Goal: Task Accomplishment & Management: Complete application form

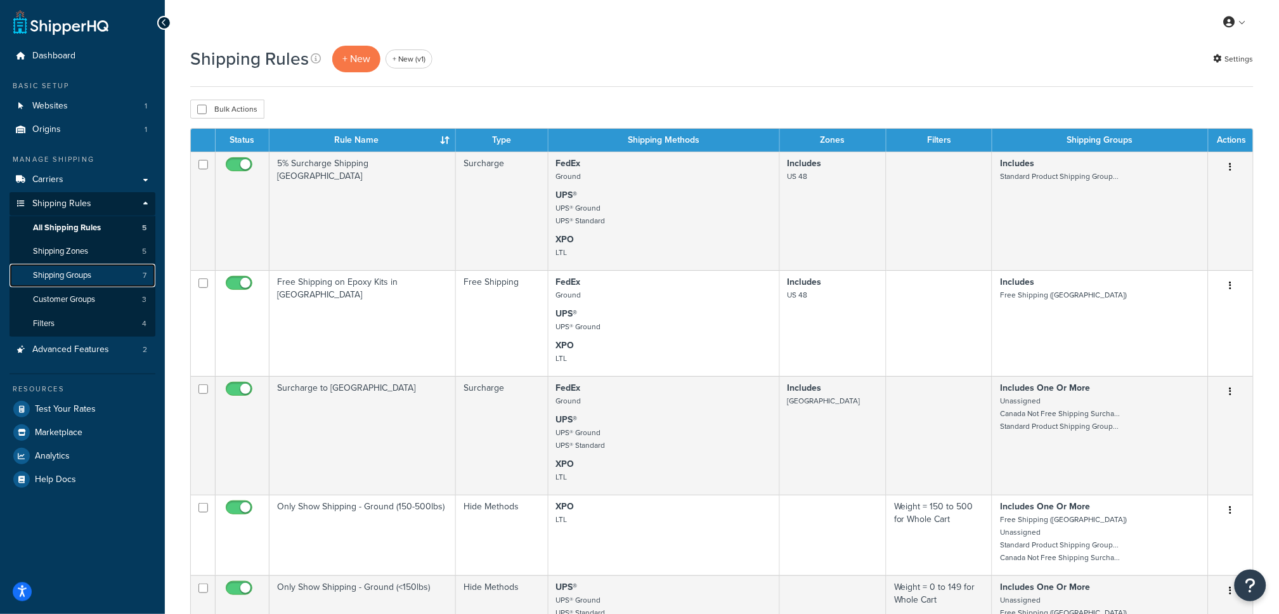
click at [68, 283] on link "Shipping Groups 7" at bounding box center [83, 275] width 146 height 23
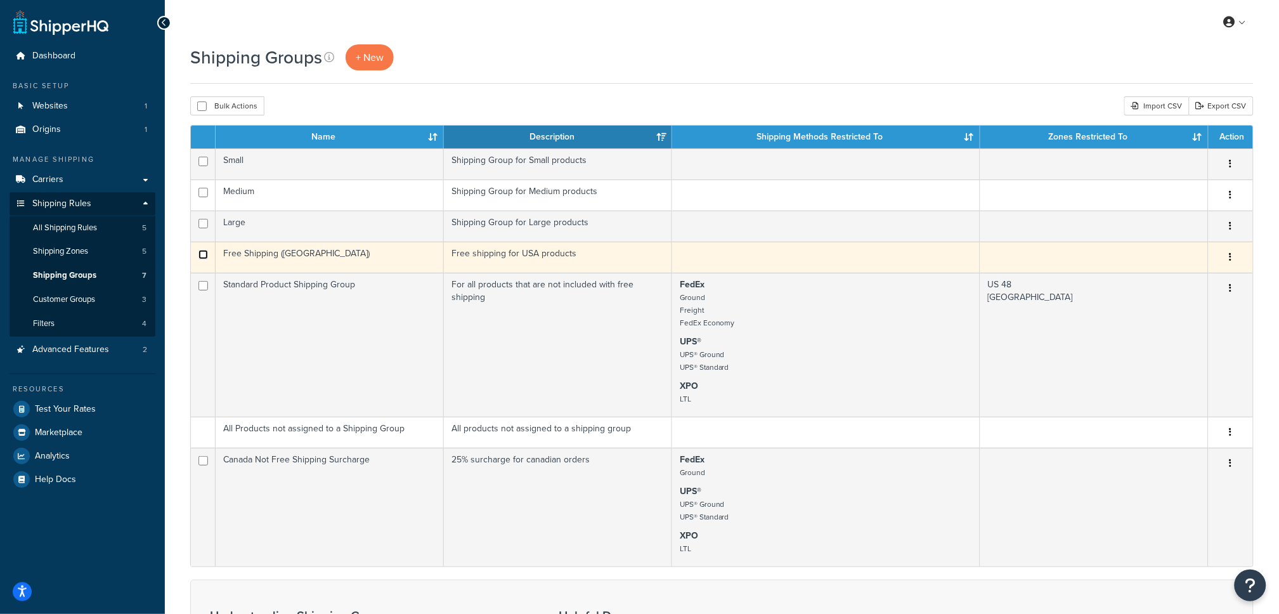
click at [205, 254] on input "checkbox" at bounding box center [203, 255] width 10 height 10
checkbox input "false"
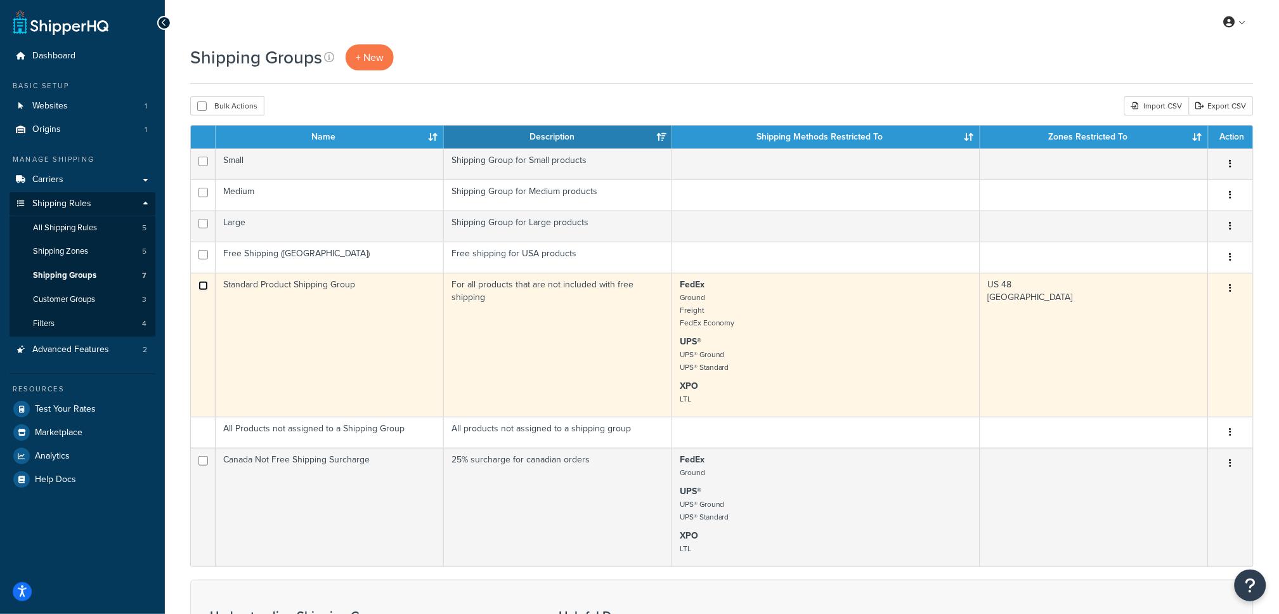
click at [204, 287] on input "checkbox" at bounding box center [203, 286] width 10 height 10
click at [199, 290] on input "checkbox" at bounding box center [203, 286] width 10 height 10
checkbox input "true"
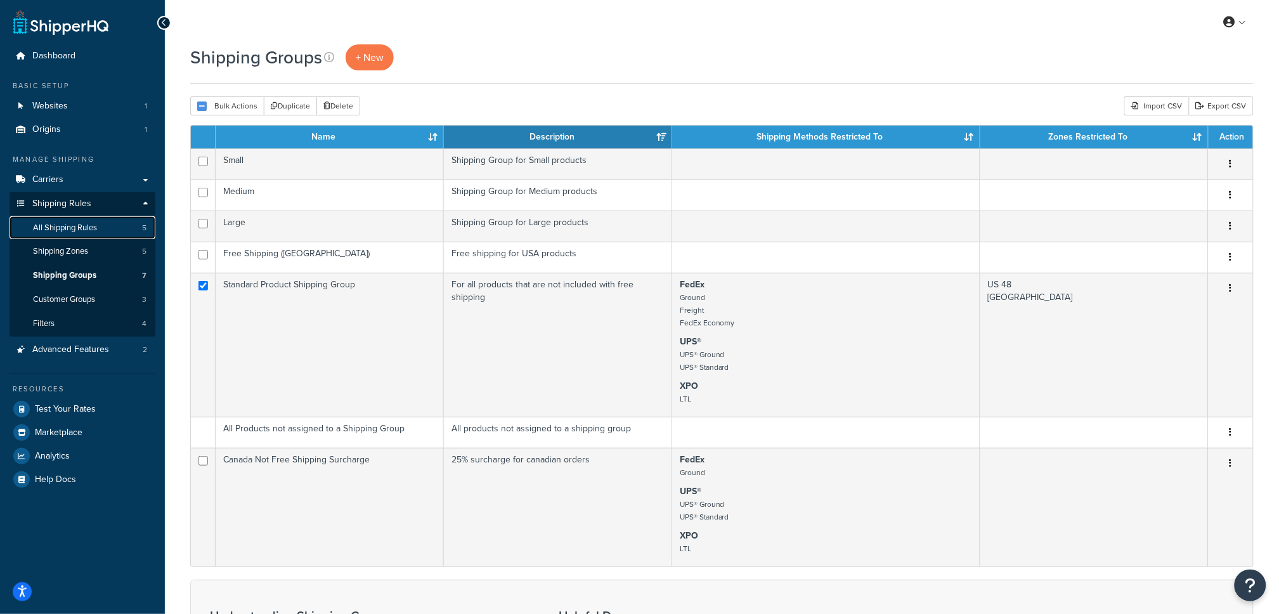
click at [114, 232] on link "All Shipping Rules 5" at bounding box center [83, 227] width 146 height 23
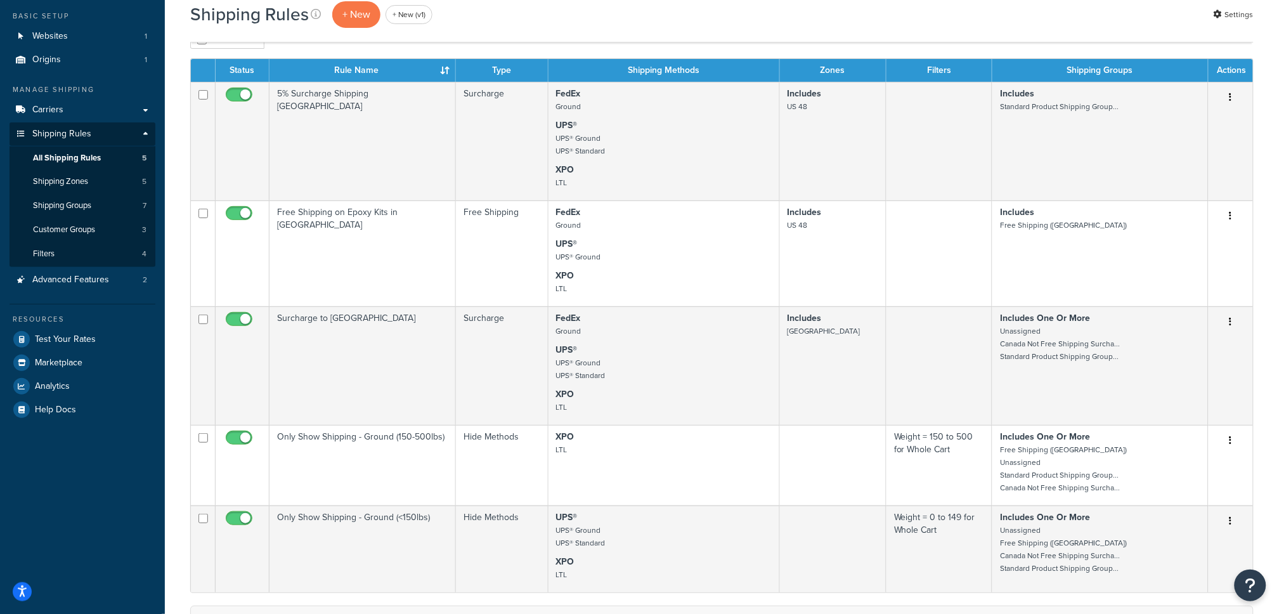
scroll to position [68, 0]
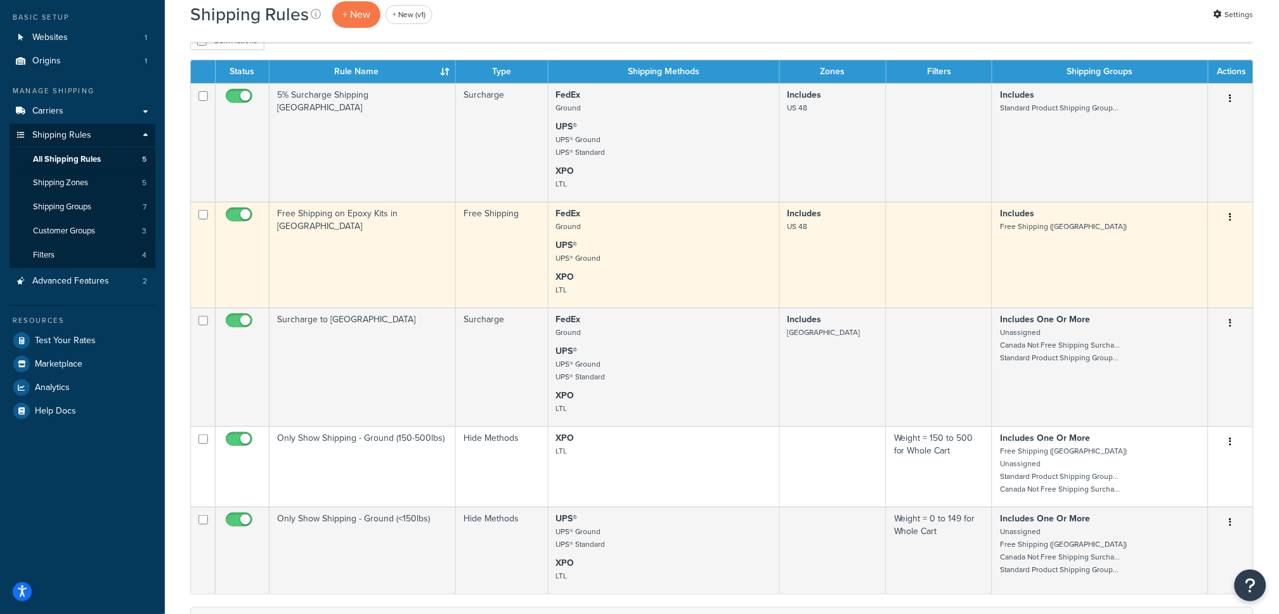
click at [682, 269] on td "FedEx Ground UPS® UPS® Ground XPO LTL" at bounding box center [663, 255] width 231 height 106
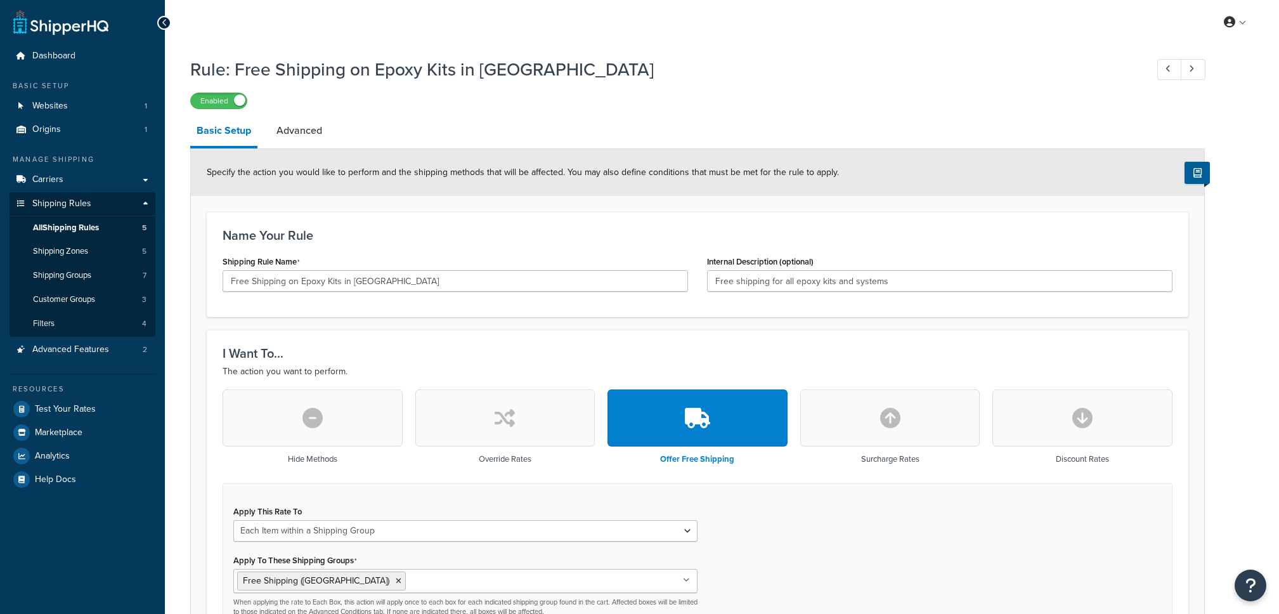
select select "ITEM"
drag, startPoint x: 371, startPoint y: 68, endPoint x: 613, endPoint y: 91, distance: 242.7
click at [613, 91] on div "Rule: Free Shipping on Epoxy Kits in US Enabled" at bounding box center [697, 80] width 1015 height 58
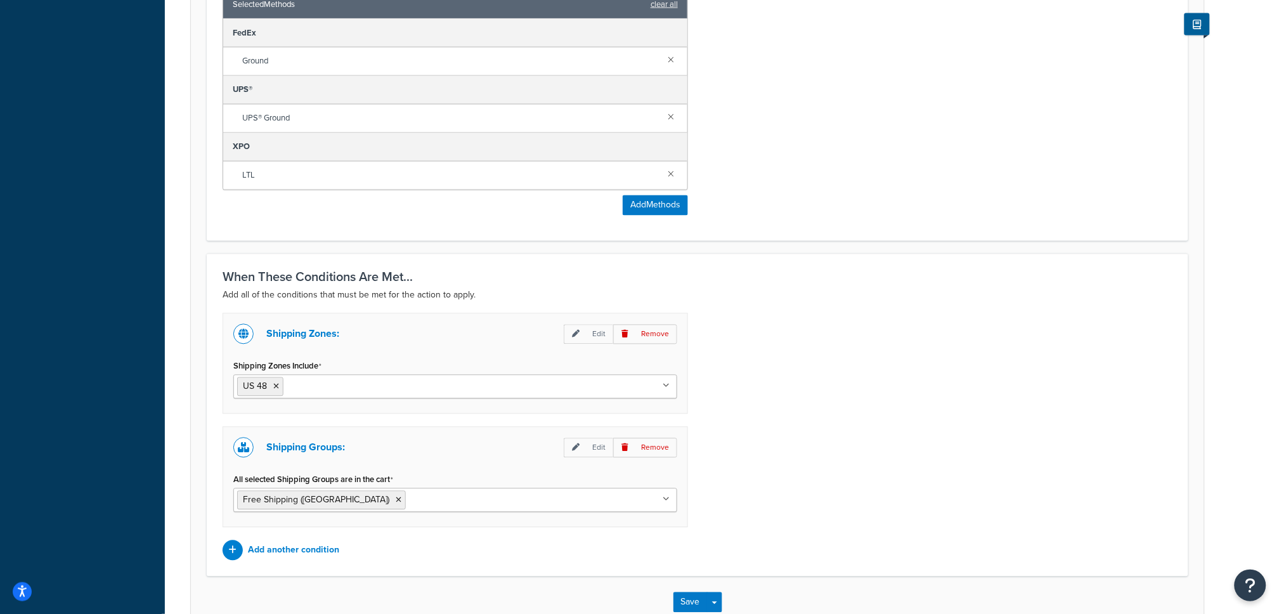
scroll to position [788, 0]
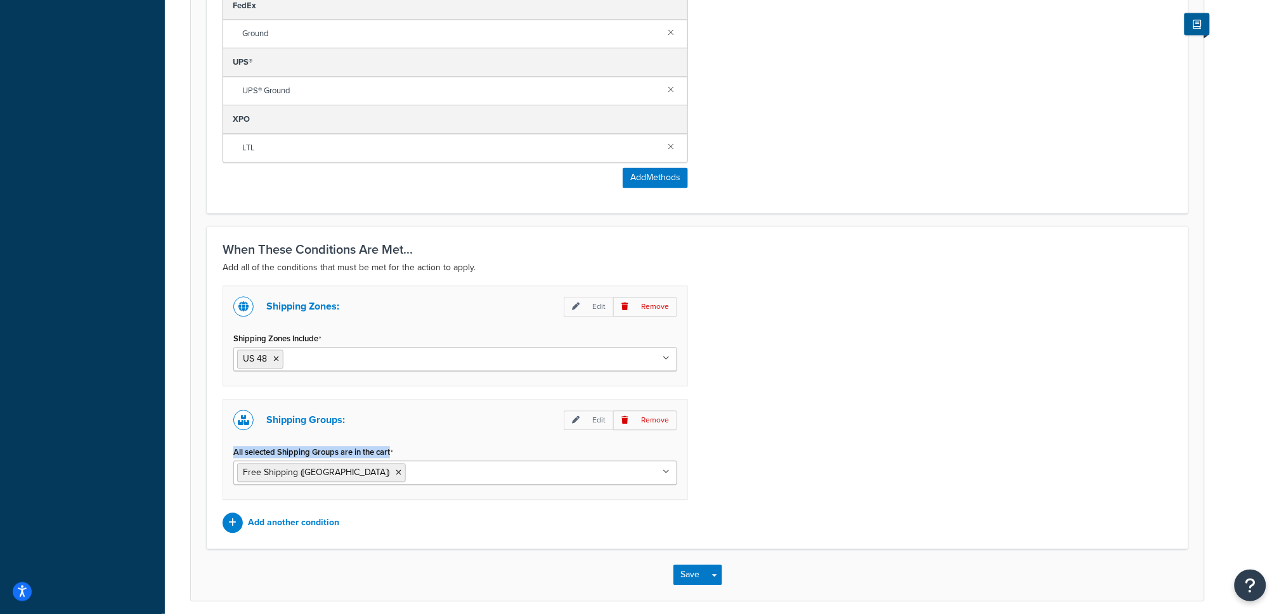
drag, startPoint x: 401, startPoint y: 451, endPoint x: 197, endPoint y: 458, distance: 203.6
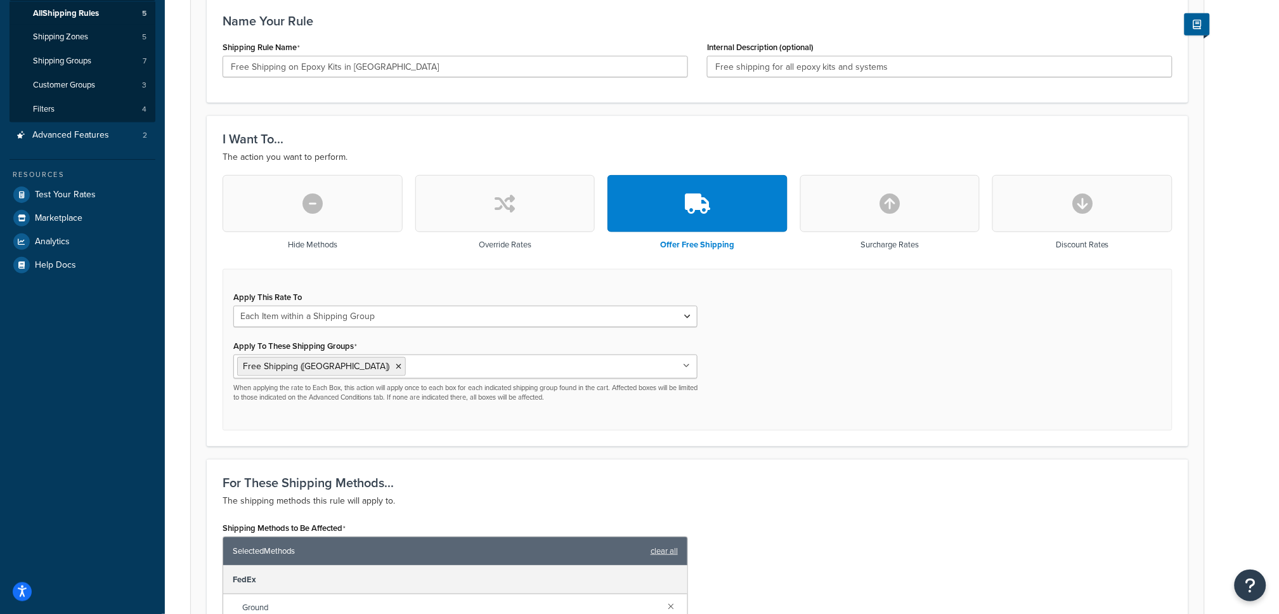
scroll to position [0, 0]
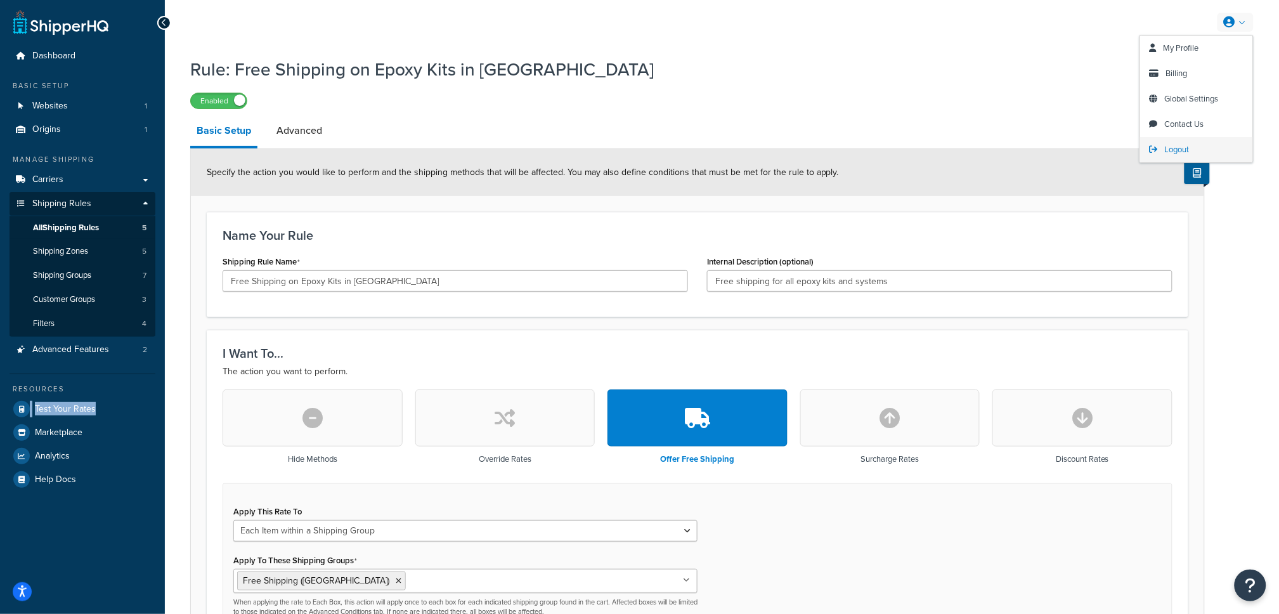
click at [1177, 153] on span "Logout" at bounding box center [1177, 149] width 25 height 12
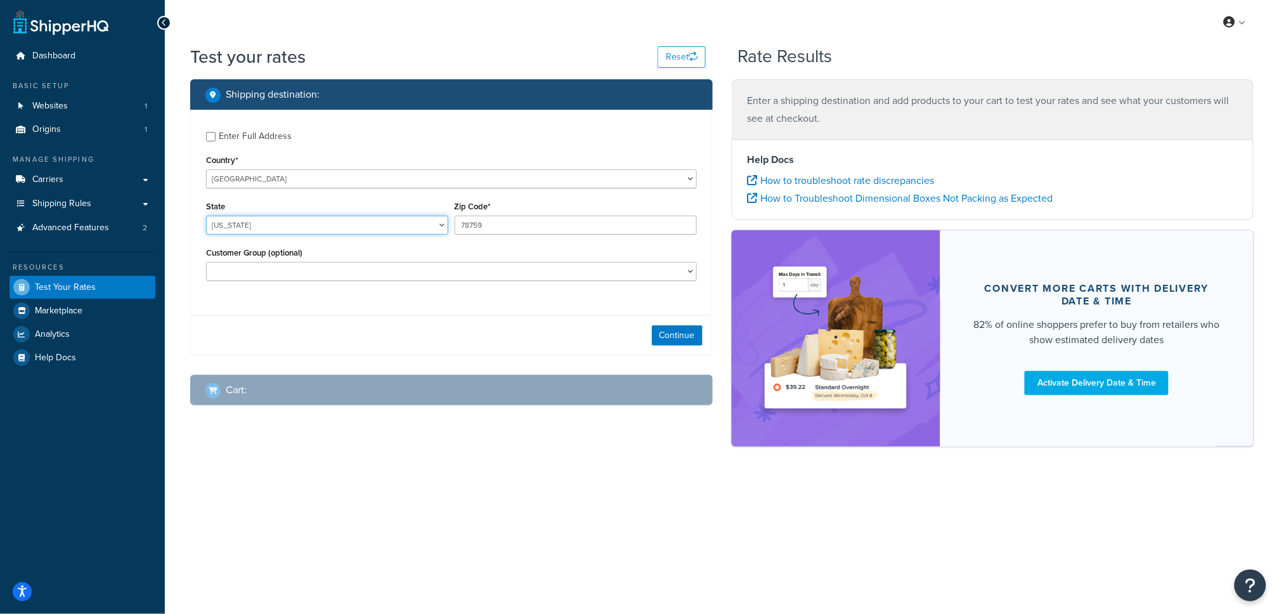
click at [313, 229] on select "[US_STATE] [US_STATE] [US_STATE] [US_STATE] [US_STATE] Armed Forces Americas Ar…" at bounding box center [327, 225] width 242 height 19
select select "NJ"
click at [206, 216] on select "[US_STATE] [US_STATE] [US_STATE] [US_STATE] [US_STATE] Armed Forces Americas Ar…" at bounding box center [327, 225] width 242 height 19
click at [549, 224] on input "78759" at bounding box center [576, 225] width 242 height 19
type input "08854"
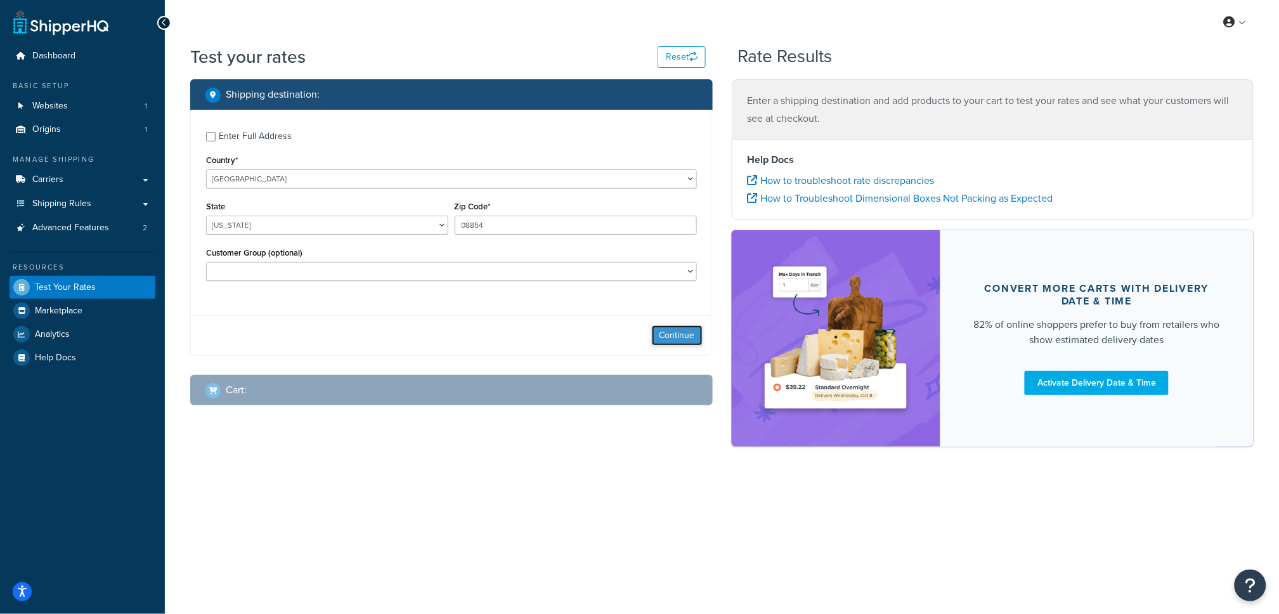
click at [666, 334] on button "Continue" at bounding box center [677, 335] width 51 height 20
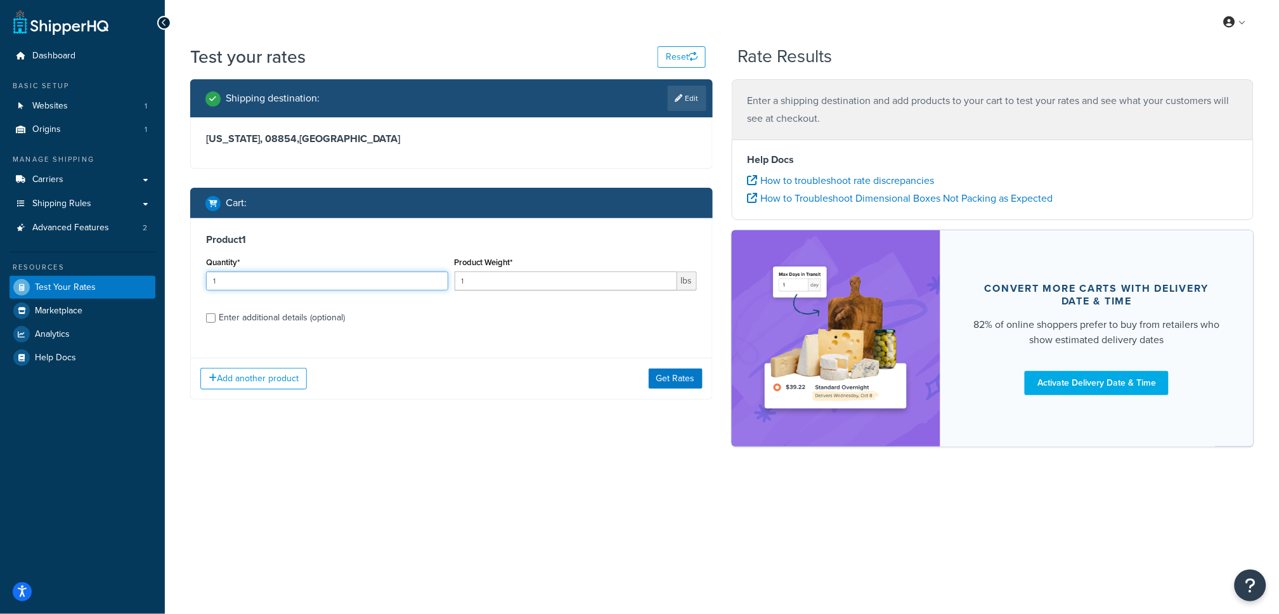
click at [339, 275] on input "1" at bounding box center [327, 280] width 242 height 19
type input "17"
type input "56"
click at [328, 313] on div "Enter additional details (optional)" at bounding box center [282, 318] width 126 height 18
click at [216, 313] on input "Enter additional details (optional)" at bounding box center [211, 318] width 10 height 10
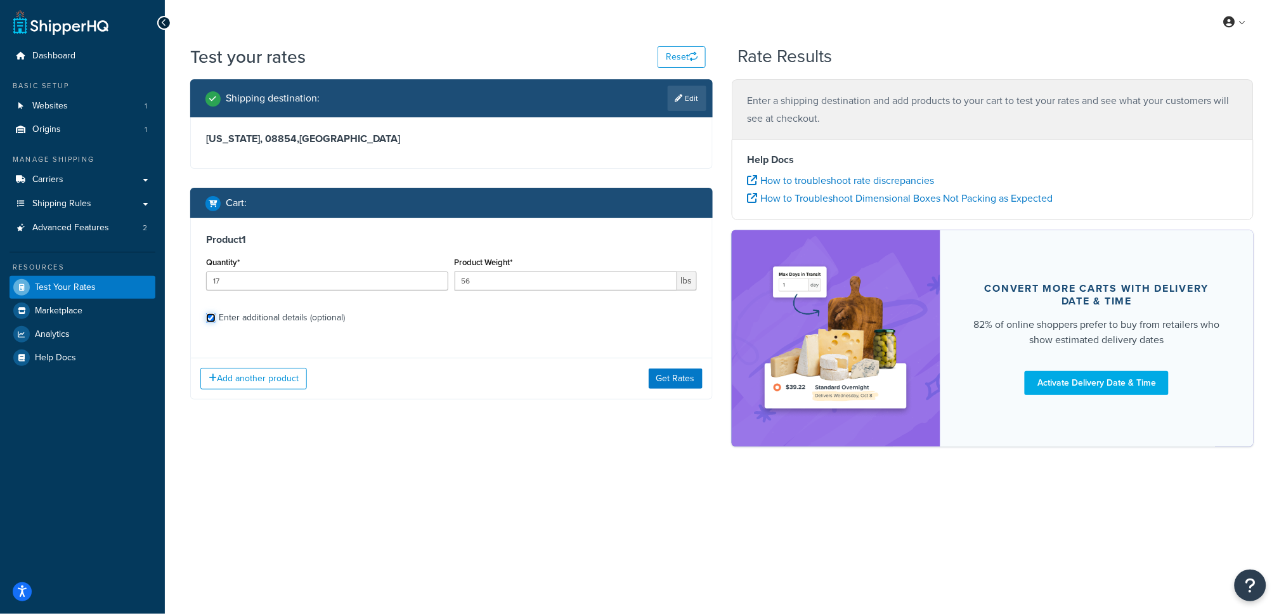
checkbox input "true"
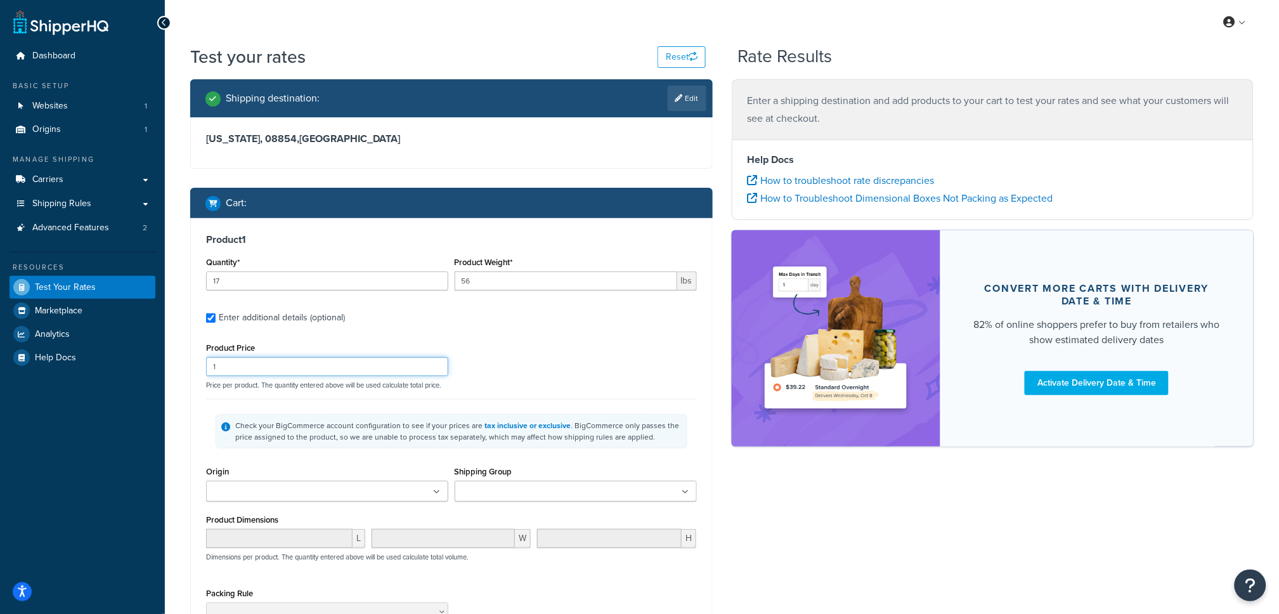
click at [349, 368] on input "1" at bounding box center [327, 366] width 242 height 19
type input "414"
click at [356, 490] on ul at bounding box center [327, 491] width 242 height 21
drag, startPoint x: 297, startPoint y: 520, endPoint x: 360, endPoint y: 505, distance: 64.0
click at [548, 436] on div "Check your BigCommerce account configuration to see if your prices are tax incl…" at bounding box center [458, 431] width 446 height 23
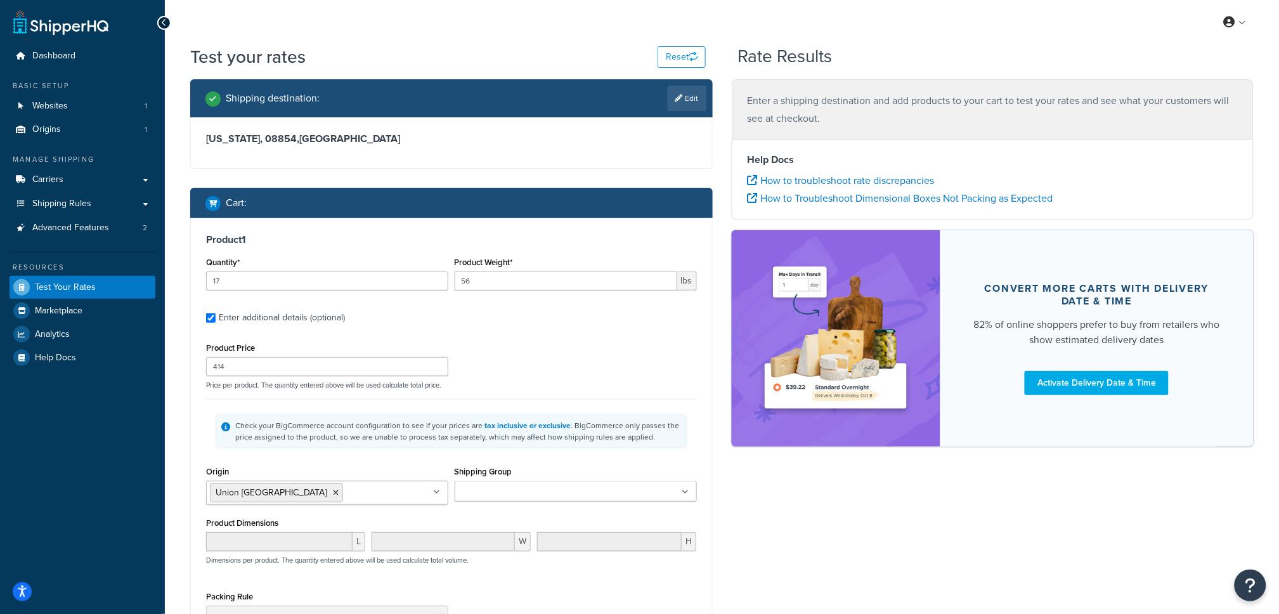
scroll to position [103, 0]
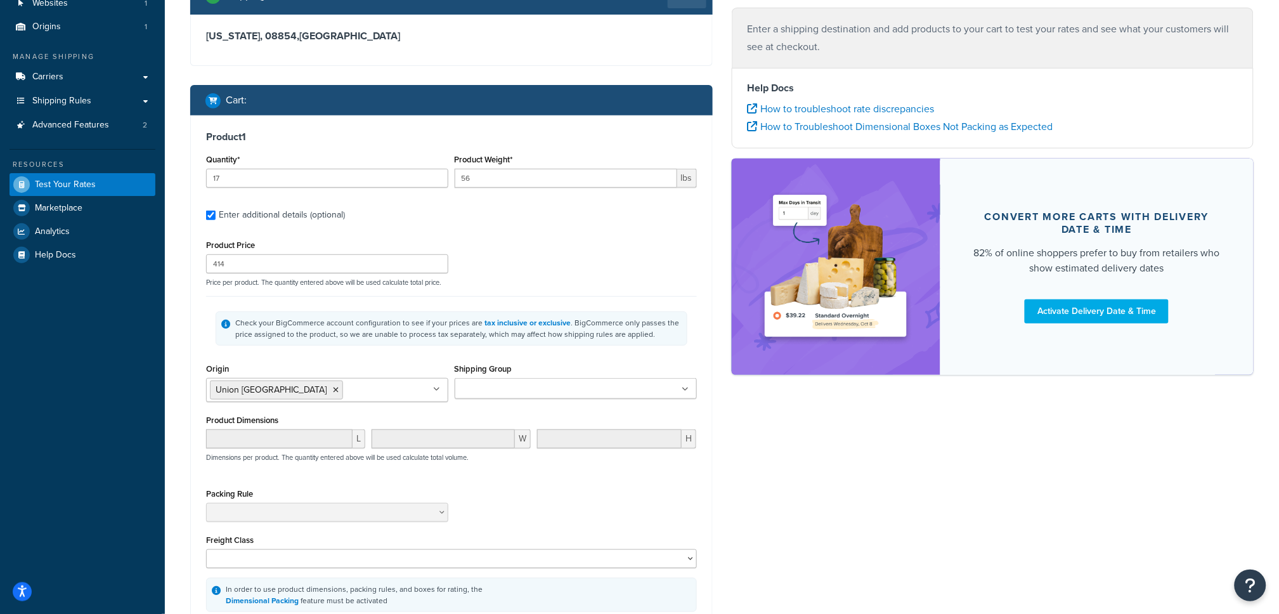
click at [543, 389] on input "Shipping Group" at bounding box center [514, 389] width 112 height 14
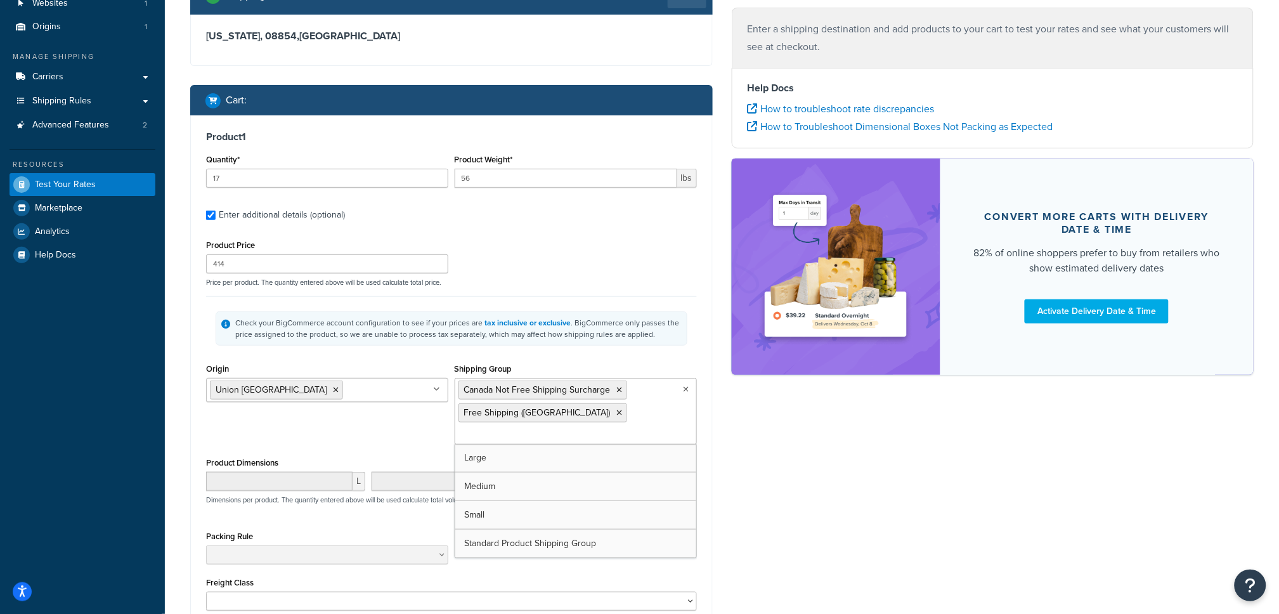
click at [806, 468] on div "Shipping destination : Edit New Jersey, 08854 , United States Cart : Product 1 …" at bounding box center [722, 350] width 1082 height 746
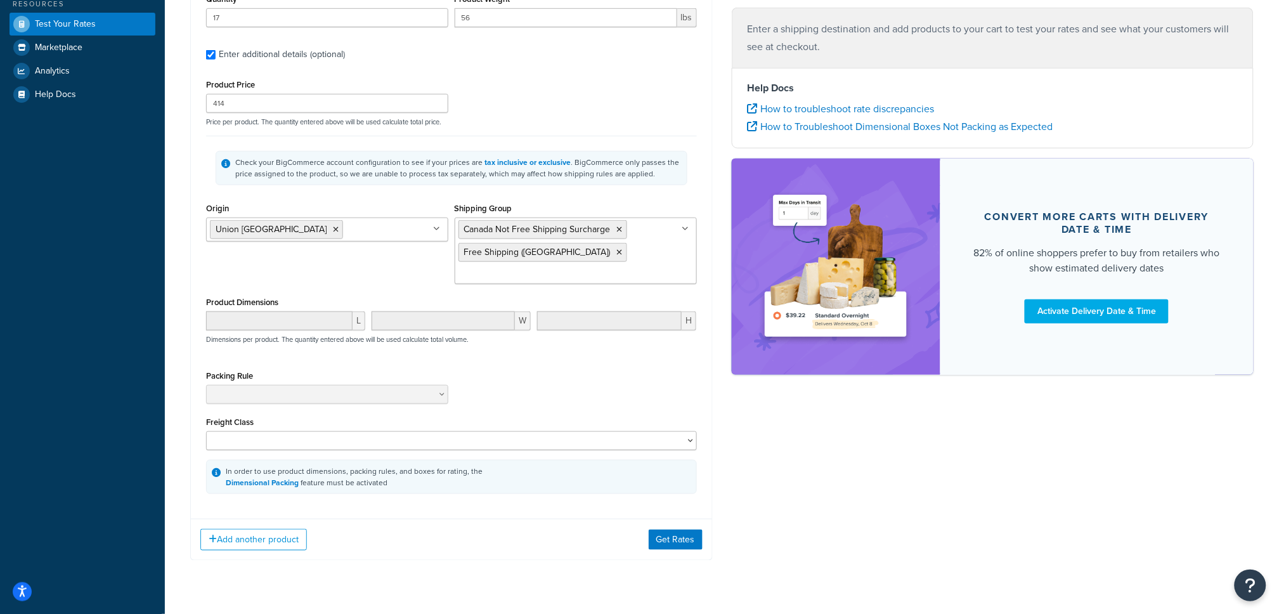
scroll to position [275, 0]
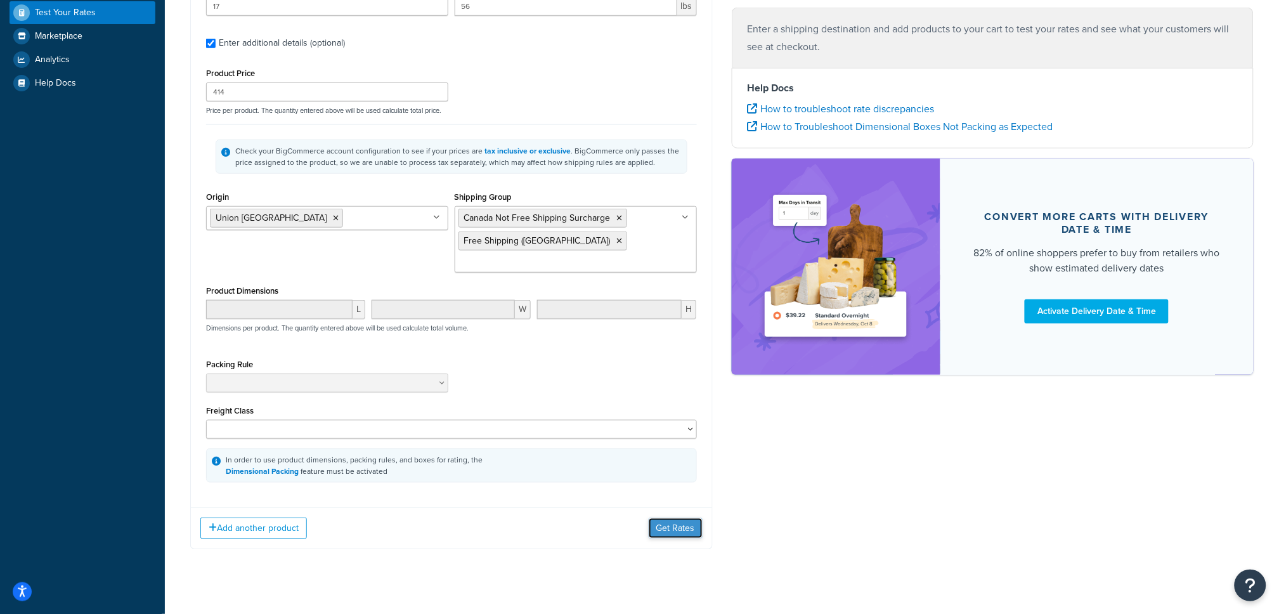
click at [663, 518] on button "Get Rates" at bounding box center [676, 528] width 54 height 20
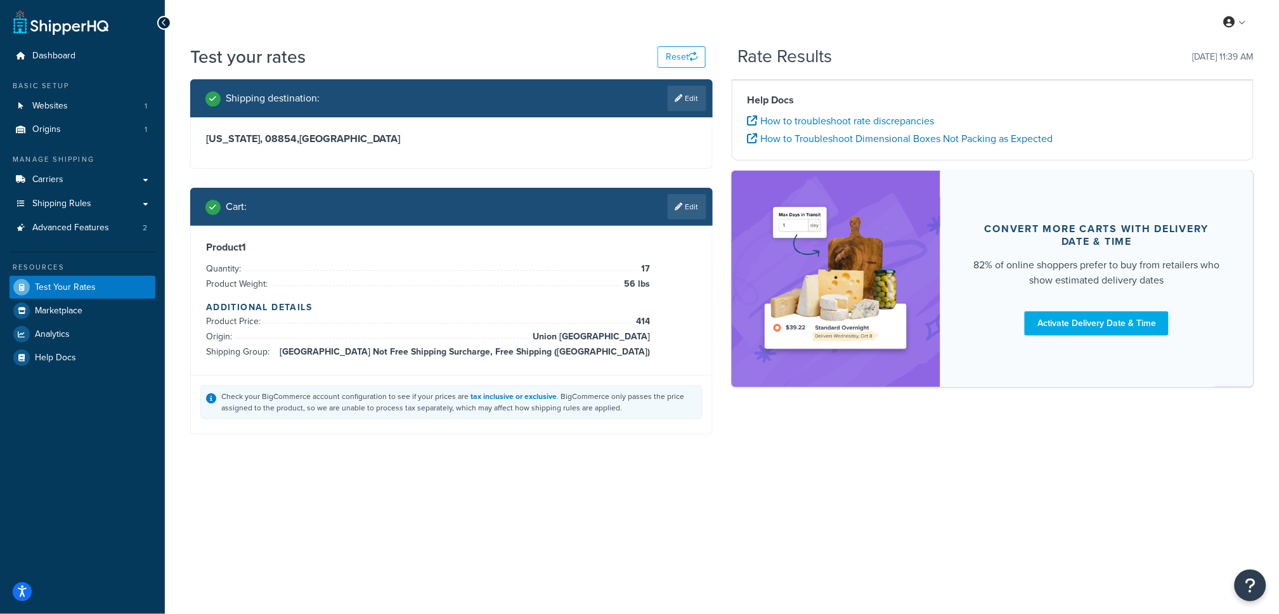
scroll to position [0, 0]
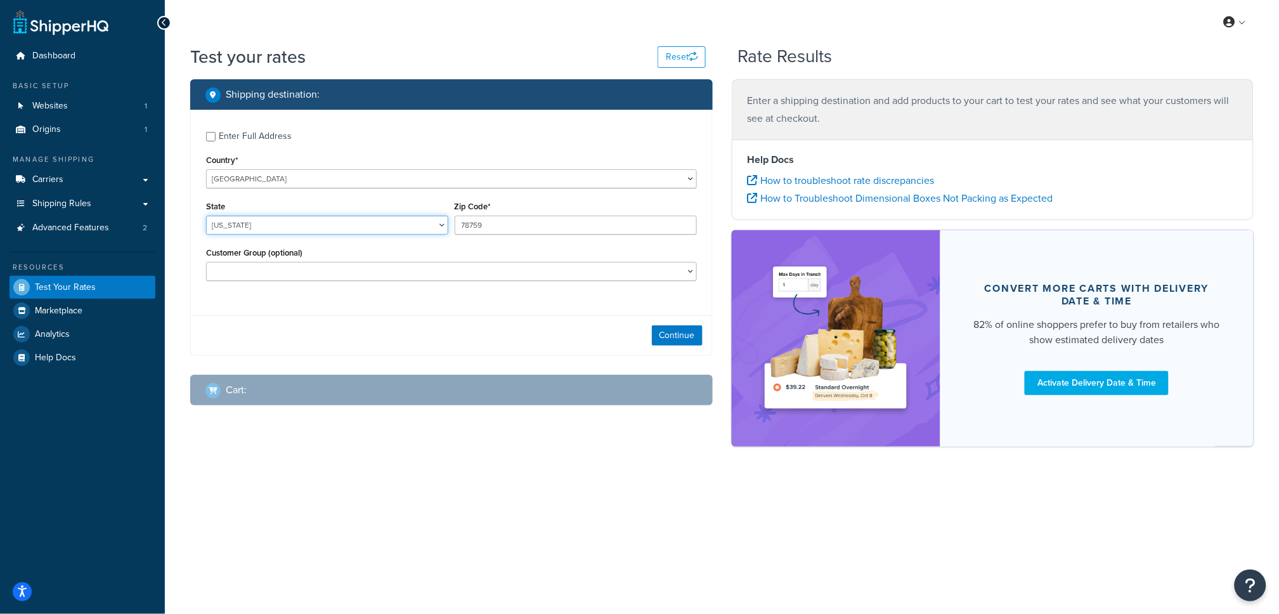
click at [371, 221] on select "Alabama Alaska American Samoa Arizona Arkansas Armed Forces Americas Armed Forc…" at bounding box center [327, 225] width 242 height 19
select select "NJ"
click at [206, 216] on select "Alabama Alaska American Samoa Arizona Arkansas Armed Forces Americas Armed Forc…" at bounding box center [327, 225] width 242 height 19
click at [525, 223] on input "78759" at bounding box center [576, 225] width 242 height 19
type input "08854"
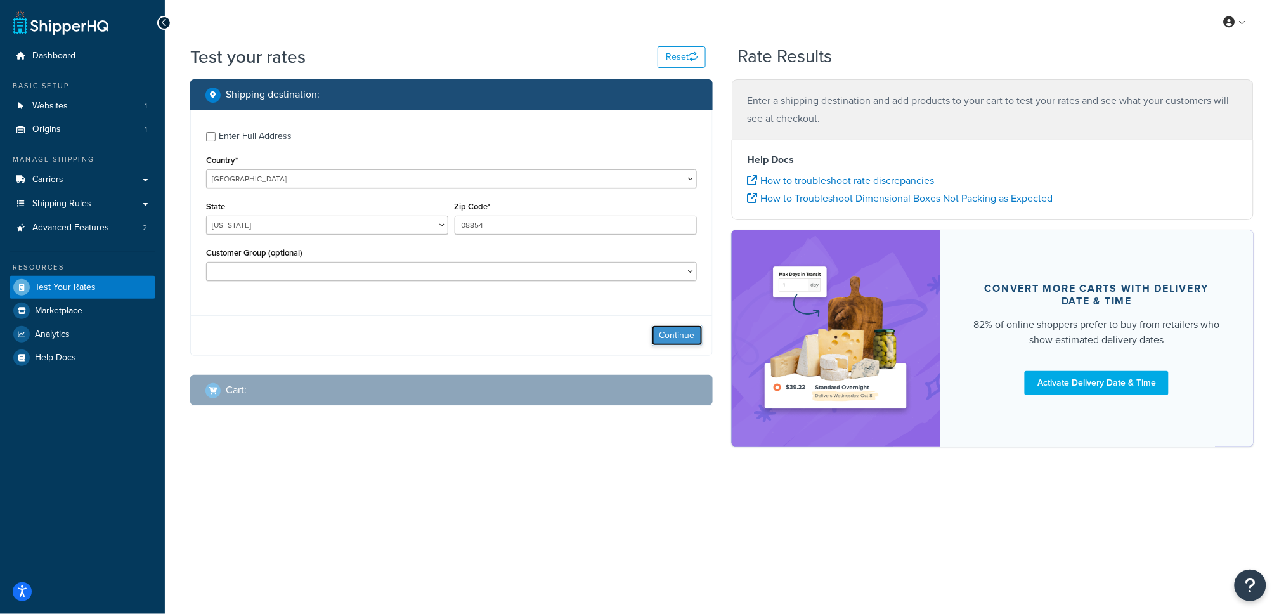
click at [672, 333] on button "Continue" at bounding box center [677, 335] width 51 height 20
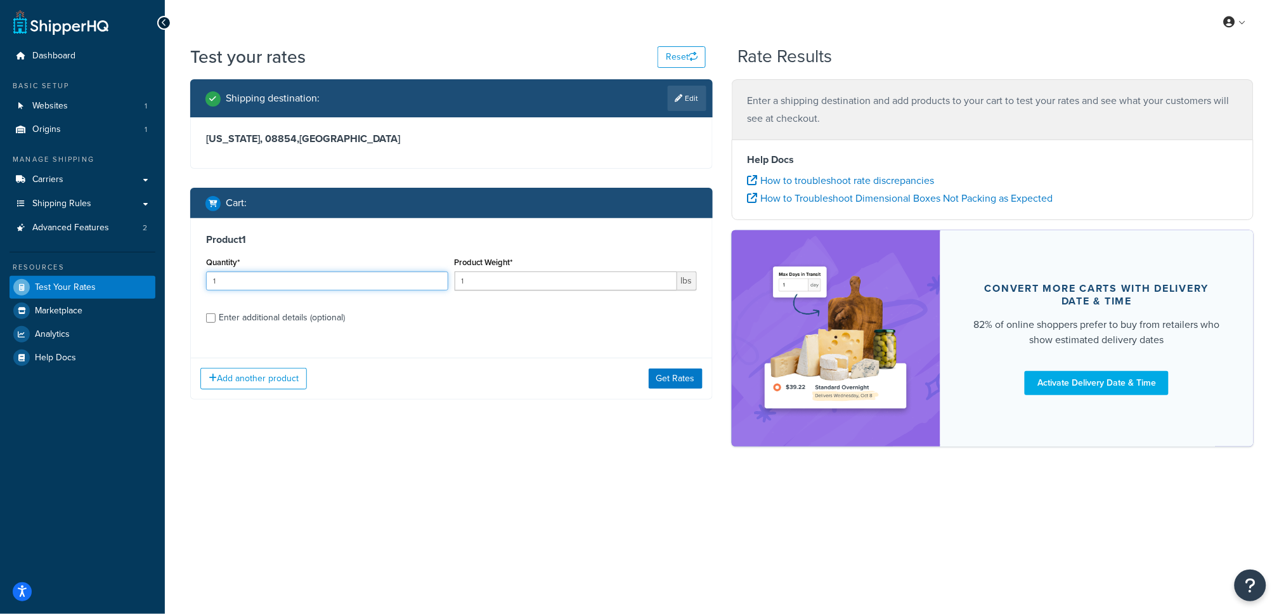
click at [344, 278] on input "1" at bounding box center [327, 280] width 242 height 19
type input "56"
click at [337, 318] on div "Enter additional details (optional)" at bounding box center [282, 318] width 126 height 18
click at [216, 318] on input "Enter additional details (optional)" at bounding box center [211, 318] width 10 height 10
checkbox input "true"
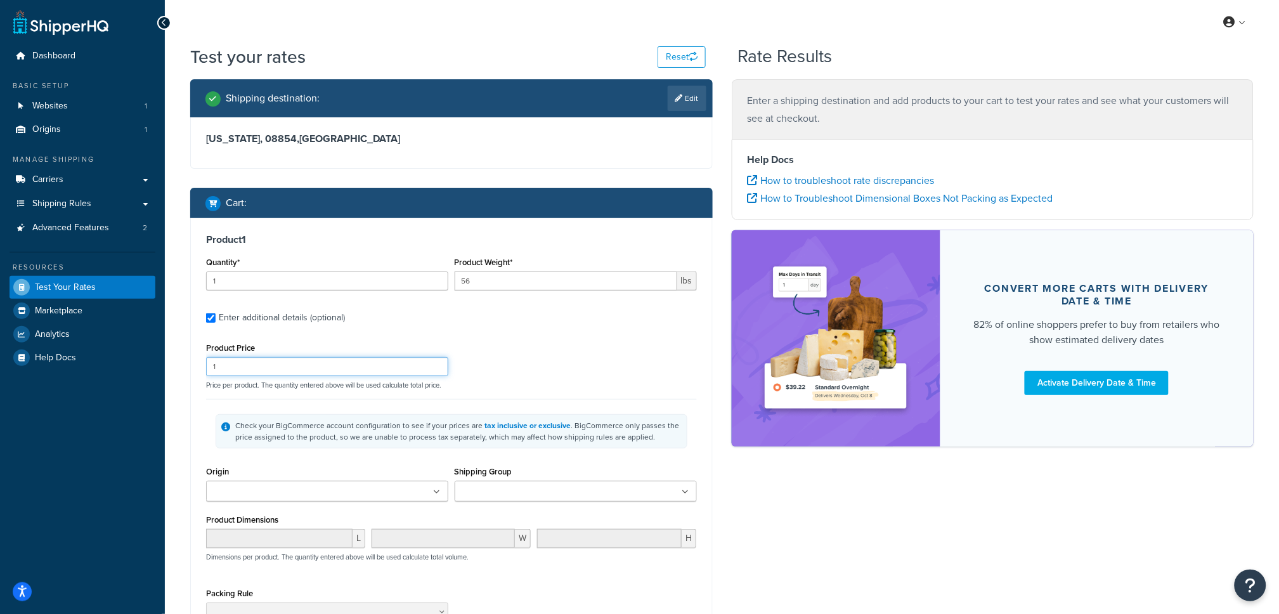
click at [297, 364] on input "1" at bounding box center [327, 366] width 242 height 19
type input "414"
click at [308, 488] on ul at bounding box center [327, 491] width 242 height 21
click at [546, 451] on div "Check your BigCommerce account configuration to see if your prices are tax incl…" at bounding box center [451, 431] width 491 height 64
click at [539, 486] on input "Shipping Group" at bounding box center [514, 492] width 112 height 14
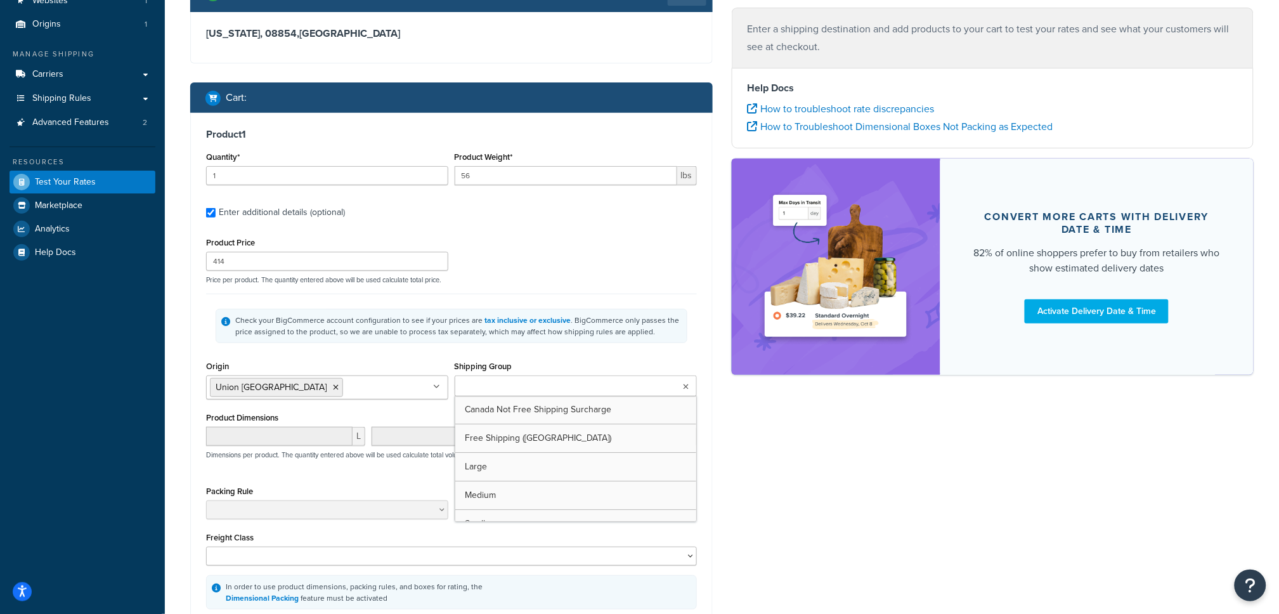
scroll to position [107, 0]
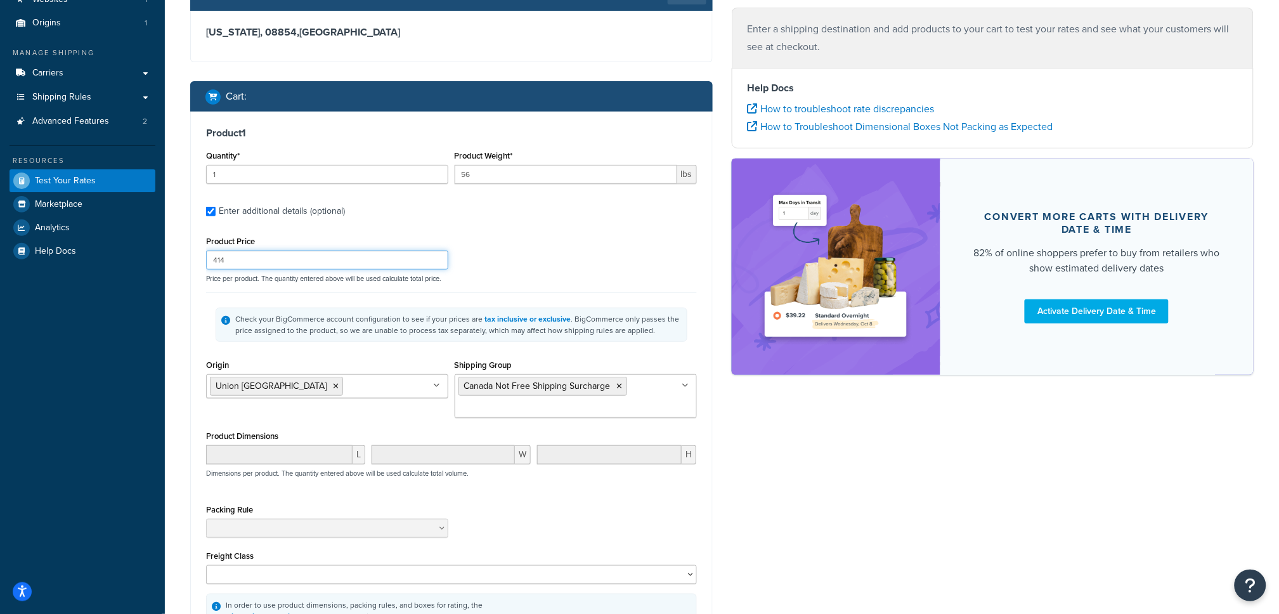
click at [604, 256] on div "Product Price 414 Price per product. The quantity entered above will be used ca…" at bounding box center [451, 258] width 497 height 50
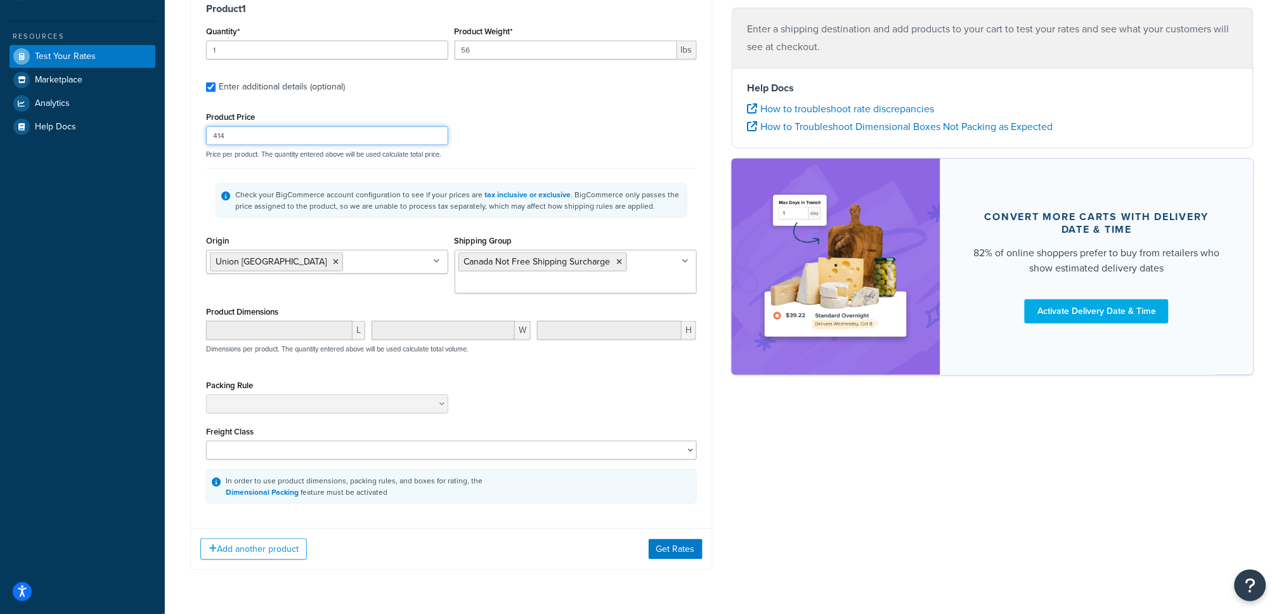
scroll to position [231, 0]
click at [249, 543] on button "Add another product" at bounding box center [253, 549] width 107 height 22
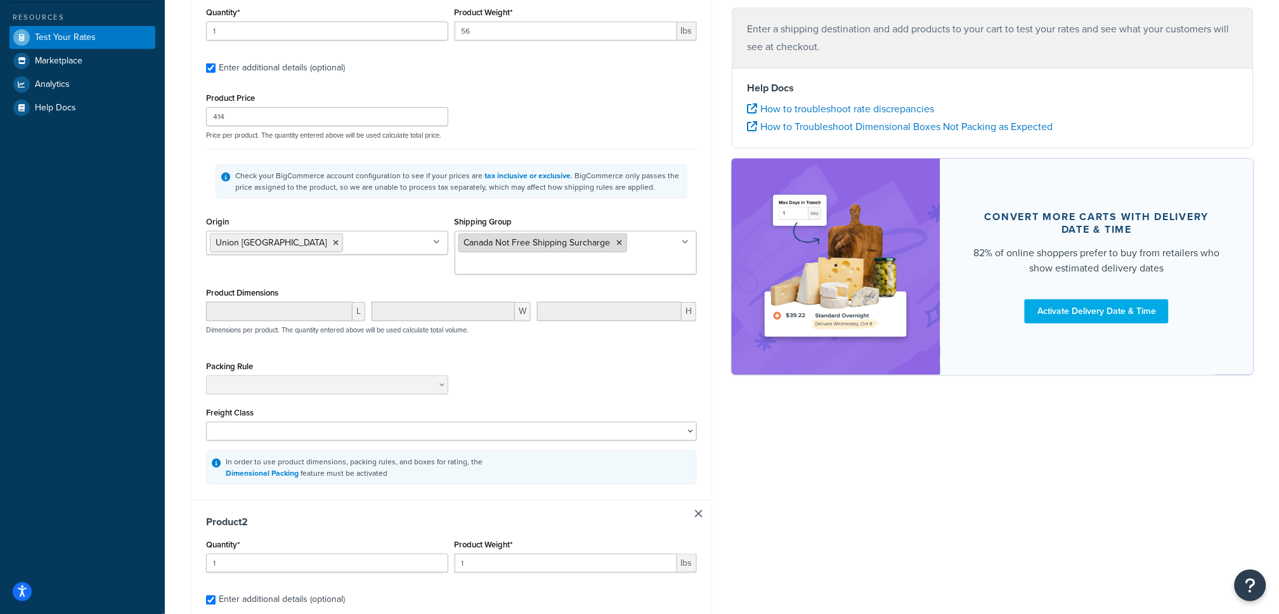
scroll to position [257, 0]
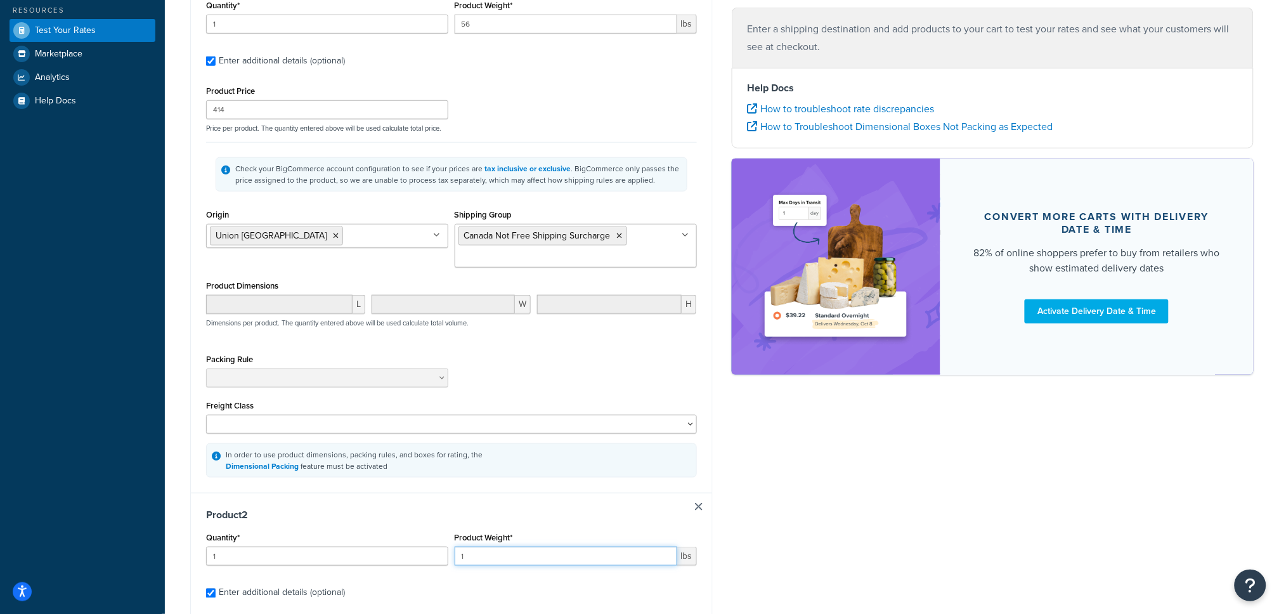
click at [486, 565] on input "1" at bounding box center [566, 556] width 223 height 19
type input "56"
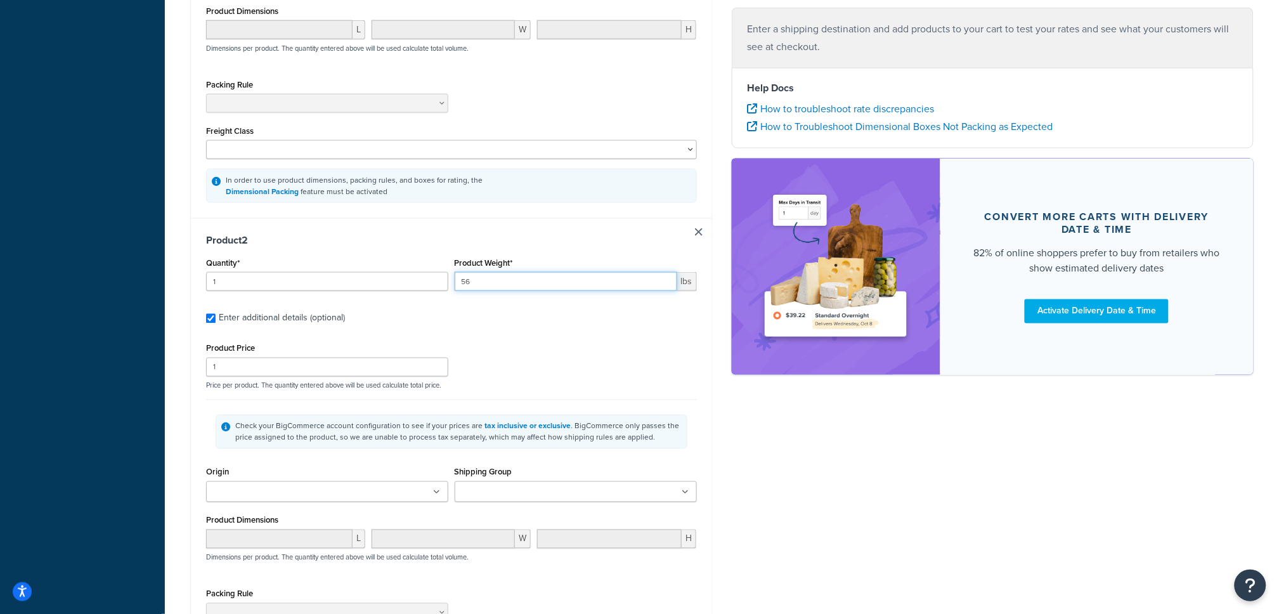
scroll to position [538, 0]
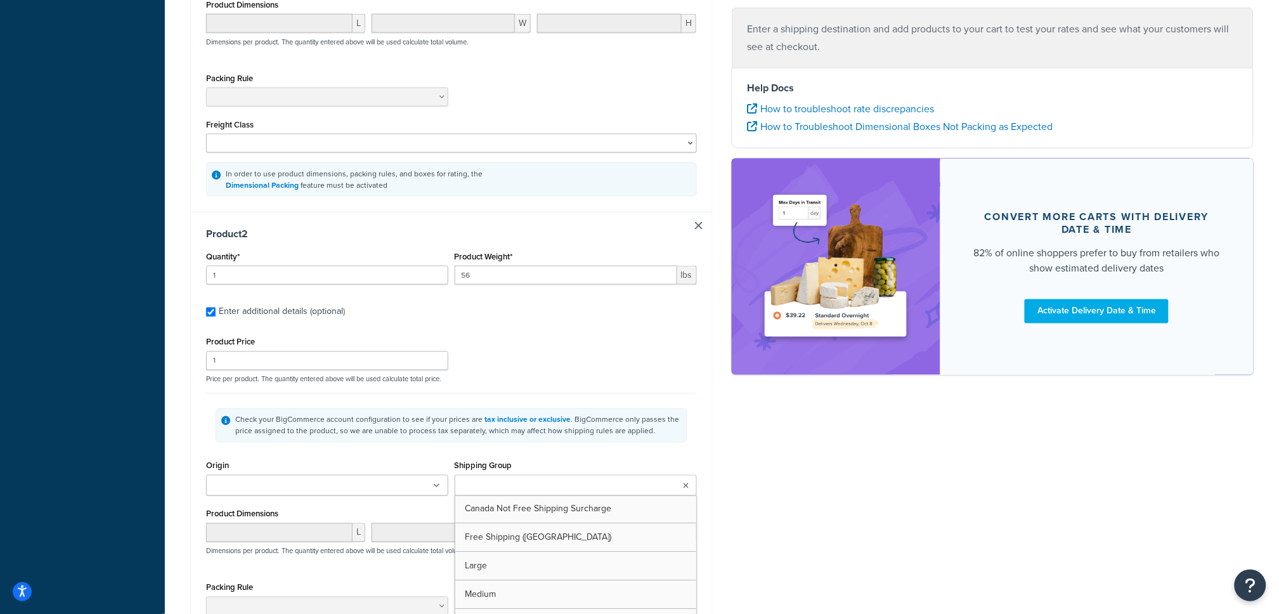
click at [551, 493] on input "Shipping Group" at bounding box center [514, 486] width 112 height 14
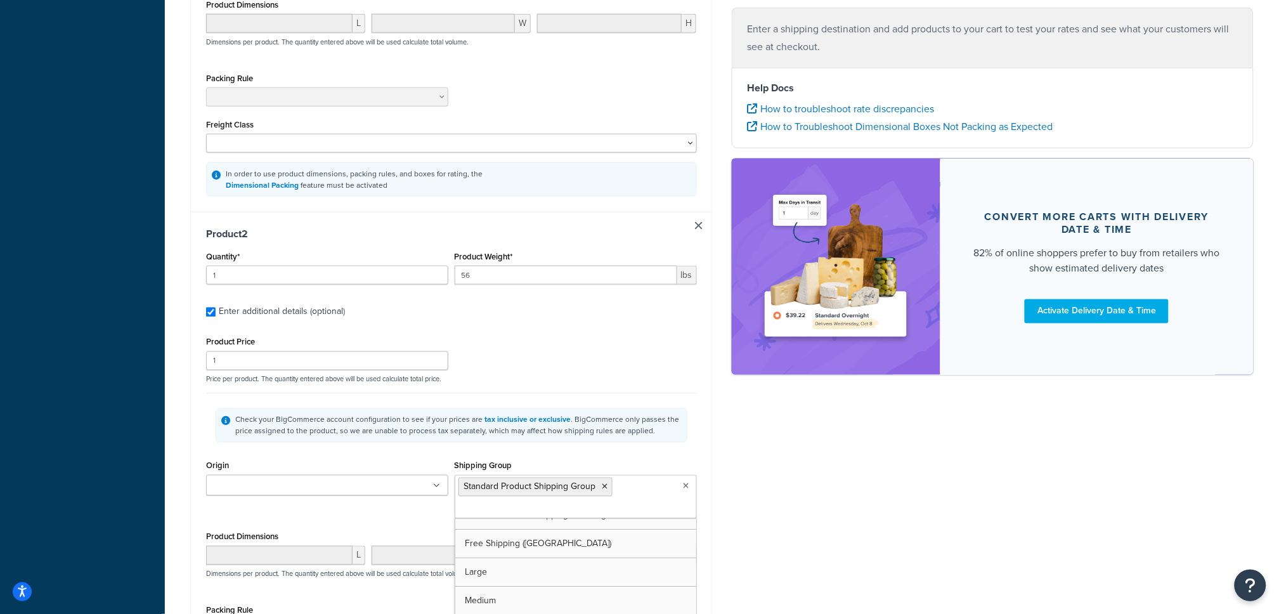
click at [793, 507] on div "Shipping destination : Edit New Jersey, 08854 , United States Cart : Product 1 …" at bounding box center [722, 179] width 1082 height 1274
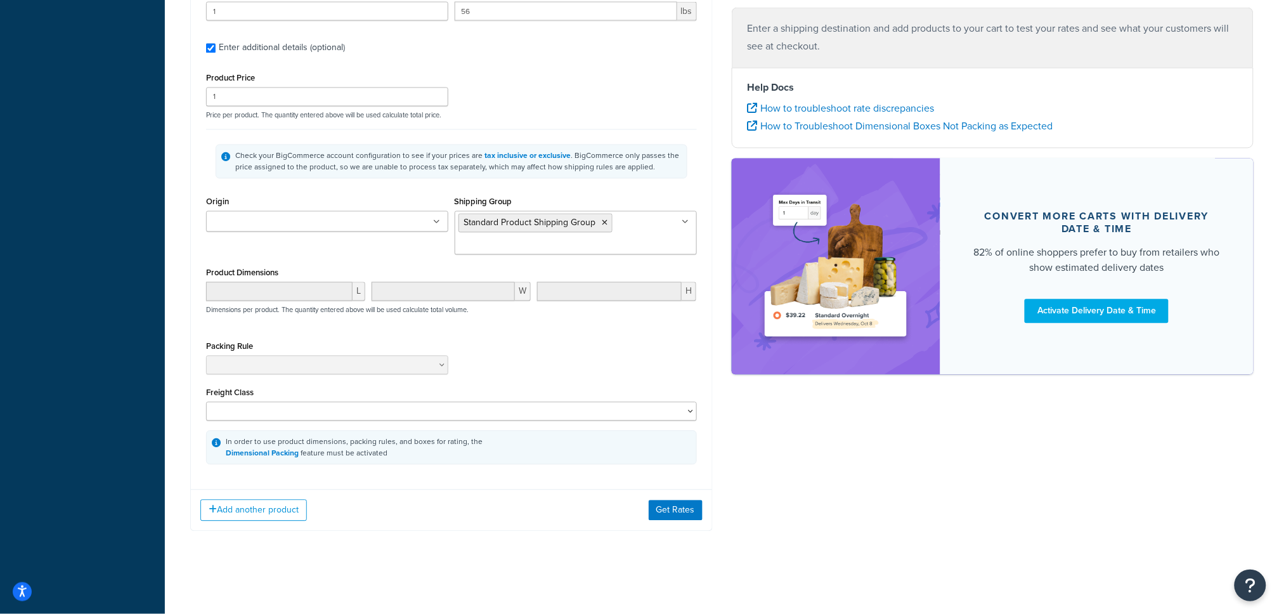
scroll to position [805, 0]
click at [230, 515] on button "Add another product" at bounding box center [253, 511] width 107 height 22
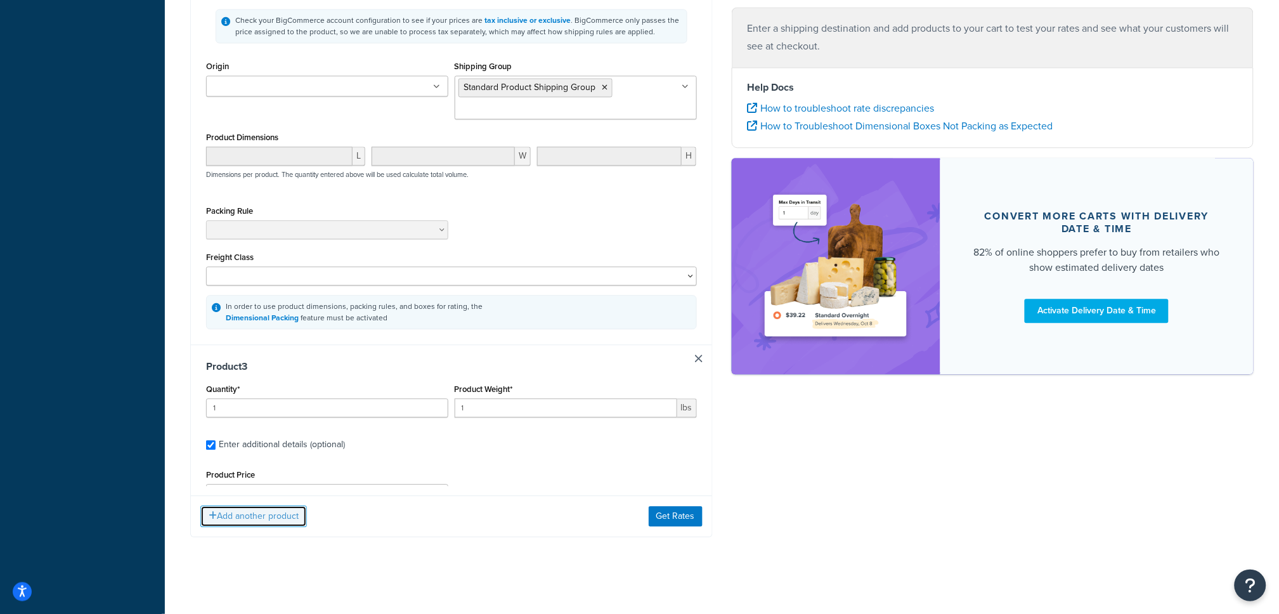
scroll to position [941, 0]
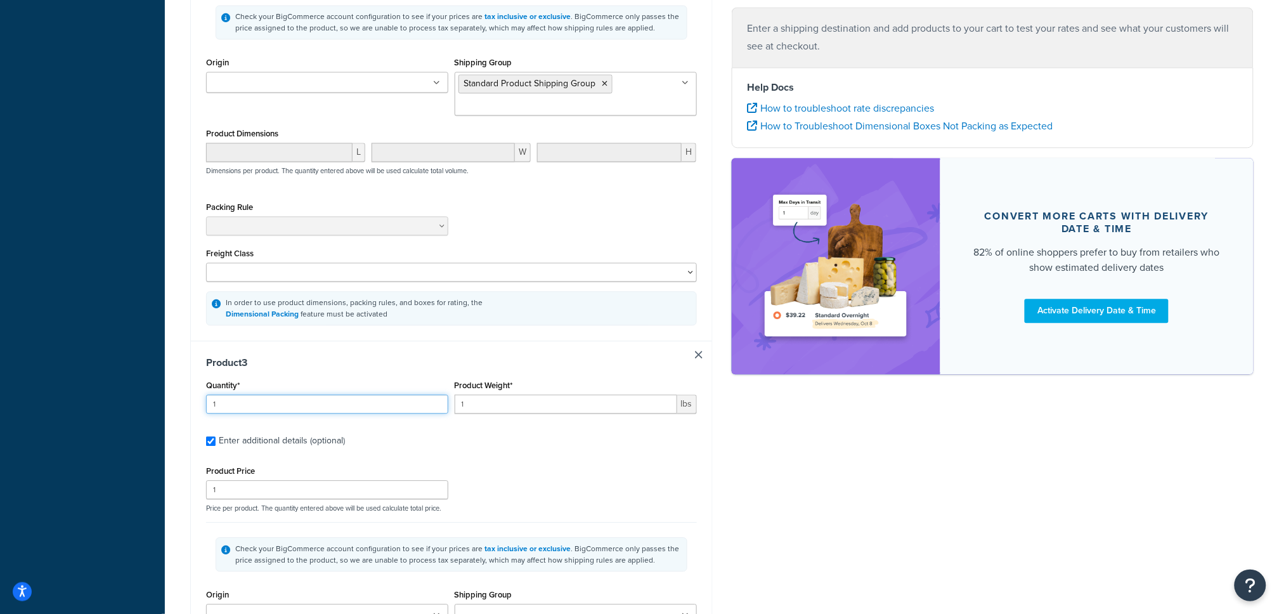
click at [303, 411] on input "1" at bounding box center [327, 403] width 242 height 19
type input "10"
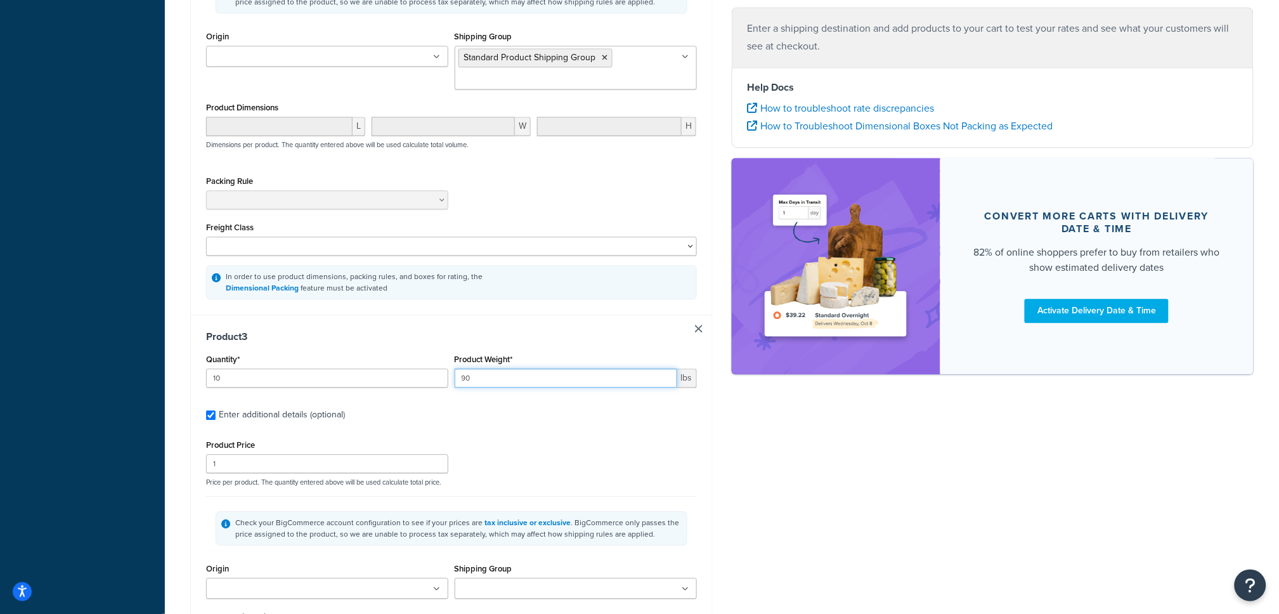
scroll to position [966, 0]
type input "90"
click at [258, 474] on input "1" at bounding box center [327, 464] width 242 height 19
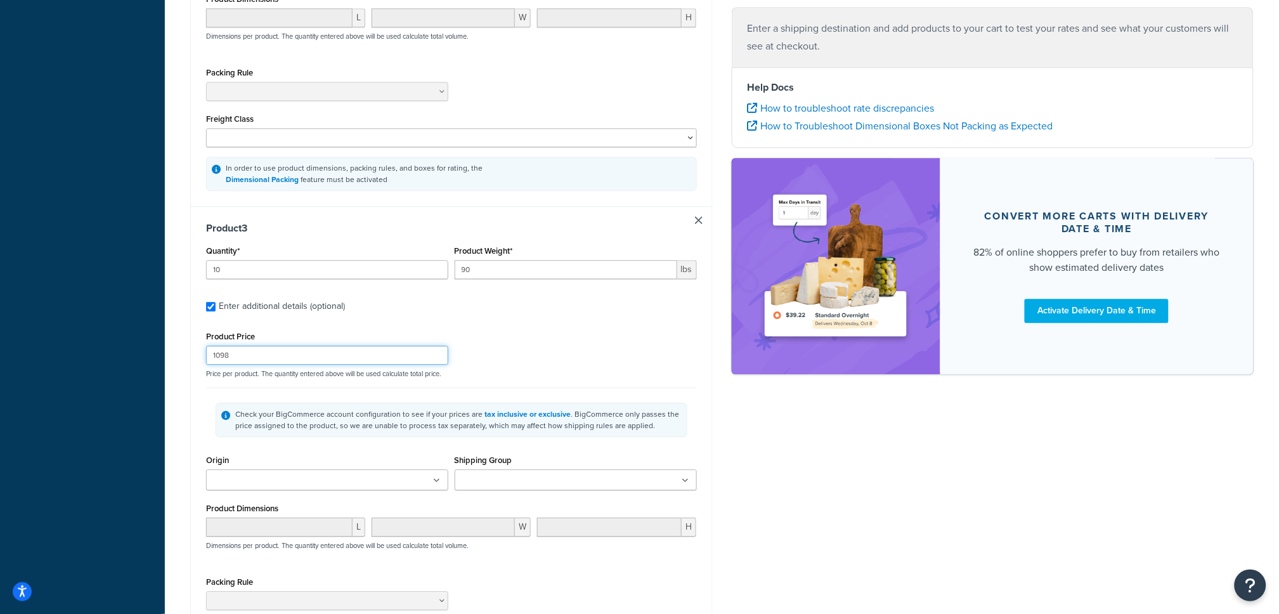
scroll to position [1084, 0]
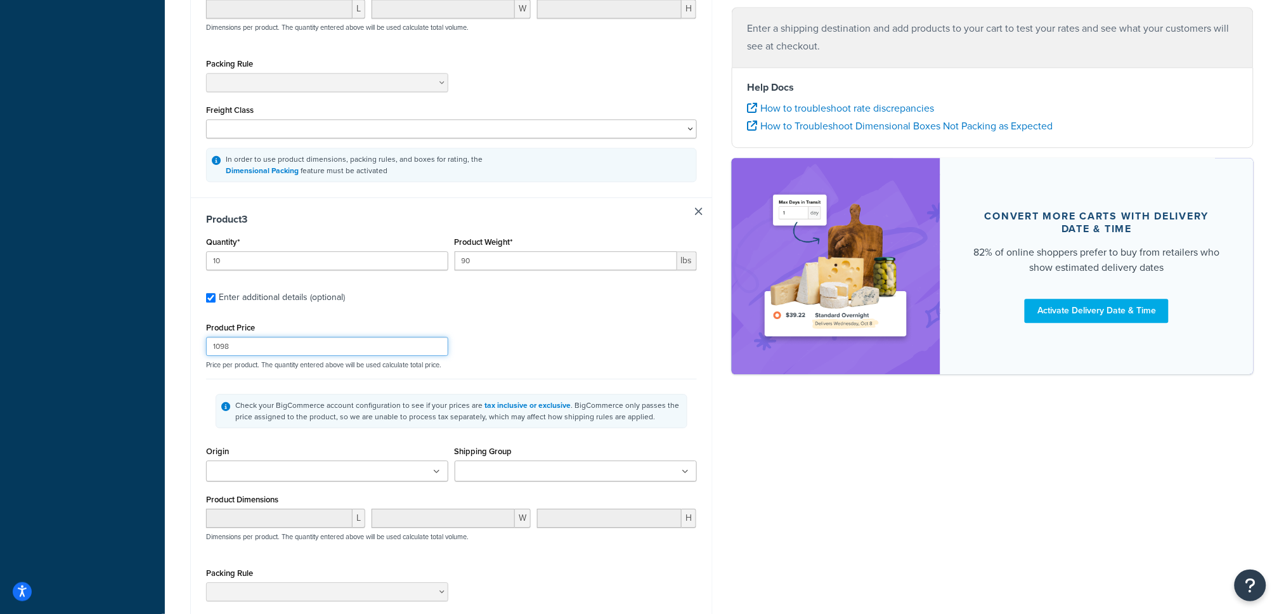
type input "1098"
click at [347, 469] on ul at bounding box center [327, 470] width 242 height 21
drag, startPoint x: 300, startPoint y: 497, endPoint x: 450, endPoint y: 454, distance: 155.7
click at [512, 474] on input "Shipping Group" at bounding box center [514, 472] width 112 height 14
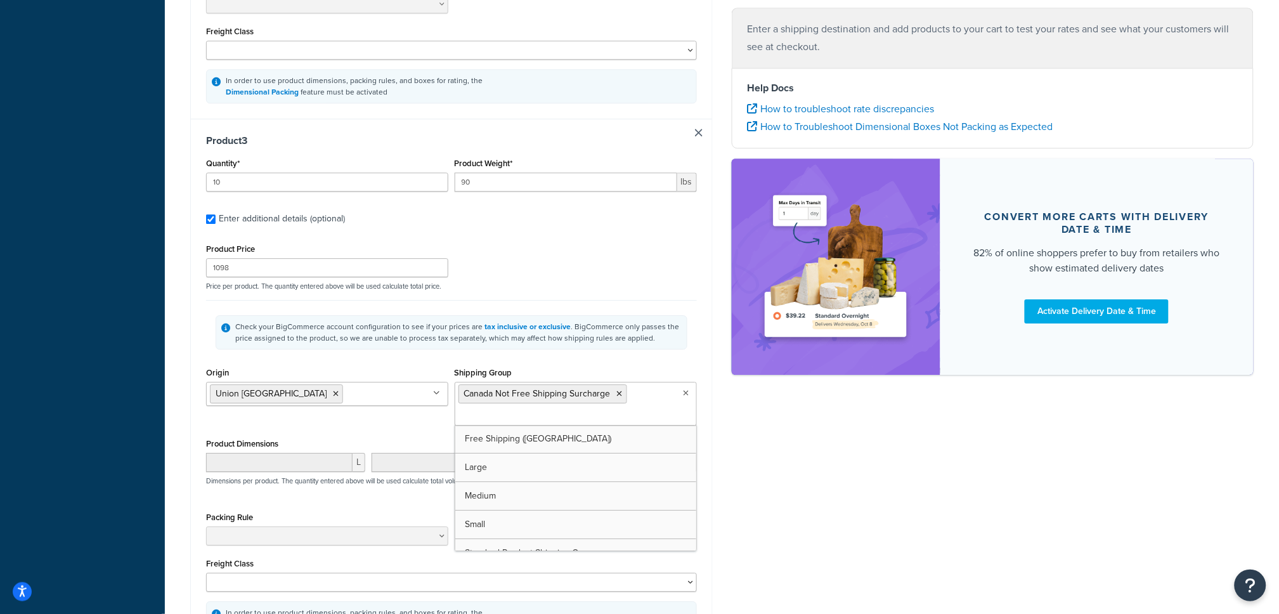
drag, startPoint x: 772, startPoint y: 488, endPoint x: 759, endPoint y: 484, distance: 13.2
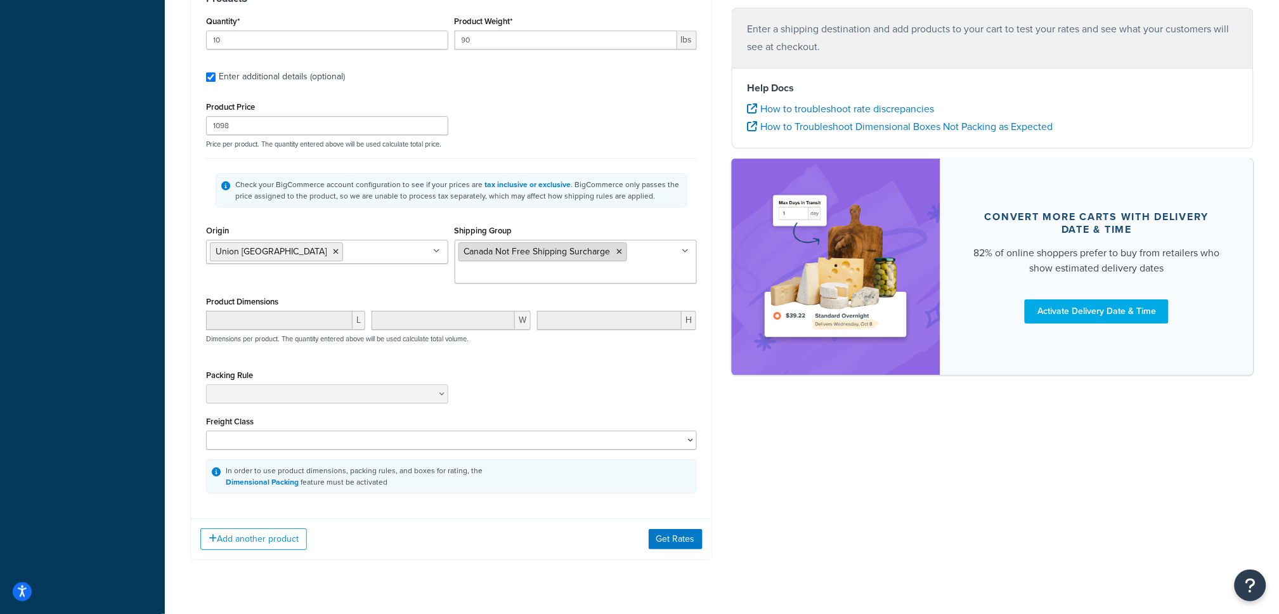
scroll to position [1339, 0]
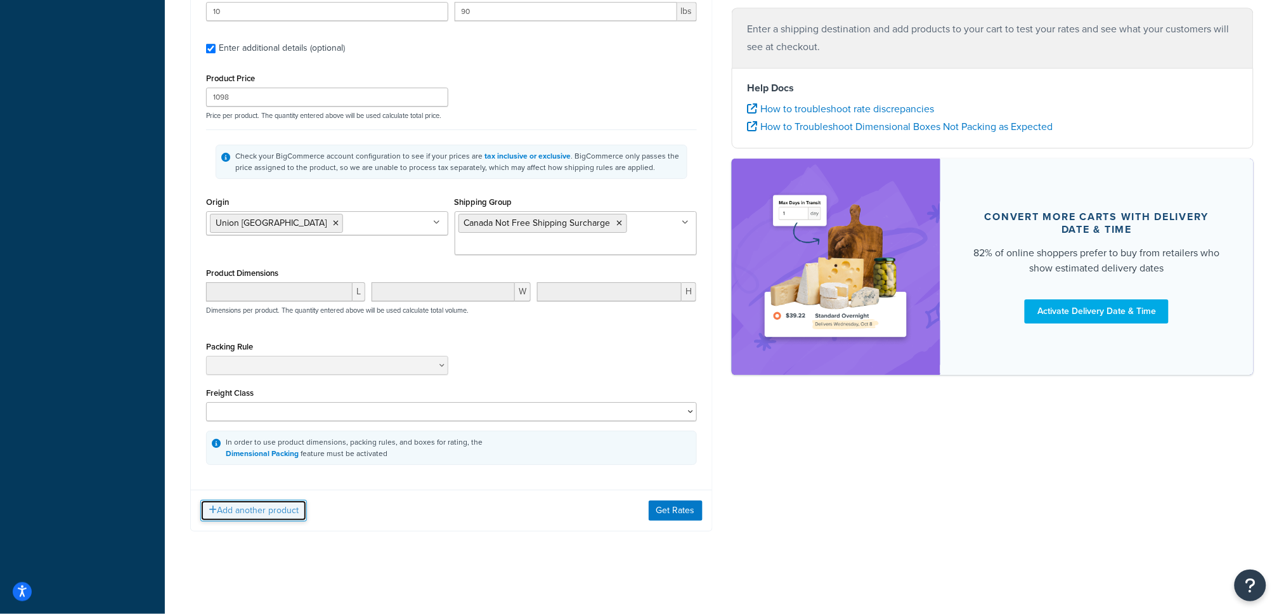
click at [283, 513] on button "Add another product" at bounding box center [253, 511] width 107 height 22
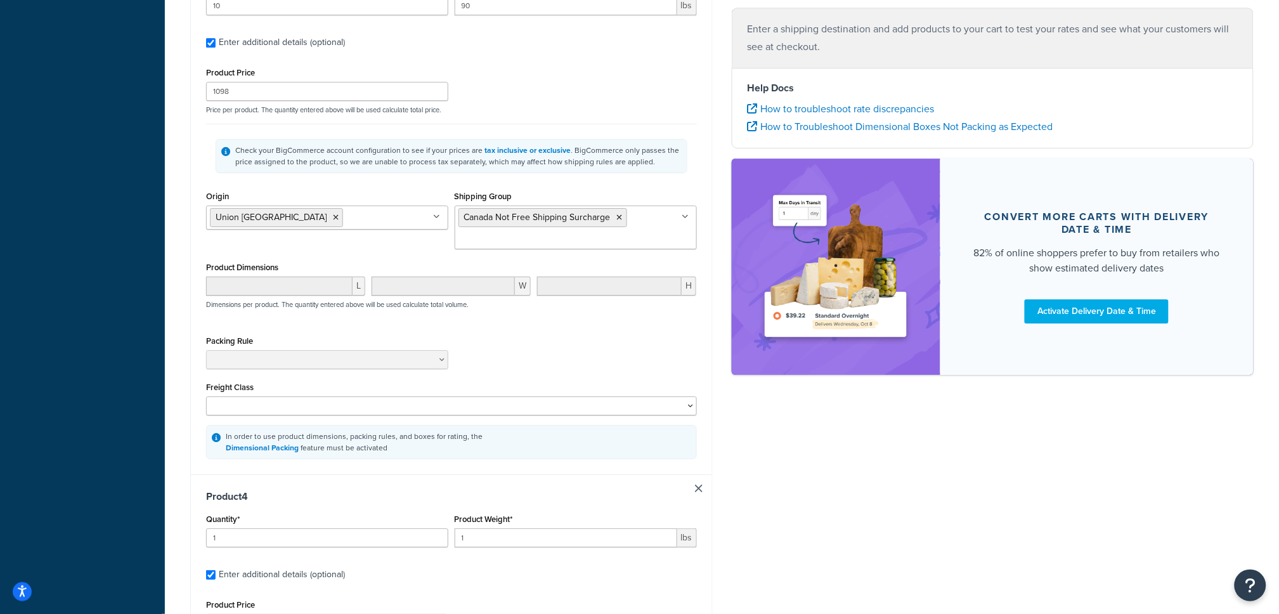
scroll to position [1346, 0]
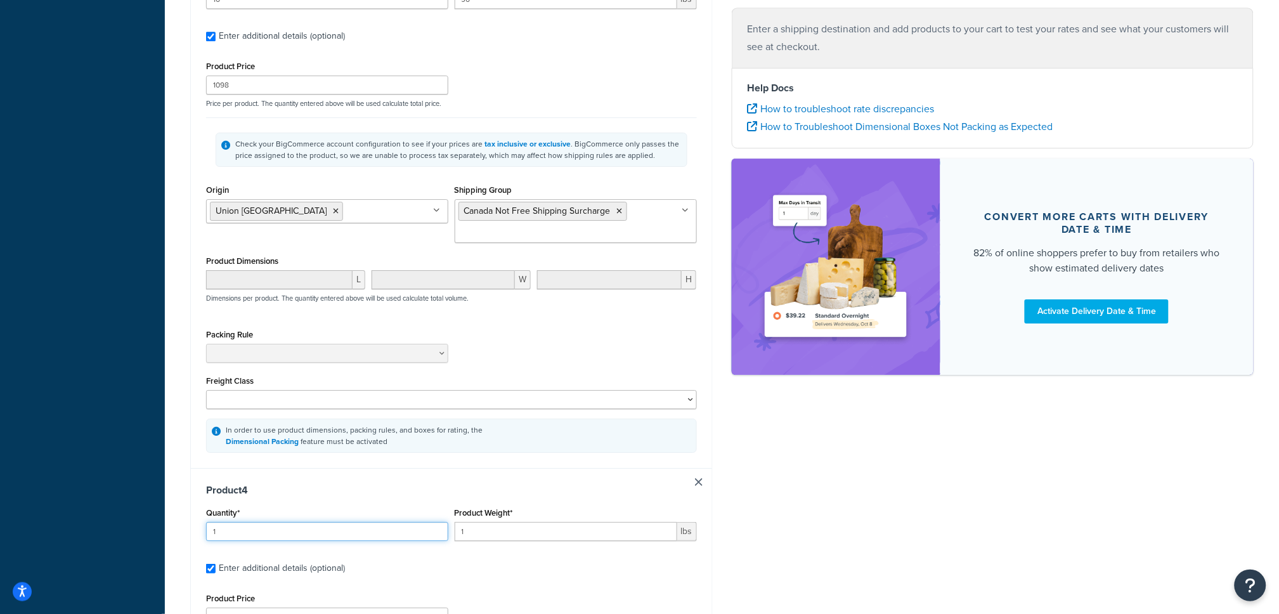
click at [295, 531] on input "1" at bounding box center [327, 531] width 242 height 19
type input "0"
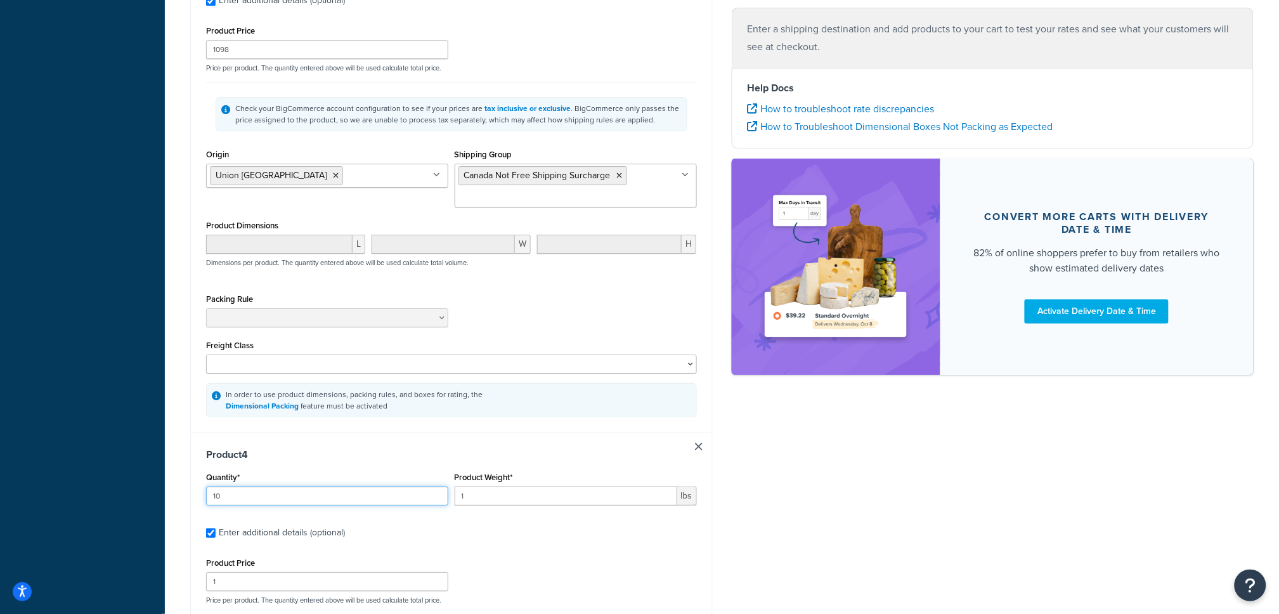
scroll to position [1380, 0]
type input "10"
click at [491, 506] on input "1" at bounding box center [566, 496] width 223 height 19
type input "90"
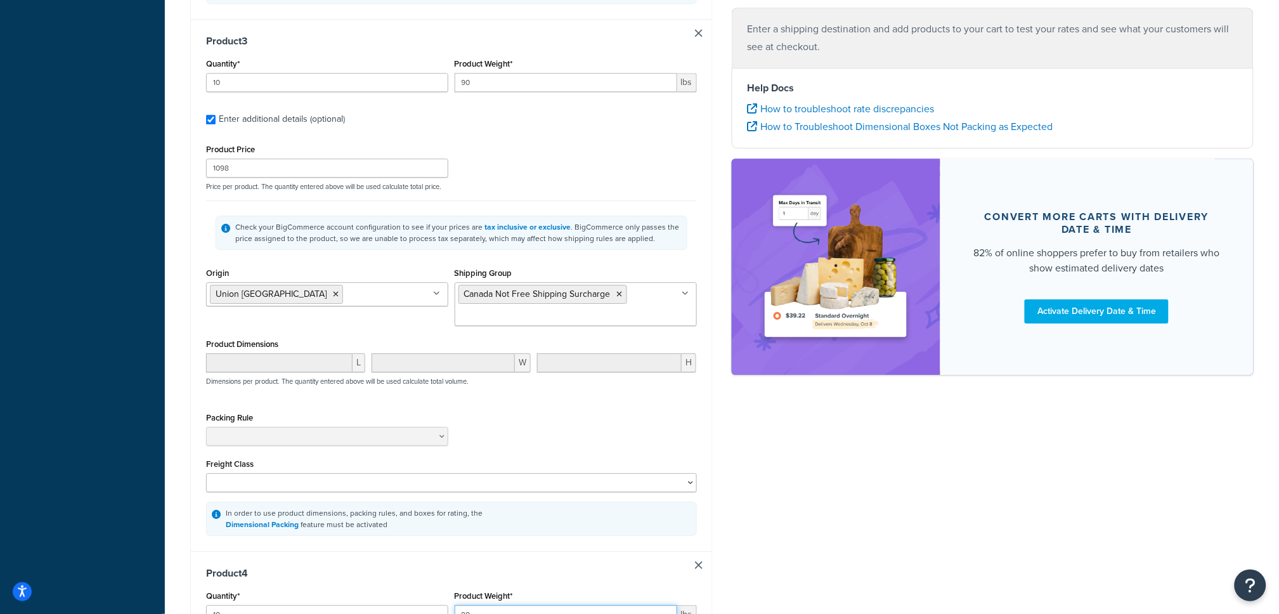
scroll to position [1247, 0]
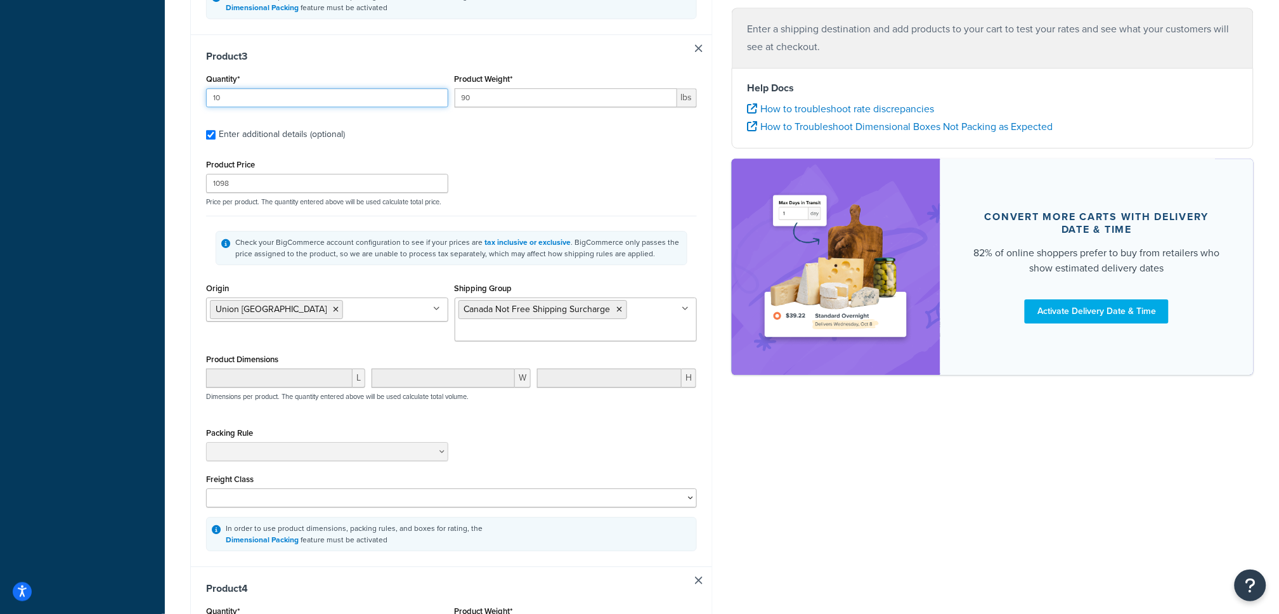
click at [313, 107] on input "10" at bounding box center [327, 97] width 242 height 19
type input "5"
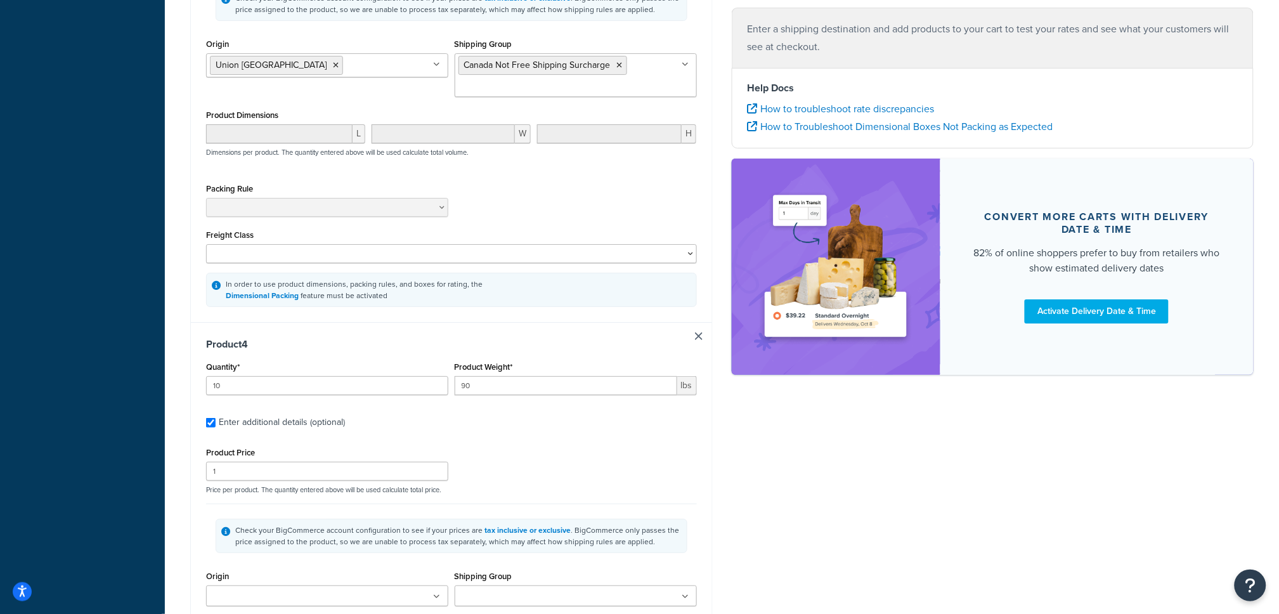
scroll to position [1485, 0]
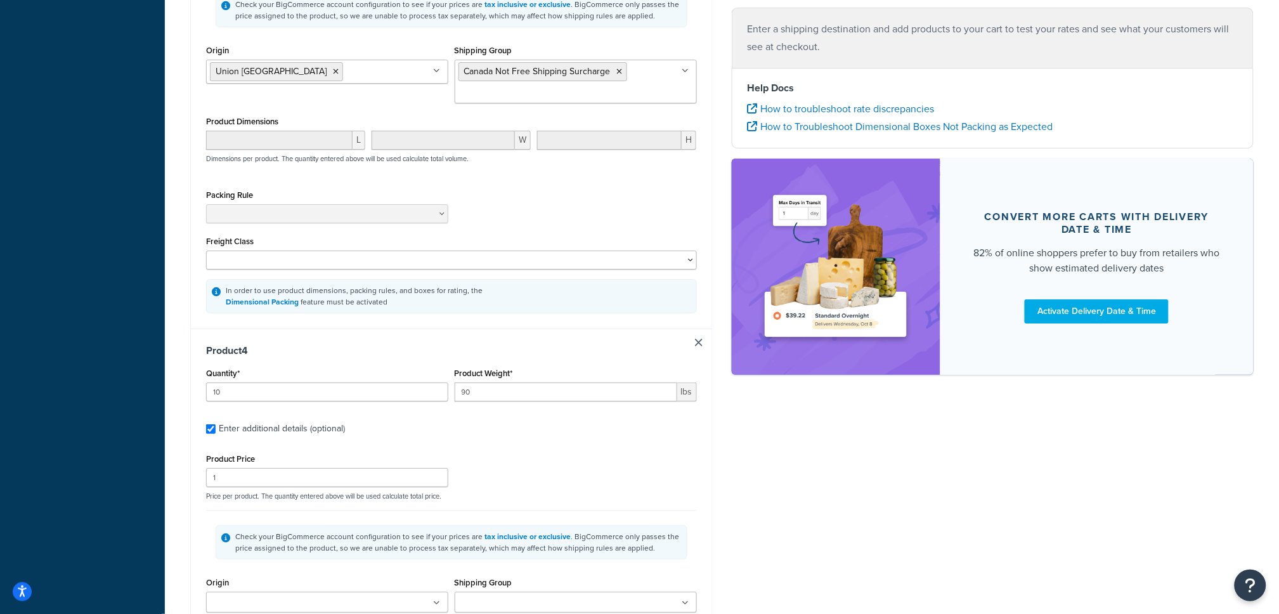
type input "45"
click at [278, 399] on input "10" at bounding box center [327, 391] width 242 height 19
type input "5"
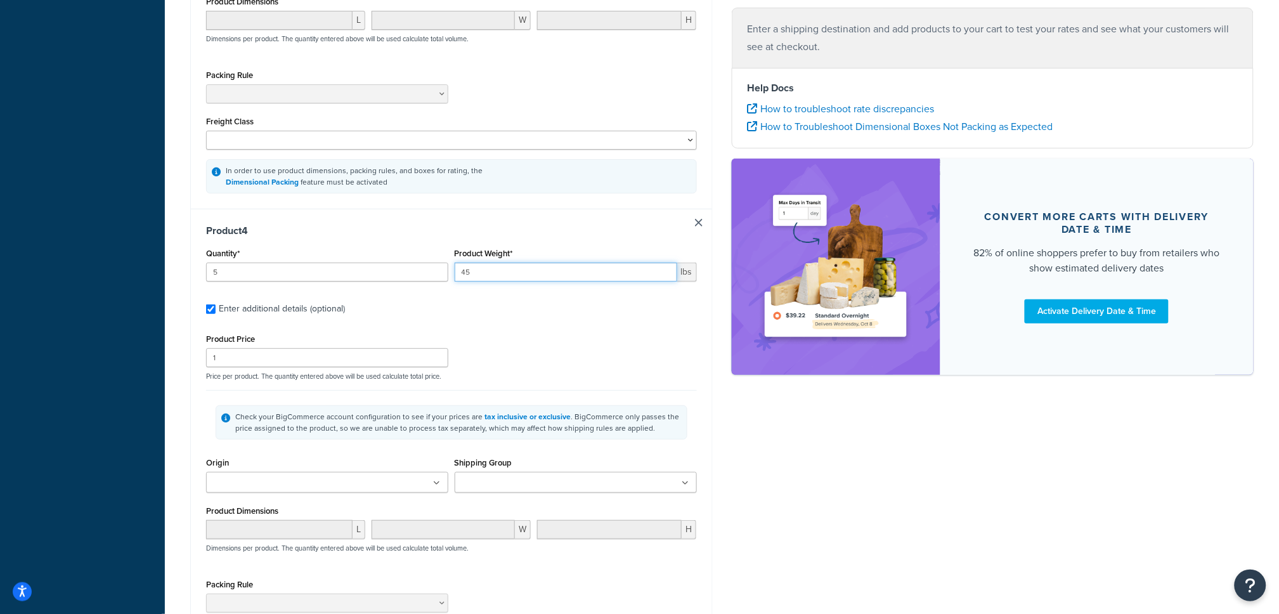
scroll to position [1632, 0]
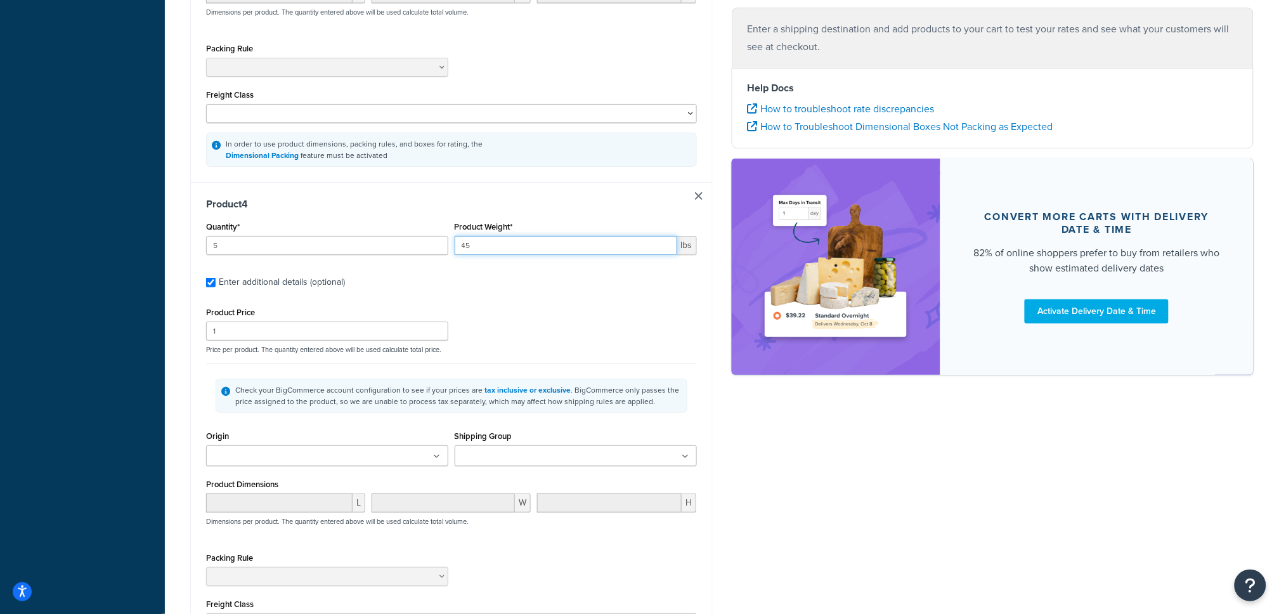
type input "45"
click at [300, 453] on ul at bounding box center [327, 455] width 242 height 21
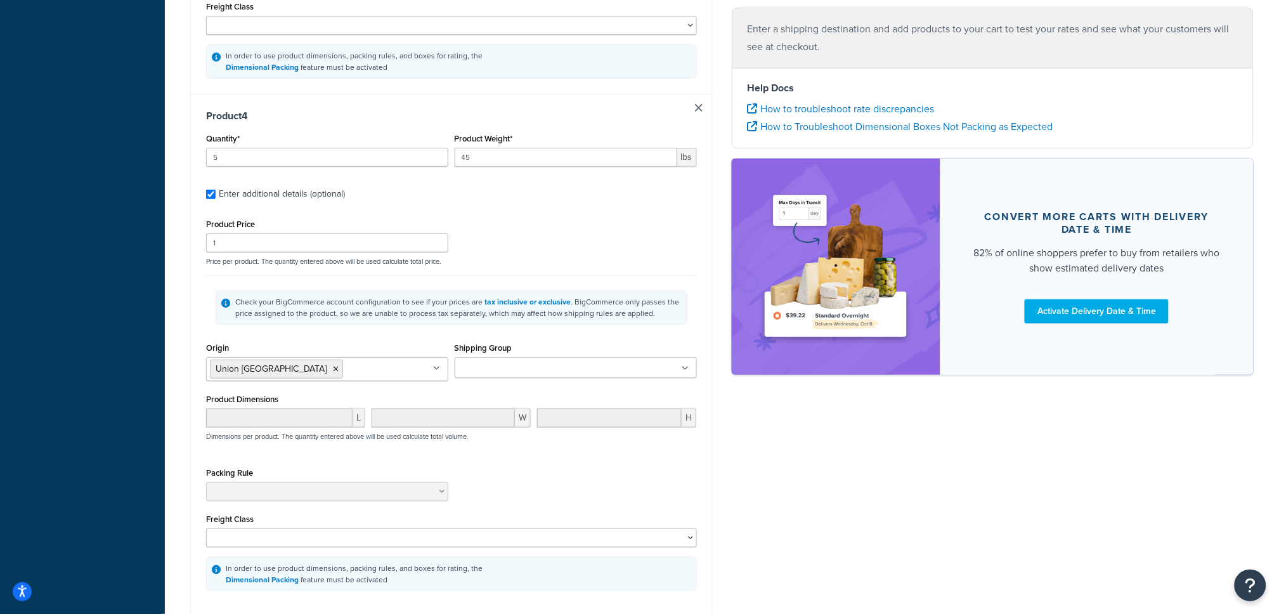
scroll to position [1719, 0]
drag, startPoint x: 531, startPoint y: 356, endPoint x: 533, endPoint y: 369, distance: 13.5
click at [531, 356] on div "Shipping Group Canada Not Free Shipping Surcharge Free Shipping (USA) Large Med…" at bounding box center [576, 359] width 242 height 39
click at [532, 370] on input "Shipping Group" at bounding box center [514, 369] width 112 height 14
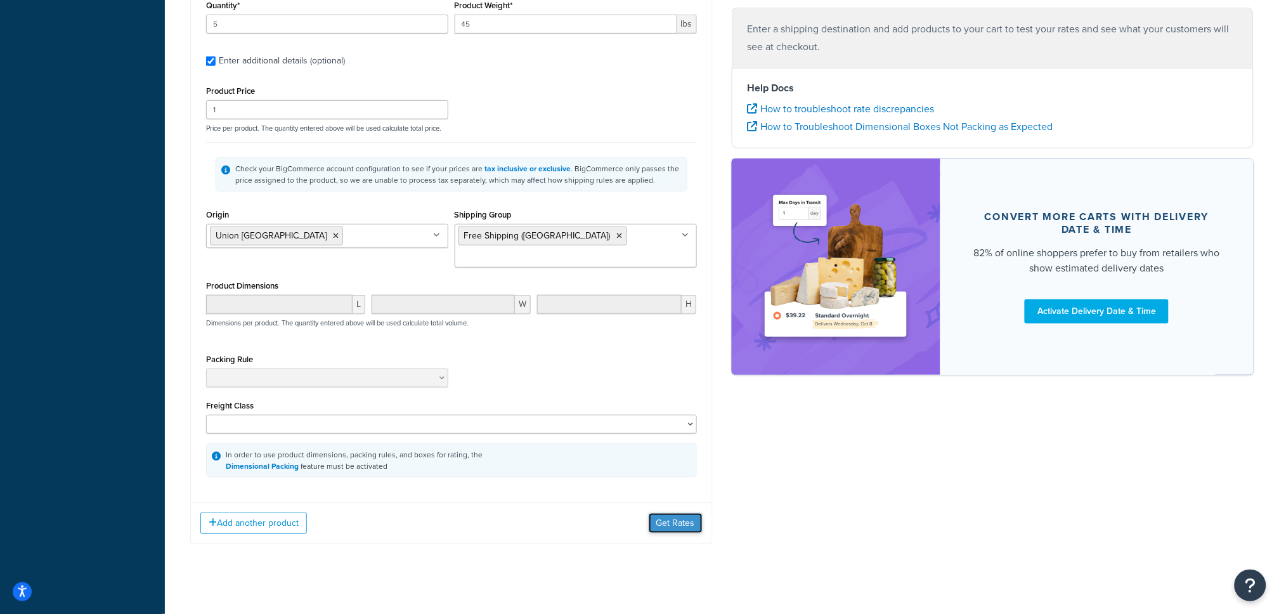
click at [686, 520] on button "Get Rates" at bounding box center [676, 523] width 54 height 20
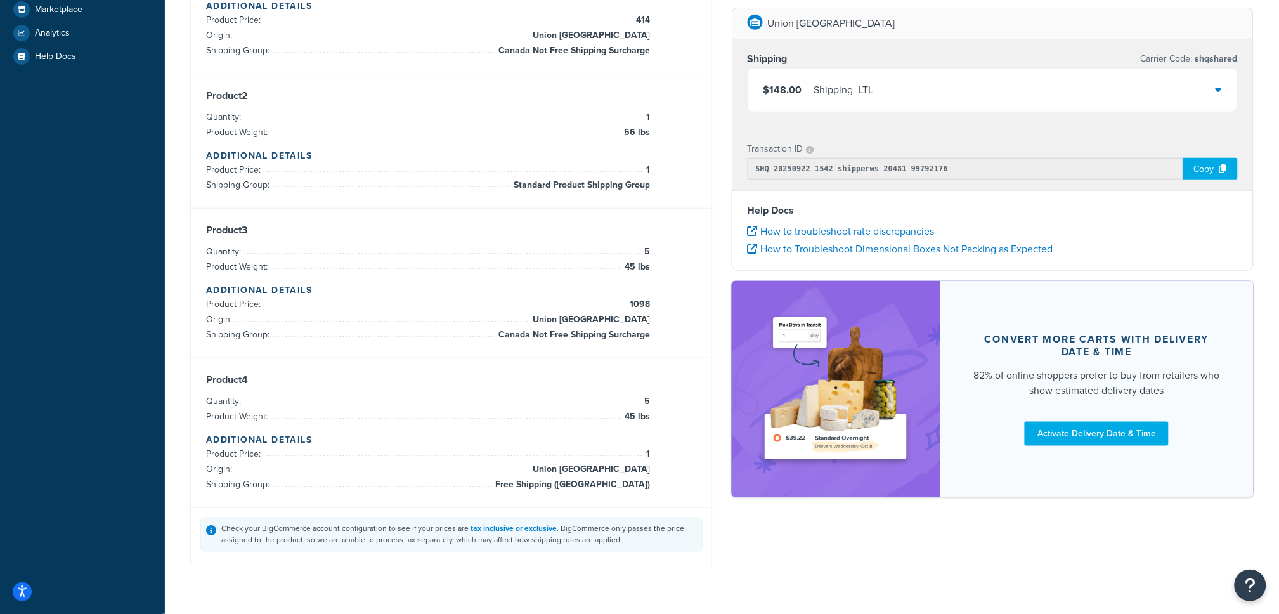
scroll to position [297, 0]
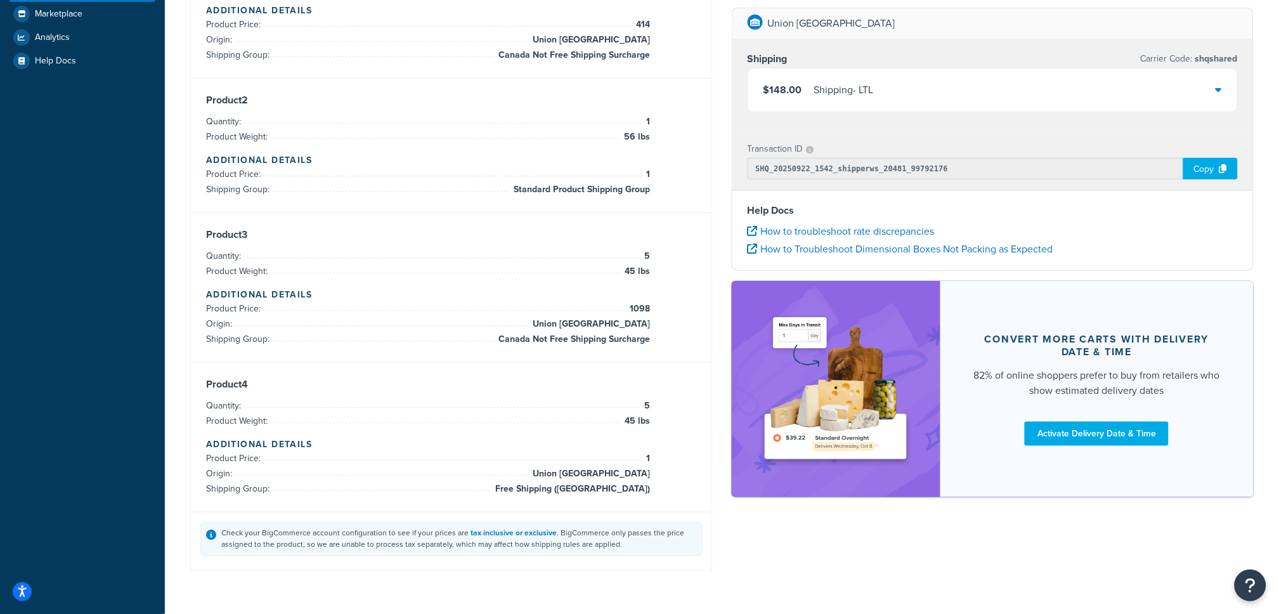
click at [1148, 106] on div "$148.00 Shipping - LTL" at bounding box center [993, 89] width 490 height 43
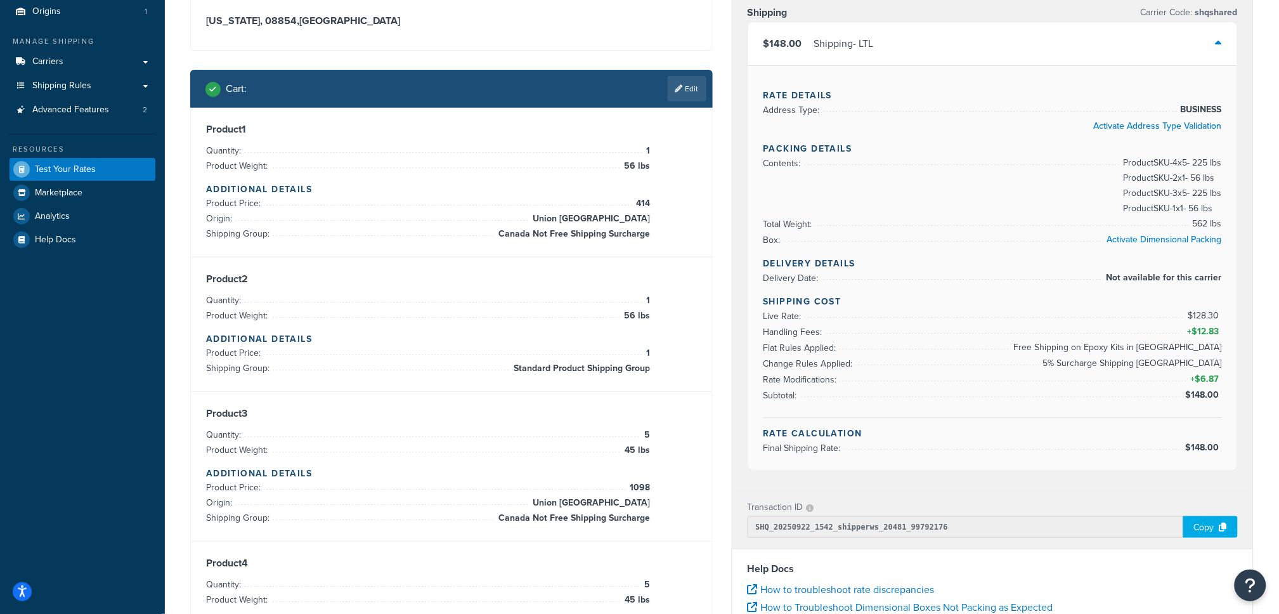
scroll to position [124, 0]
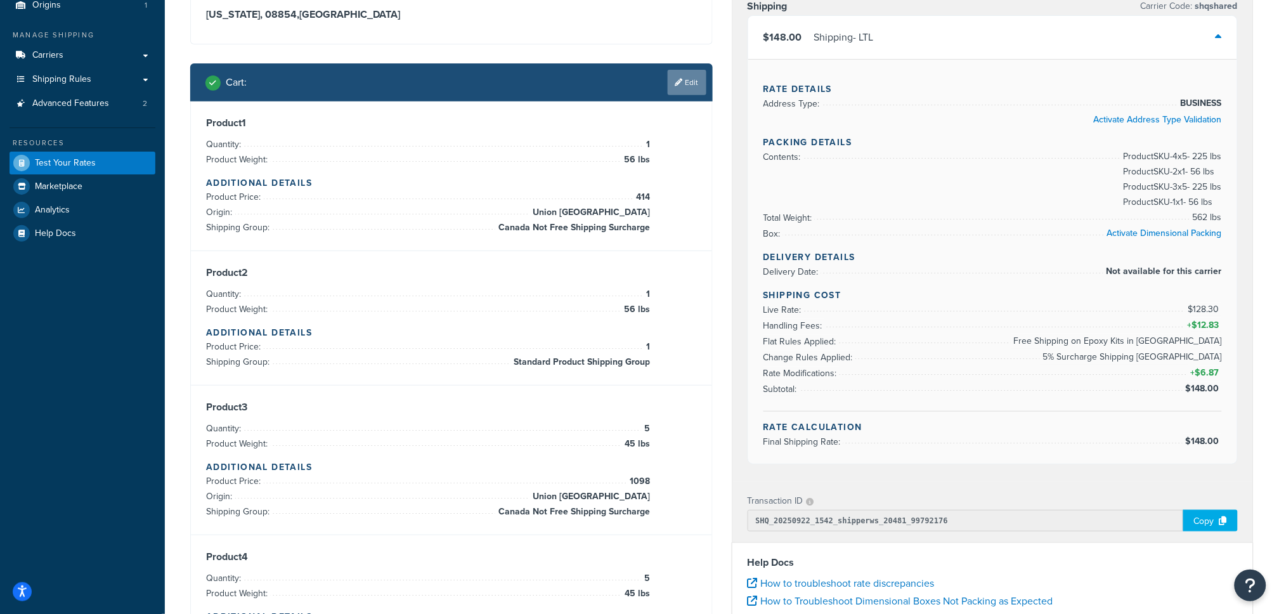
click at [681, 90] on link "Edit" at bounding box center [687, 82] width 39 height 25
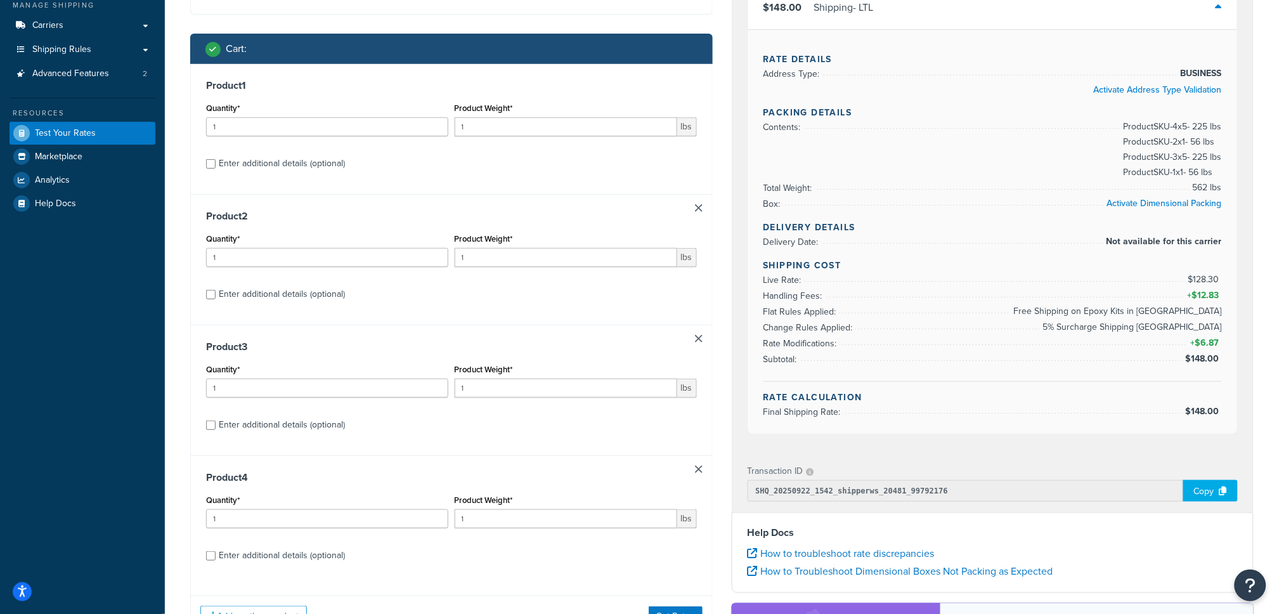
scroll to position [159, 0]
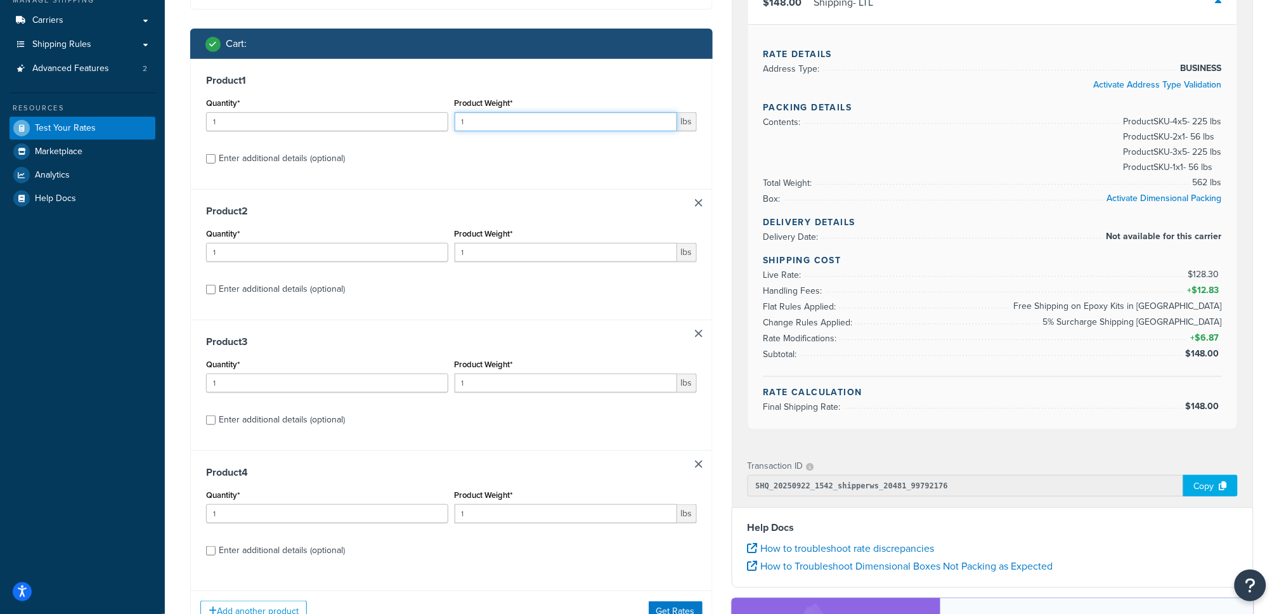
click at [506, 117] on input "1" at bounding box center [566, 121] width 223 height 19
type input "28"
click at [279, 161] on div "Enter additional details (optional)" at bounding box center [282, 159] width 126 height 18
click at [216, 161] on input "Enter additional details (optional)" at bounding box center [211, 159] width 10 height 10
checkbox input "true"
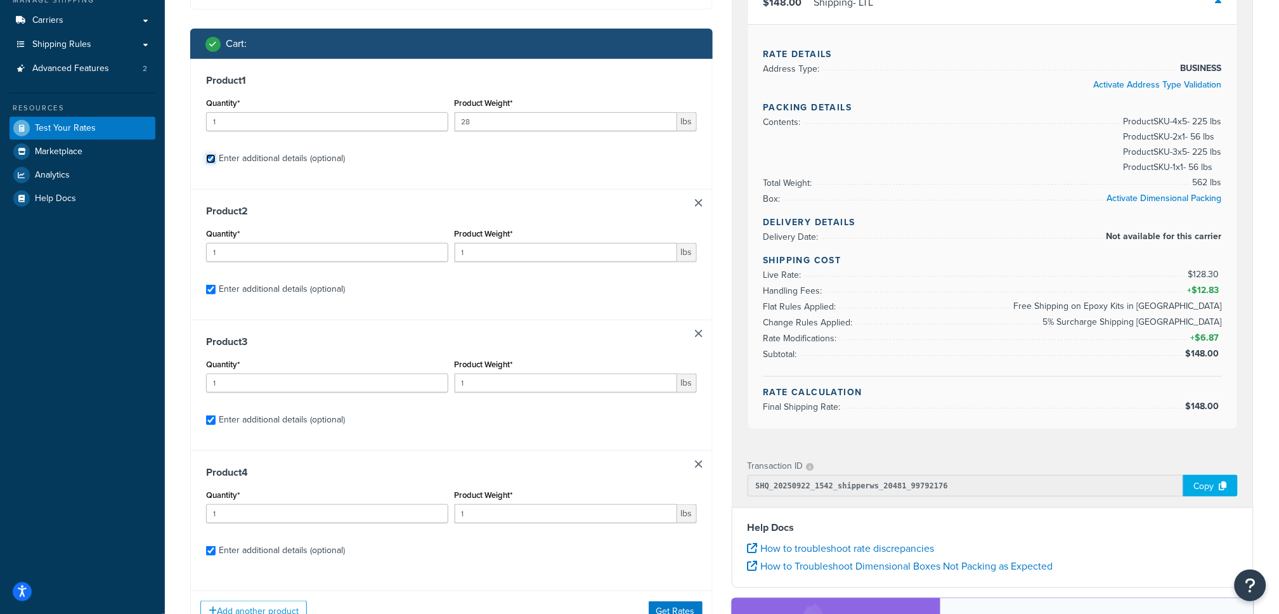
checkbox input "true"
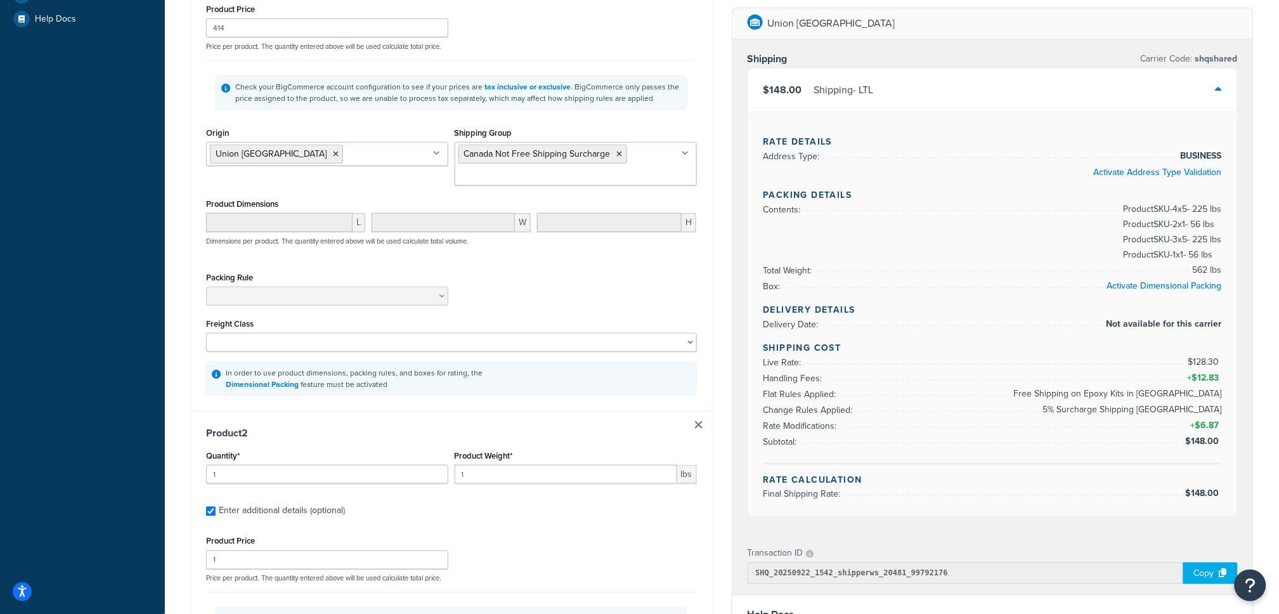
scroll to position [341, 0]
click at [495, 472] on input "1" at bounding box center [566, 471] width 223 height 19
type input "28"
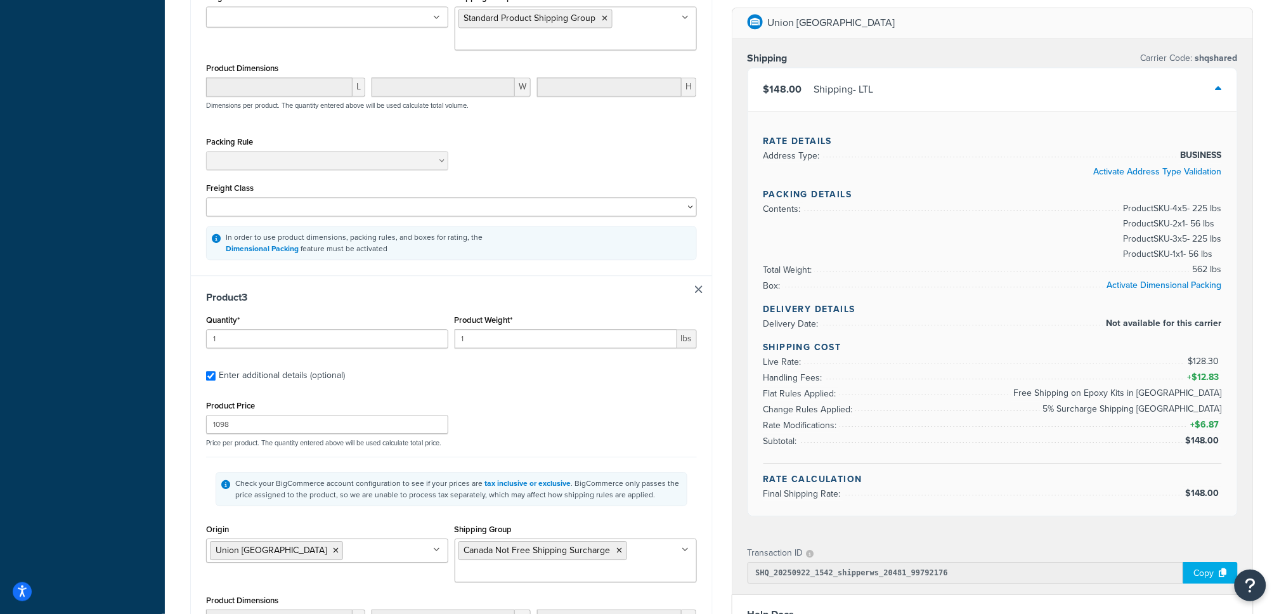
scroll to position [1059, 0]
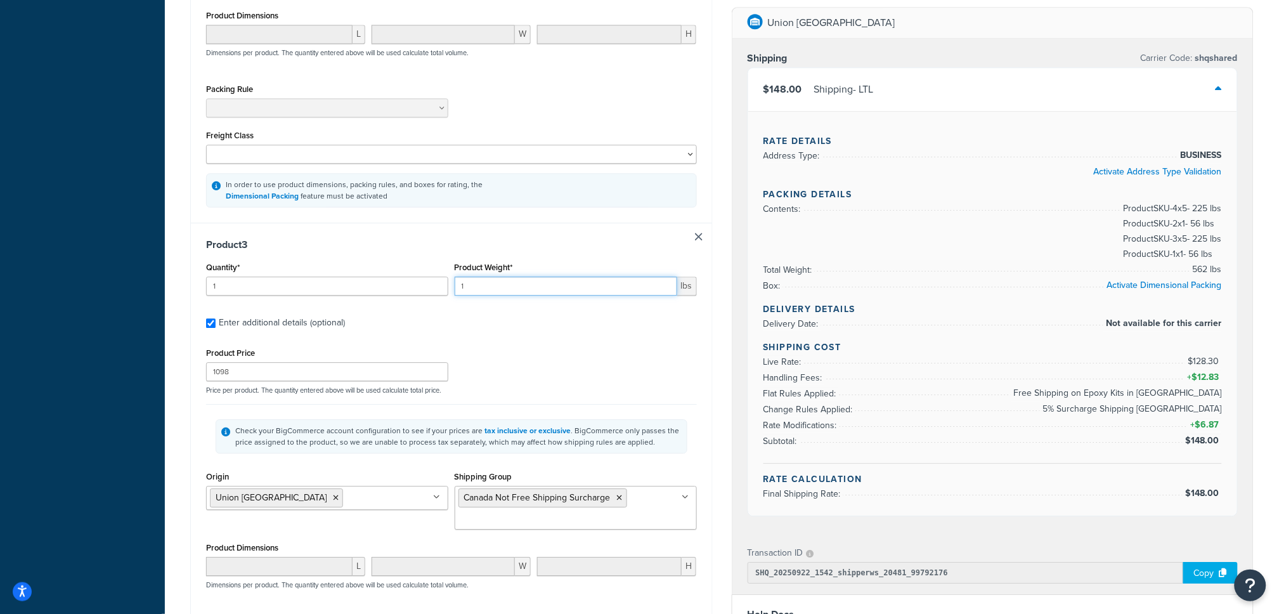
click at [529, 295] on input "1" at bounding box center [566, 285] width 223 height 19
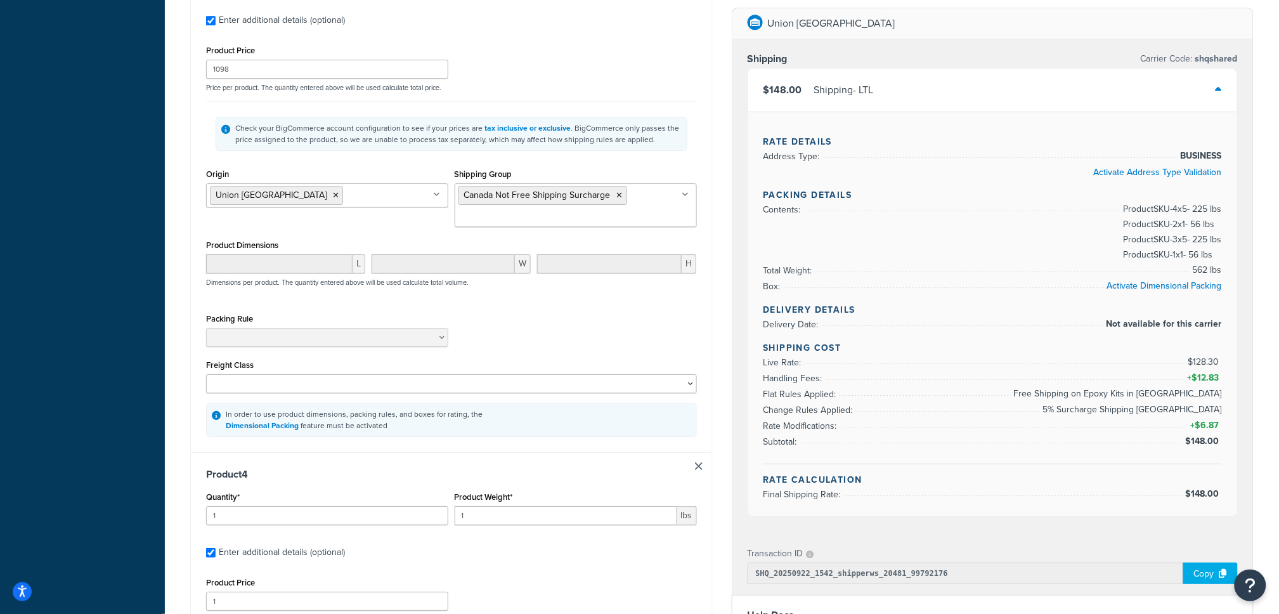
scroll to position [1379, 0]
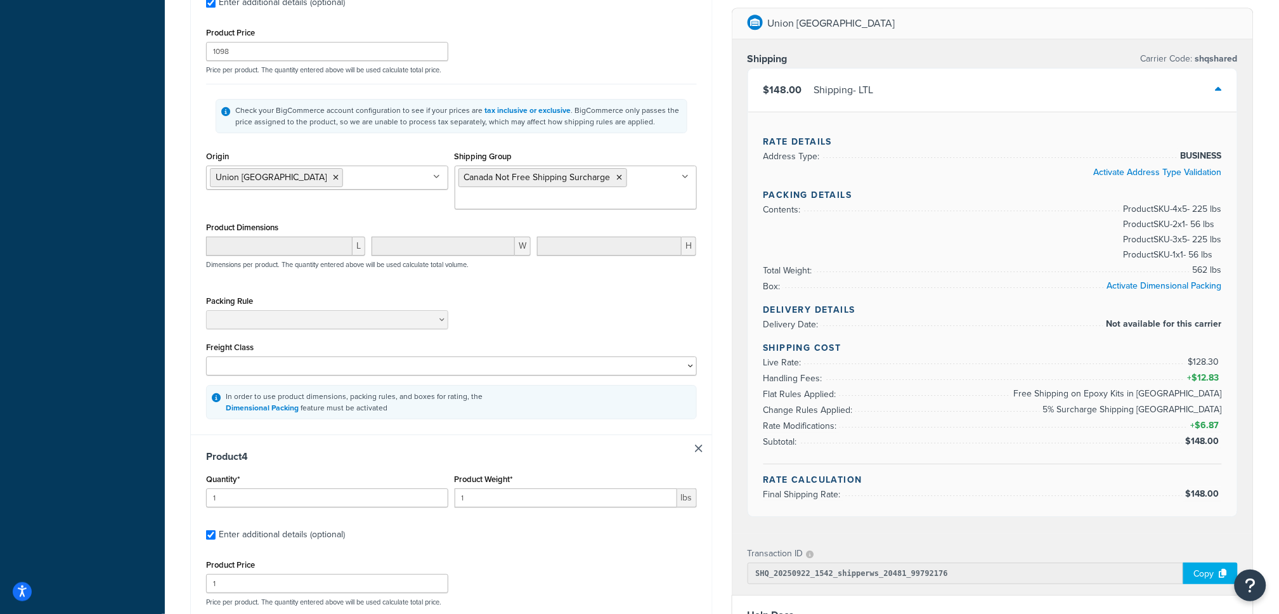
type input "45"
click at [537, 503] on input "1" at bounding box center [566, 497] width 223 height 19
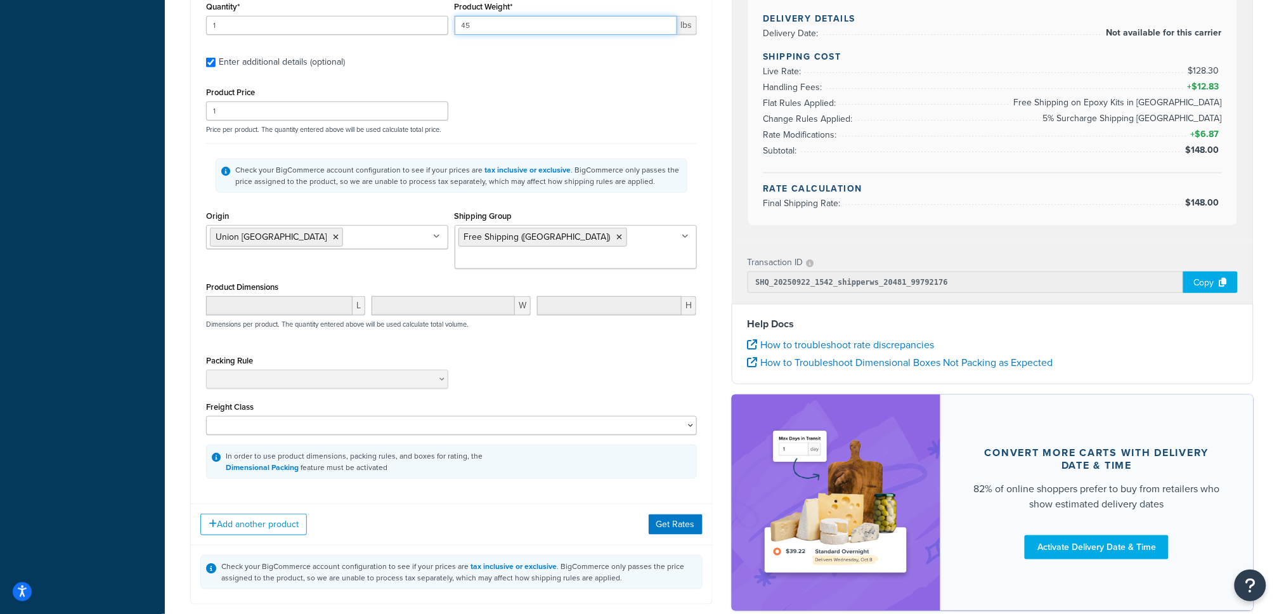
scroll to position [1852, 0]
type input "45"
click at [668, 514] on button "Get Rates" at bounding box center [676, 524] width 54 height 20
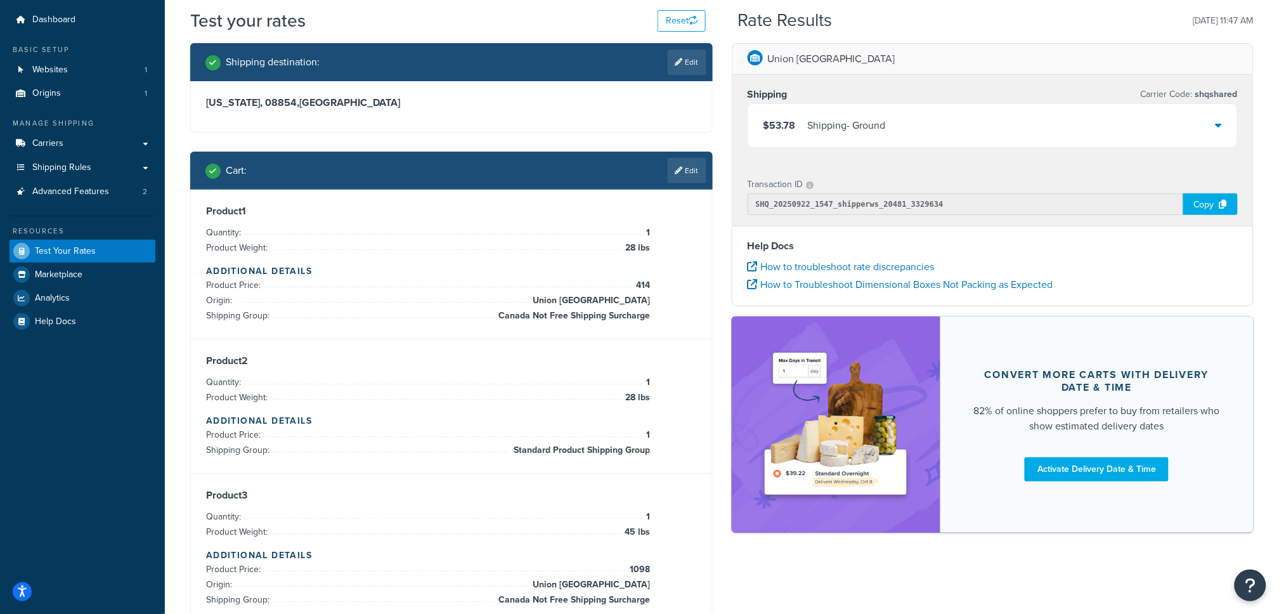
scroll to position [36, 0]
click at [985, 126] on div "$53.78 Shipping - Ground" at bounding box center [993, 126] width 490 height 43
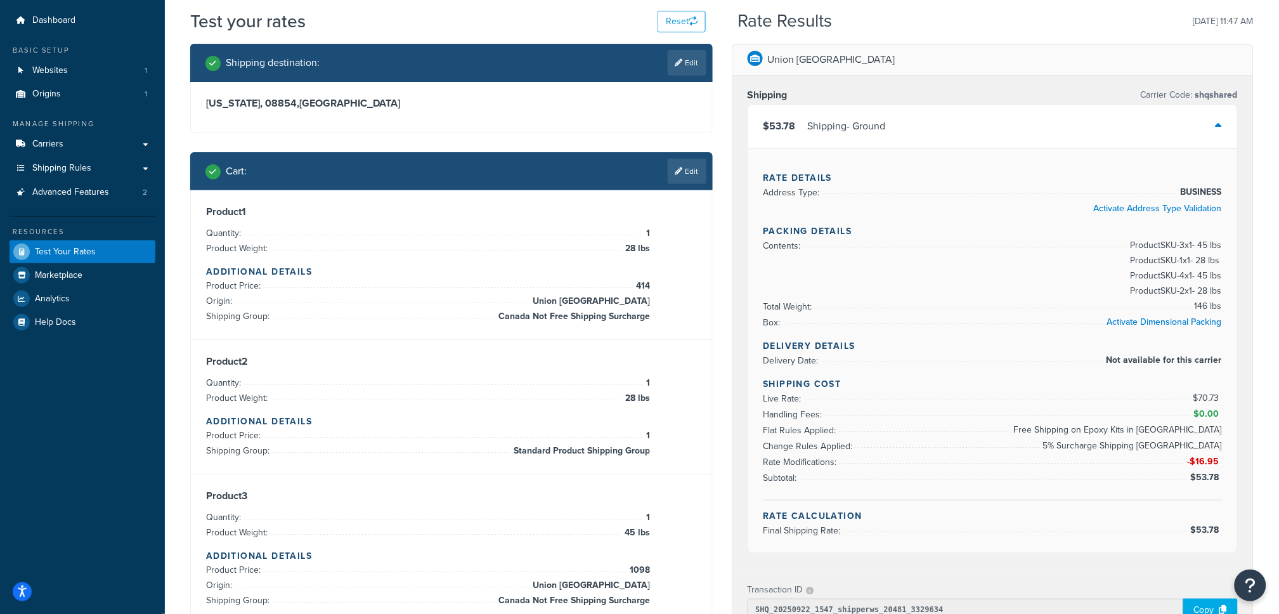
click at [985, 126] on div "$53.78 Shipping - Ground" at bounding box center [993, 126] width 490 height 43
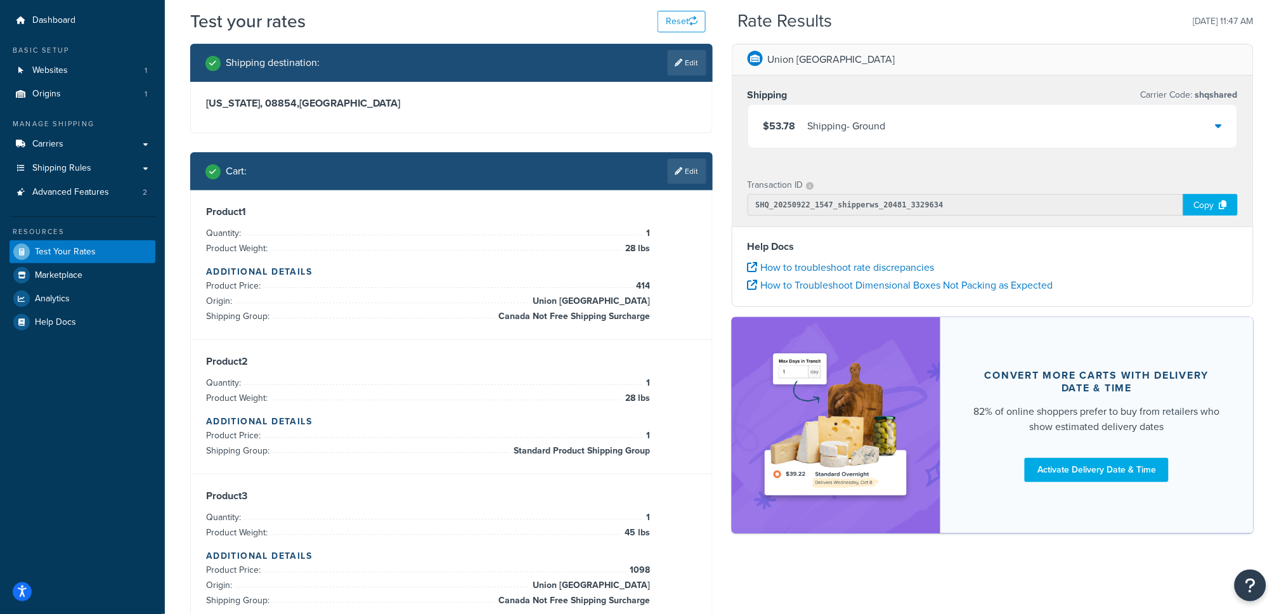
click at [985, 126] on div "$53.78 Shipping - Ground" at bounding box center [993, 126] width 490 height 43
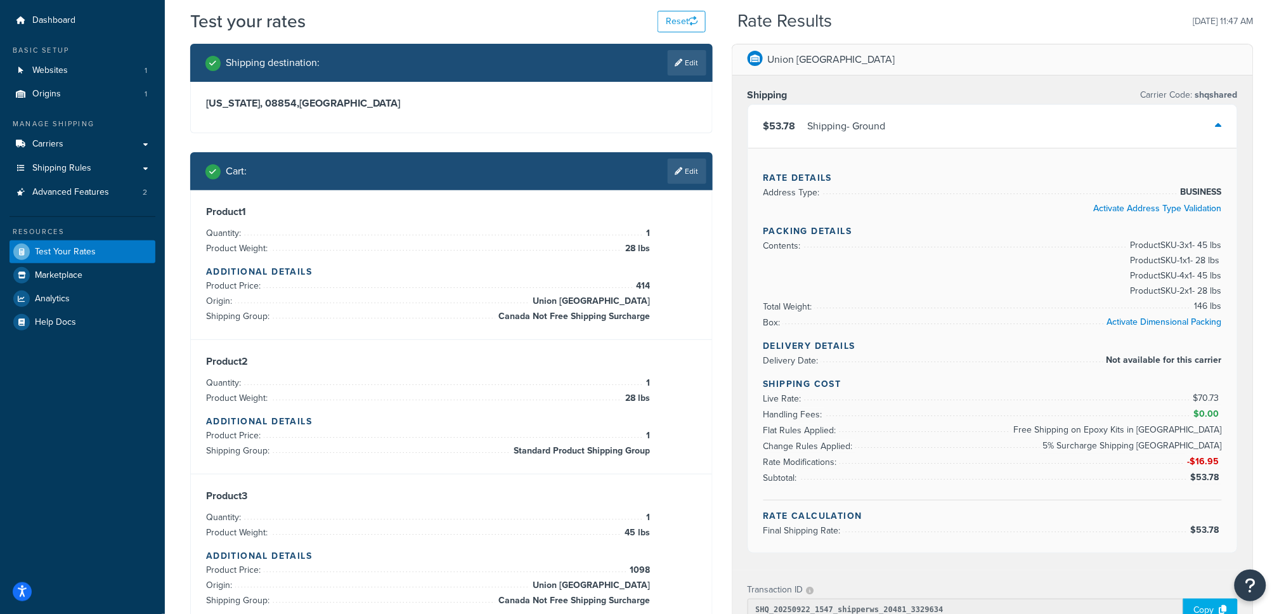
click at [985, 126] on div "$53.78 Shipping - Ground" at bounding box center [993, 126] width 490 height 43
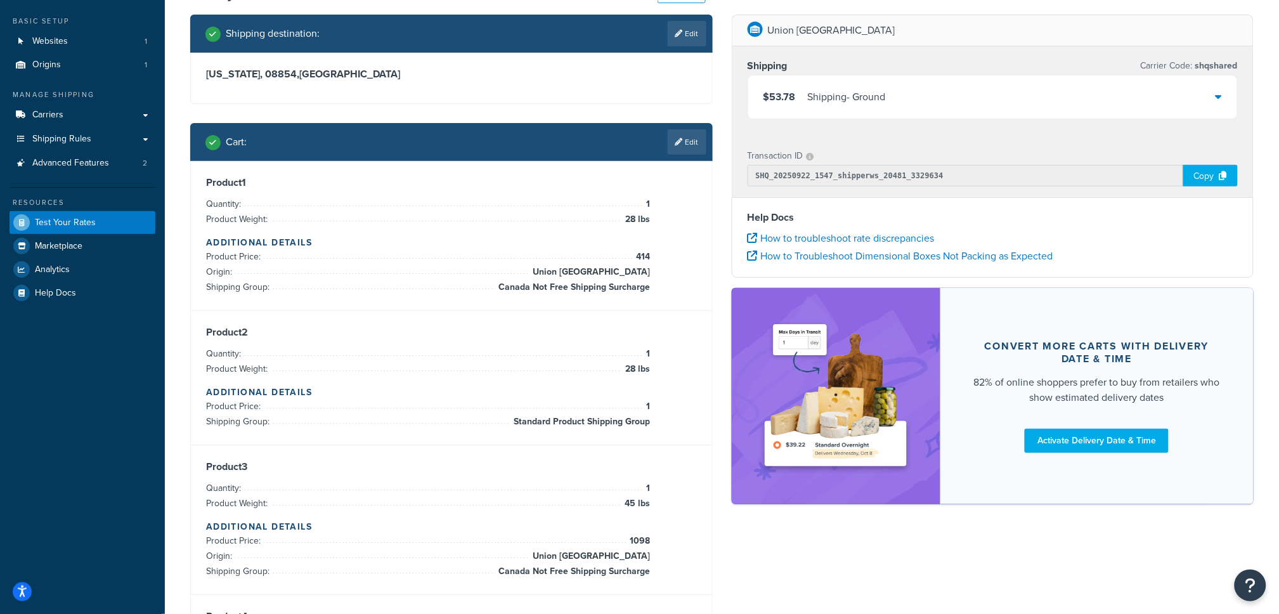
scroll to position [58, 0]
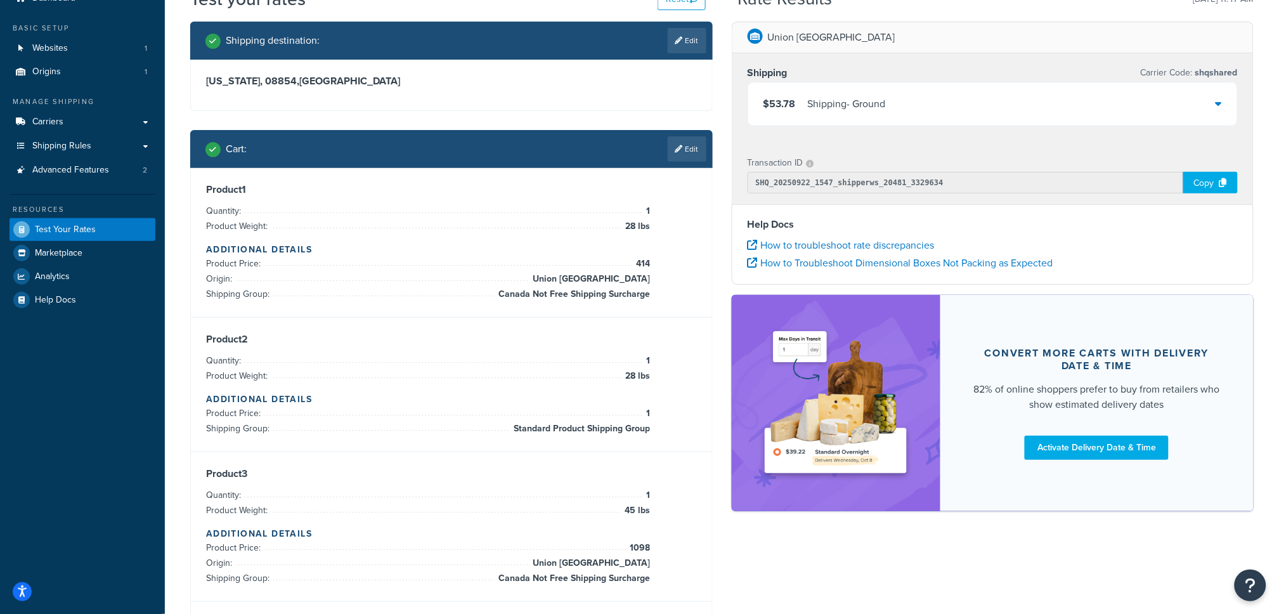
click at [981, 104] on div "$53.78 Shipping - Ground" at bounding box center [993, 103] width 490 height 43
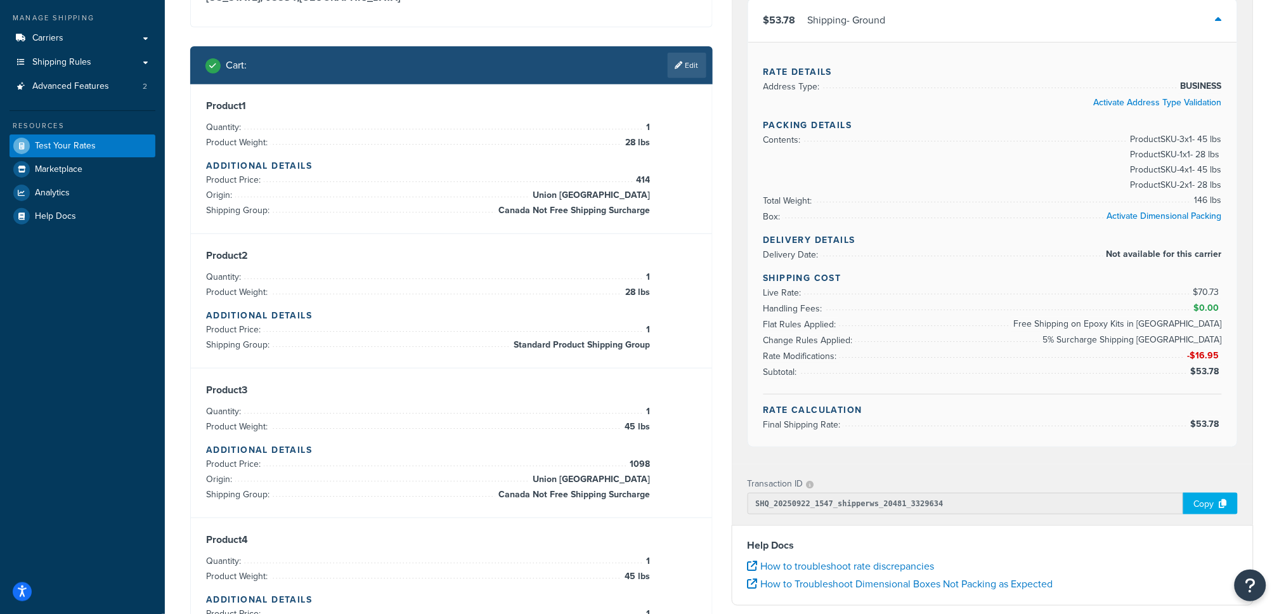
scroll to position [140, 0]
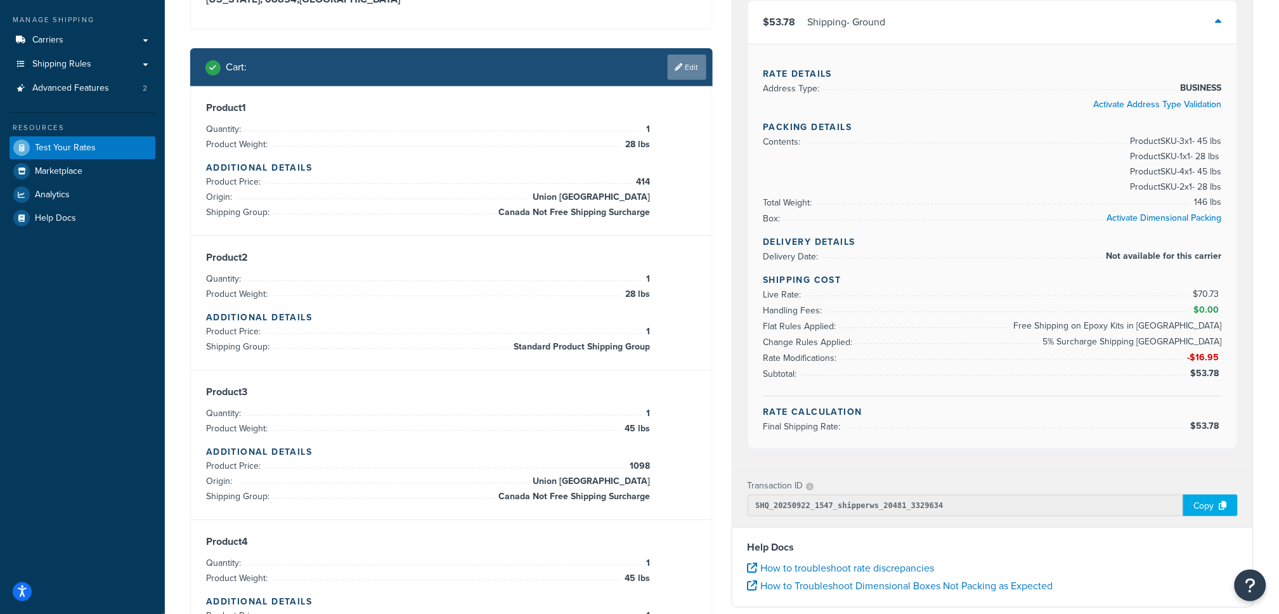
click at [694, 71] on link "Edit" at bounding box center [687, 67] width 39 height 25
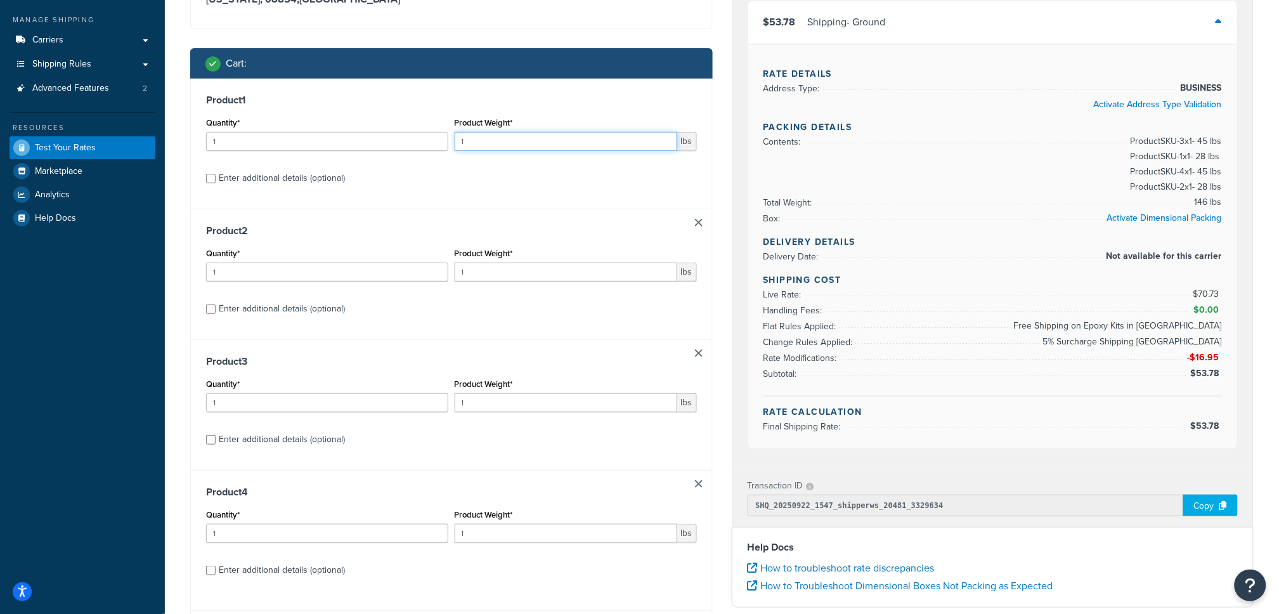
click at [566, 141] on input "1" at bounding box center [566, 141] width 223 height 19
type input "28"
click at [512, 268] on input "1" at bounding box center [566, 272] width 223 height 19
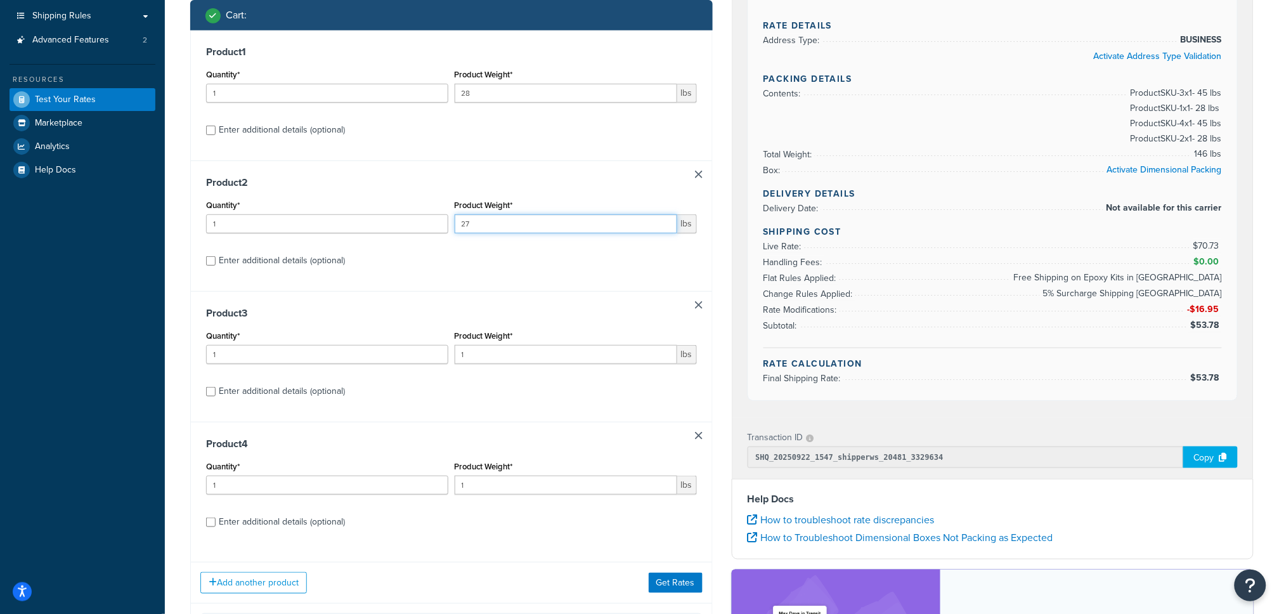
scroll to position [186, 0]
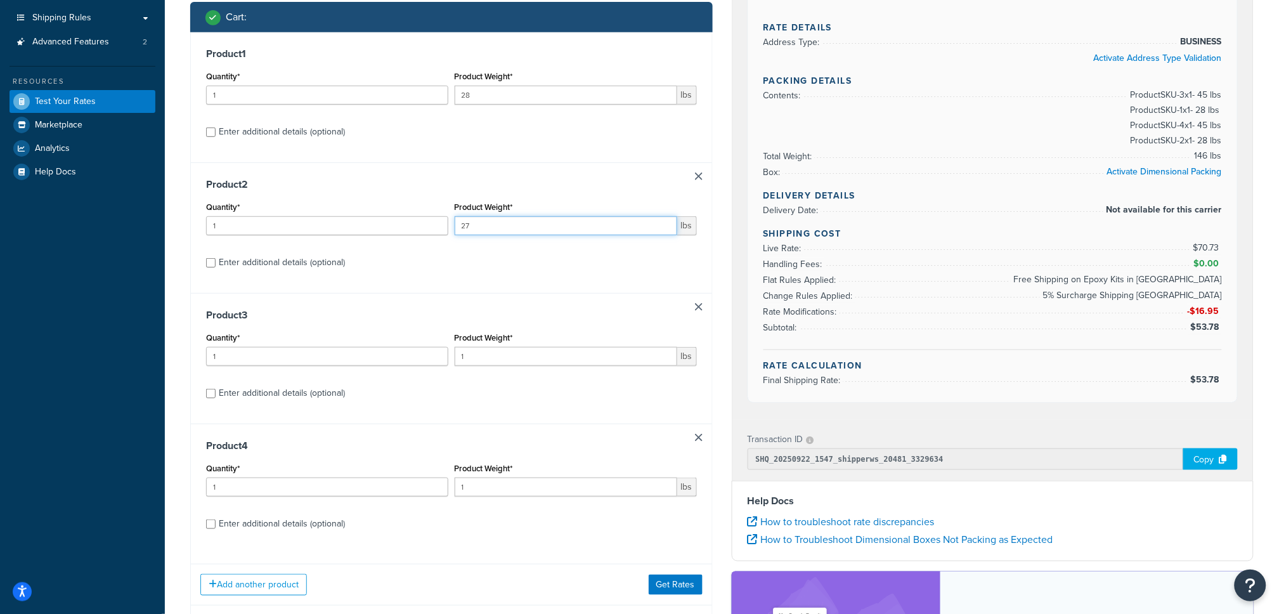
type input "27"
click at [335, 356] on input "1" at bounding box center [327, 356] width 242 height 19
type input "5"
type input "45"
click at [262, 486] on input "1" at bounding box center [327, 486] width 242 height 19
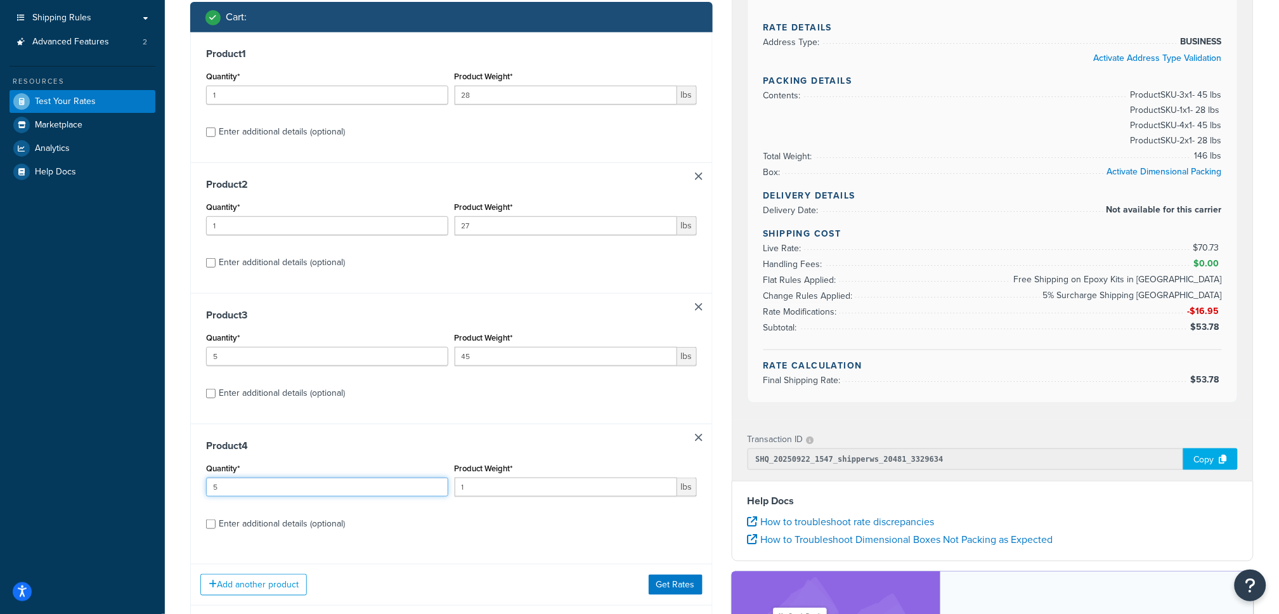
type input "5"
type input "45"
click at [670, 581] on button "Get Rates" at bounding box center [676, 584] width 54 height 20
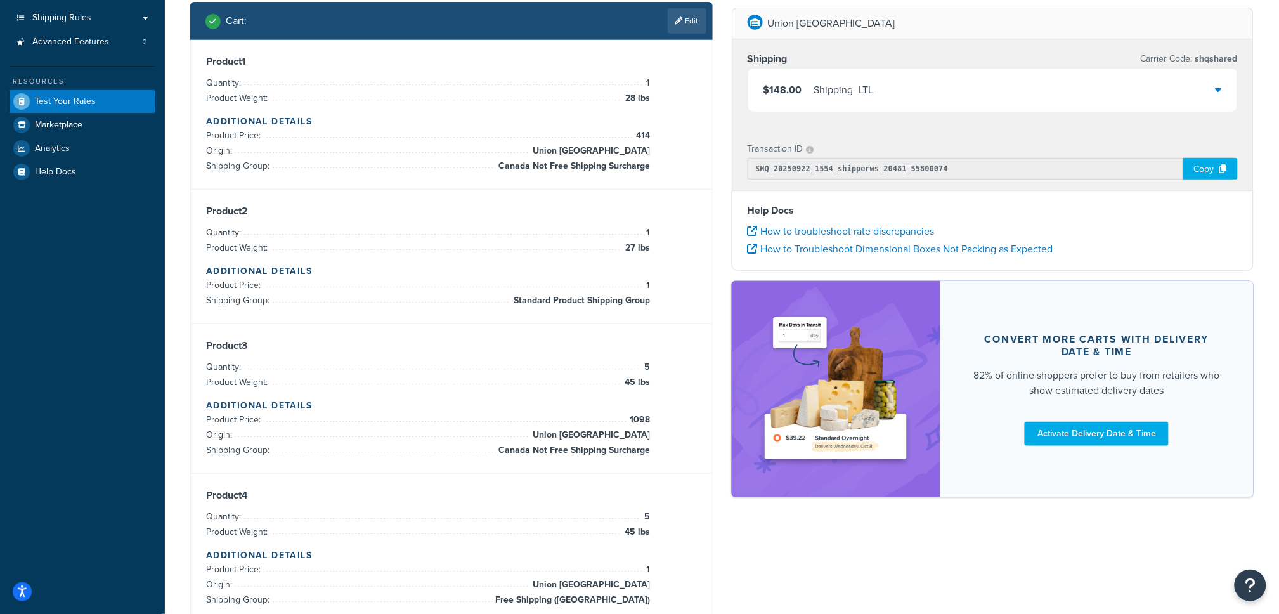
click at [1194, 86] on div "$148.00 Shipping - LTL" at bounding box center [993, 89] width 490 height 43
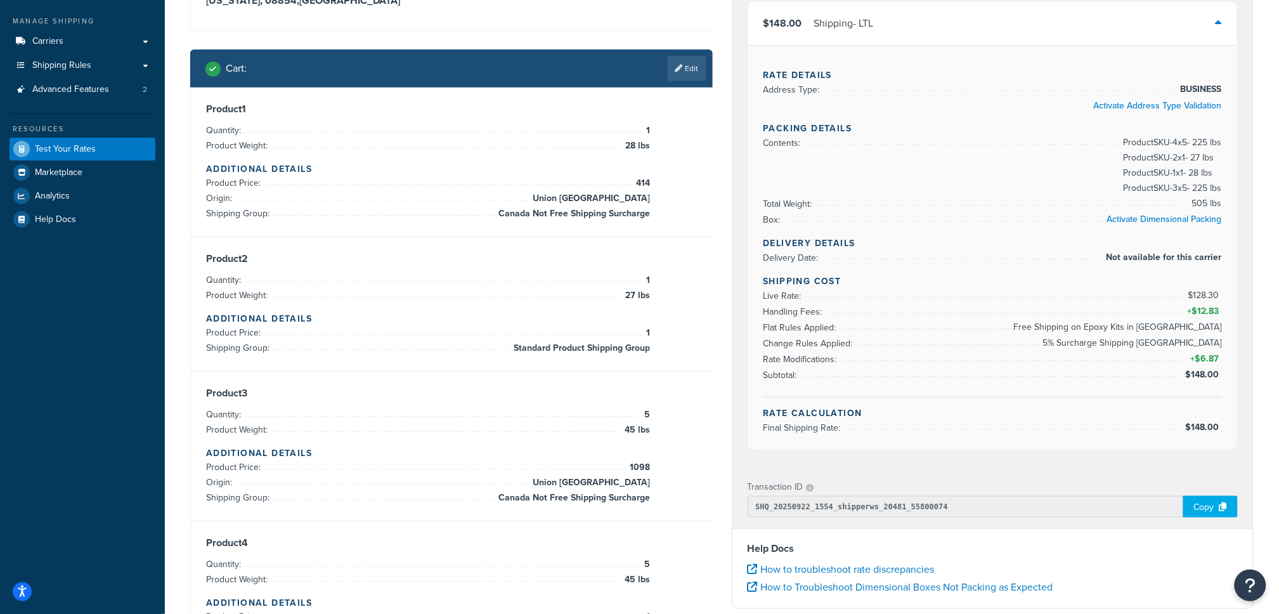
scroll to position [136, 0]
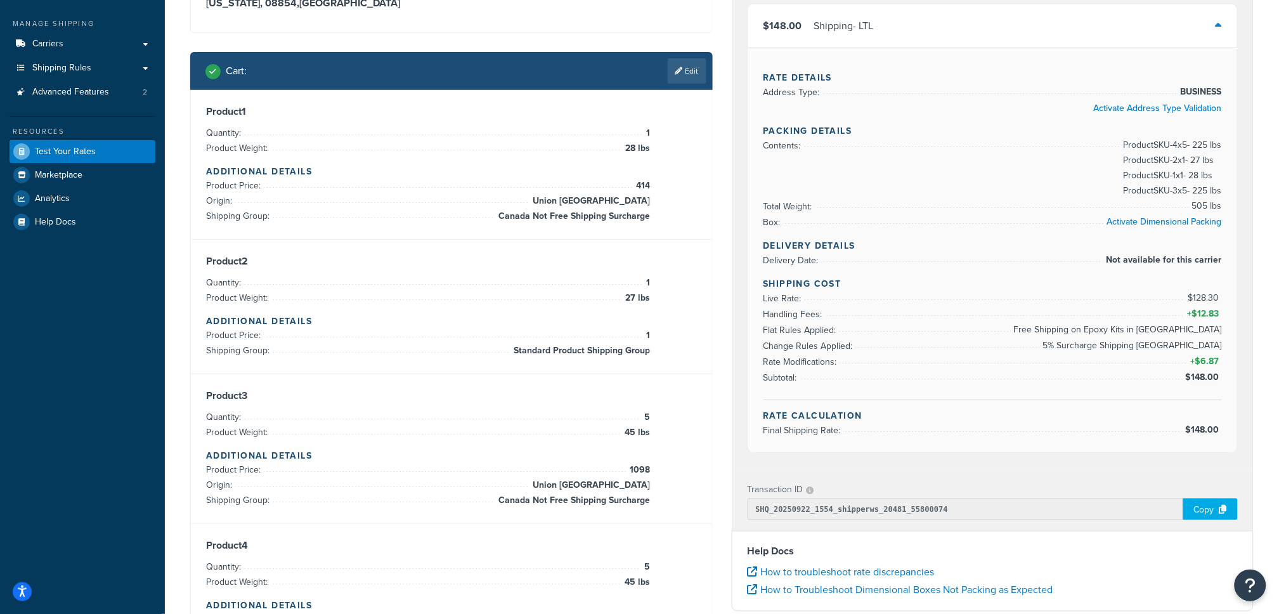
click at [1183, 33] on div "$148.00 Shipping - LTL" at bounding box center [993, 25] width 490 height 43
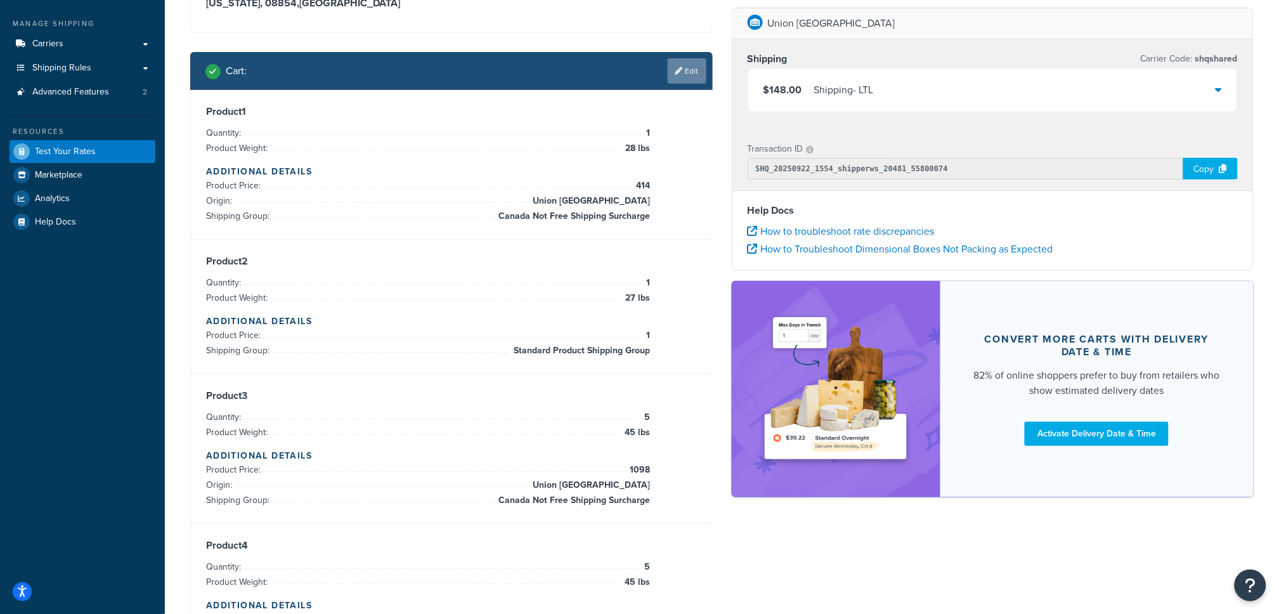
click at [694, 72] on link "Edit" at bounding box center [687, 70] width 39 height 25
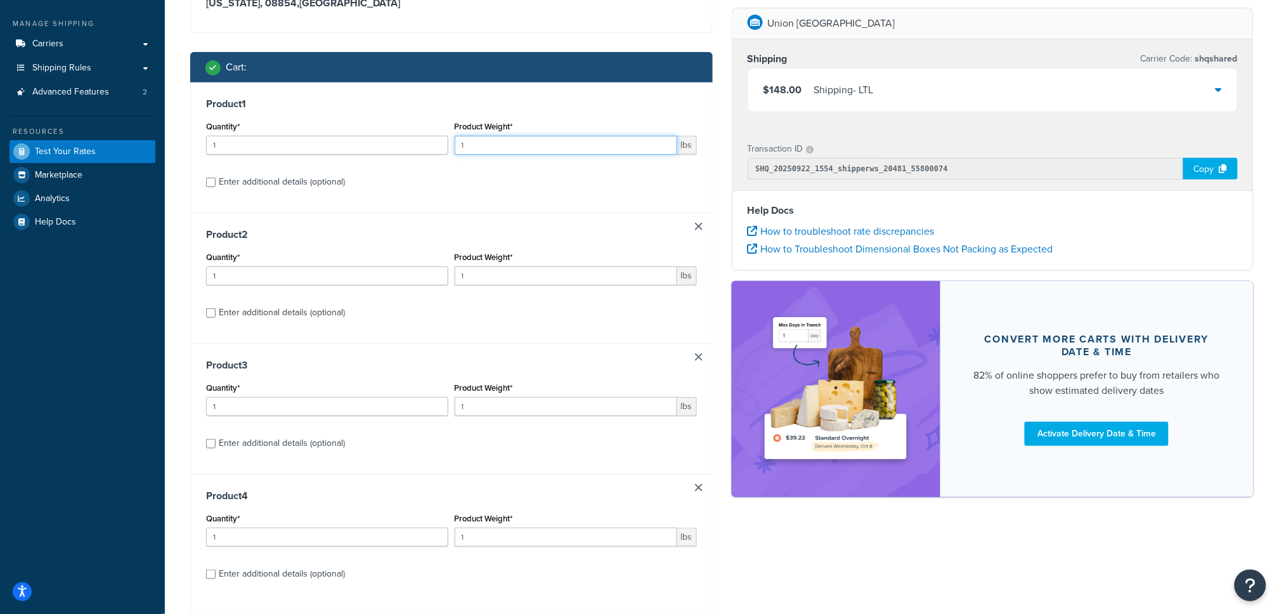
click at [504, 141] on input "1" at bounding box center [566, 145] width 223 height 19
type input "28"
click at [490, 280] on input "1" at bounding box center [566, 275] width 223 height 19
type input "28"
click at [257, 415] on input "1" at bounding box center [327, 406] width 242 height 19
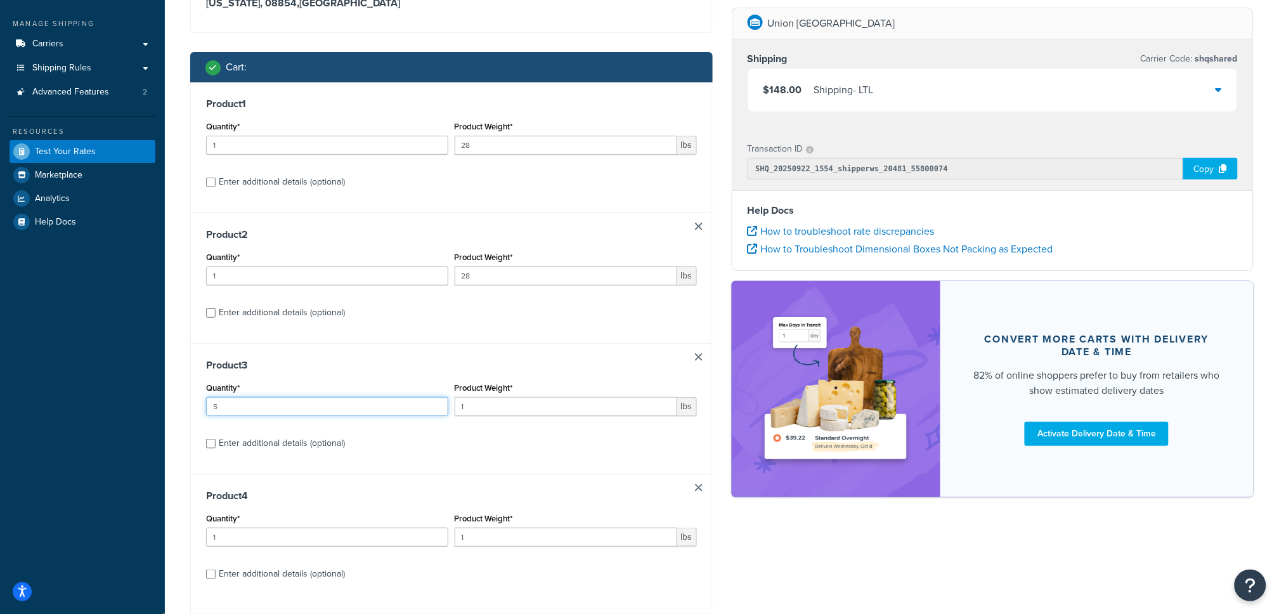
type input "5"
type input "45"
type input "5"
type input "45"
click at [1258, 70] on div "Union NJ Shipping Carrier Code: shqshared $148.00 Shipping - LTL Transaction ID…" at bounding box center [993, 259] width 542 height 502
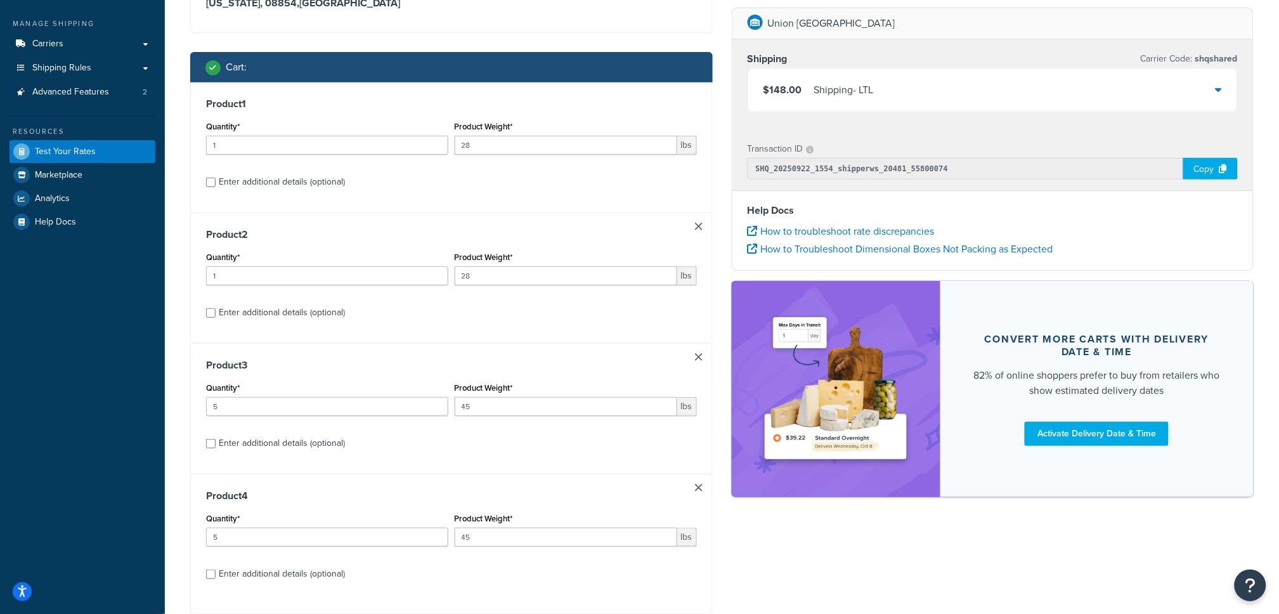
click at [1226, 82] on div "$148.00 Shipping - LTL" at bounding box center [993, 89] width 490 height 43
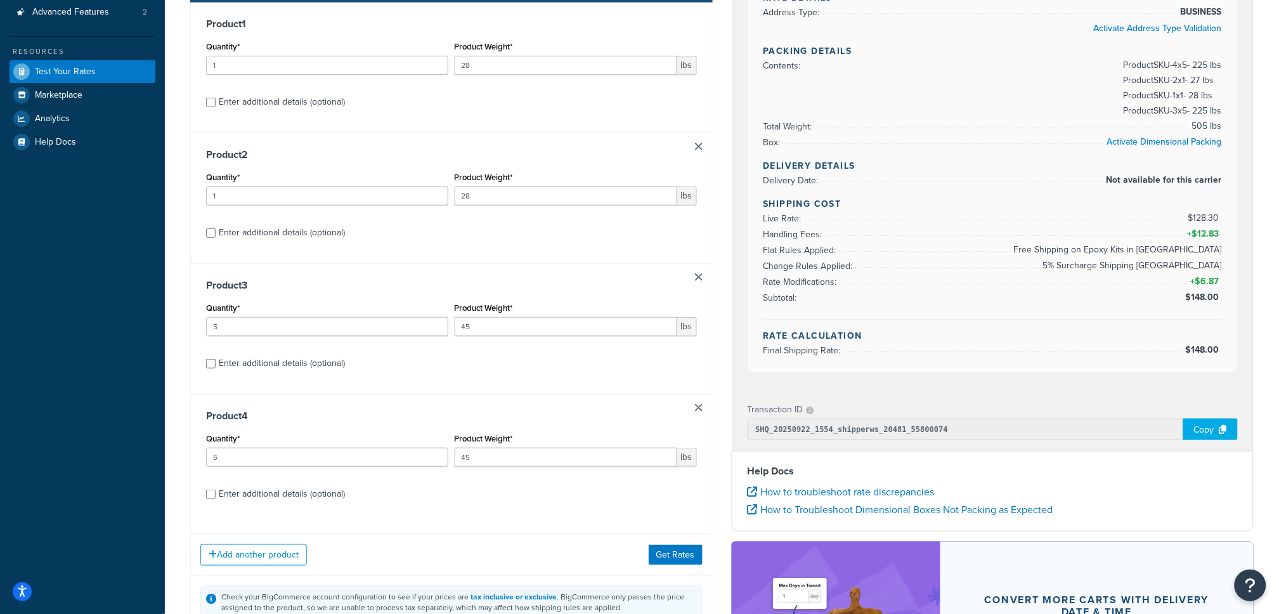
scroll to position [217, 0]
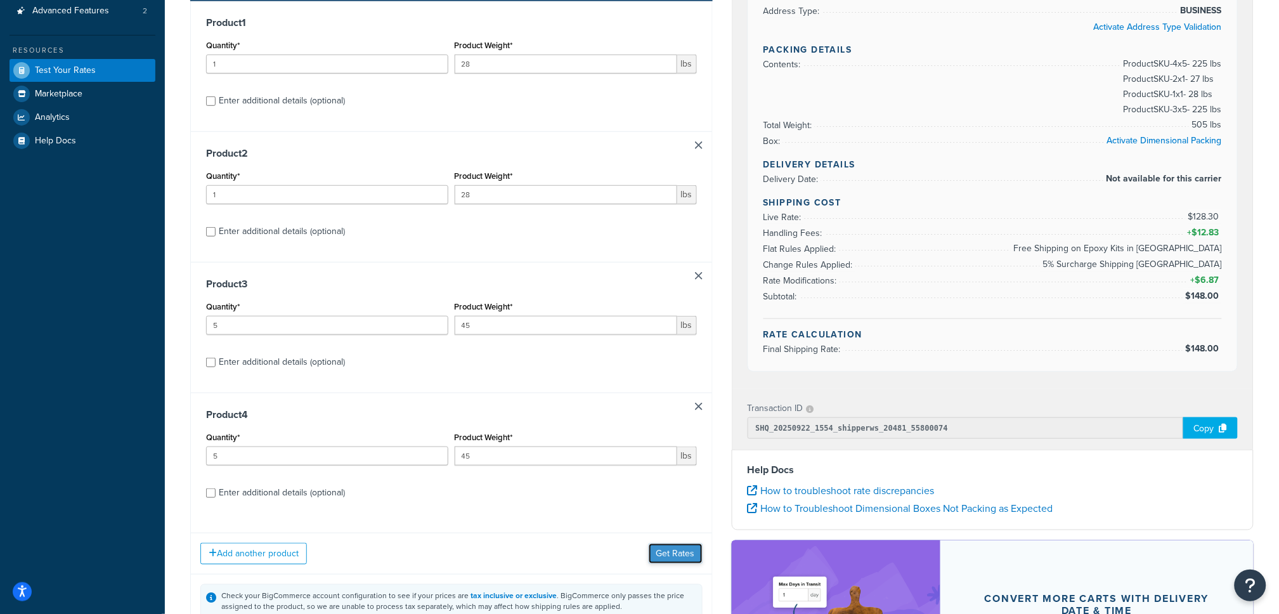
click at [673, 550] on button "Get Rates" at bounding box center [676, 553] width 54 height 20
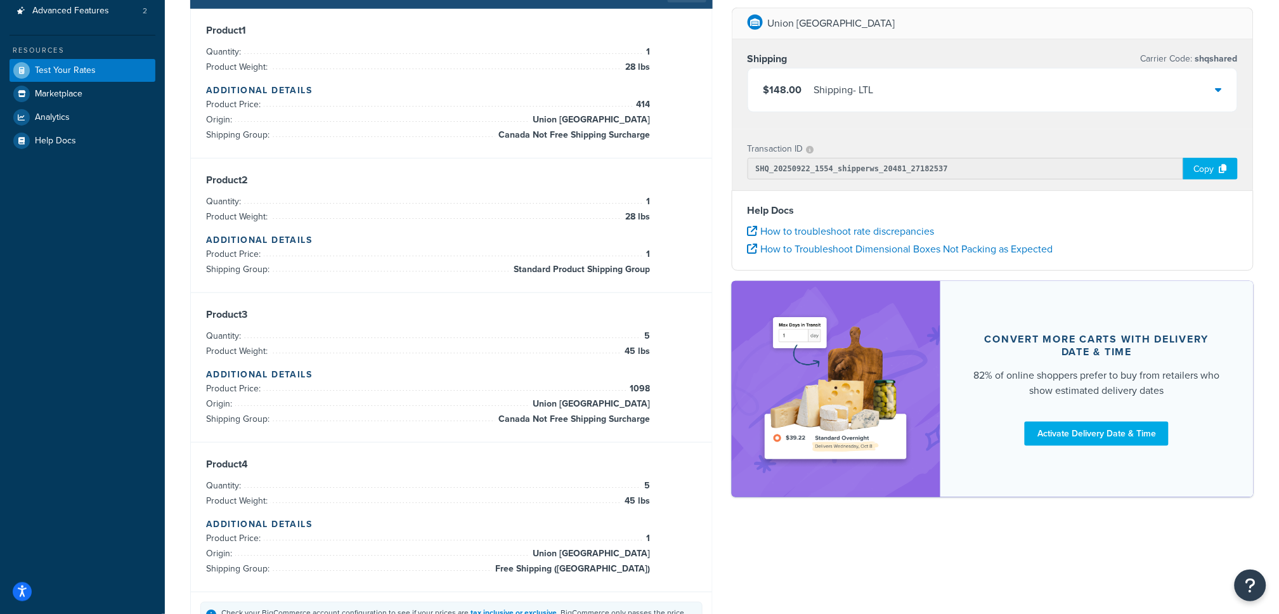
click at [1214, 95] on div "$148.00 Shipping - LTL" at bounding box center [993, 89] width 490 height 43
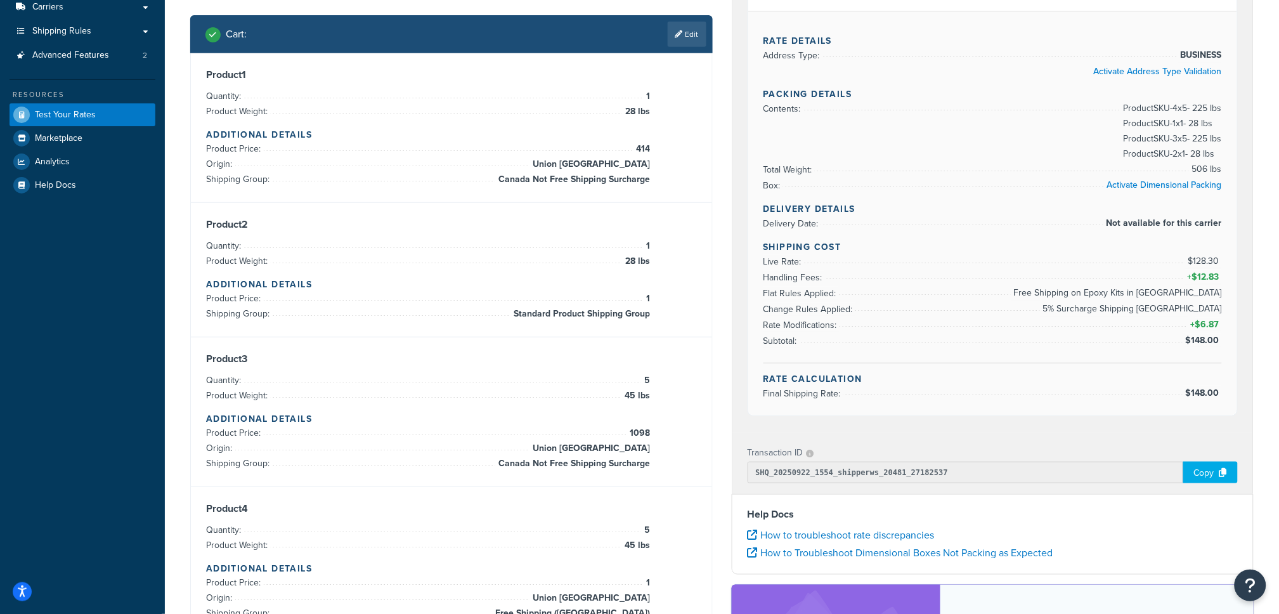
scroll to position [170, 0]
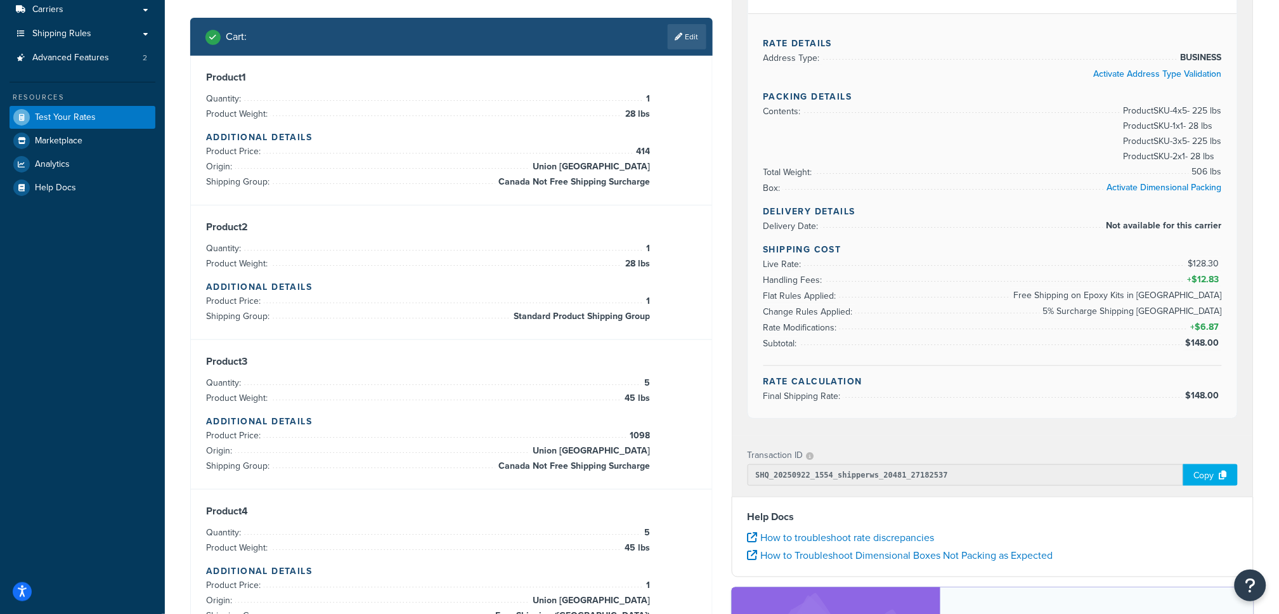
drag, startPoint x: 661, startPoint y: 321, endPoint x: 655, endPoint y: 317, distance: 7.4
click at [672, 323] on div "Product 2 Quantity: 1 Product Weight: 28 lbs Additional Details Product Price: …" at bounding box center [451, 272] width 491 height 103
click at [644, 315] on span "Standard Product Shipping Group" at bounding box center [580, 316] width 140 height 15
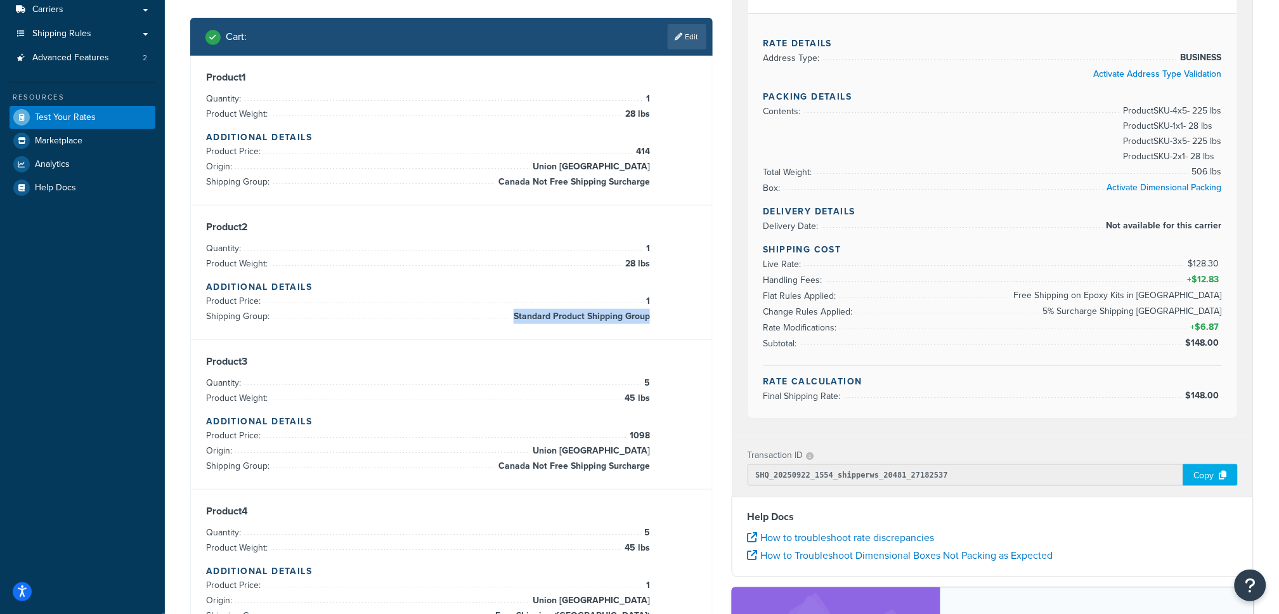
copy ul "Standard Product Shipping Group"
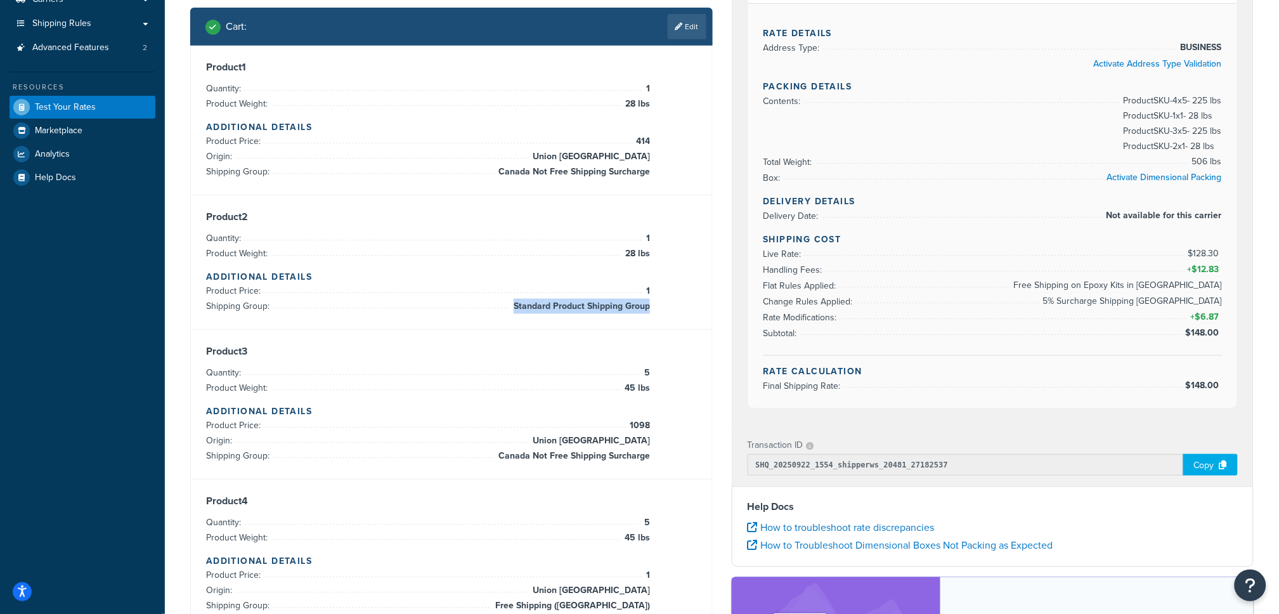
scroll to position [182, 0]
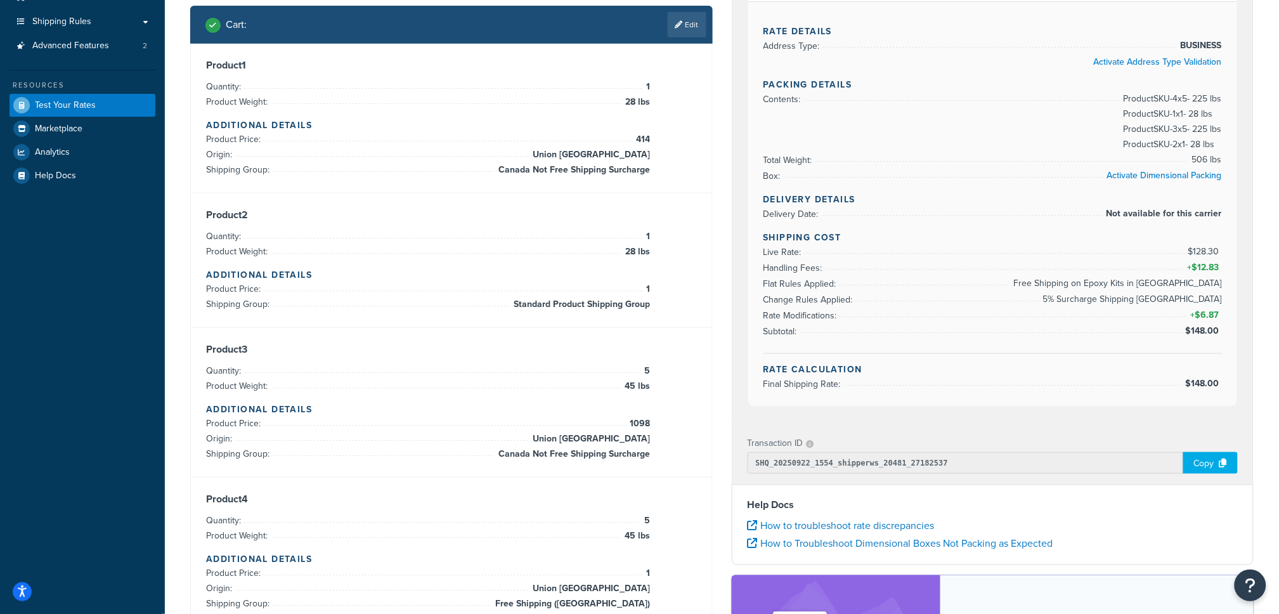
click at [662, 237] on div "Product 2 Quantity: 1 Product Weight: 28 lbs Additional Details Product Price: …" at bounding box center [451, 260] width 491 height 103
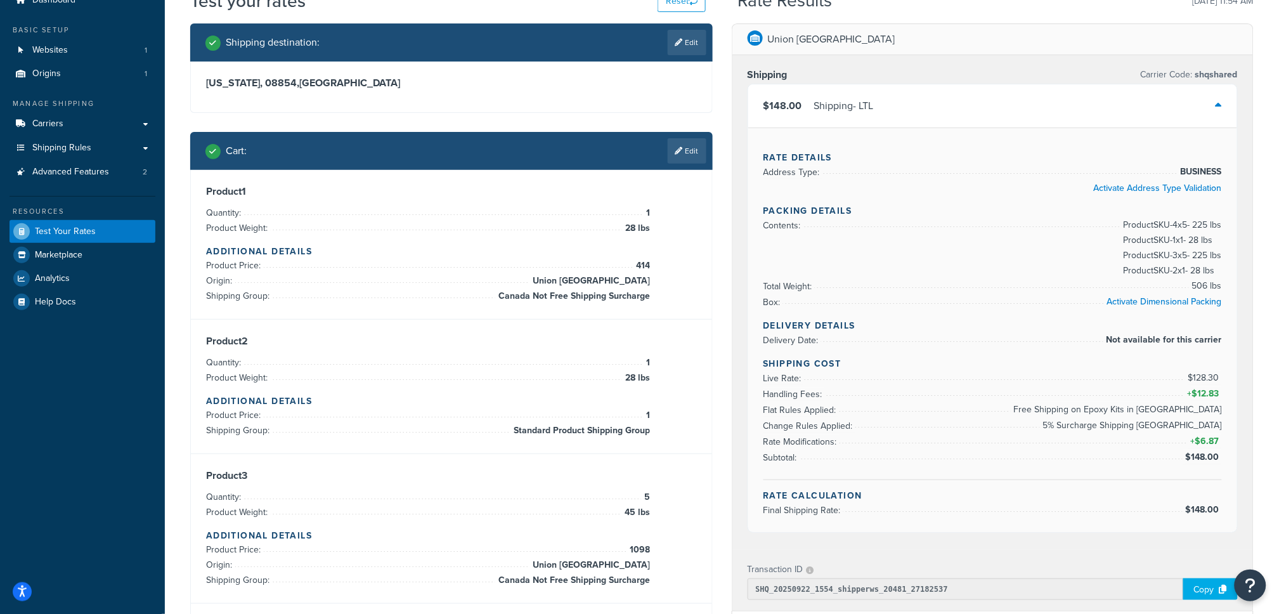
scroll to position [8, 0]
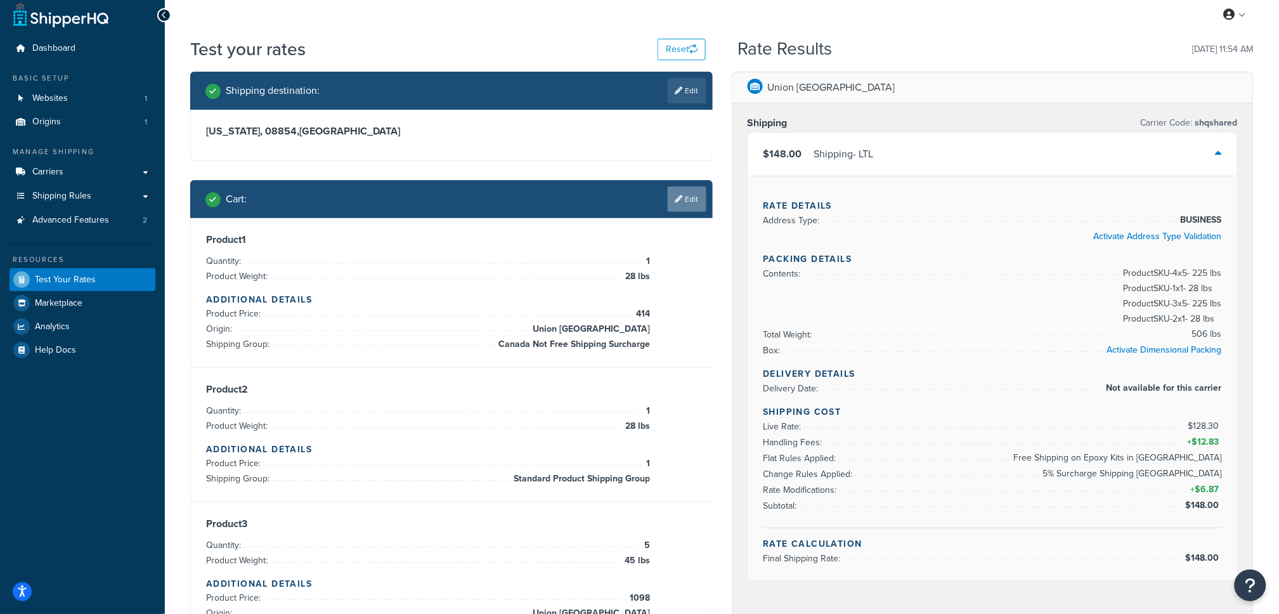
click at [687, 206] on link "Edit" at bounding box center [687, 198] width 39 height 25
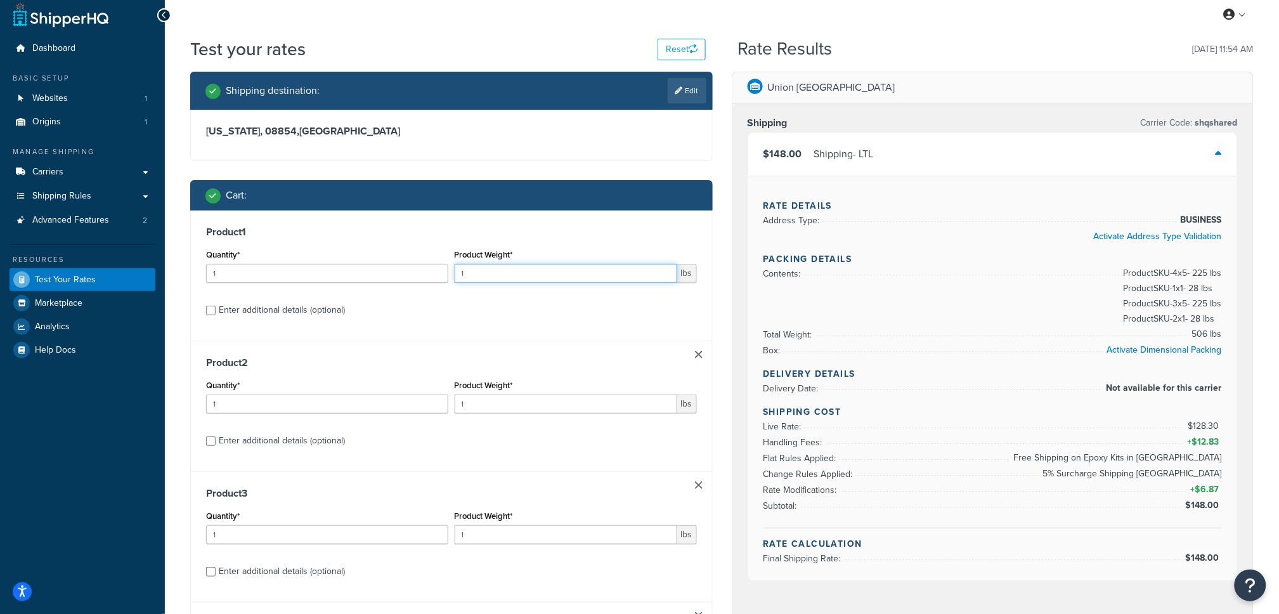
click at [482, 271] on input "1" at bounding box center [566, 273] width 223 height 19
type input "28"
click at [286, 314] on div "Enter additional details (optional)" at bounding box center [282, 310] width 126 height 18
click at [216, 314] on input "Enter additional details (optional)" at bounding box center [211, 311] width 10 height 10
checkbox input "true"
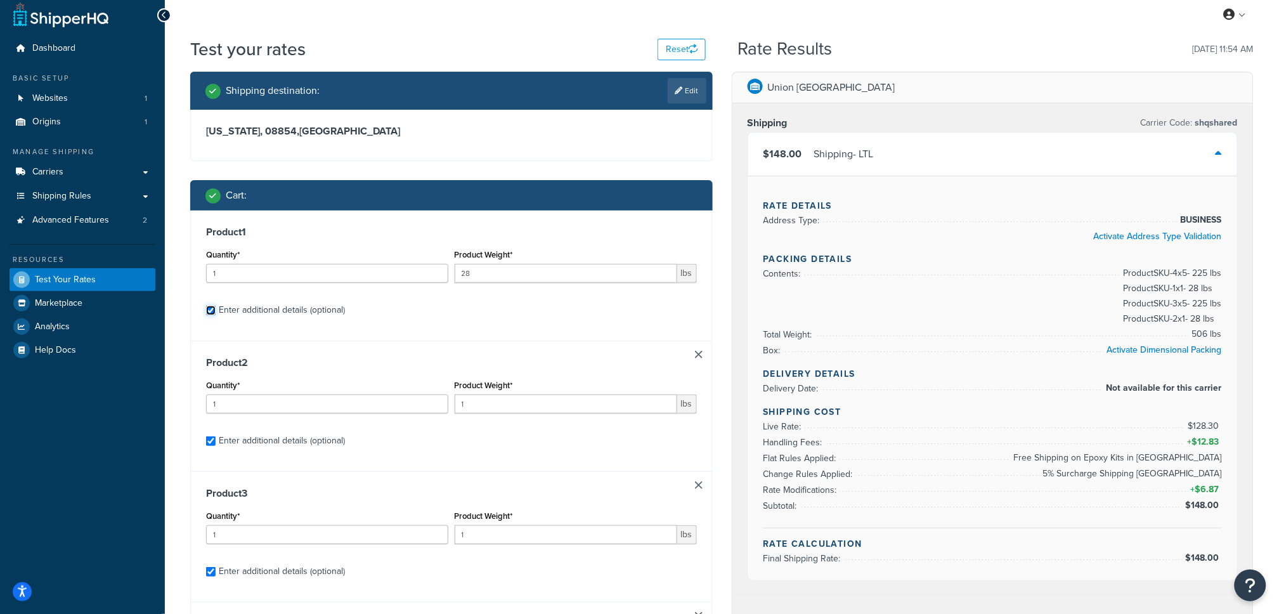
checkbox input "true"
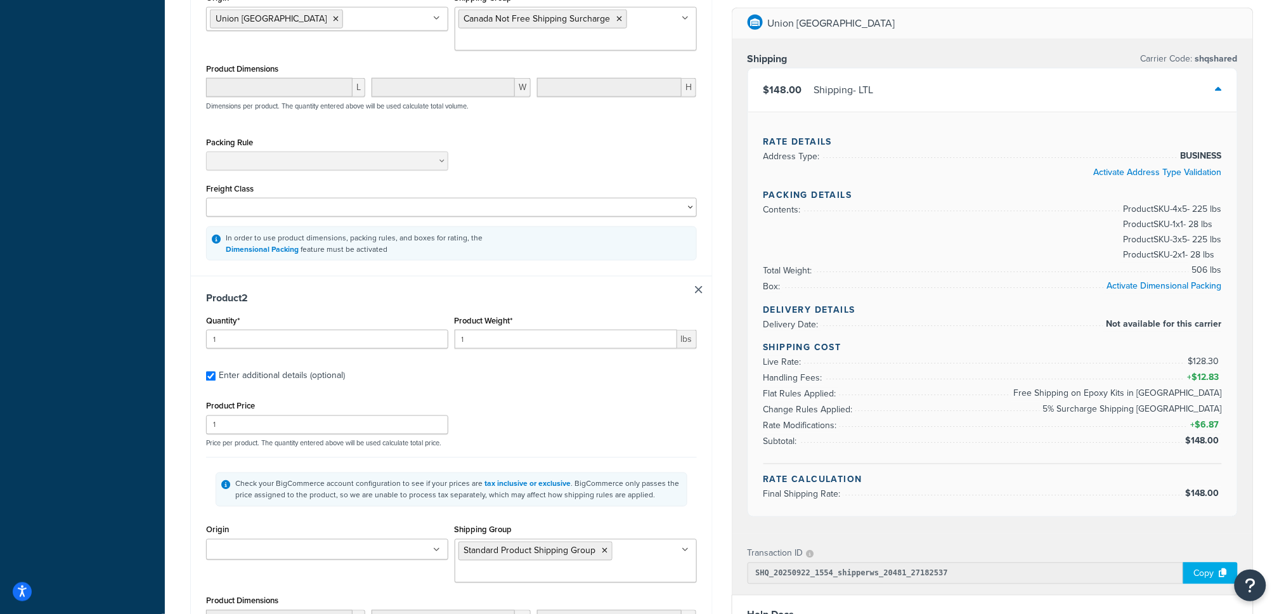
scroll to position [487, 0]
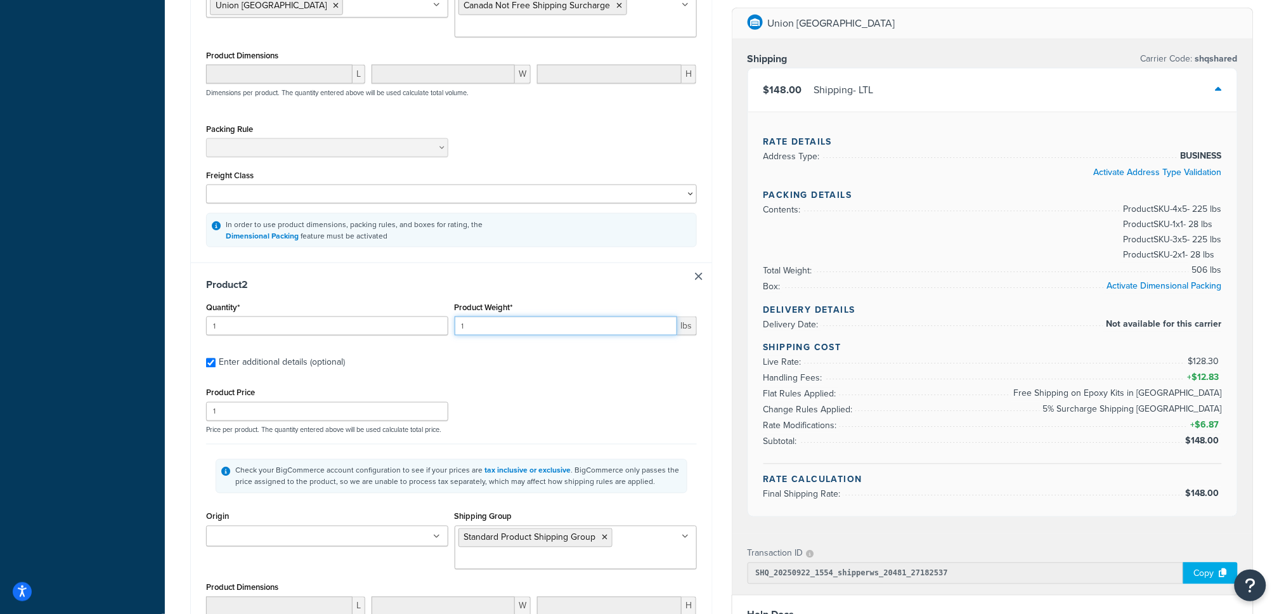
click at [520, 328] on input "1" at bounding box center [566, 325] width 223 height 19
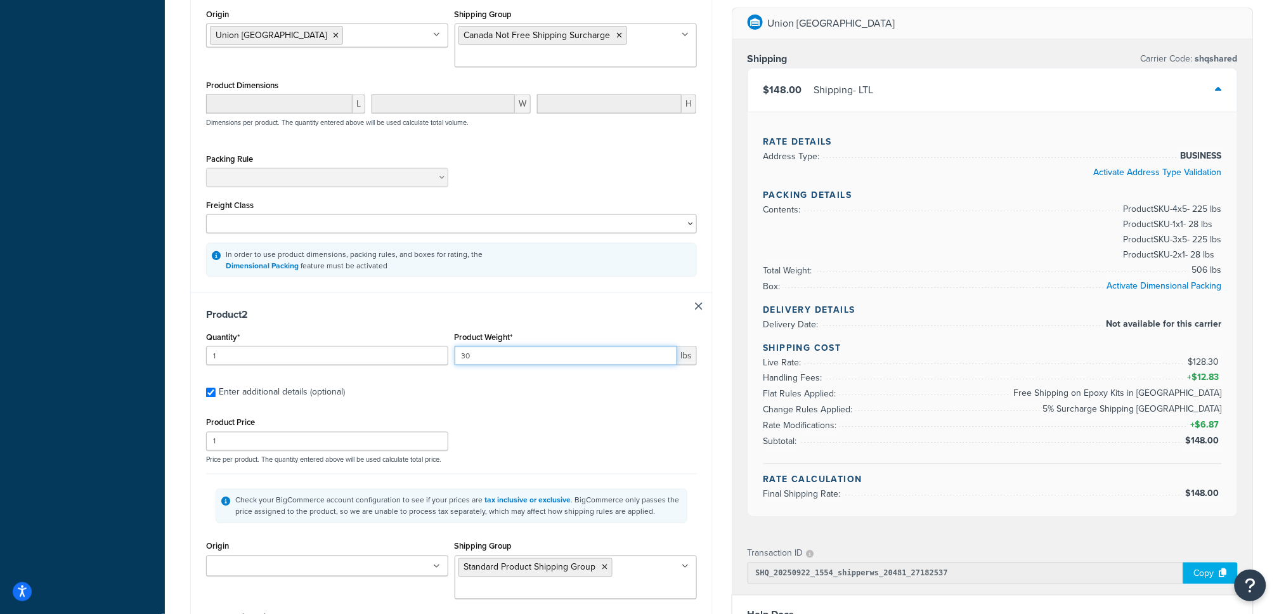
scroll to position [477, 0]
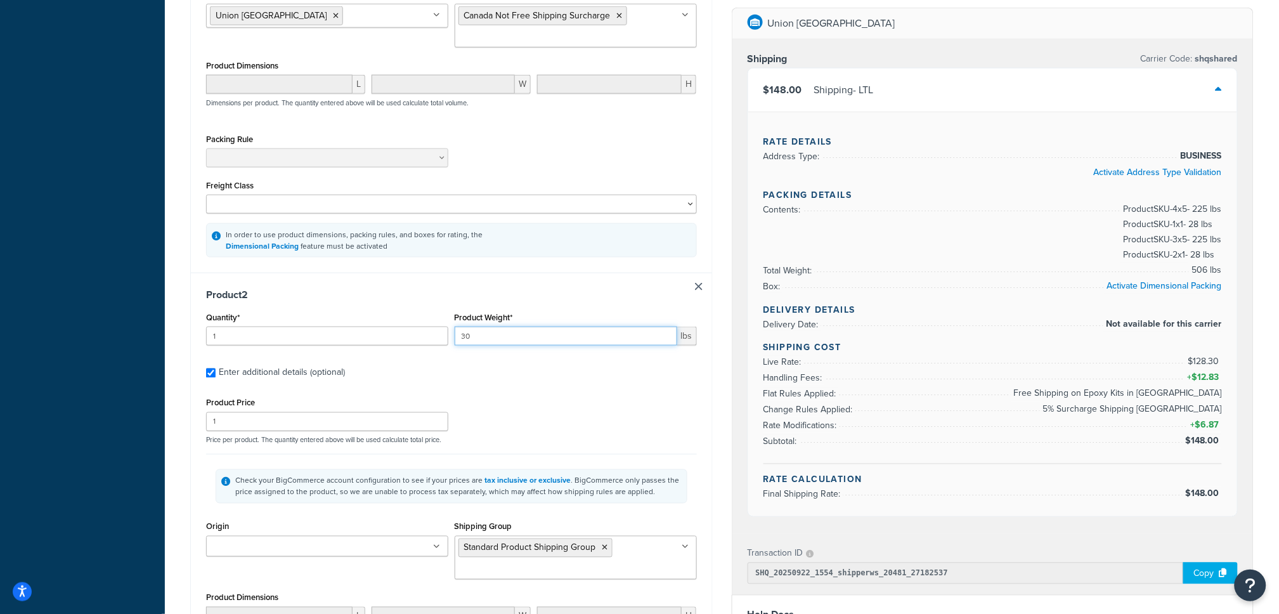
type input "30"
click at [294, 421] on input "1" at bounding box center [327, 421] width 242 height 19
type input "414"
click at [516, 416] on div "Product Price 414 Price per product. The quantity entered above will be used ca…" at bounding box center [451, 419] width 497 height 50
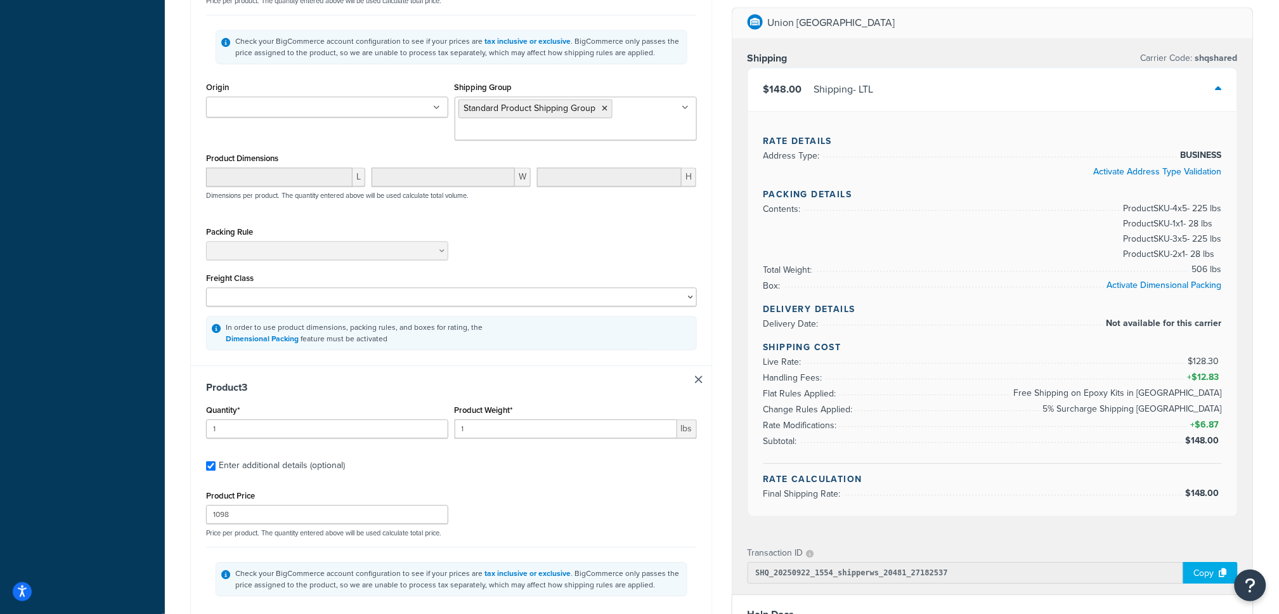
scroll to position [919, 0]
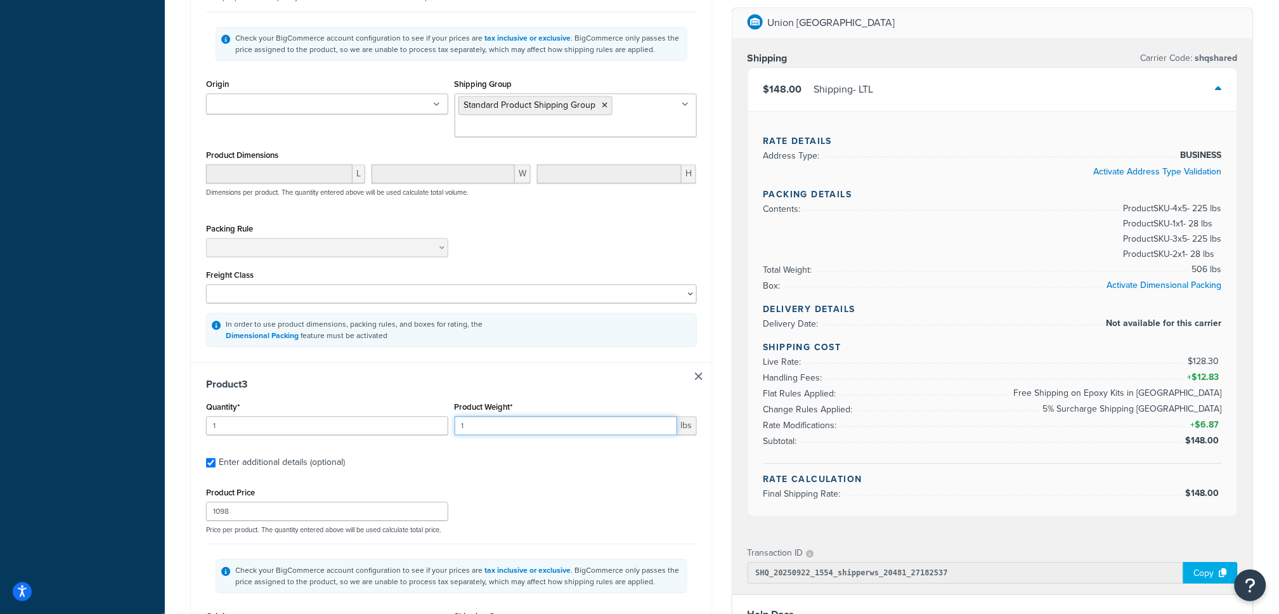
click at [509, 427] on input "1" at bounding box center [566, 425] width 223 height 19
click at [302, 432] on input "1" at bounding box center [327, 425] width 242 height 19
type input "4"
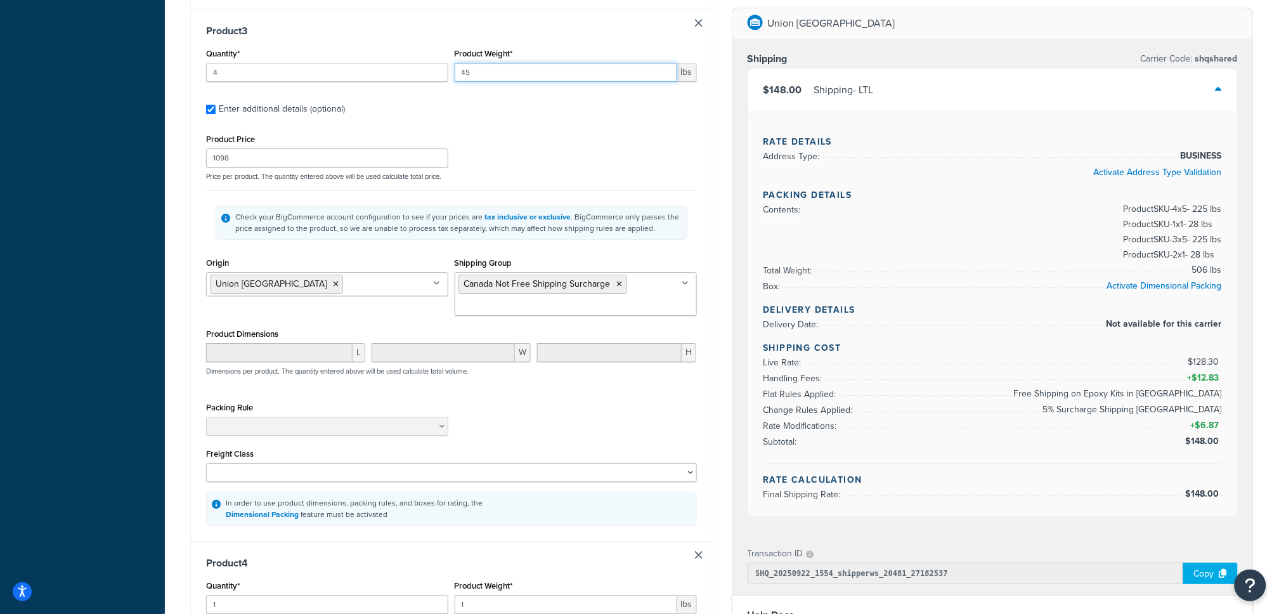
scroll to position [1271, 0]
type input "45"
click at [222, 83] on input "4" at bounding box center [327, 74] width 242 height 19
type input "5"
click at [408, 124] on div "Product 3 Quantity* 5 Product Weight* 45 lbs Enter additional details (optional…" at bounding box center [451, 277] width 521 height 532
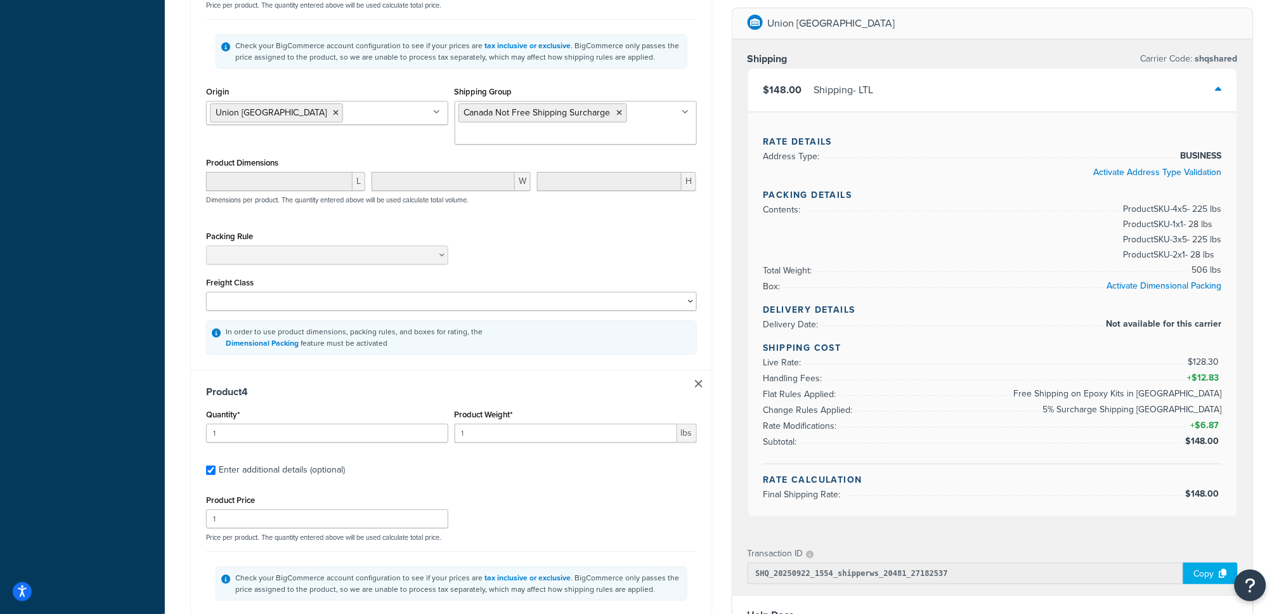
scroll to position [1521, 0]
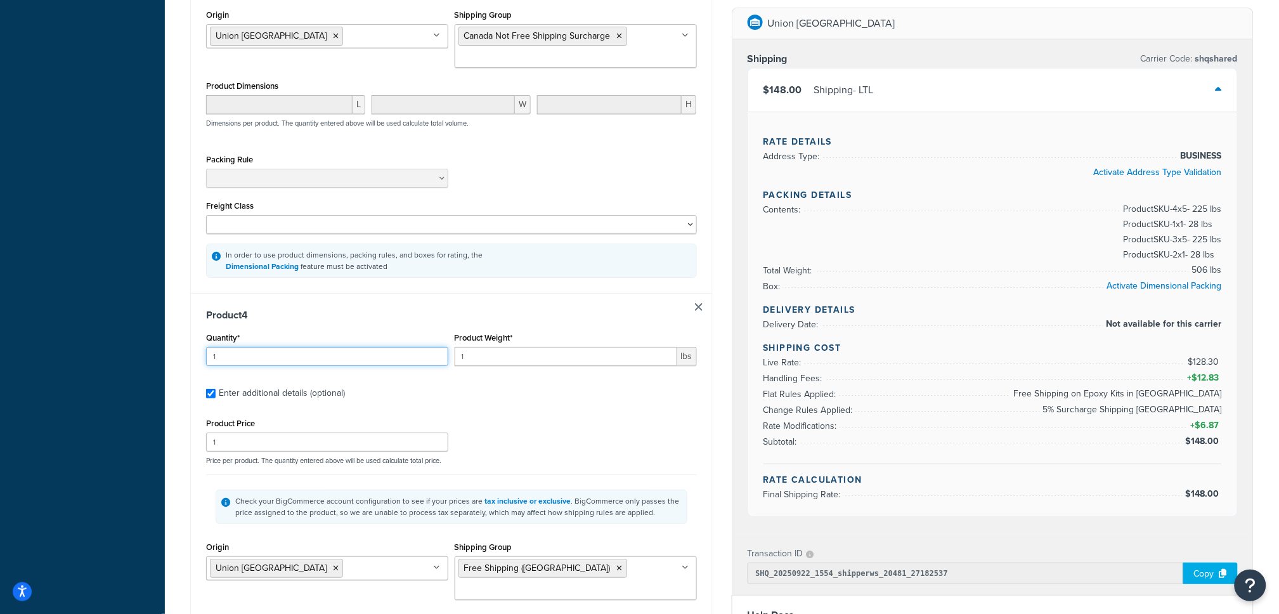
click at [299, 354] on input "1" at bounding box center [327, 356] width 242 height 19
type input "5"
click at [523, 359] on input "1" at bounding box center [566, 356] width 223 height 19
type input "5"
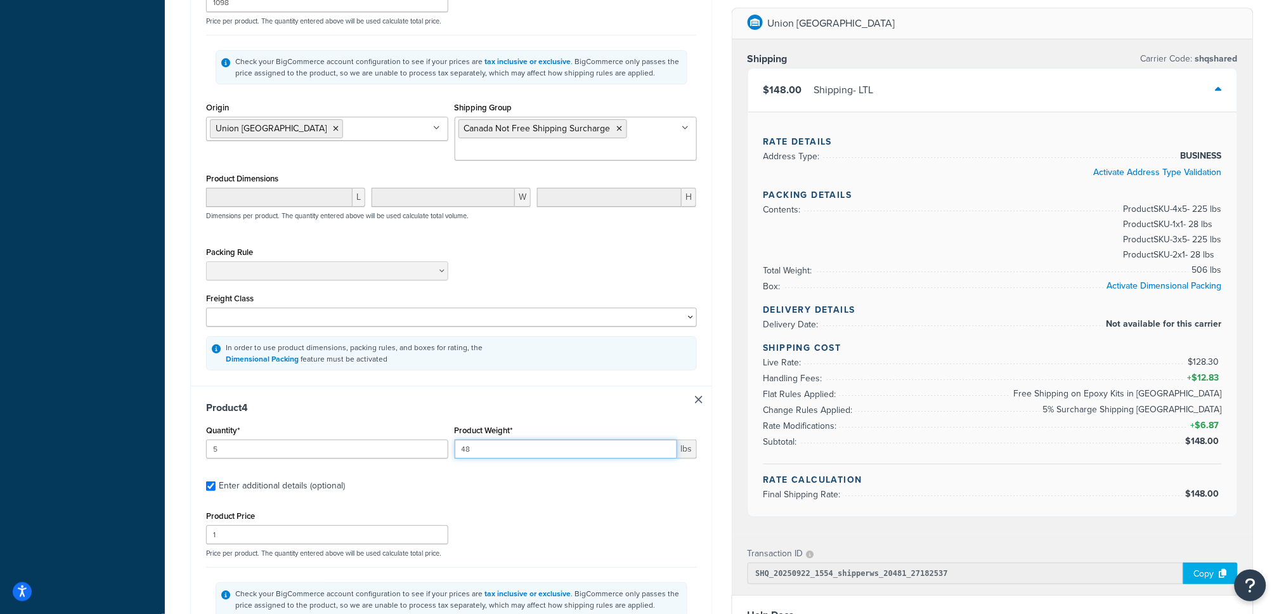
scroll to position [1509, 0]
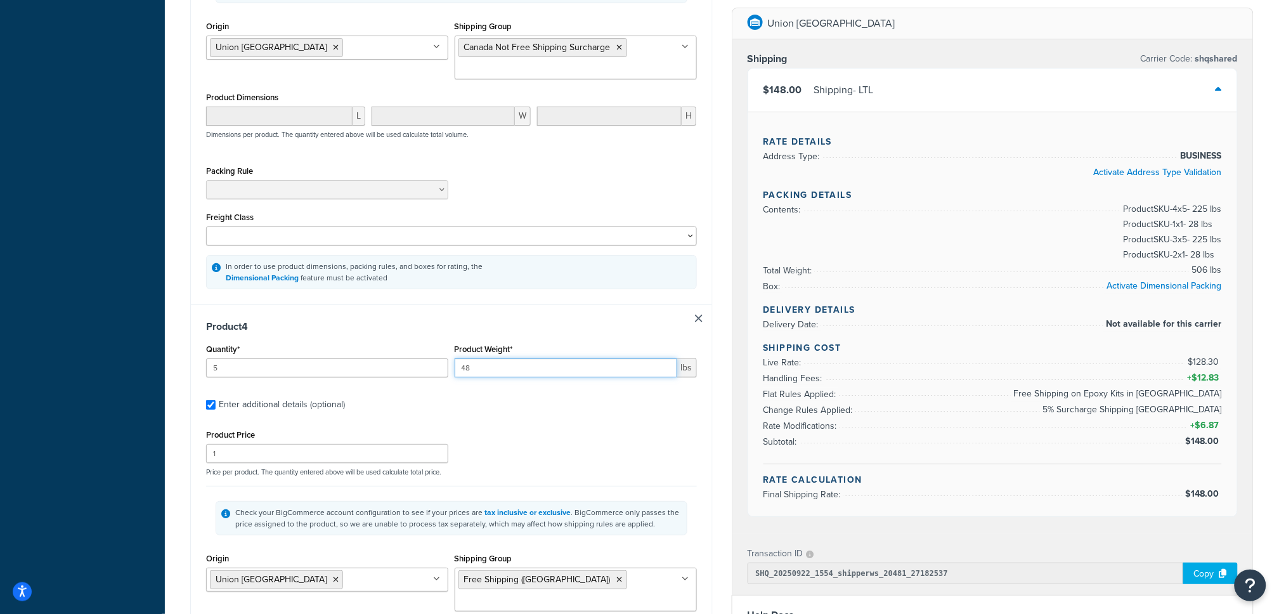
type input "48"
click at [264, 456] on input "1" at bounding box center [327, 453] width 242 height 19
type input "1098"
click at [607, 413] on label "Enter additional details (optional)" at bounding box center [458, 403] width 478 height 20
click at [216, 410] on input "Enter additional details (optional)" at bounding box center [211, 405] width 10 height 10
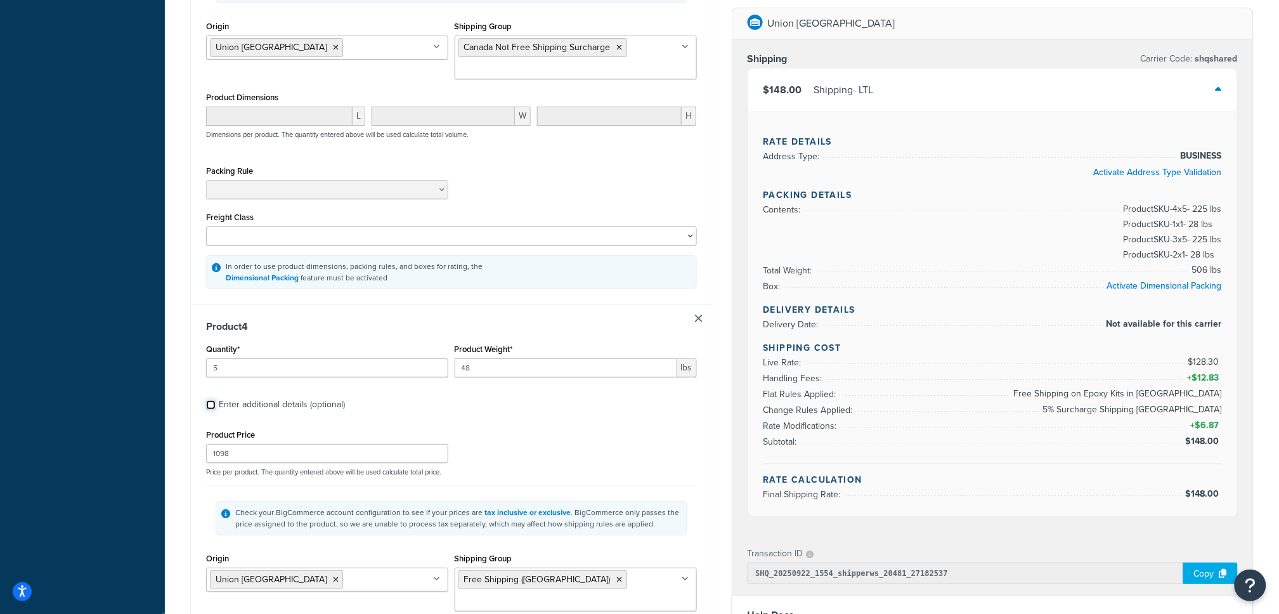
checkbox input "false"
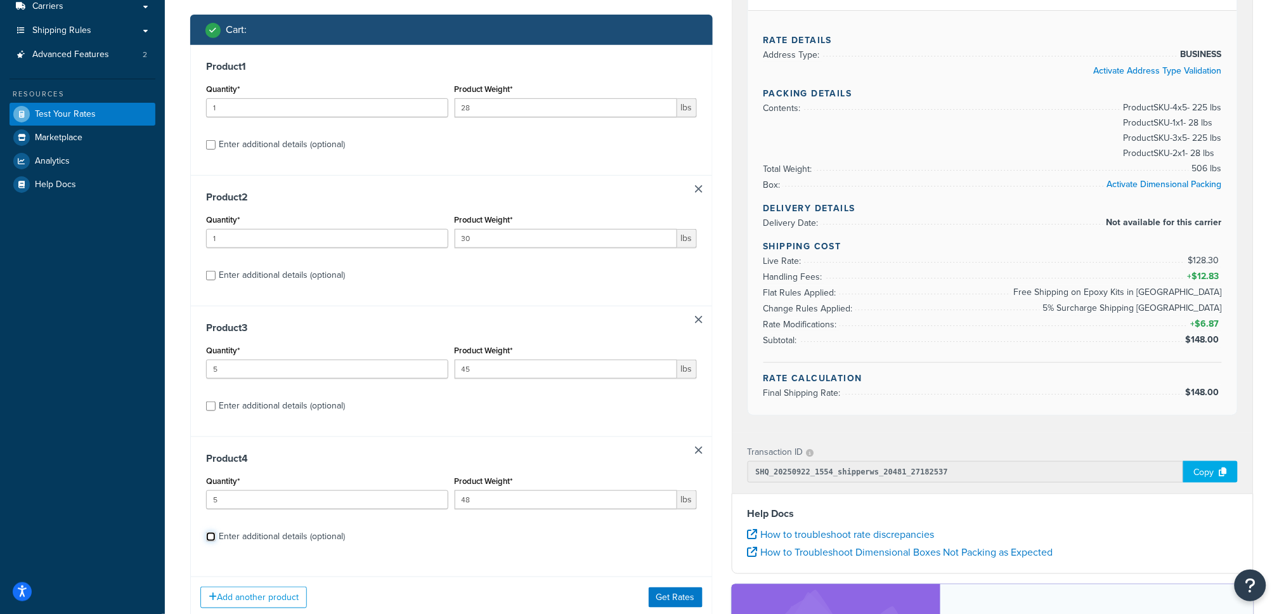
scroll to position [171, 0]
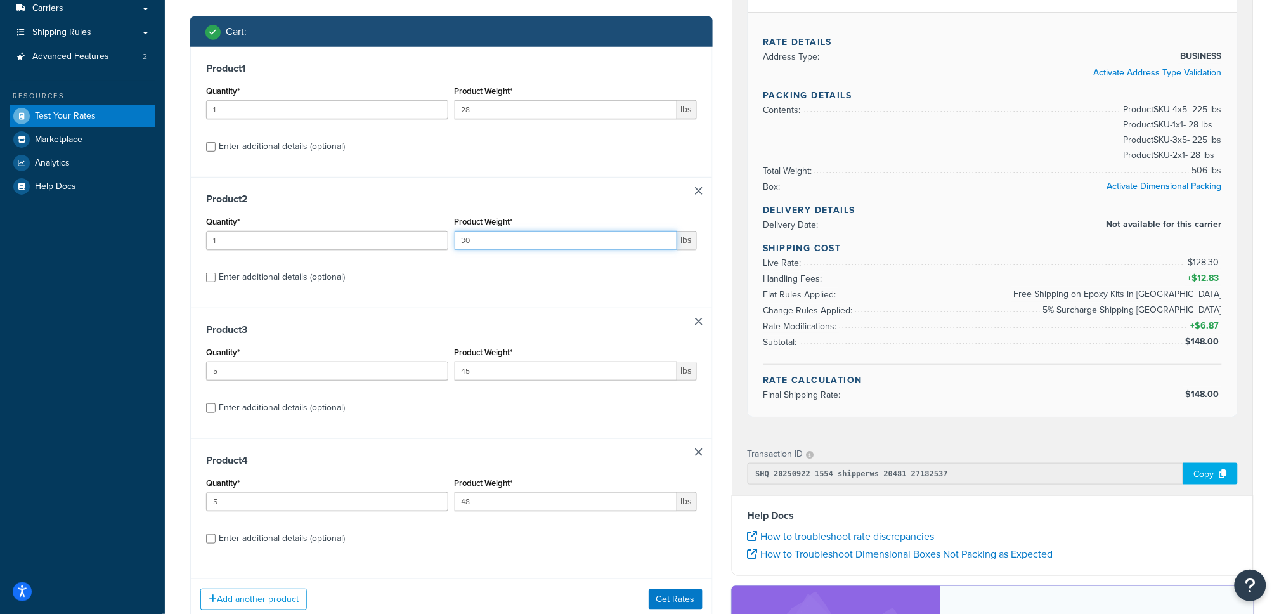
click at [505, 240] on input "30" at bounding box center [566, 240] width 223 height 19
type input "27"
click at [552, 278] on label "Enter additional details (optional)" at bounding box center [458, 276] width 478 height 20
click at [216, 278] on input "Enter additional details (optional)" at bounding box center [211, 278] width 10 height 10
checkbox input "true"
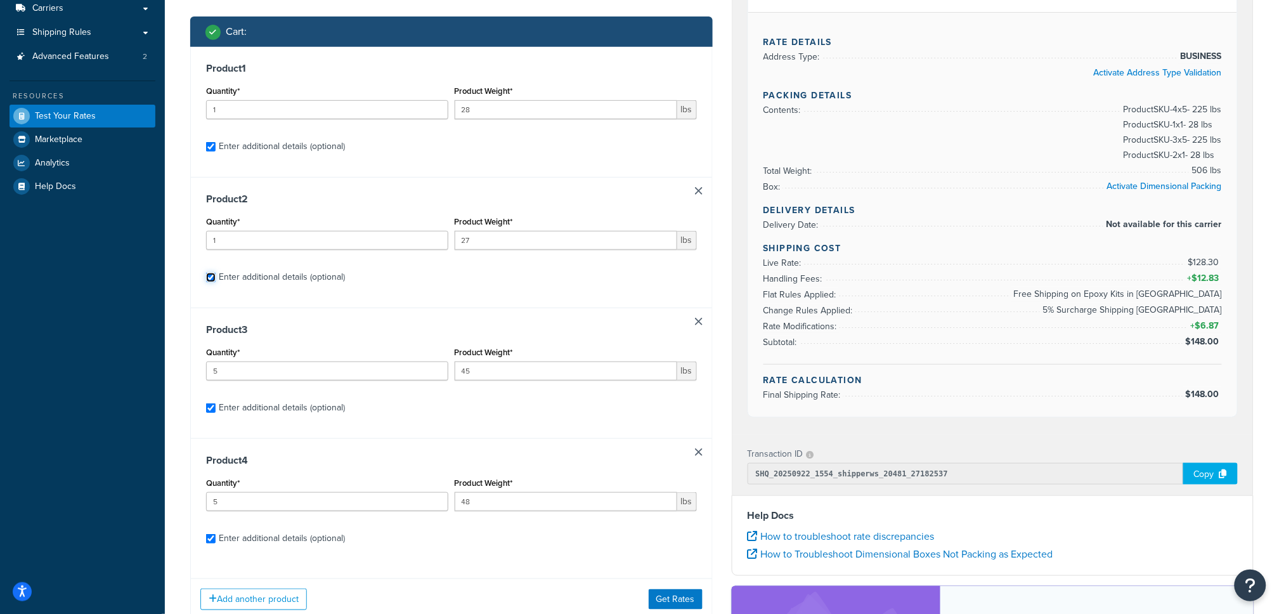
checkbox input "true"
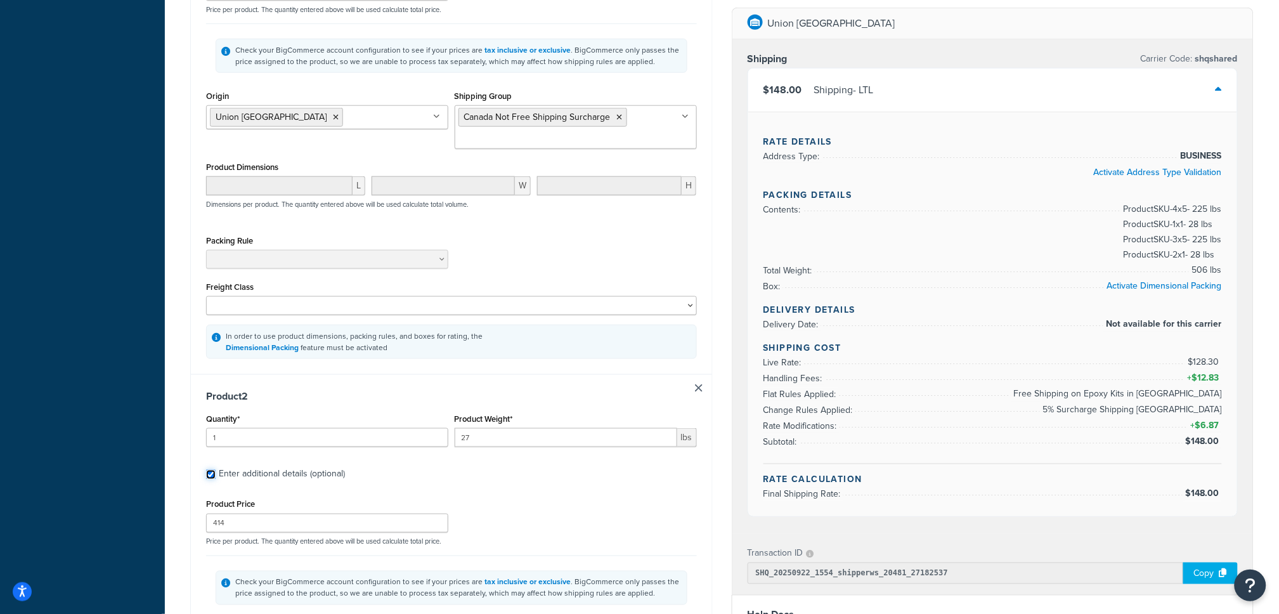
scroll to position [377, 0]
click at [512, 439] on input "27" at bounding box center [566, 436] width 223 height 19
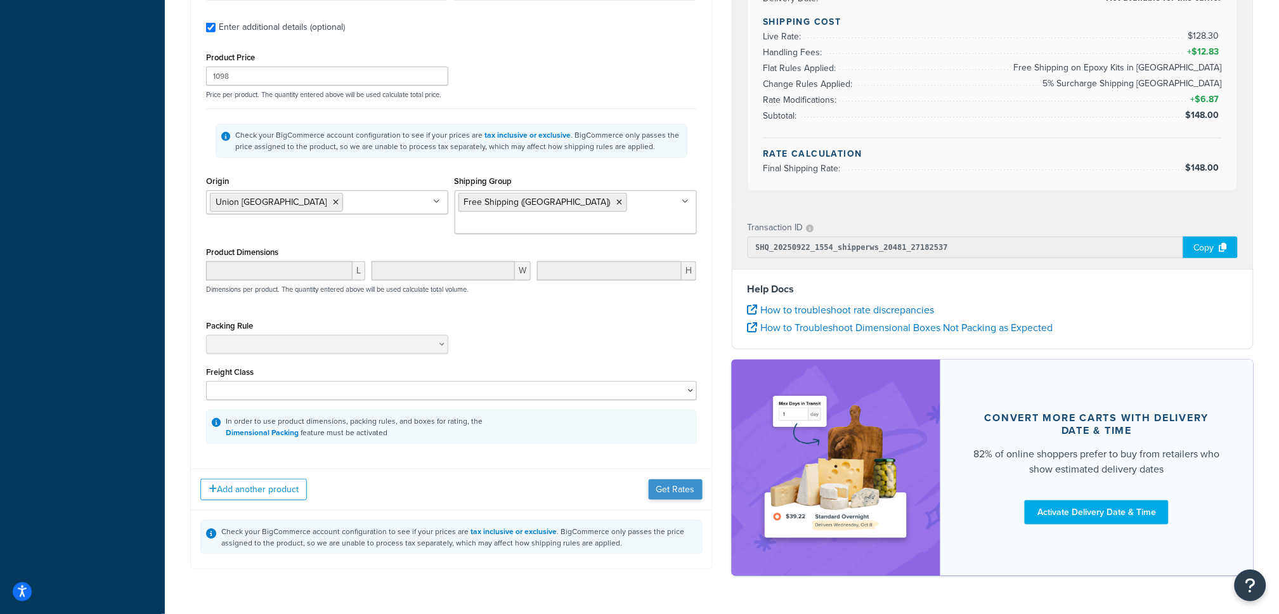
type input "28"
click at [671, 479] on button "Get Rates" at bounding box center [676, 489] width 54 height 20
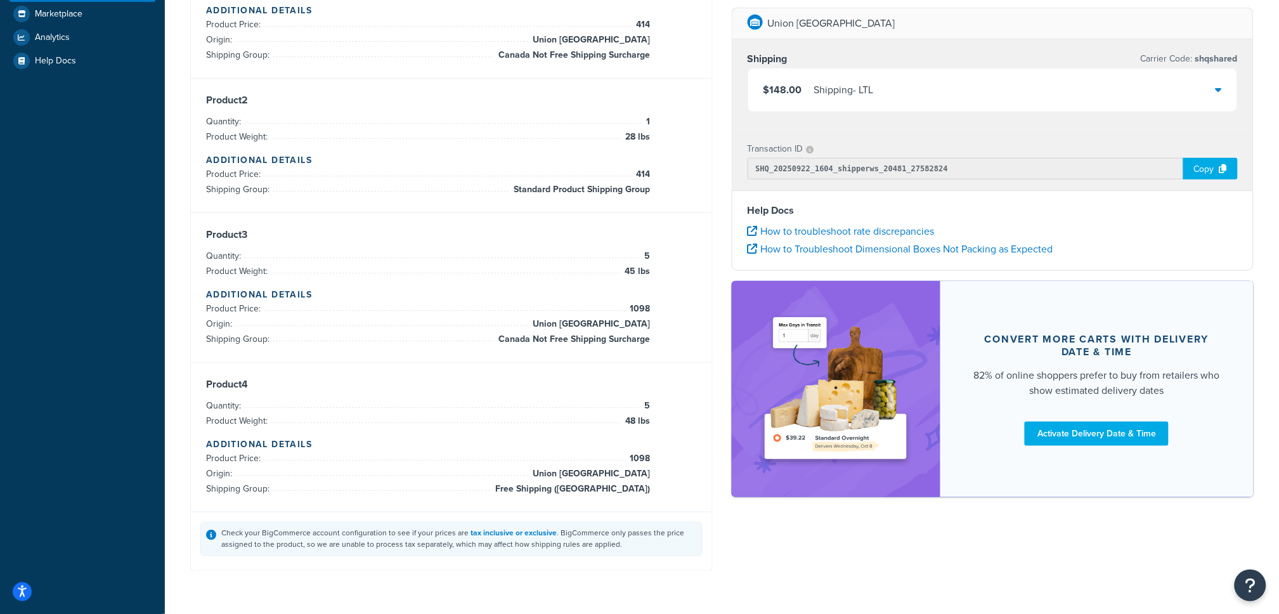
scroll to position [295, 0]
click at [1199, 82] on div "$148.00 Shipping - LTL" at bounding box center [993, 89] width 490 height 43
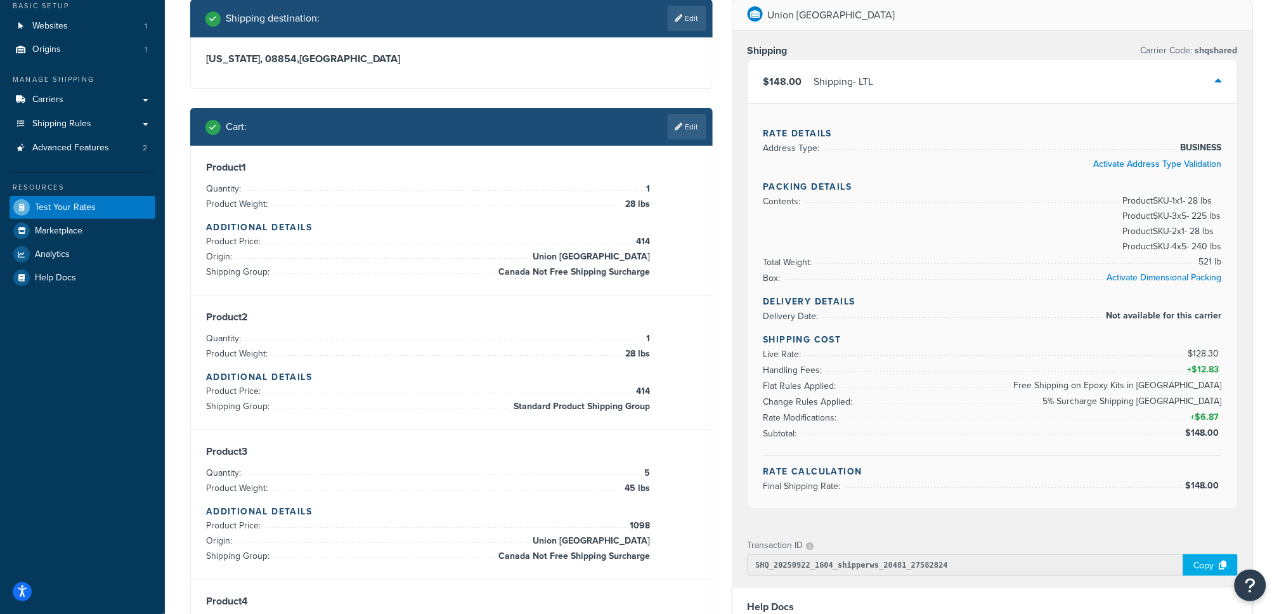
scroll to position [72, 0]
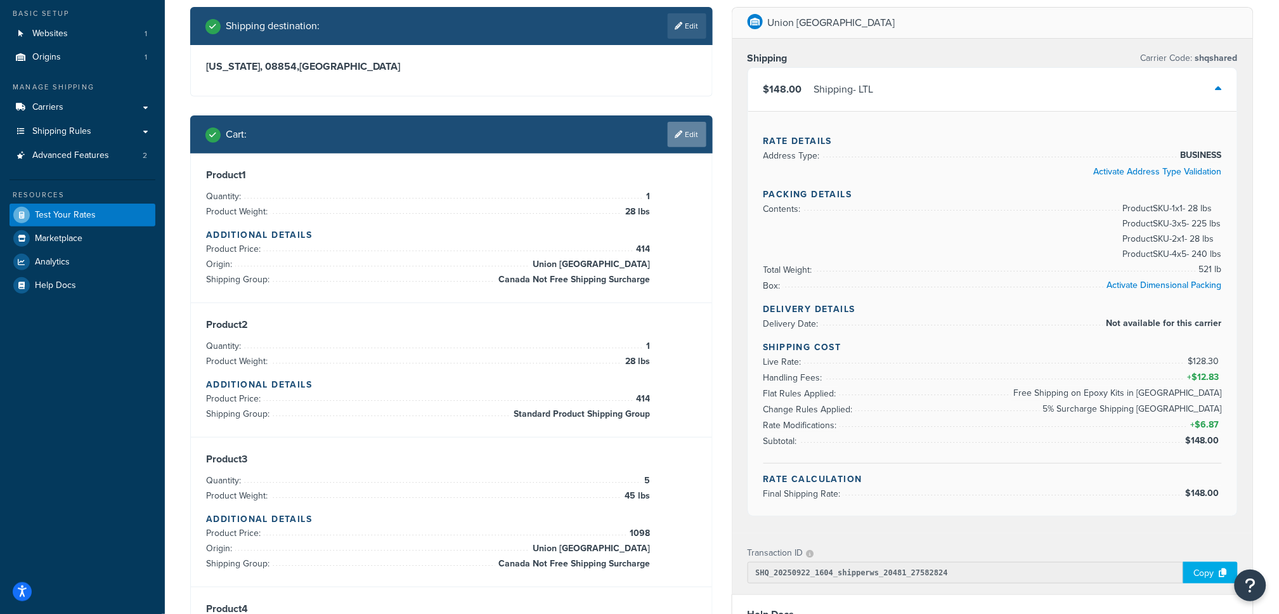
click at [694, 131] on link "Edit" at bounding box center [687, 134] width 39 height 25
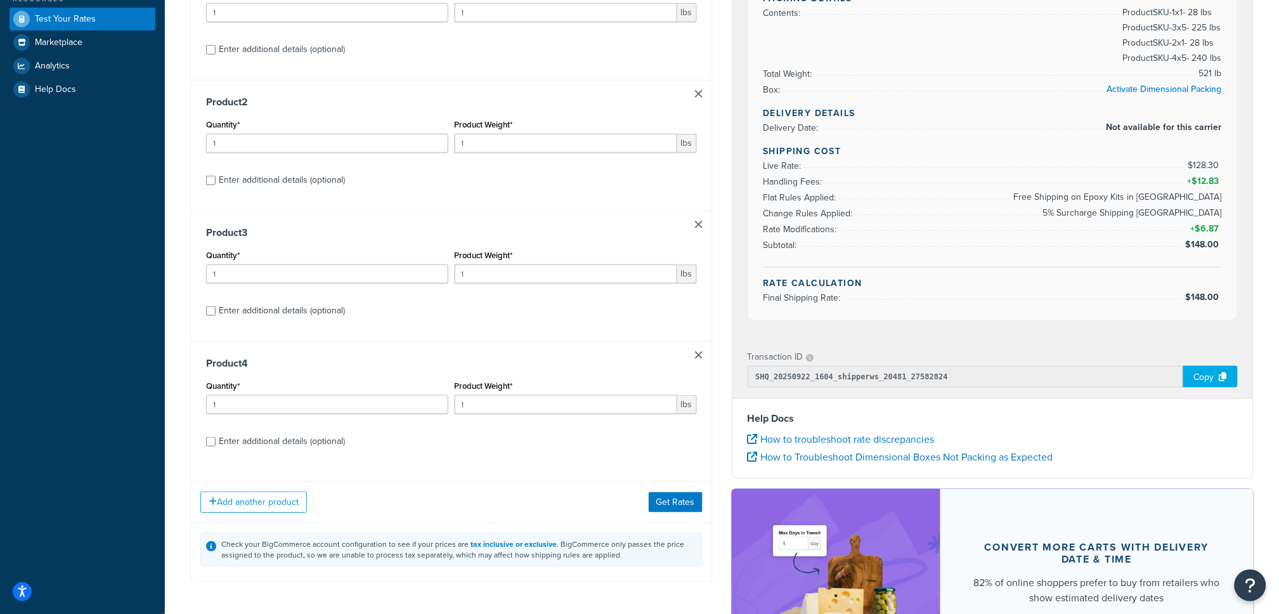
scroll to position [269, 0]
click at [698, 223] on link at bounding box center [699, 223] width 8 height 8
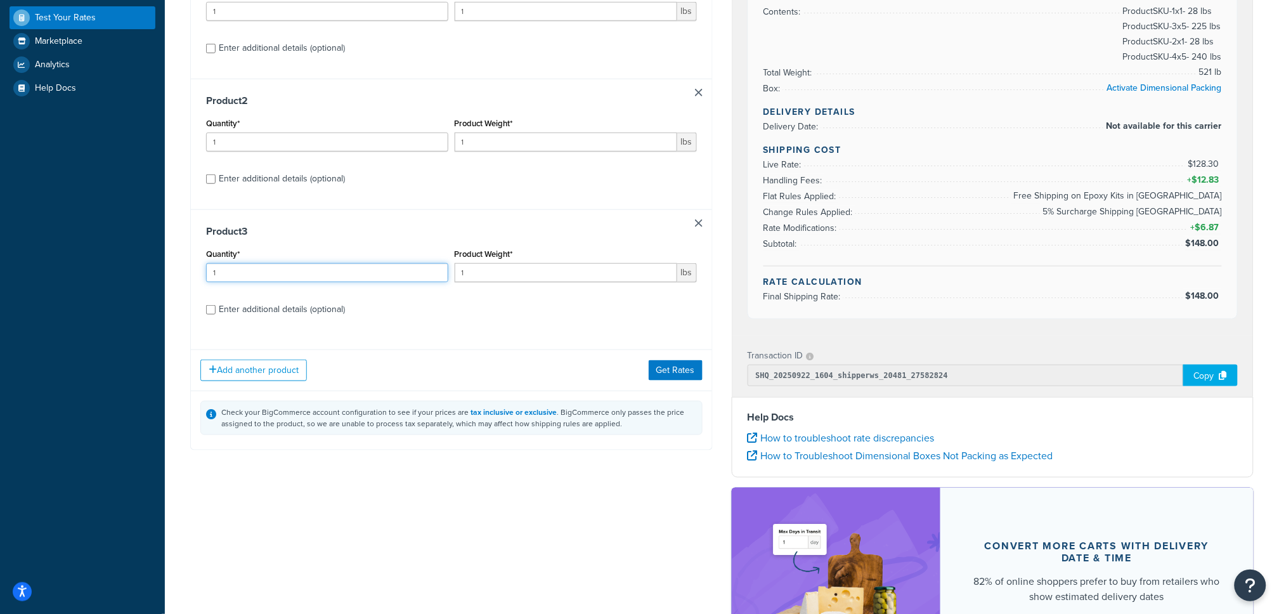
click at [334, 266] on input "1" at bounding box center [327, 272] width 242 height 19
type input "10"
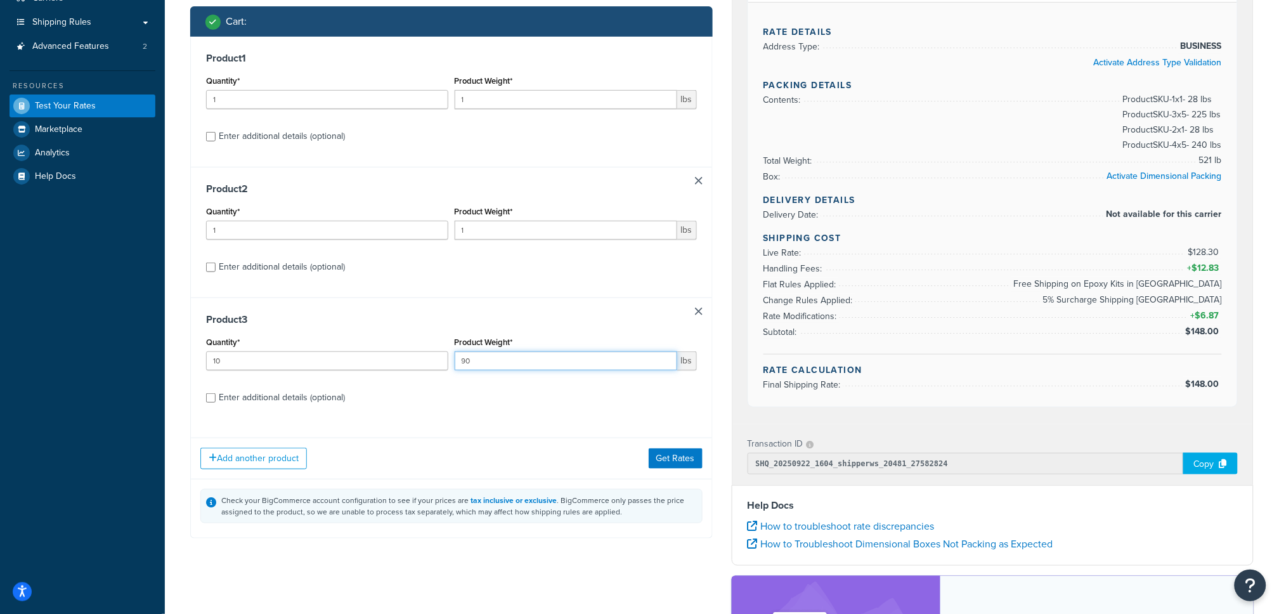
scroll to position [173, 0]
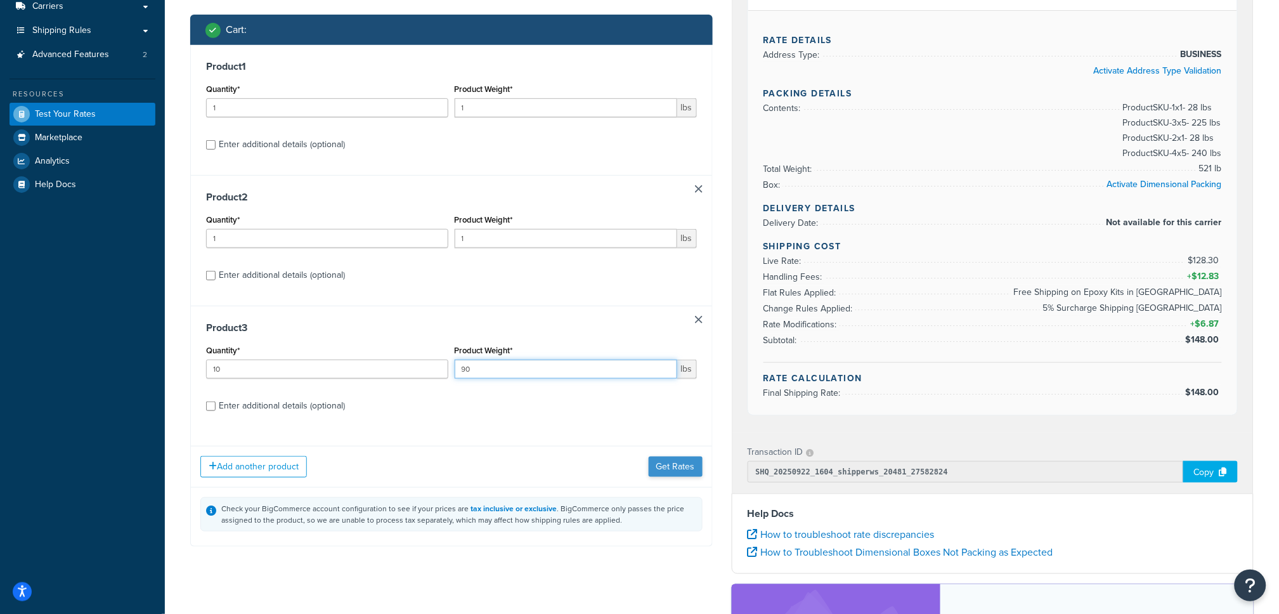
type input "90"
click at [666, 465] on button "Get Rates" at bounding box center [676, 467] width 54 height 20
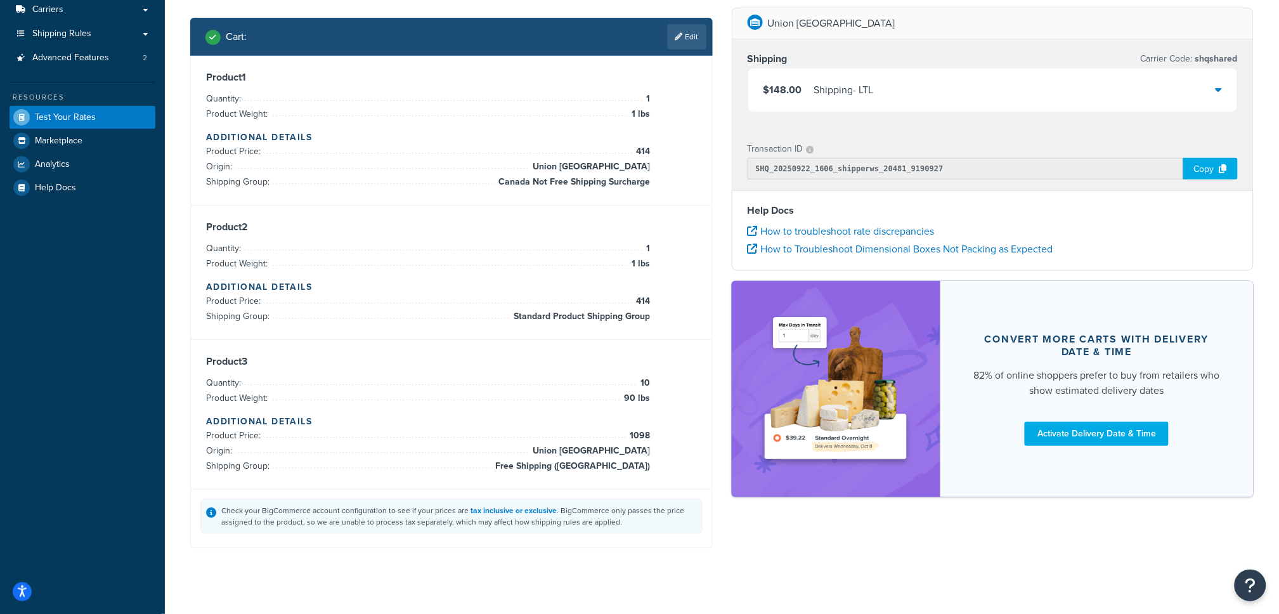
scroll to position [169, 0]
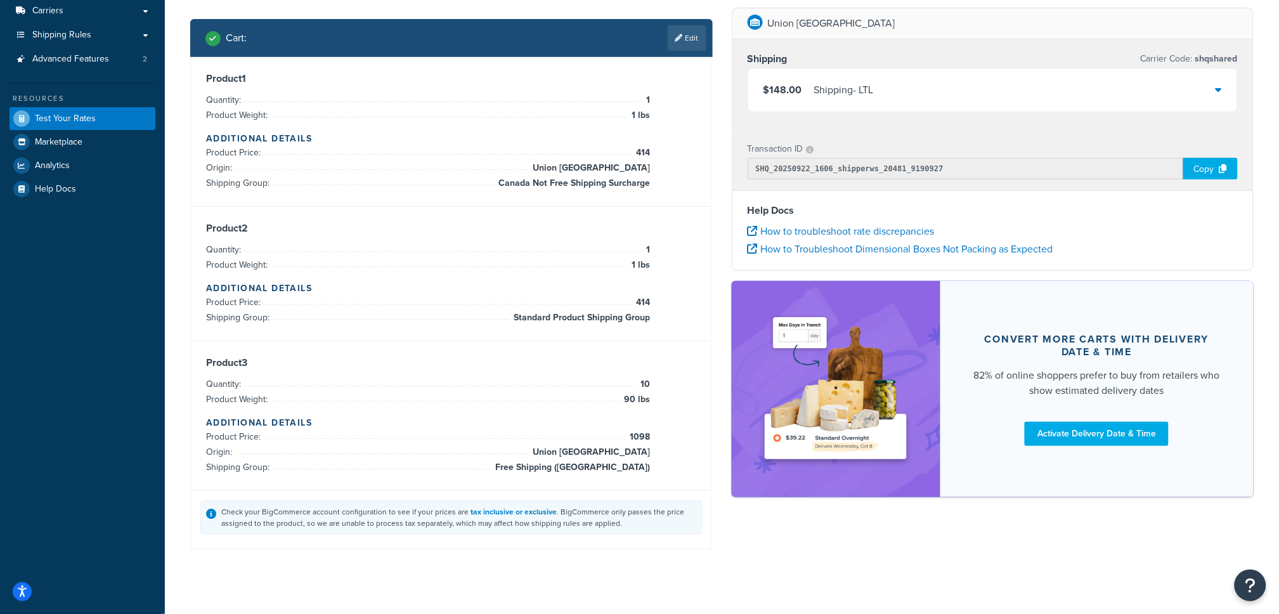
click at [988, 79] on div "$148.00 Shipping - LTL" at bounding box center [993, 89] width 490 height 43
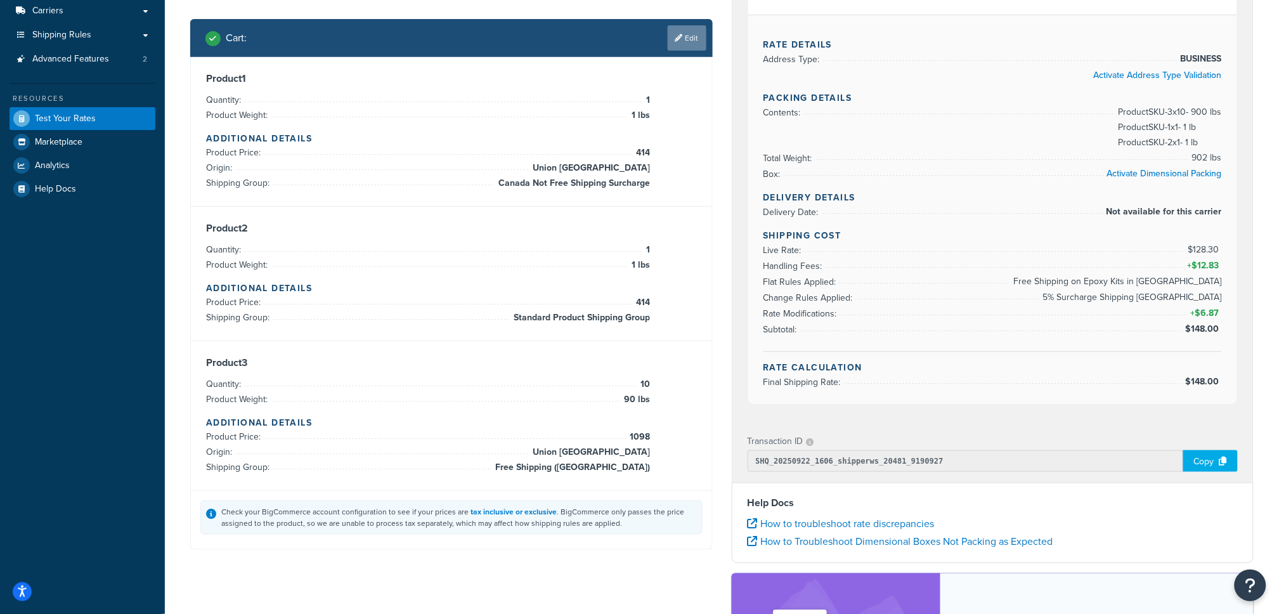
click at [691, 48] on link "Edit" at bounding box center [687, 37] width 39 height 25
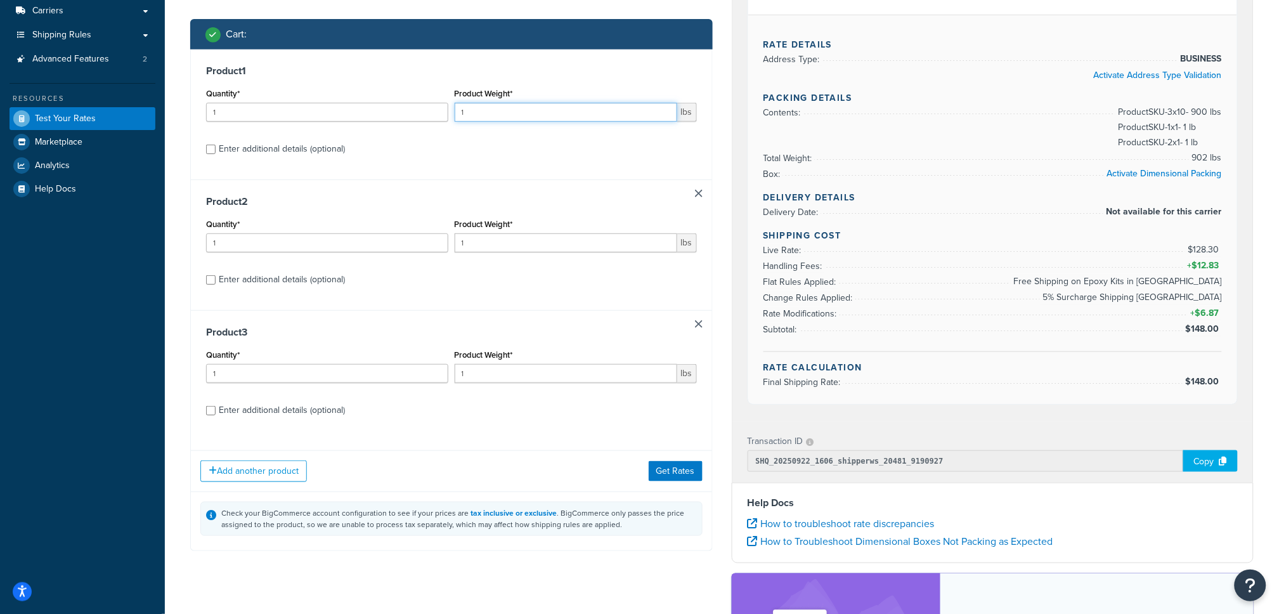
click at [509, 105] on input "1" at bounding box center [566, 112] width 223 height 19
type input "28"
click at [503, 237] on input "1" at bounding box center [566, 242] width 223 height 19
type input "28"
click at [295, 141] on div "Enter additional details (optional)" at bounding box center [282, 149] width 126 height 18
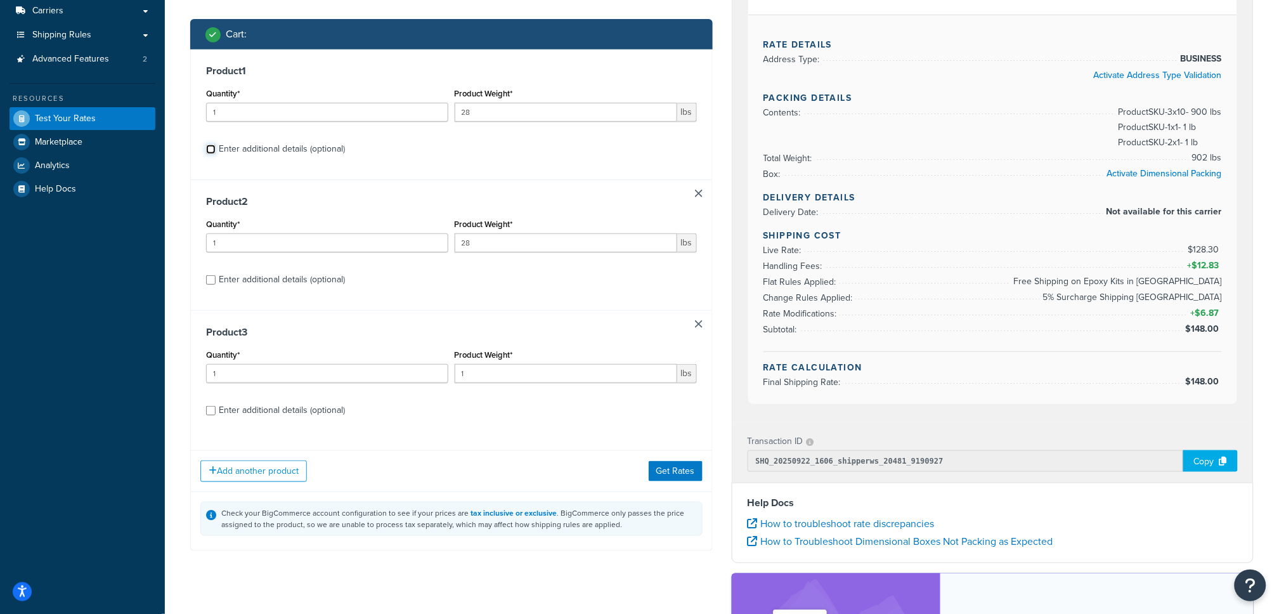
click at [216, 145] on input "Enter additional details (optional)" at bounding box center [211, 150] width 10 height 10
checkbox input "true"
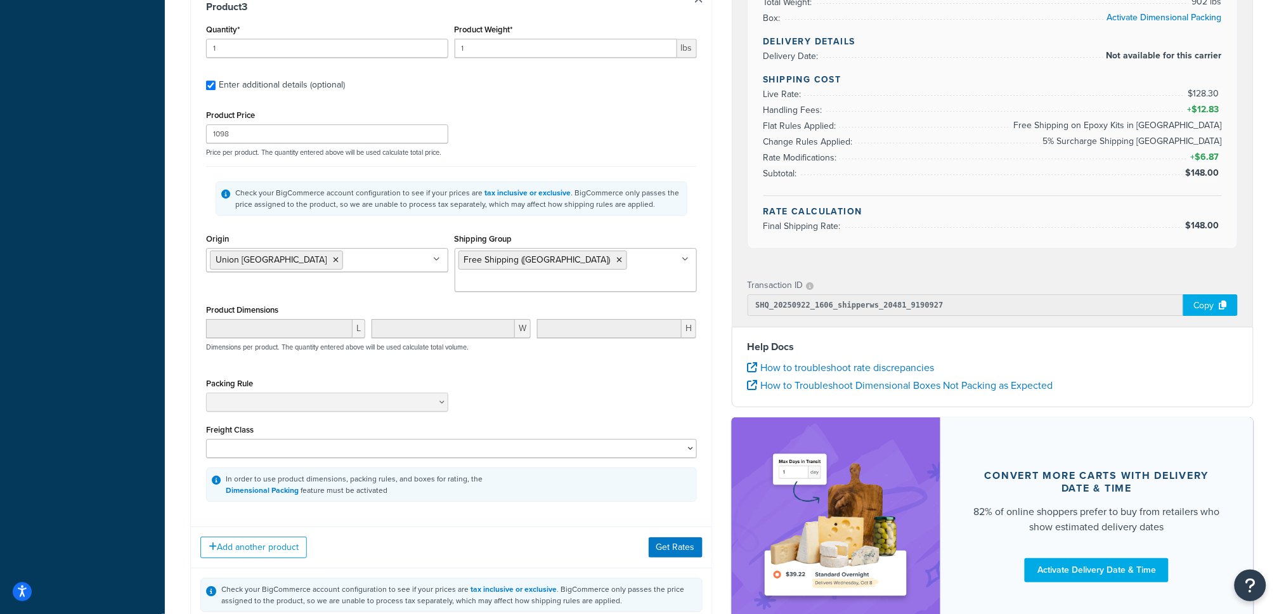
scroll to position [1378, 0]
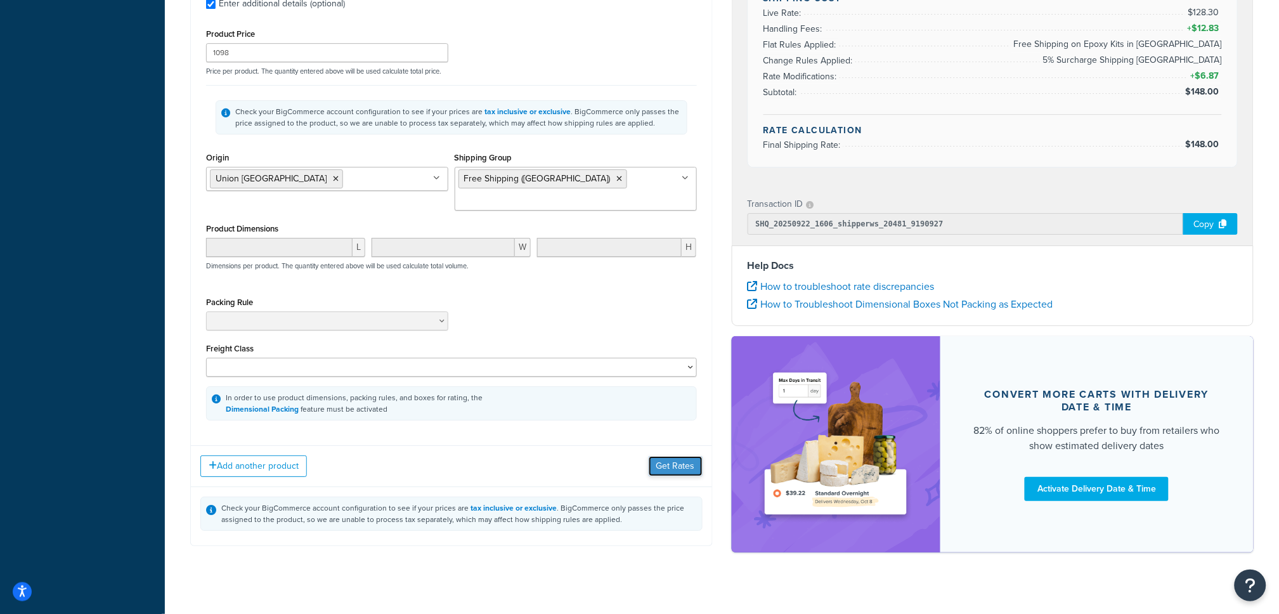
click at [683, 456] on button "Get Rates" at bounding box center [676, 466] width 54 height 20
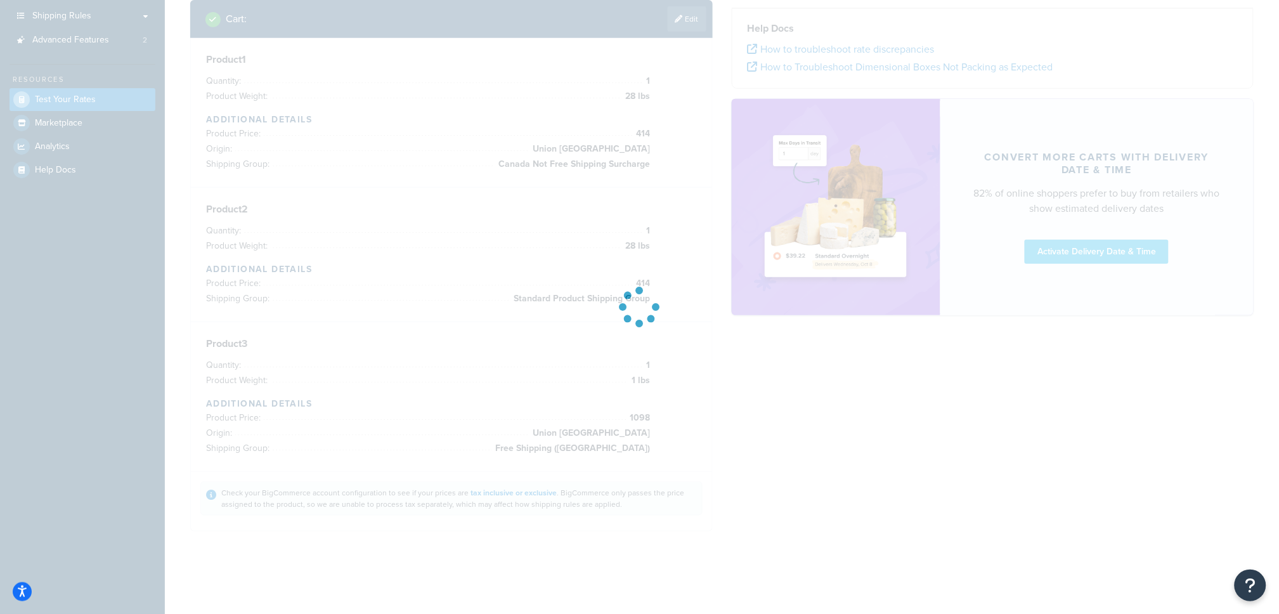
scroll to position [186, 0]
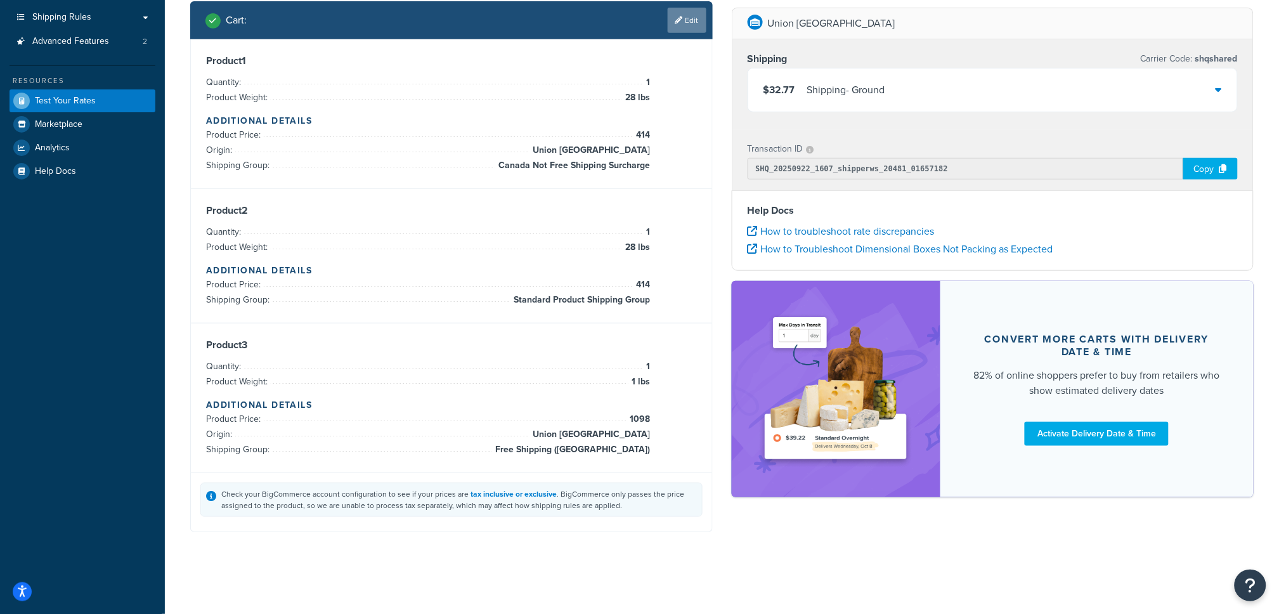
click at [690, 9] on link "Edit" at bounding box center [687, 20] width 39 height 25
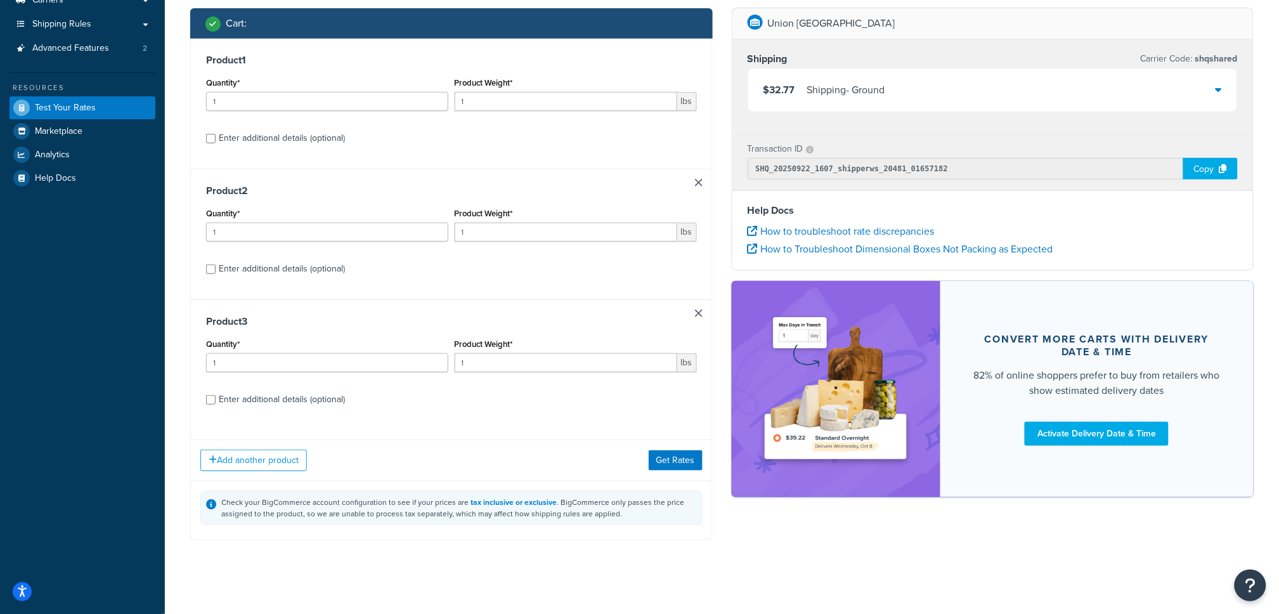
scroll to position [189, 0]
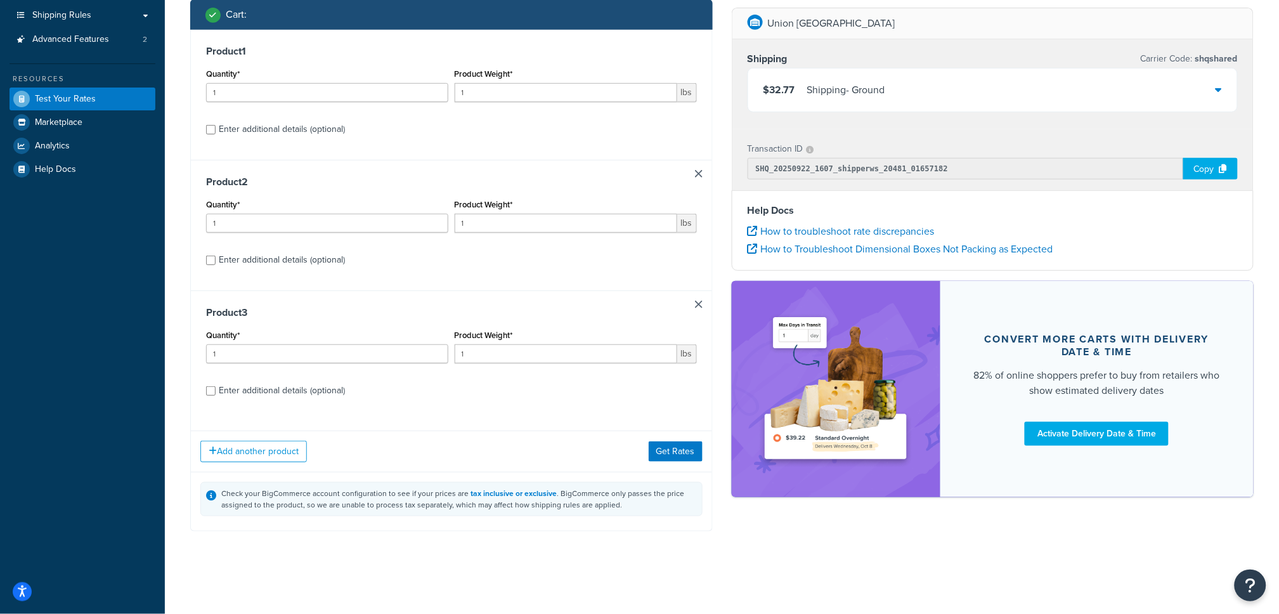
click at [261, 136] on div "Enter additional details (optional)" at bounding box center [282, 129] width 126 height 18
click at [216, 134] on input "Enter additional details (optional)" at bounding box center [211, 130] width 10 height 10
checkbox input "true"
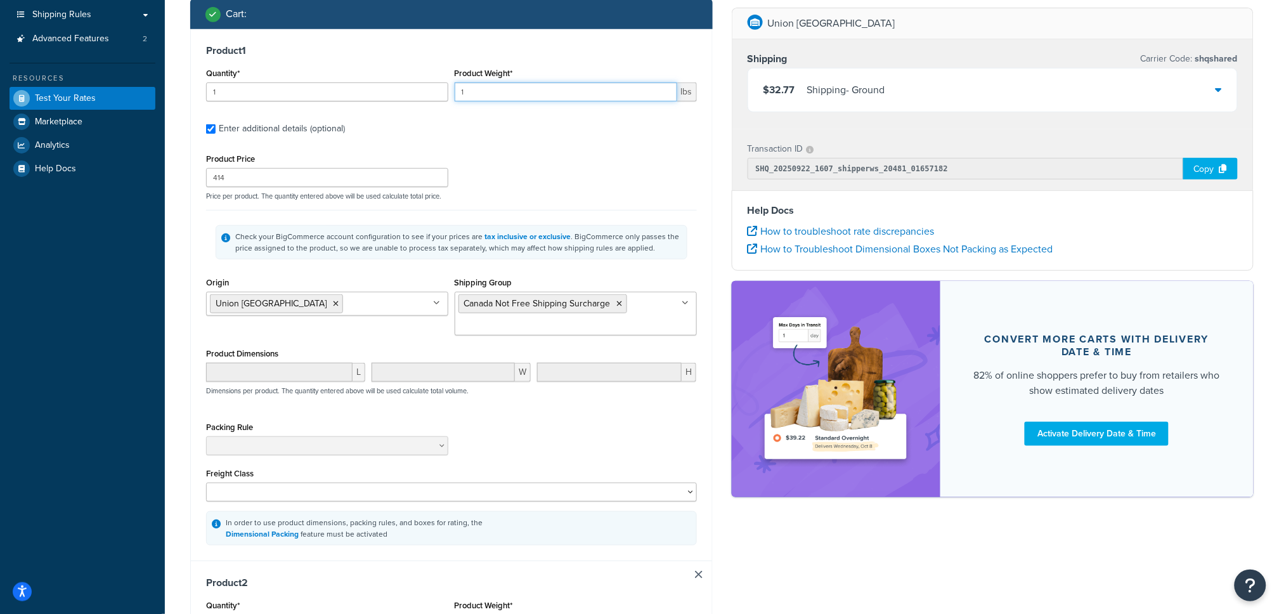
click at [500, 88] on input "1" at bounding box center [566, 91] width 223 height 19
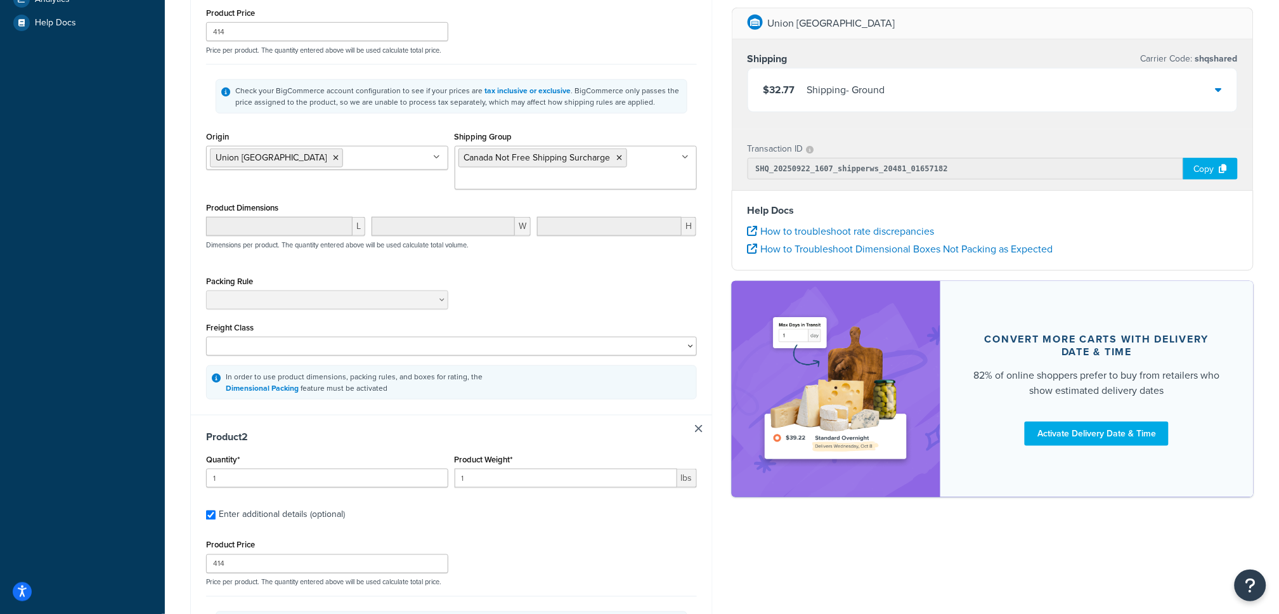
scroll to position [336, 0]
type input "28"
click at [526, 472] on input "1" at bounding box center [566, 476] width 223 height 19
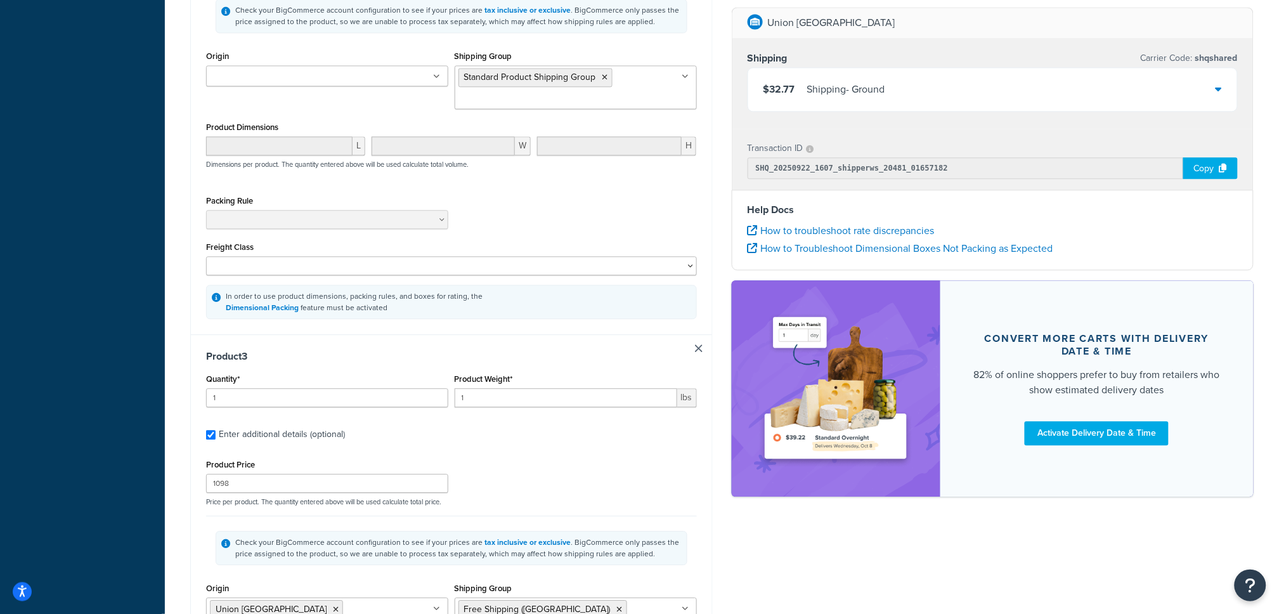
scroll to position [979, 0]
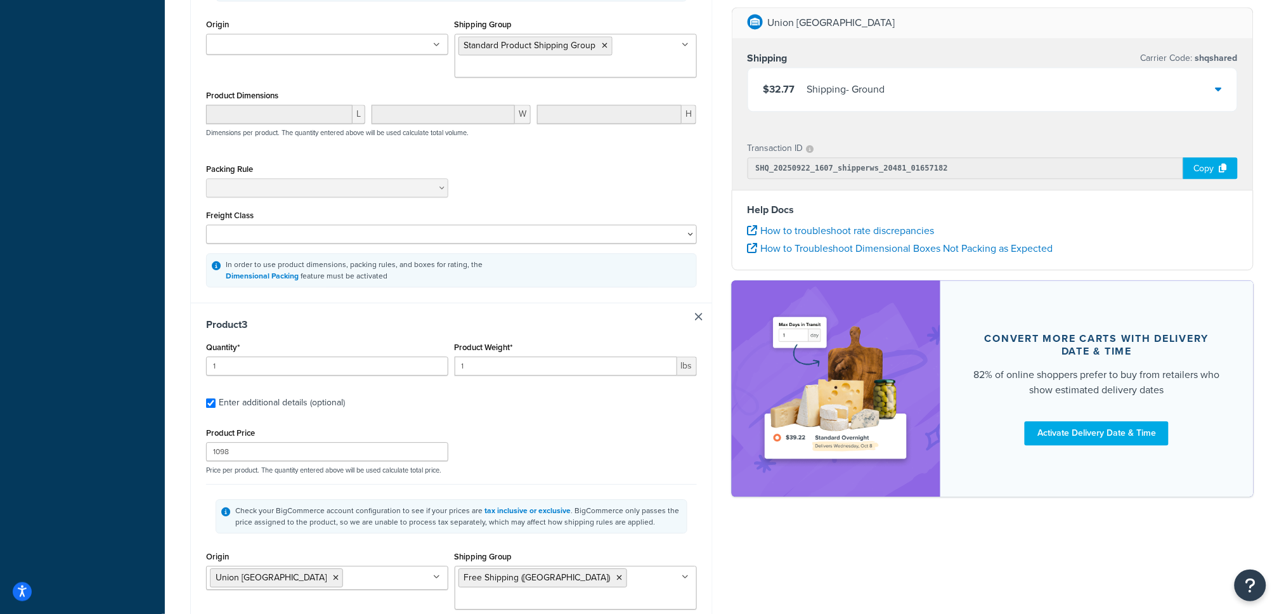
type input "28"
click at [543, 368] on input "1" at bounding box center [566, 365] width 223 height 19
type input "90"
click at [614, 467] on div "Product Price 1098 Price per product. The quantity entered above will be used c…" at bounding box center [451, 450] width 497 height 50
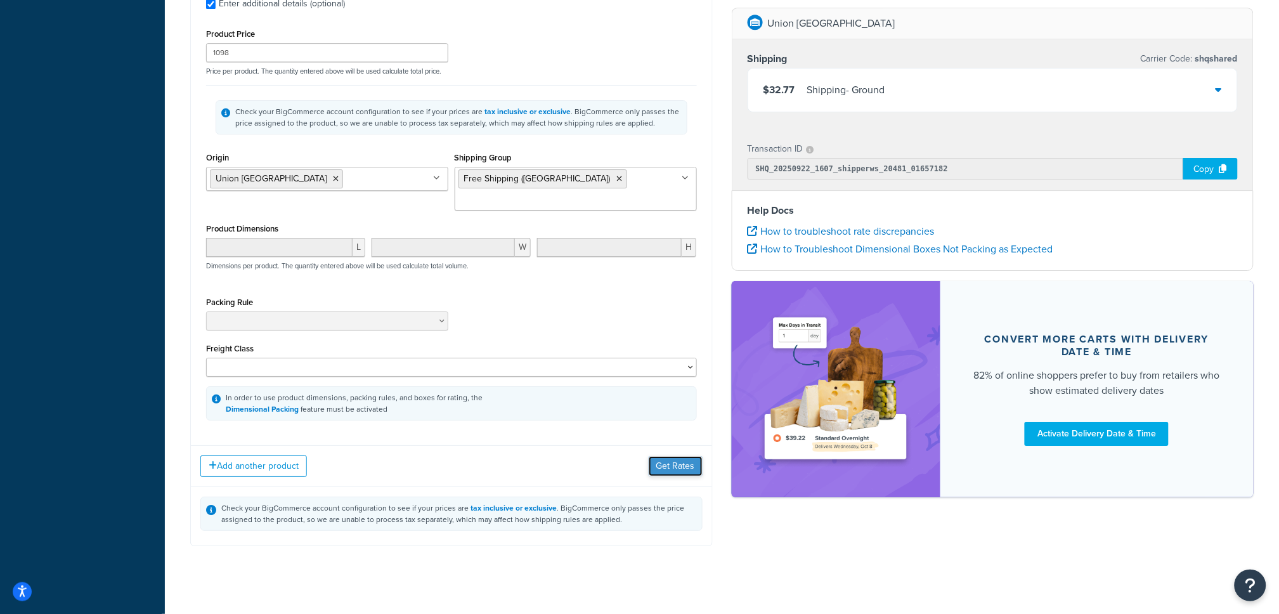
click at [663, 456] on button "Get Rates" at bounding box center [676, 466] width 54 height 20
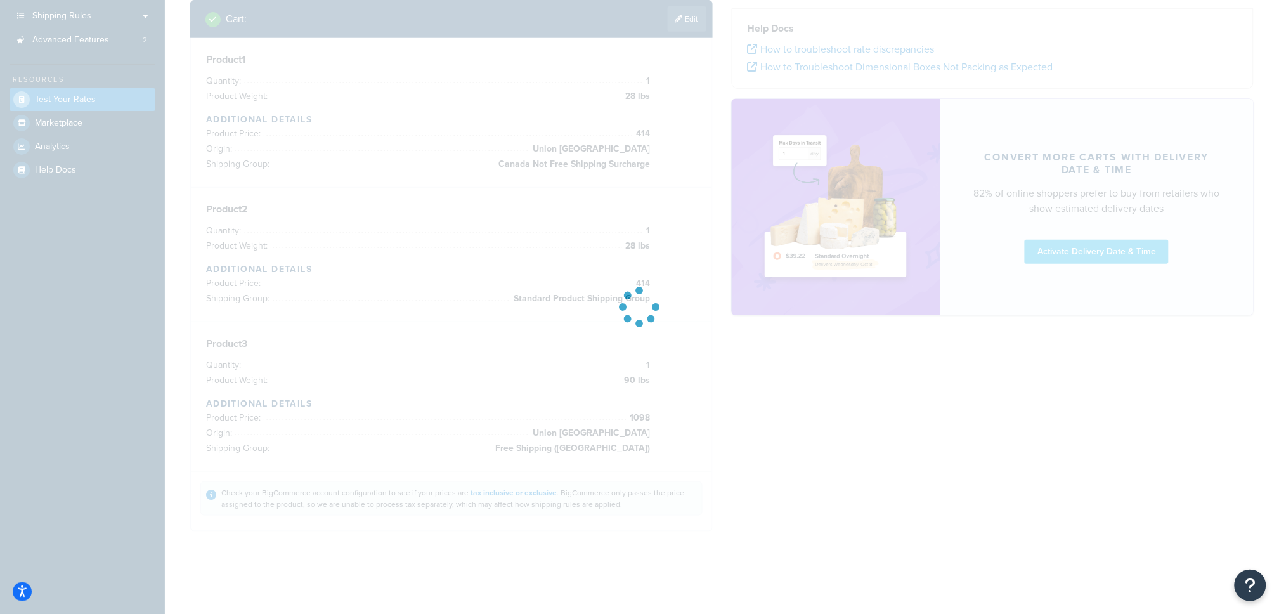
scroll to position [186, 0]
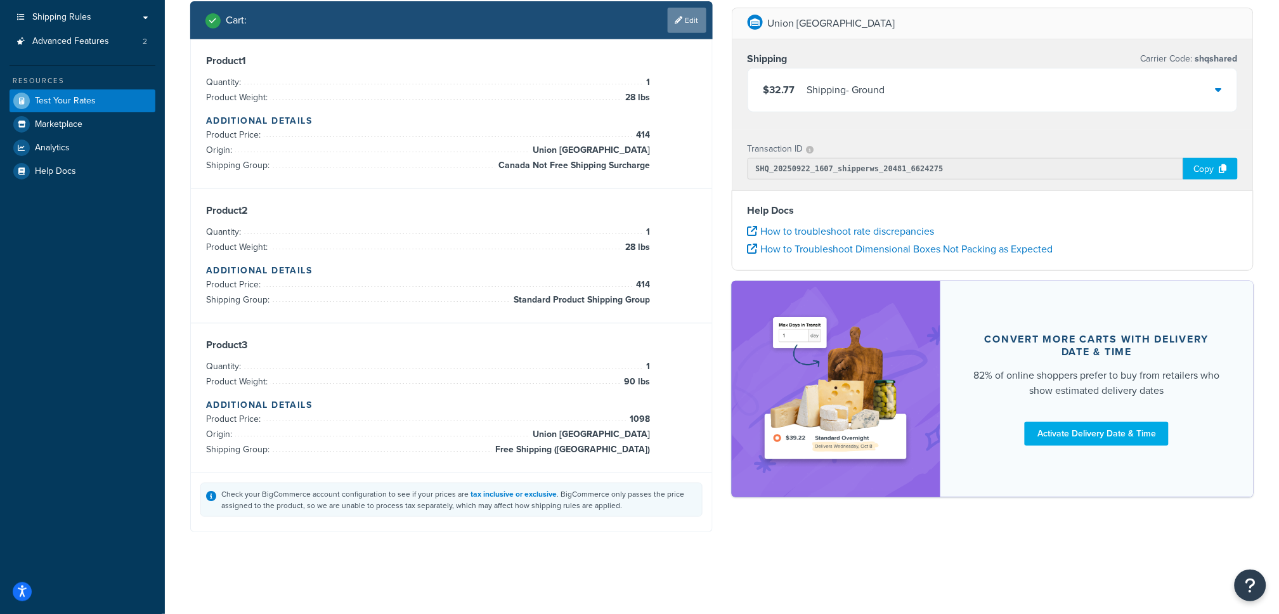
click at [683, 21] on link "Edit" at bounding box center [687, 20] width 39 height 25
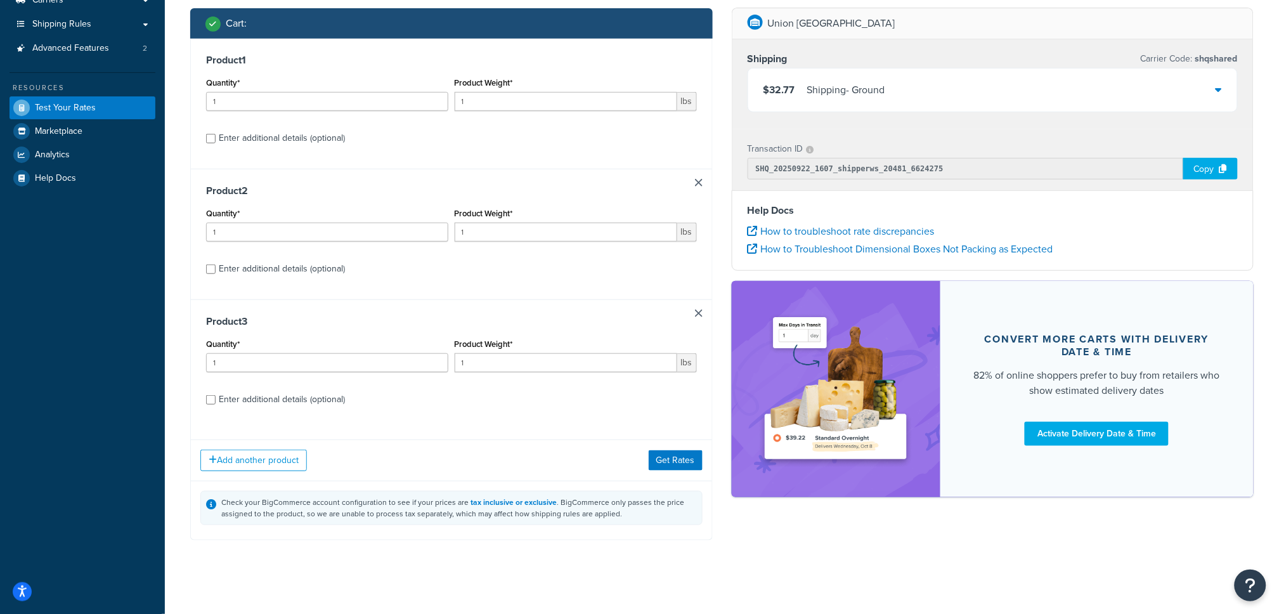
scroll to position [189, 0]
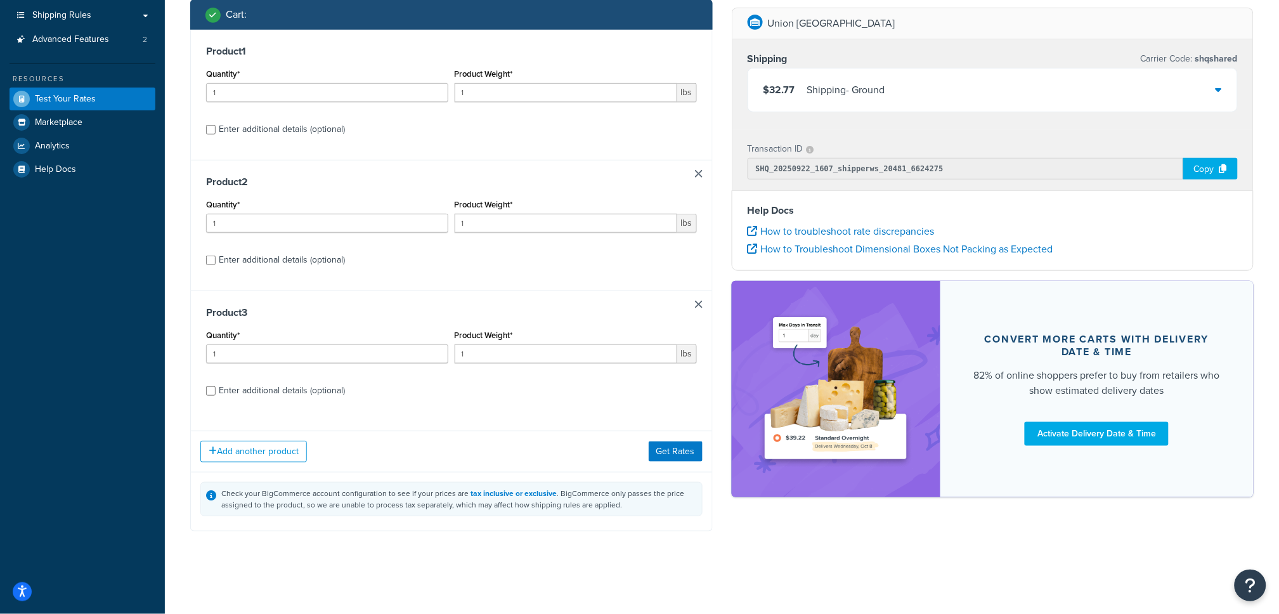
click at [262, 386] on div "Enter additional details (optional)" at bounding box center [282, 391] width 126 height 18
click at [216, 386] on input "Enter additional details (optional)" at bounding box center [211, 391] width 10 height 10
checkbox input "true"
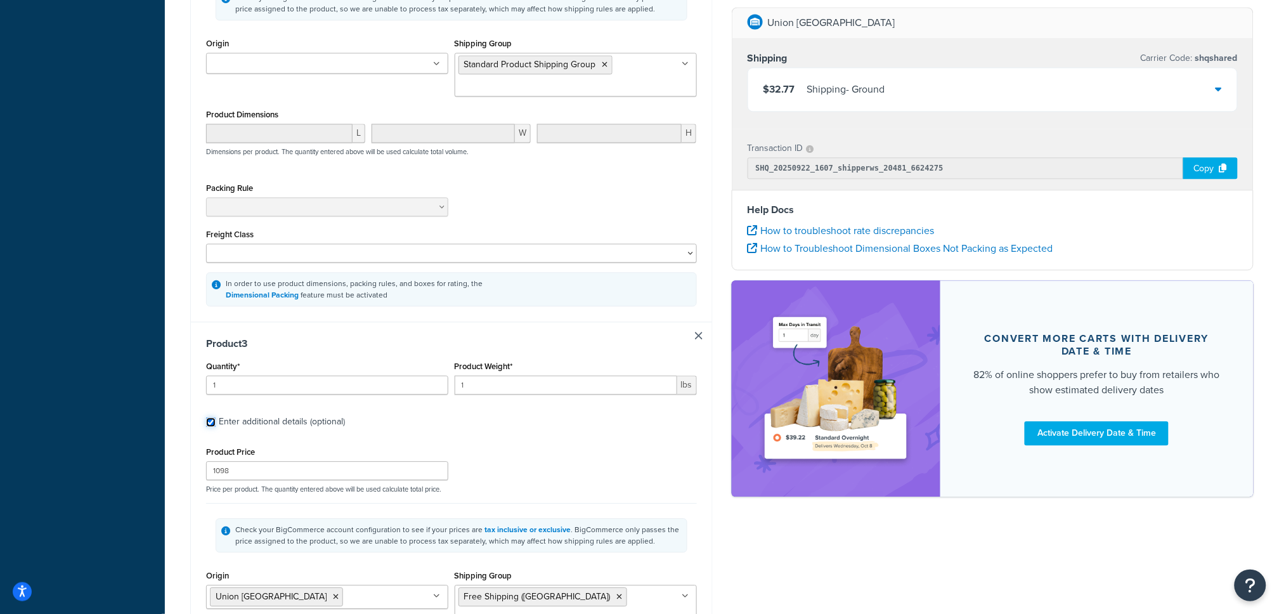
scroll to position [1003, 0]
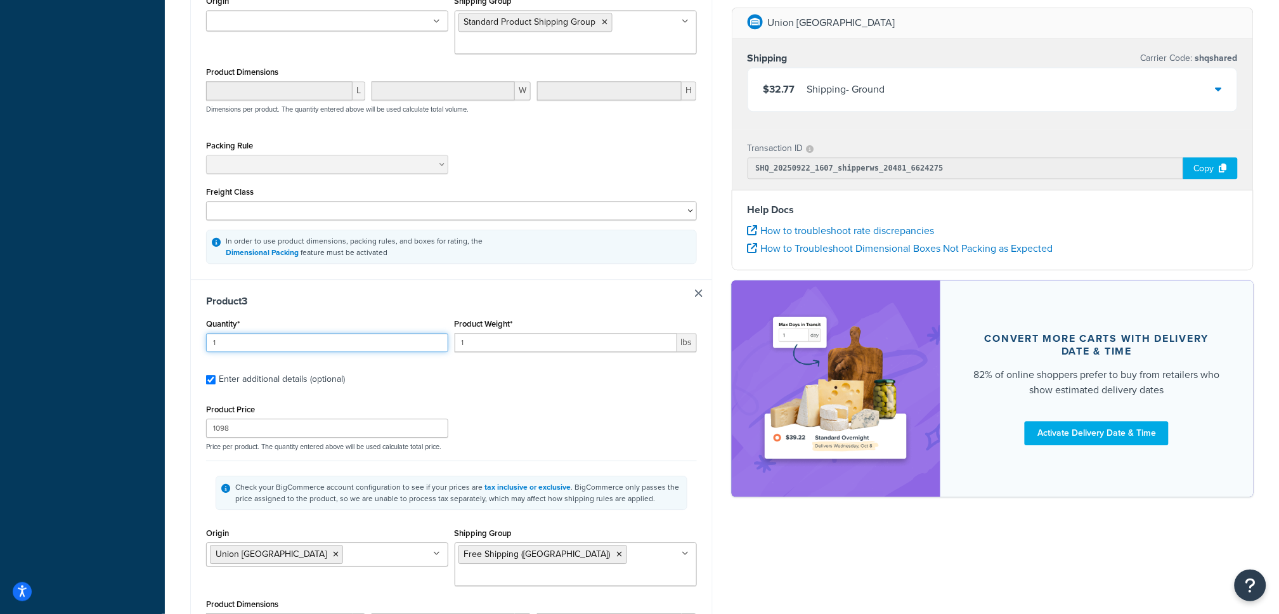
click at [281, 350] on input "1" at bounding box center [327, 342] width 242 height 19
type input "10"
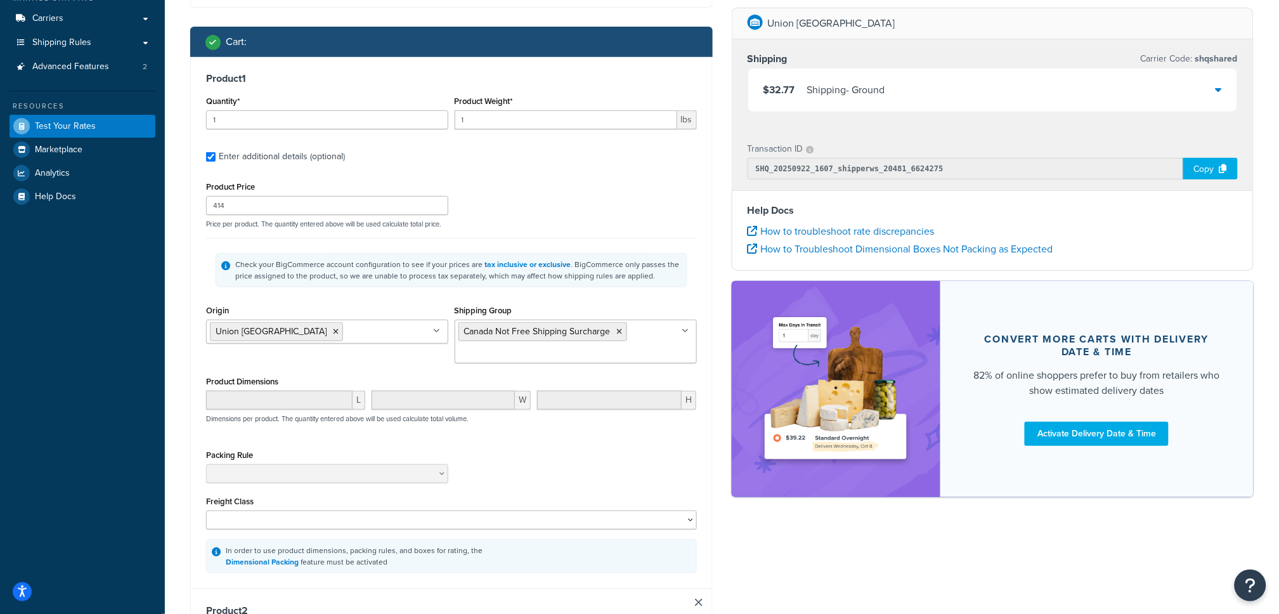
scroll to position [162, 0]
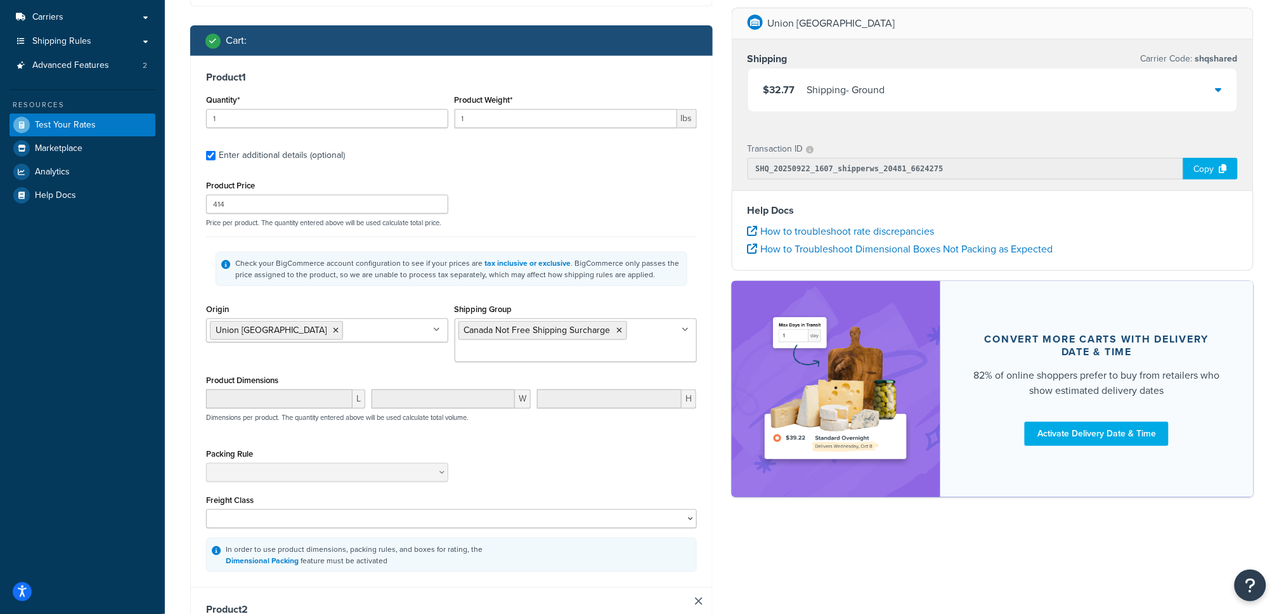
type input "90"
click at [588, 118] on input "1" at bounding box center [566, 118] width 223 height 19
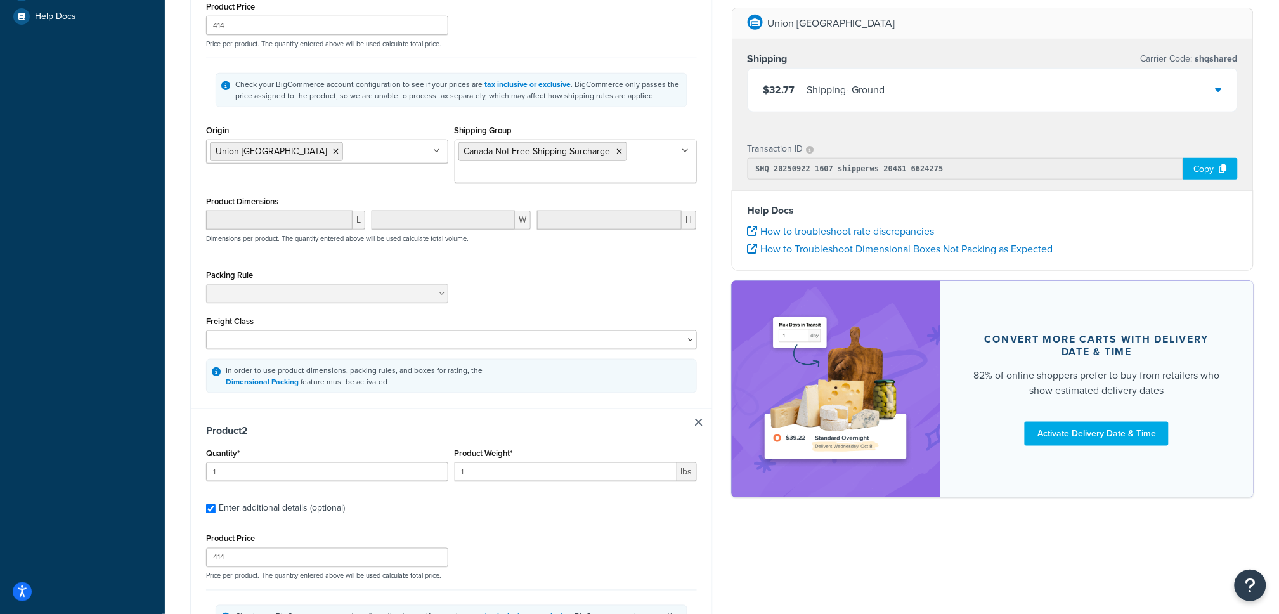
scroll to position [346, 0]
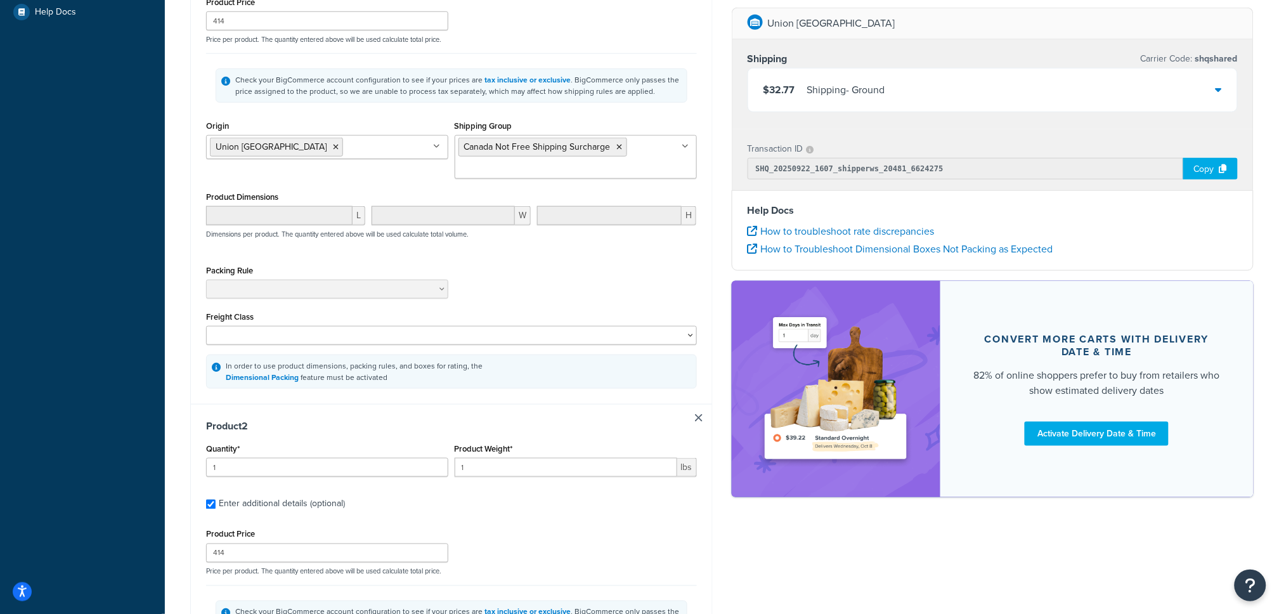
type input "28"
click at [520, 461] on input "1" at bounding box center [566, 467] width 223 height 19
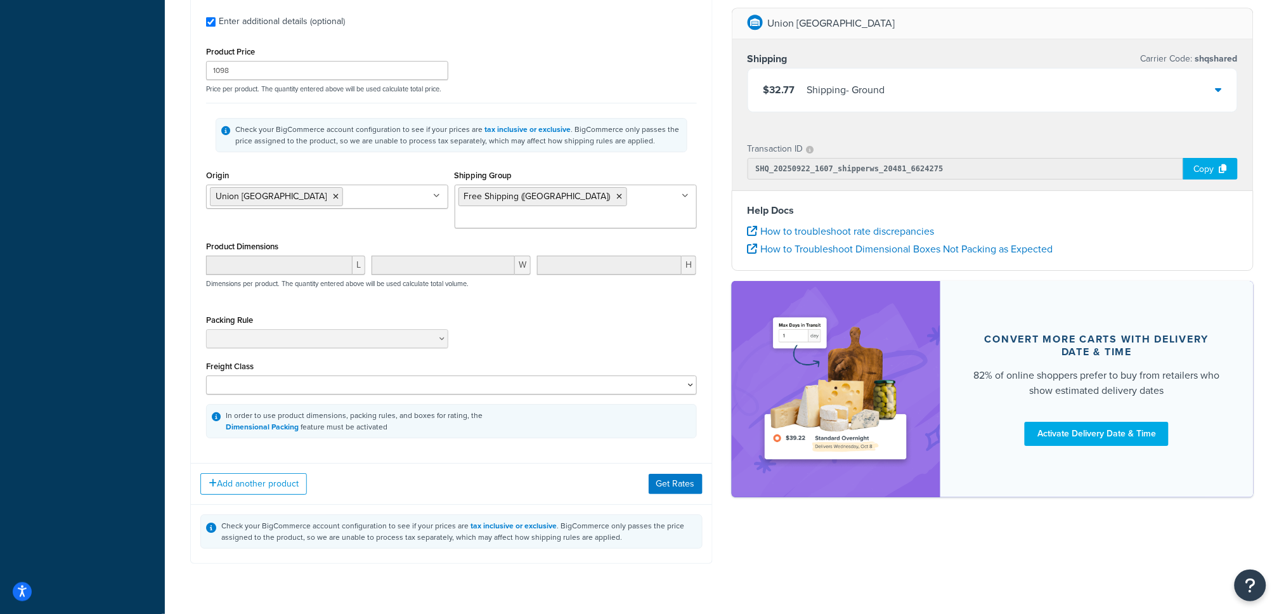
scroll to position [1378, 0]
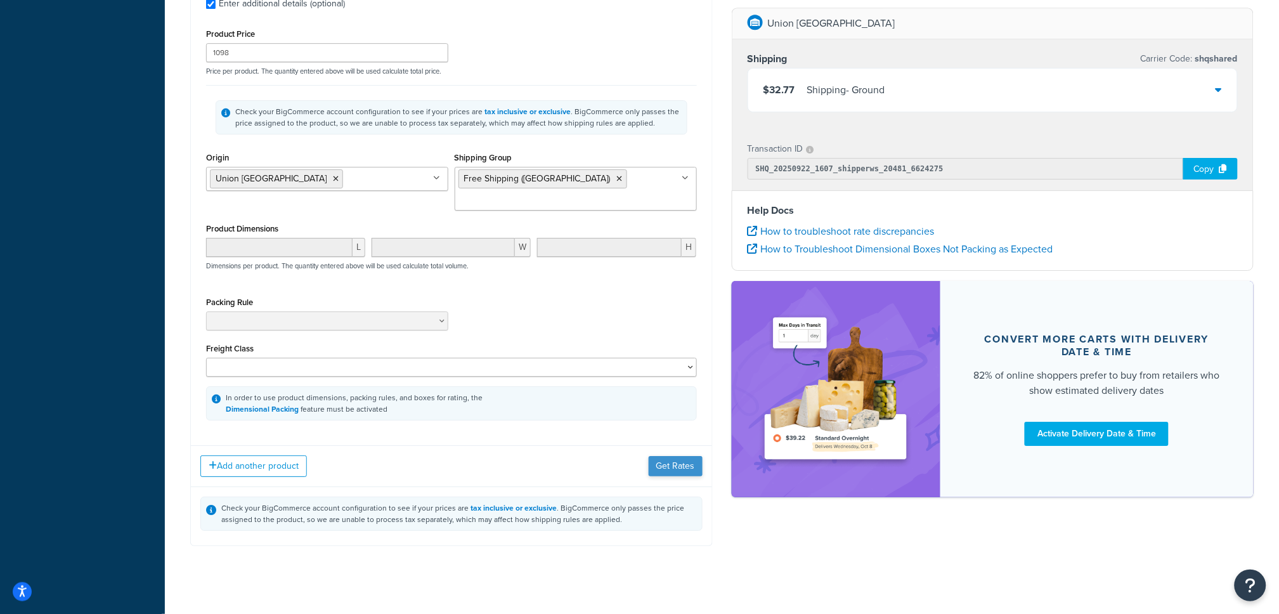
type input "28"
click at [673, 456] on button "Get Rates" at bounding box center [676, 466] width 54 height 20
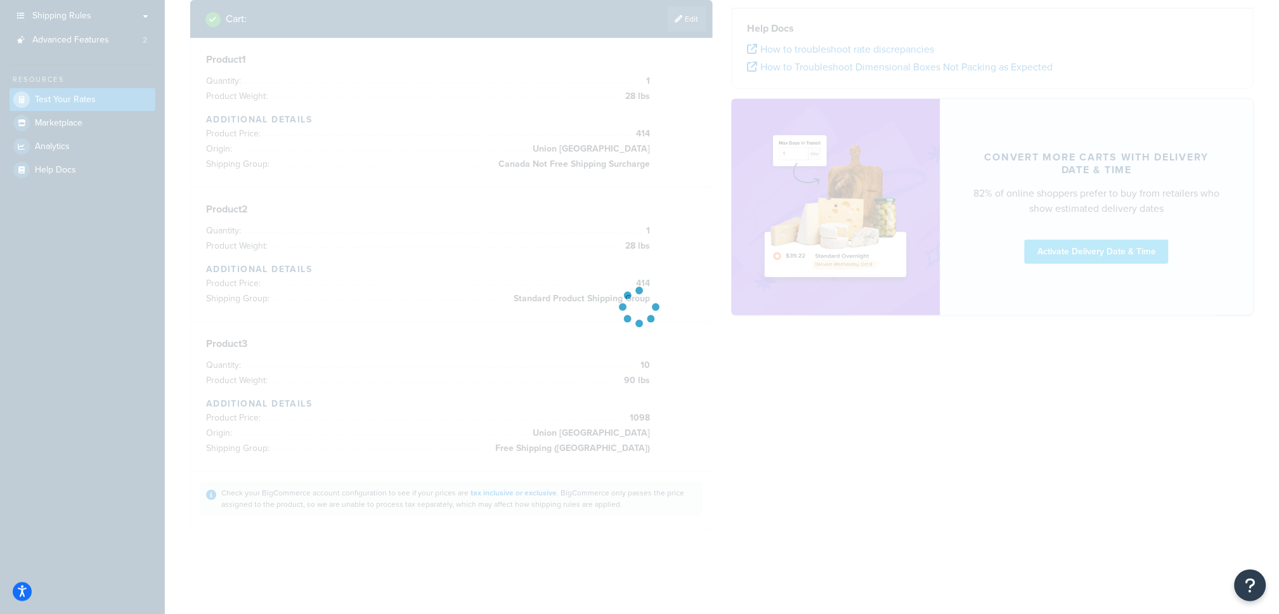
scroll to position [186, 0]
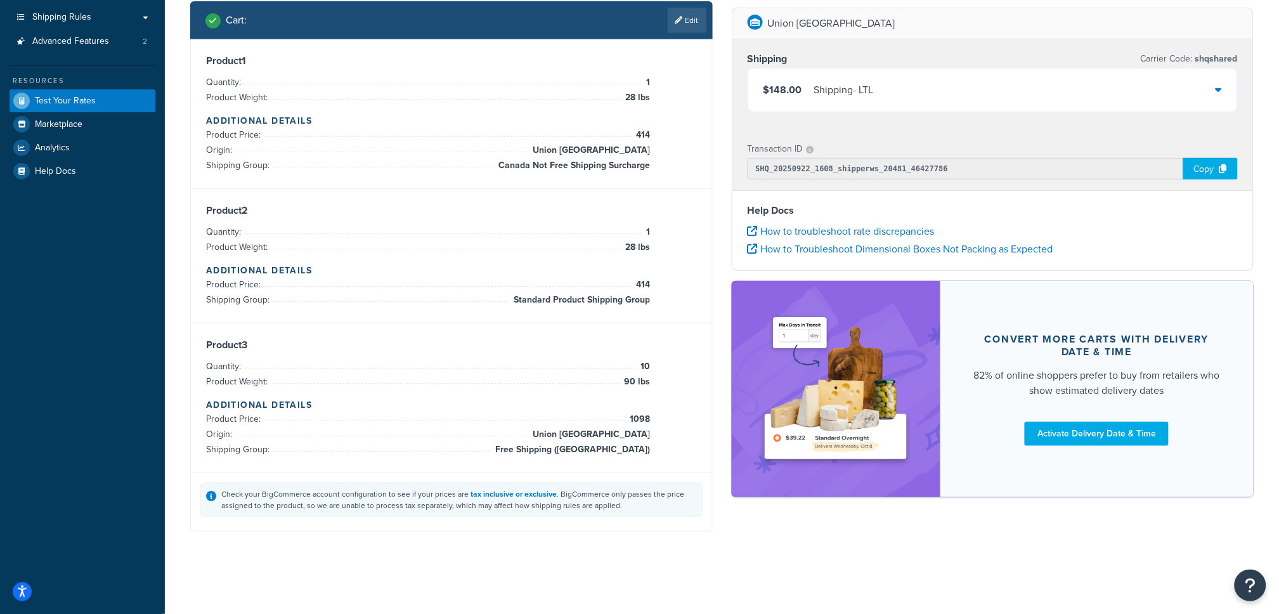
click at [1175, 90] on div "$148.00 Shipping - LTL" at bounding box center [993, 89] width 490 height 43
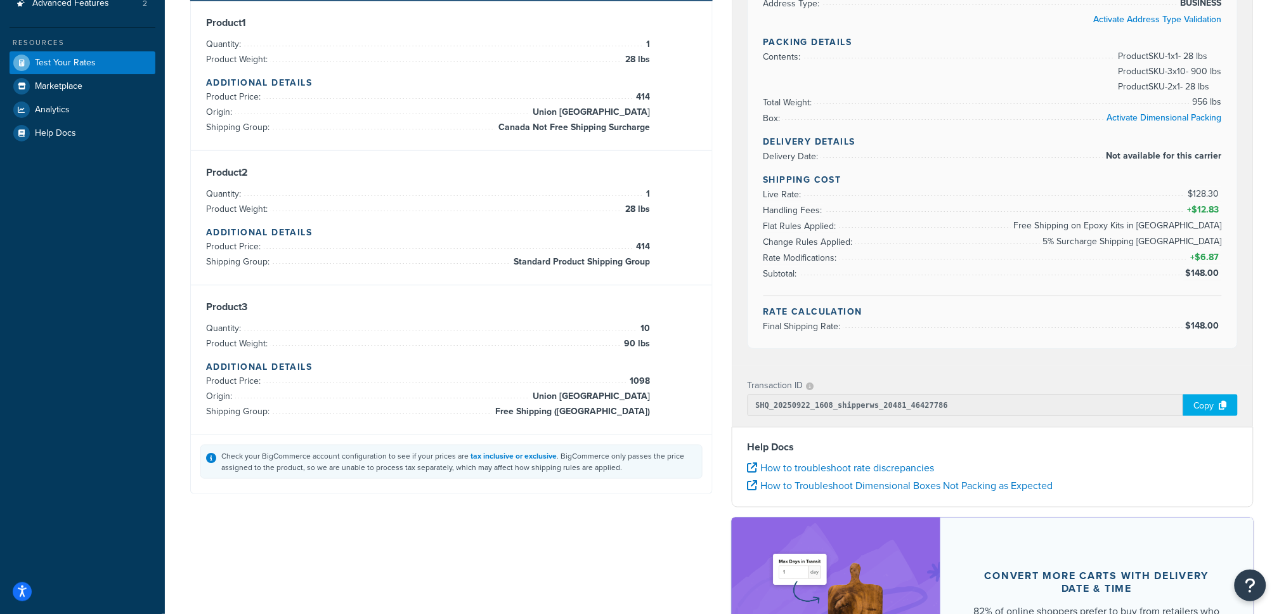
scroll to position [227, 0]
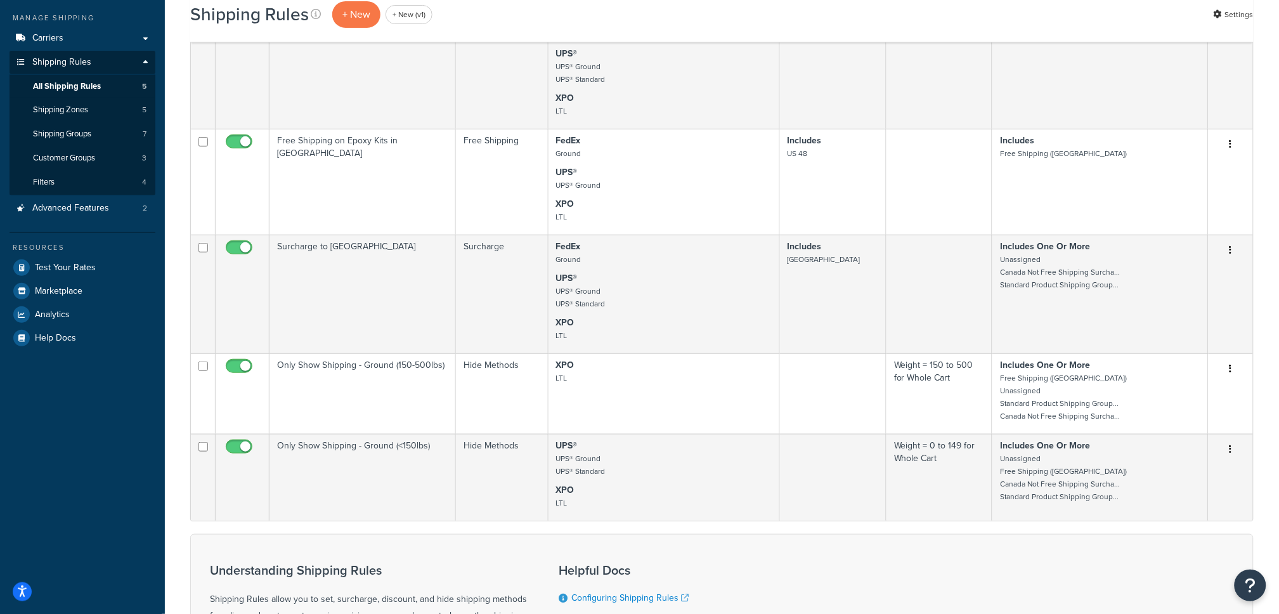
scroll to position [143, 0]
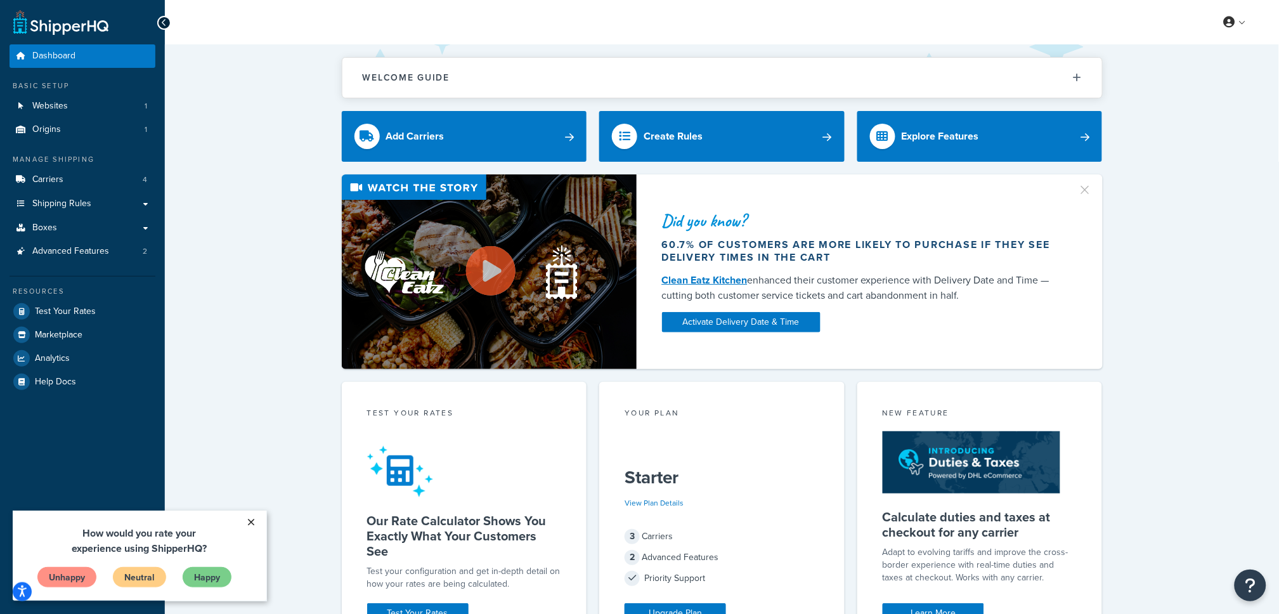
click at [257, 522] on link "×" at bounding box center [251, 521] width 22 height 23
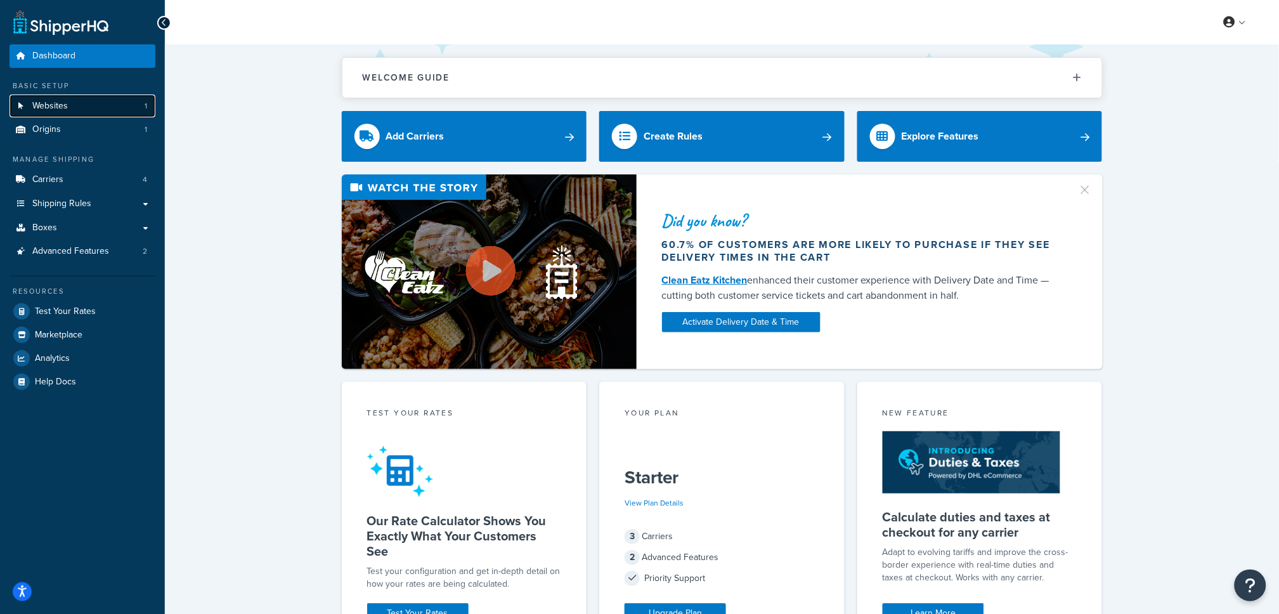
click at [153, 98] on link "Websites 1" at bounding box center [83, 105] width 146 height 23
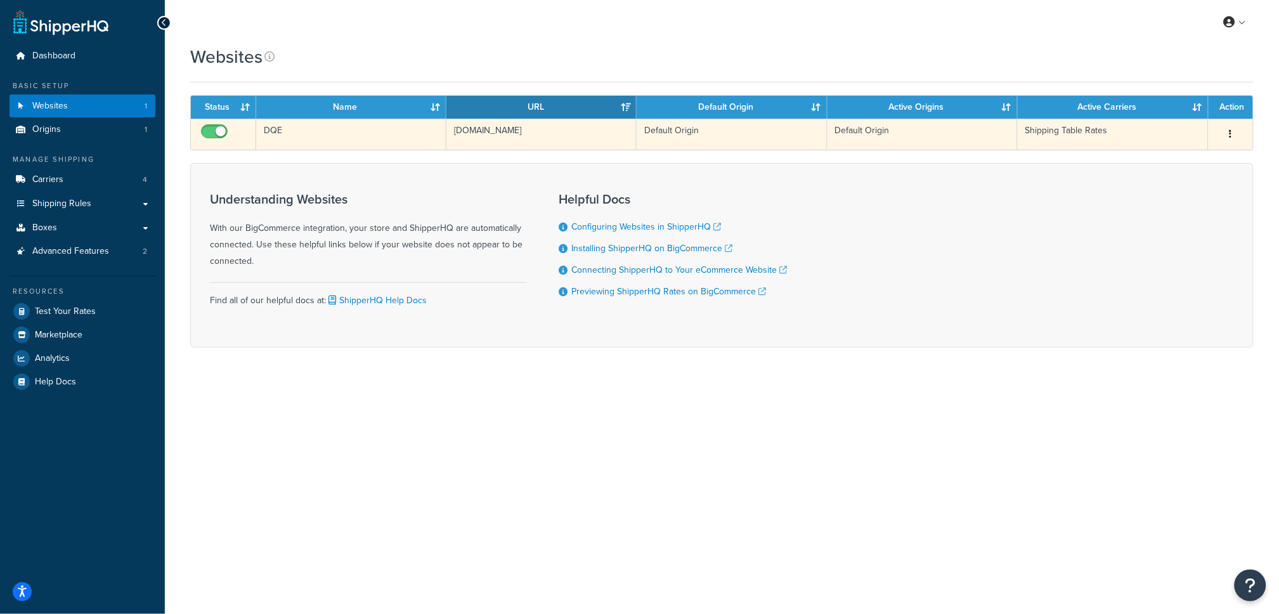
click at [915, 139] on td "Default Origin" at bounding box center [923, 134] width 190 height 31
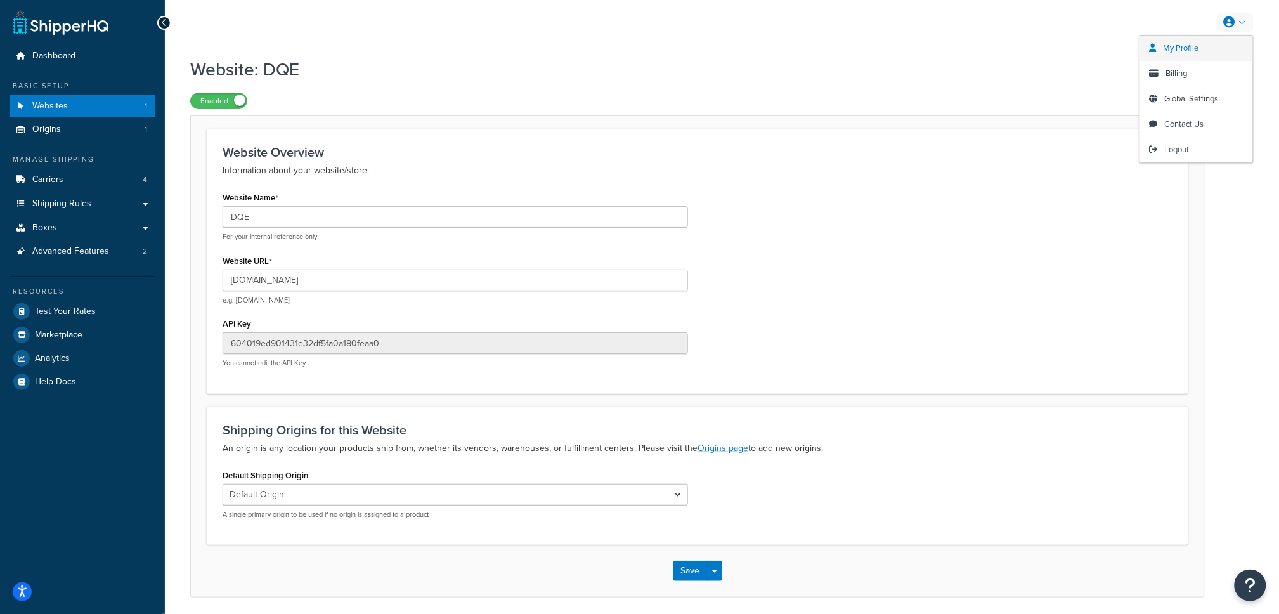
click at [1165, 53] on span "My Profile" at bounding box center [1182, 48] width 36 height 12
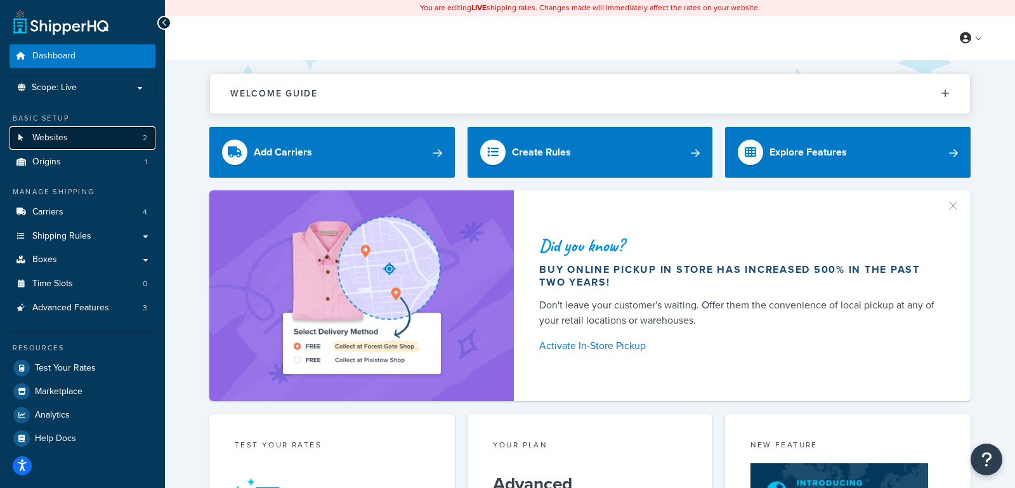
click at [127, 131] on link "Websites 2" at bounding box center [83, 137] width 146 height 23
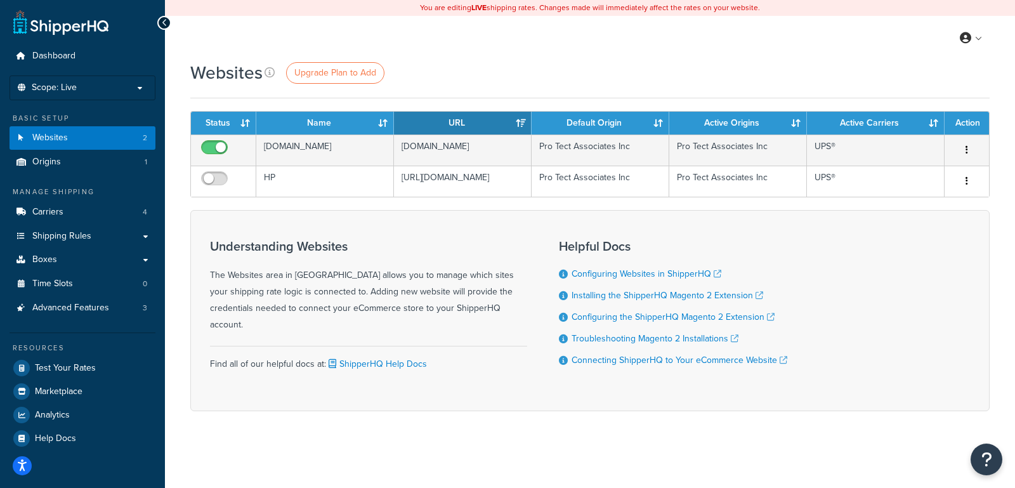
click at [555, 60] on div "My Profile Billing Global Settings Contact Us Logout" at bounding box center [590, 38] width 850 height 44
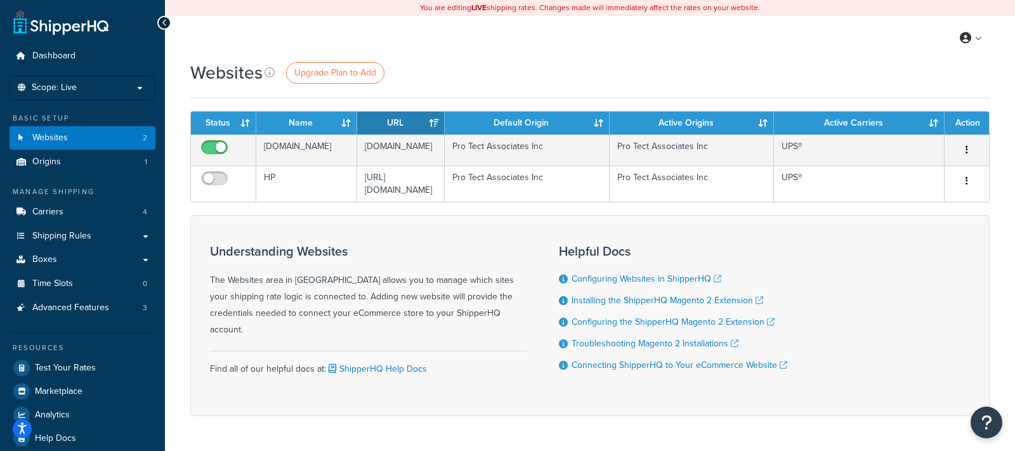
click at [535, 73] on div "Websites Upgrade Plan to Add" at bounding box center [589, 72] width 799 height 25
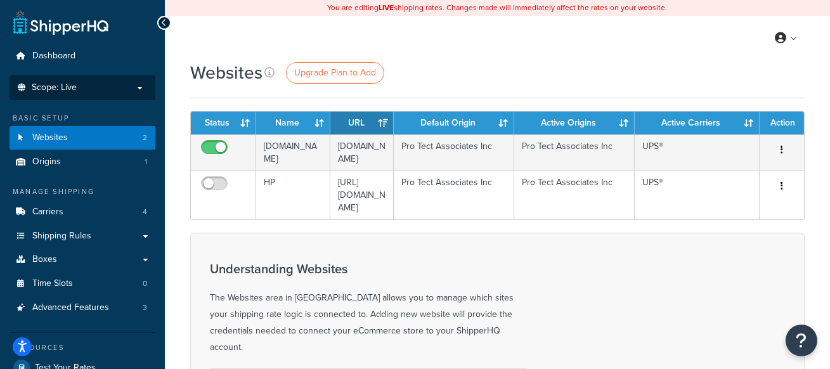
click at [111, 80] on li "Scope: Live Development Integration Test" at bounding box center [83, 87] width 146 height 25
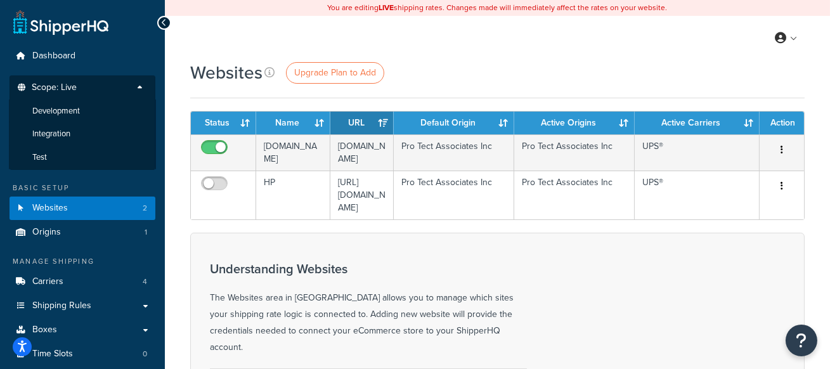
click at [181, 107] on div "Websites Upgrade Plan to Add Contact Us Send Us A Message Contact Information N…" at bounding box center [497, 341] width 665 height 563
click at [476, 55] on div "My Profile Billing Global Settings Contact Us Logout" at bounding box center [497, 38] width 665 height 44
click at [119, 88] on p "Scope: Live" at bounding box center [82, 90] width 134 height 17
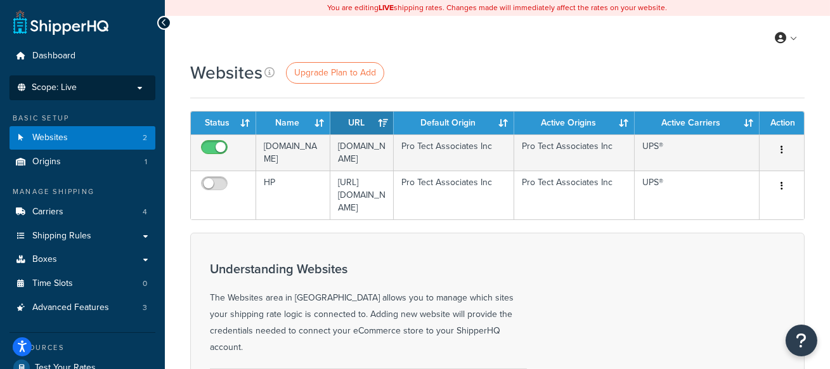
click at [124, 80] on li "Scope: Live Development Integration Test" at bounding box center [83, 87] width 146 height 25
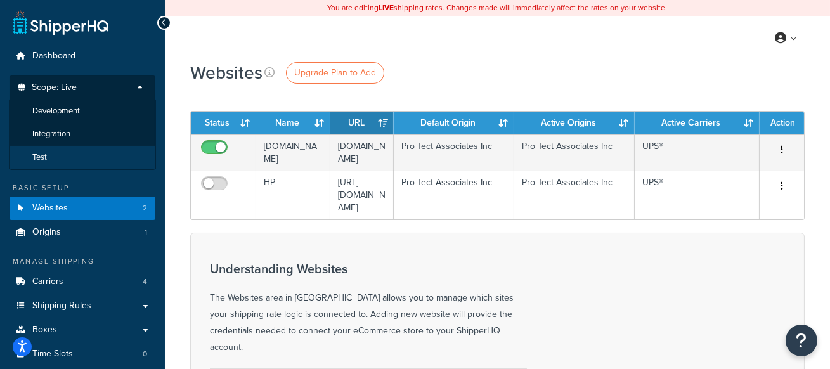
click at [75, 159] on li "Test" at bounding box center [82, 157] width 147 height 23
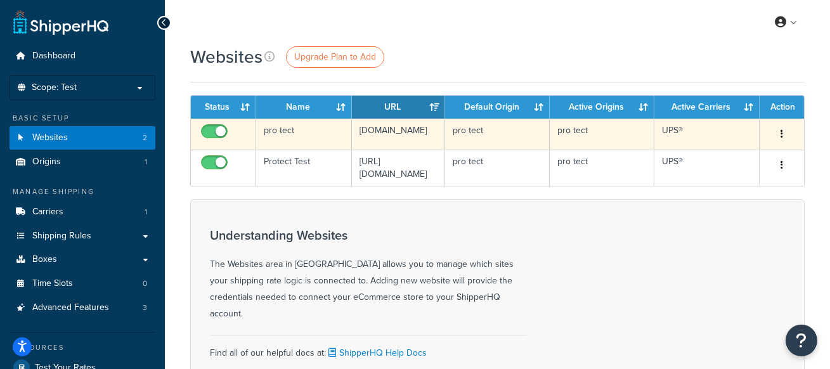
click at [389, 138] on td "[DOMAIN_NAME]" at bounding box center [399, 134] width 94 height 31
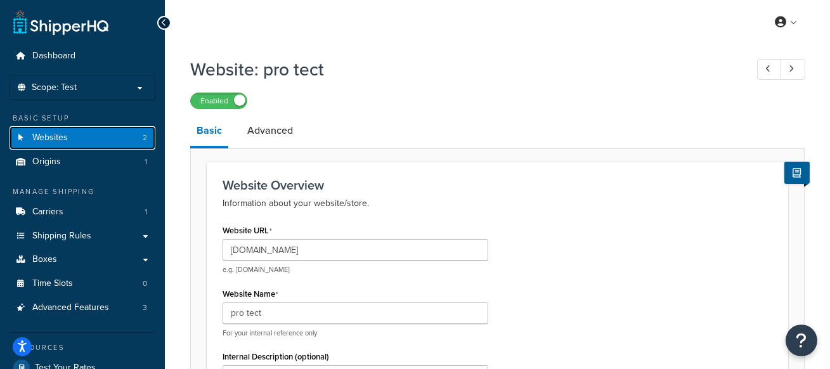
click at [139, 137] on link "Websites 2" at bounding box center [83, 137] width 146 height 23
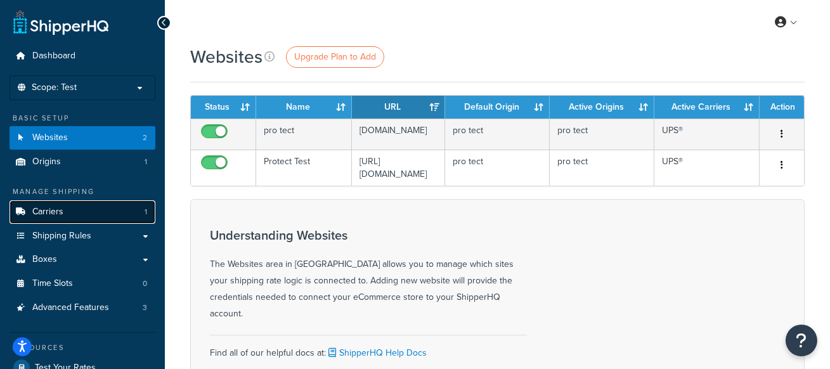
click at [94, 212] on link "Carriers 1" at bounding box center [83, 211] width 146 height 23
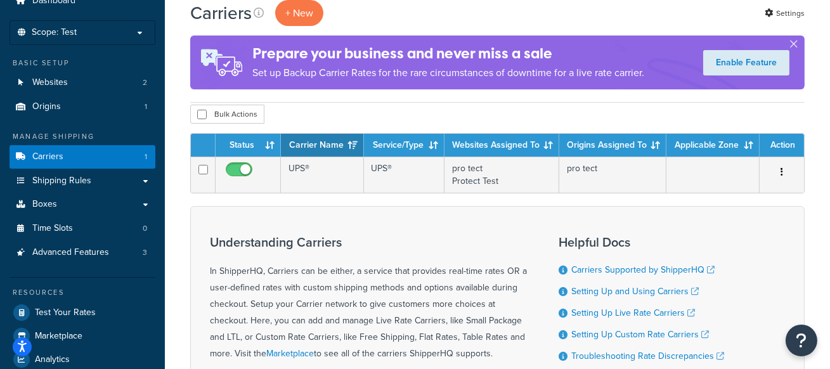
scroll to position [63, 0]
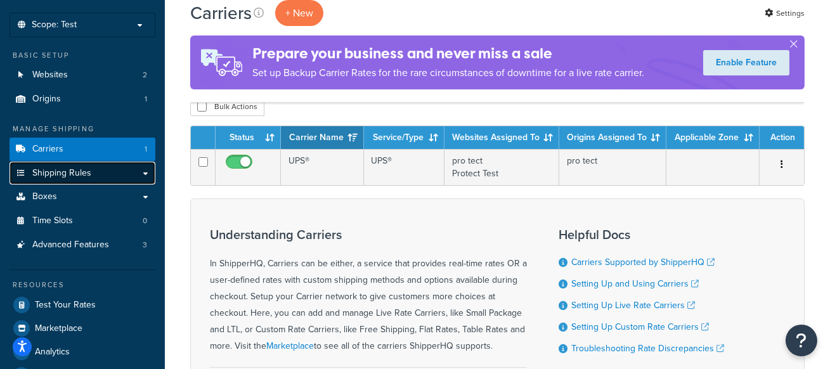
click at [121, 174] on link "Shipping Rules" at bounding box center [83, 173] width 146 height 23
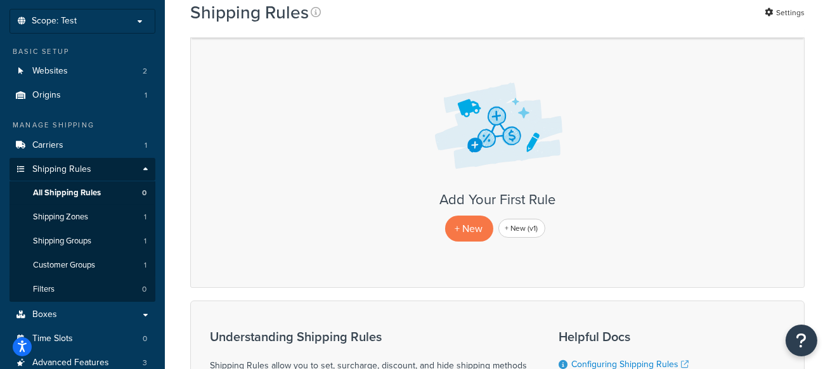
scroll to position [65, 0]
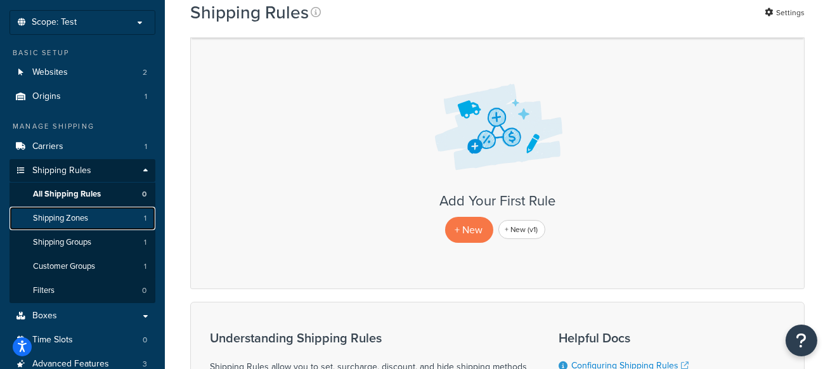
click at [104, 217] on link "Shipping Zones 1" at bounding box center [83, 218] width 146 height 23
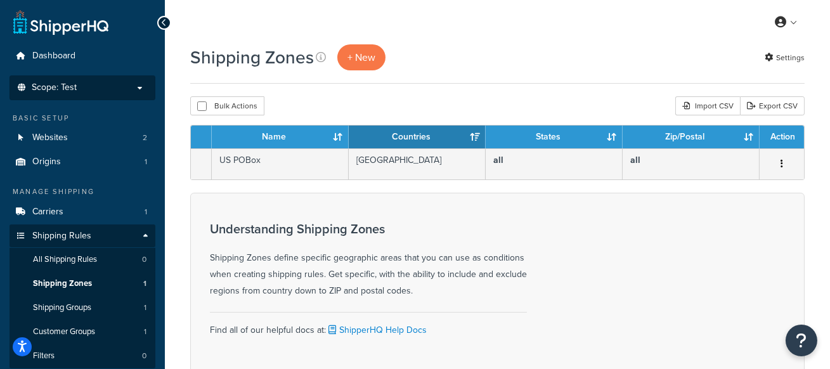
click at [104, 96] on li "Scope: Test Live Development Integration" at bounding box center [83, 87] width 146 height 25
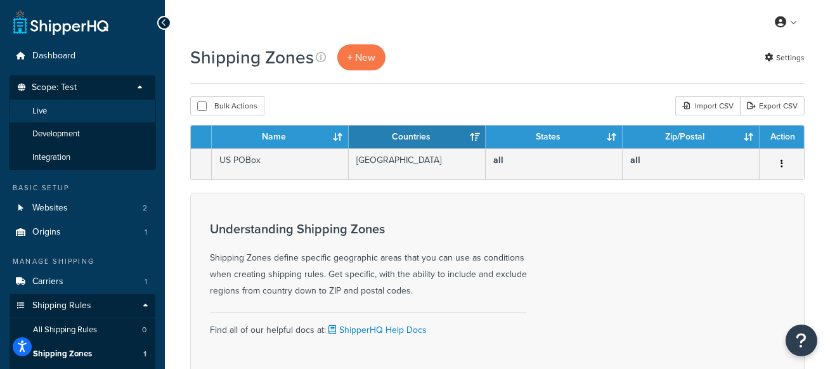
click at [100, 110] on li "Live" at bounding box center [82, 111] width 147 height 23
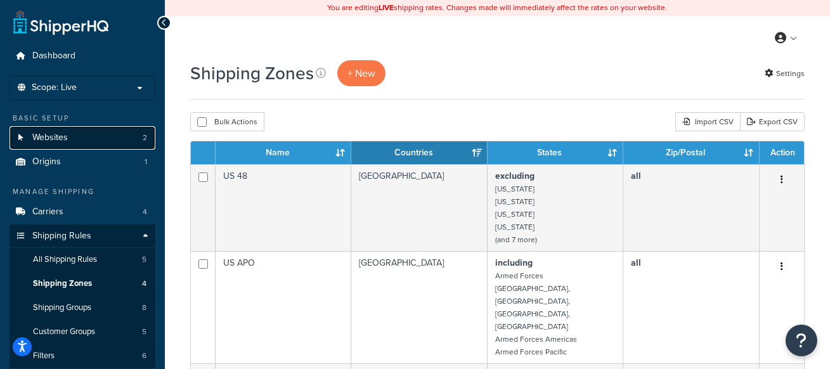
click at [98, 138] on link "Websites 2" at bounding box center [83, 137] width 146 height 23
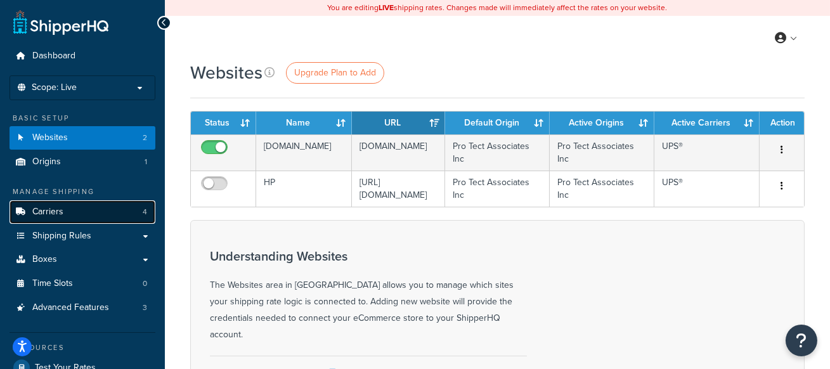
click at [123, 219] on link "Carriers 4" at bounding box center [83, 211] width 146 height 23
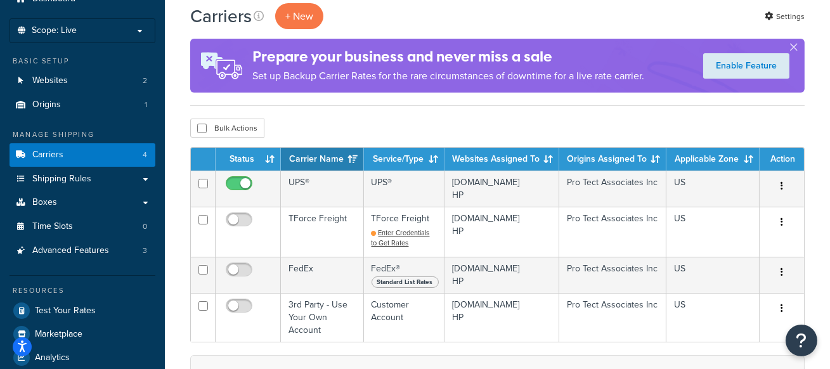
scroll to position [59, 0]
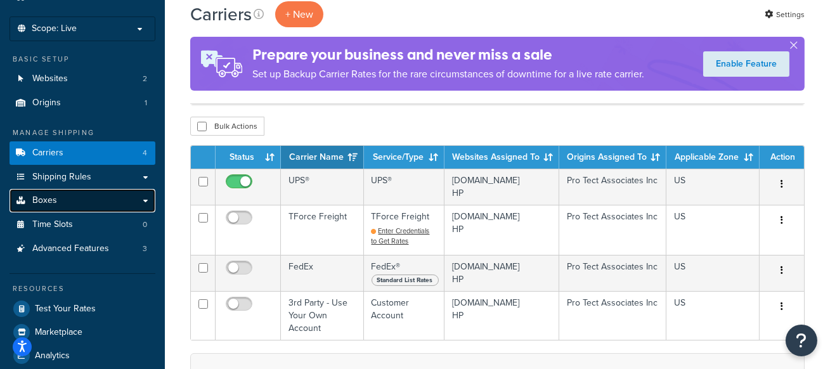
click at [94, 205] on link "Boxes" at bounding box center [83, 200] width 146 height 23
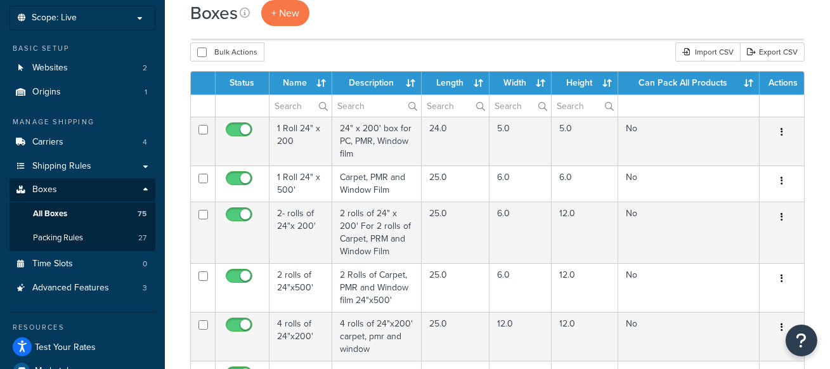
scroll to position [72, 0]
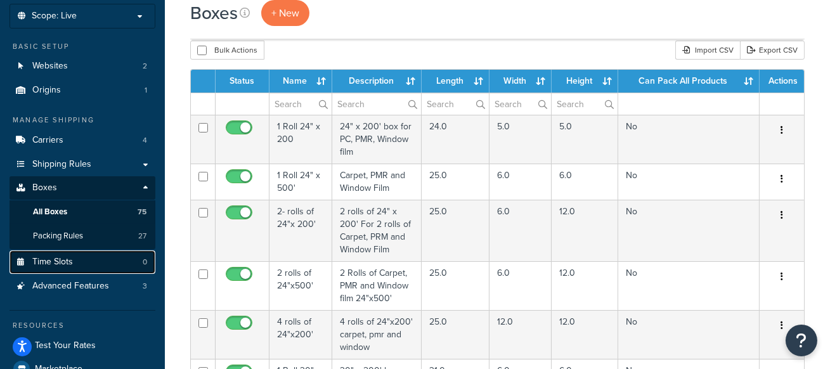
click at [114, 259] on link "Time Slots 0" at bounding box center [83, 261] width 146 height 23
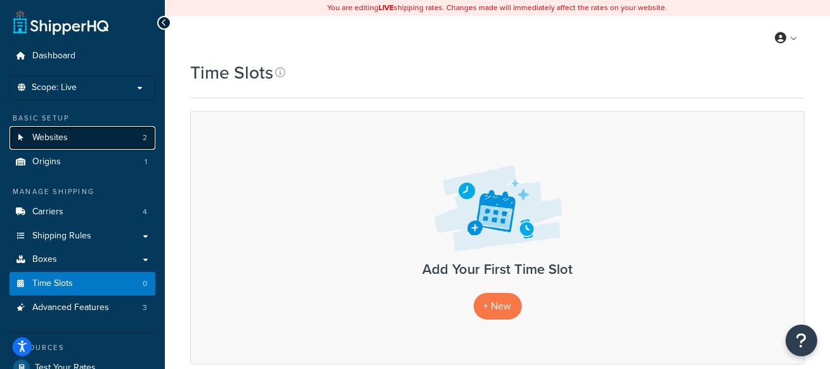
click at [103, 139] on link "Websites 2" at bounding box center [83, 137] width 146 height 23
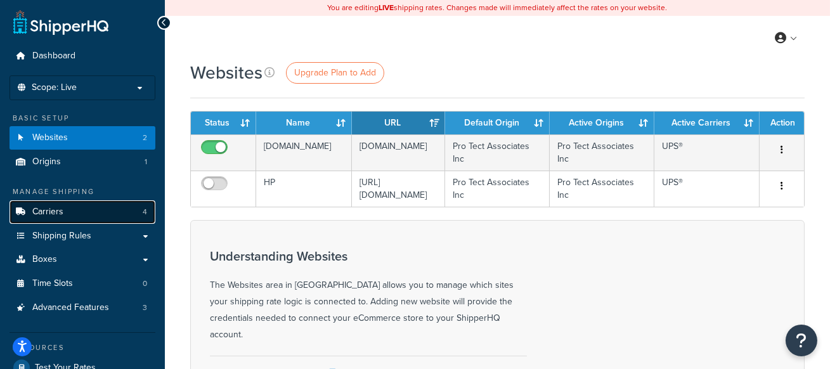
click at [106, 215] on link "Carriers 4" at bounding box center [83, 211] width 146 height 23
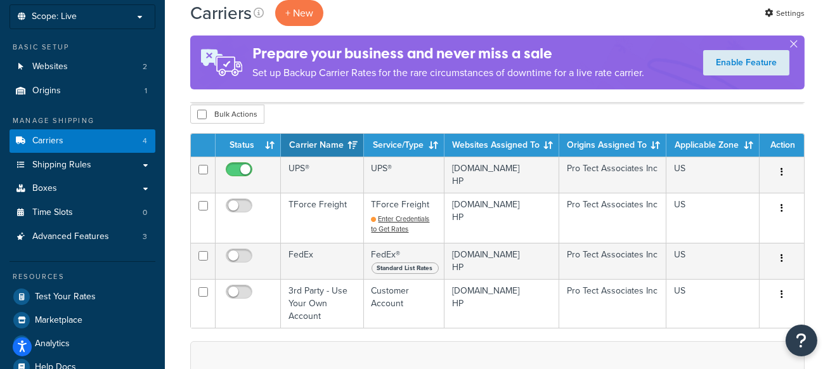
scroll to position [73, 0]
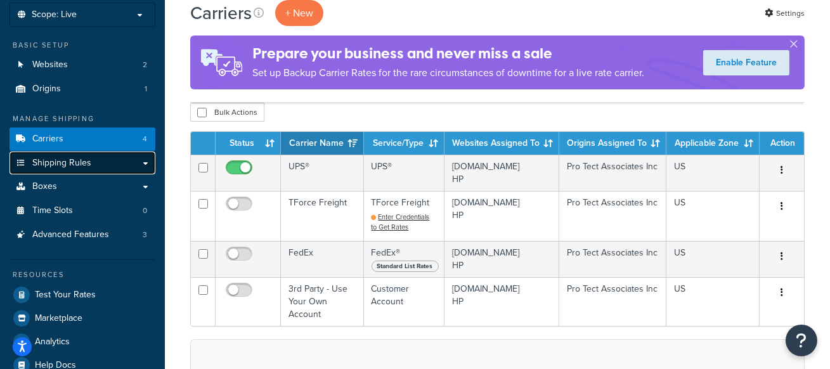
click at [118, 168] on link "Shipping Rules" at bounding box center [83, 163] width 146 height 23
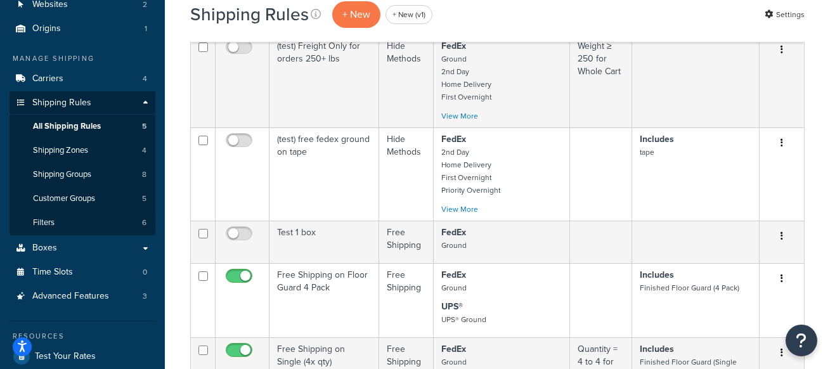
scroll to position [155, 0]
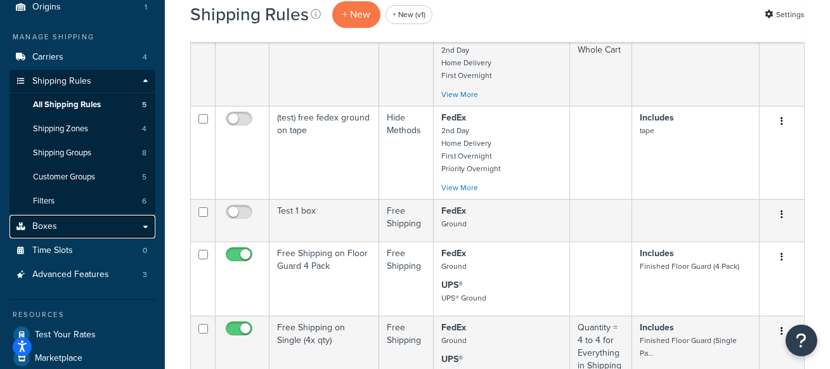
click at [94, 231] on link "Boxes" at bounding box center [83, 226] width 146 height 23
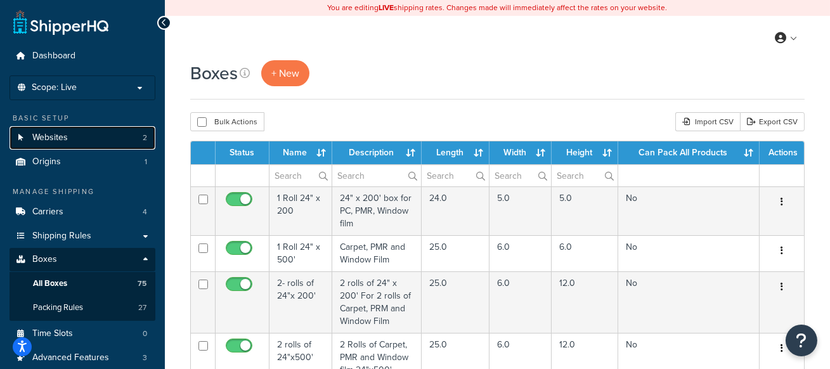
click at [101, 140] on link "Websites 2" at bounding box center [83, 137] width 146 height 23
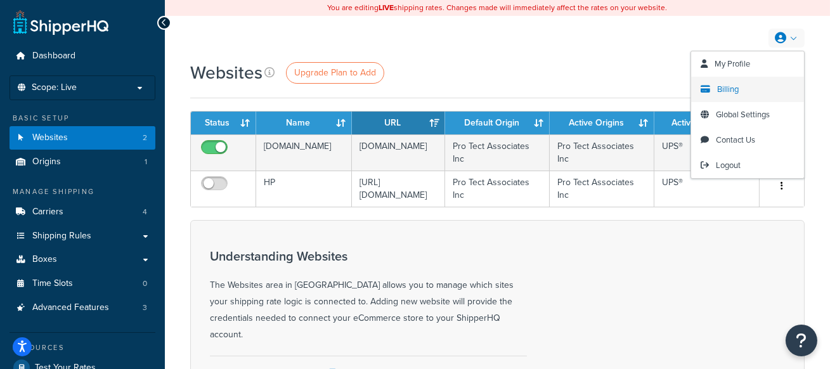
click at [746, 91] on link "Billing" at bounding box center [747, 89] width 113 height 25
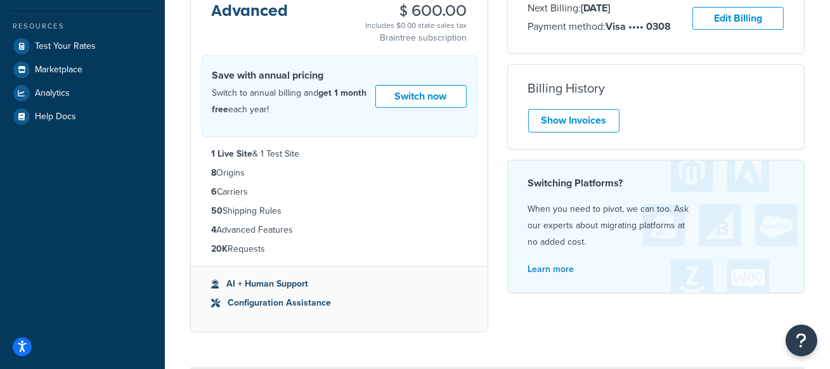
scroll to position [327, 0]
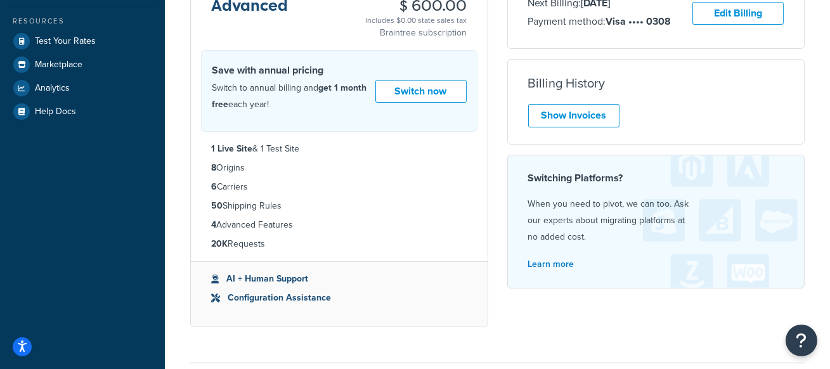
drag, startPoint x: 256, startPoint y: 183, endPoint x: 205, endPoint y: 183, distance: 50.1
click at [205, 183] on ul "1 Live Site & 1 Test Site 8 Origins 6 Carriers 50 Shipping Rules 4 Advanced Fea…" at bounding box center [339, 196] width 297 height 129
drag, startPoint x: 289, startPoint y: 207, endPoint x: 214, endPoint y: 207, distance: 74.8
click at [214, 207] on li "50 Shipping Rules" at bounding box center [339, 206] width 256 height 14
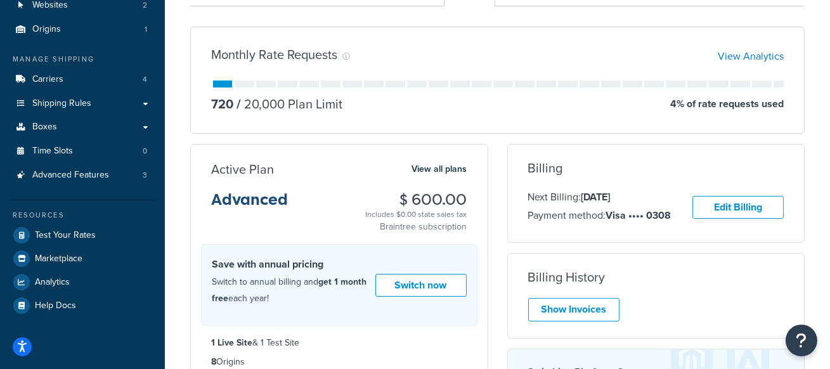
scroll to position [130, 0]
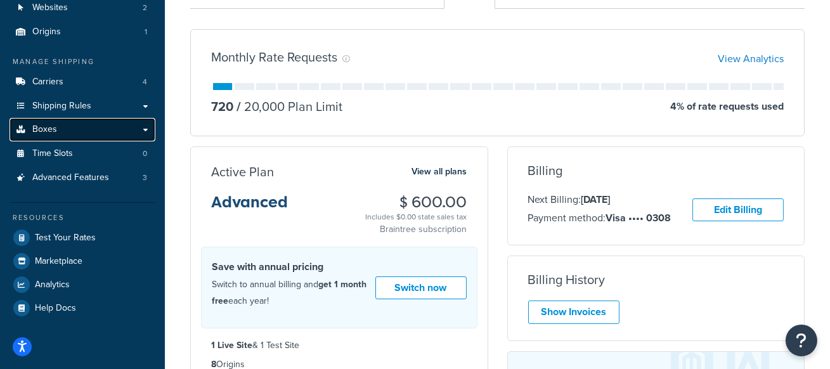
click at [90, 133] on link "Boxes" at bounding box center [83, 129] width 146 height 23
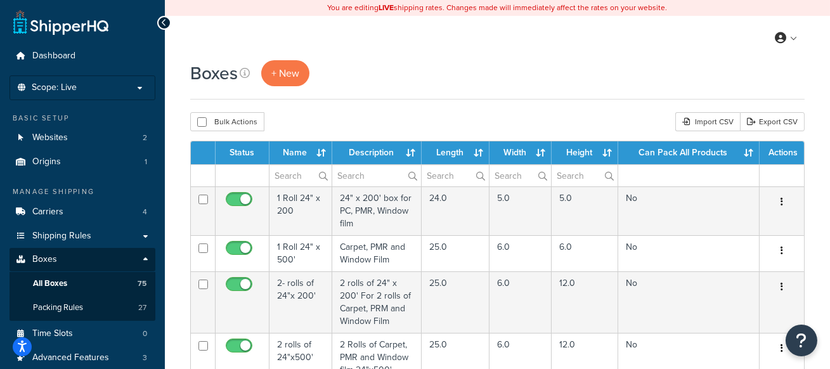
click at [476, 62] on div "Boxes + New" at bounding box center [497, 73] width 614 height 26
click at [784, 37] on icon at bounding box center [780, 37] width 11 height 11
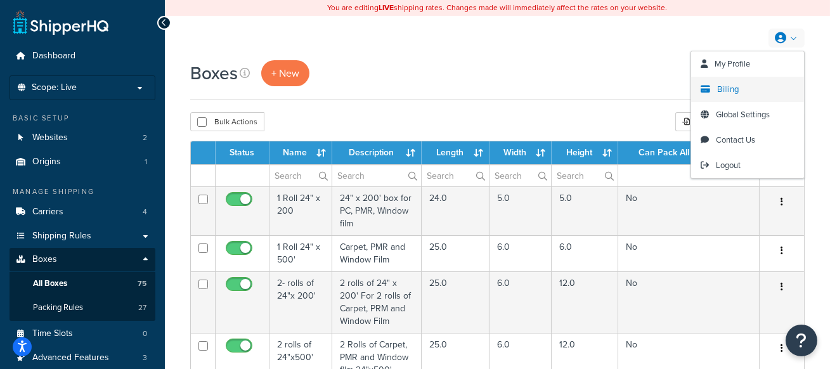
click at [734, 84] on span "Billing" at bounding box center [728, 89] width 22 height 12
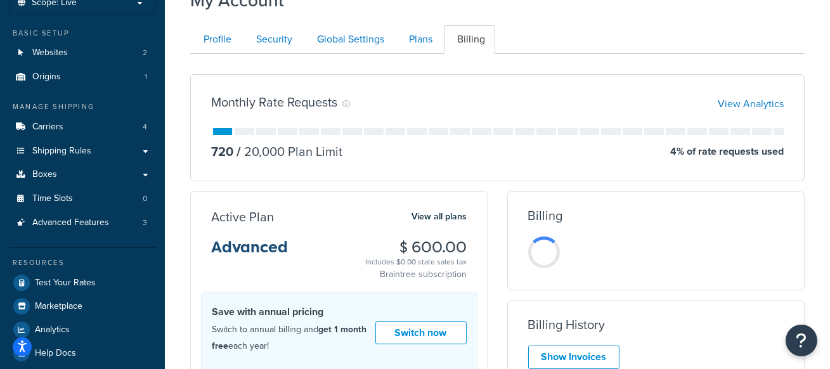
scroll to position [84, 0]
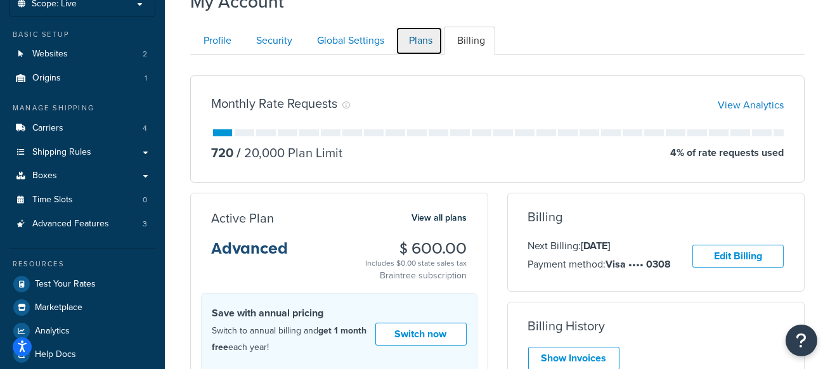
click at [423, 36] on link "Plans" at bounding box center [419, 41] width 47 height 29
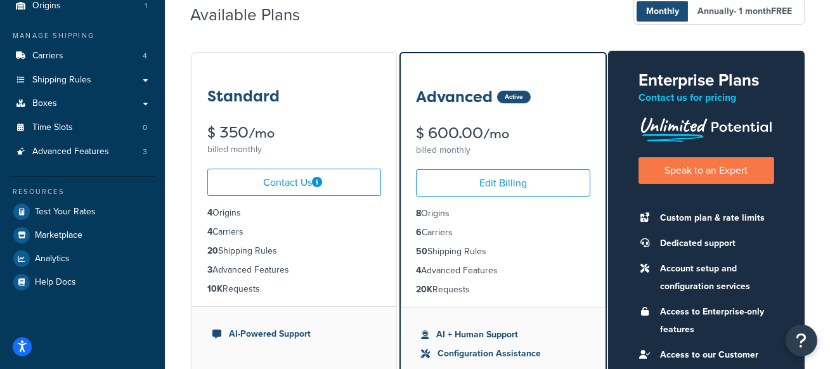
scroll to position [165, 0]
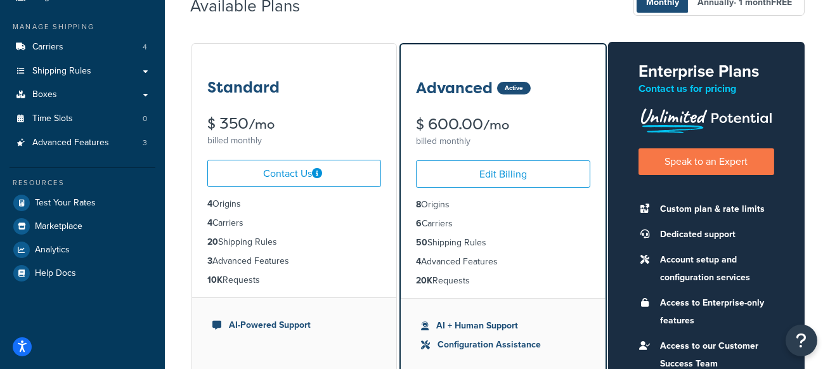
drag, startPoint x: 486, startPoint y: 279, endPoint x: 418, endPoint y: 204, distance: 101.4
click at [418, 204] on ul "8 Origins 6 Carriers 50 Shipping Rules 4 Advanced Features 20K Requests" at bounding box center [503, 243] width 204 height 110
click at [384, 25] on div "Available Plans Monthly Annually - 1 month FREE Standard $ 350 /mo billed month…" at bounding box center [497, 194] width 614 height 441
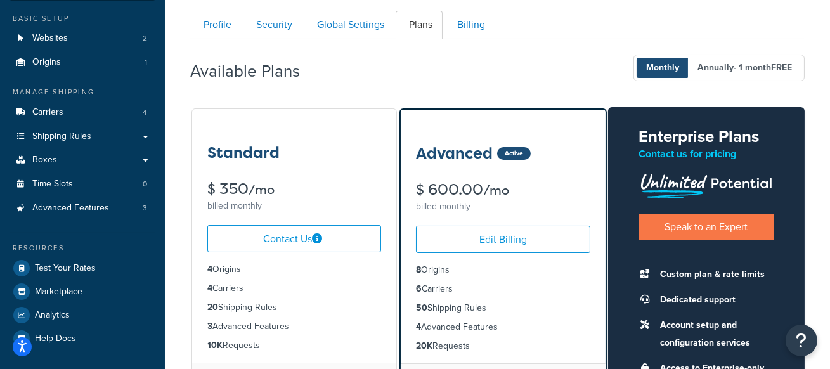
scroll to position [105, 0]
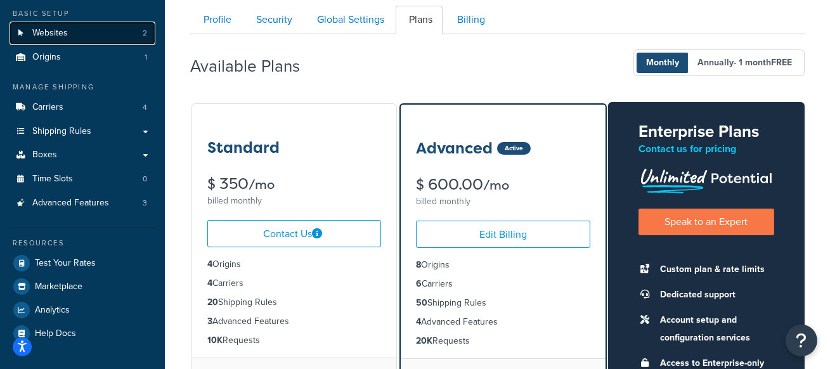
click at [96, 39] on link "Websites 2" at bounding box center [83, 33] width 146 height 23
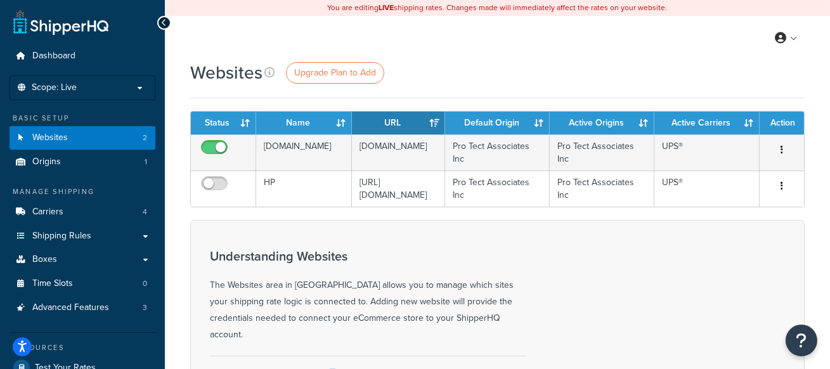
click at [462, 88] on div "Websites Upgrade Plan to Add" at bounding box center [497, 79] width 614 height 38
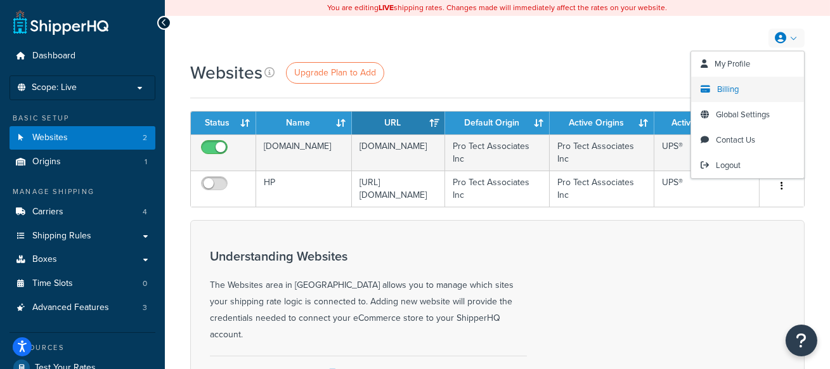
click at [741, 88] on link "Billing" at bounding box center [747, 89] width 113 height 25
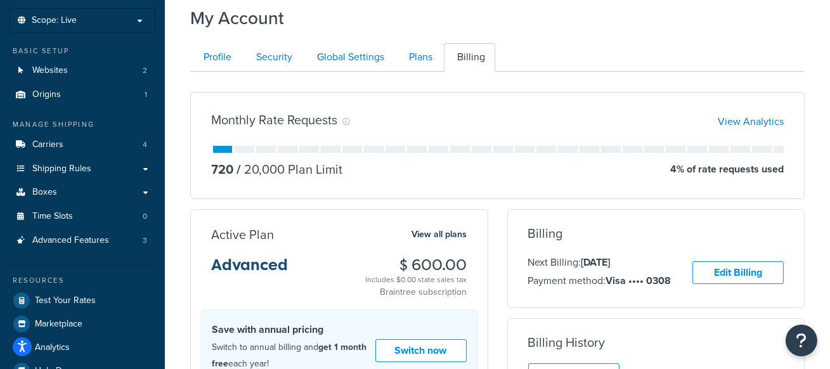
scroll to position [105, 0]
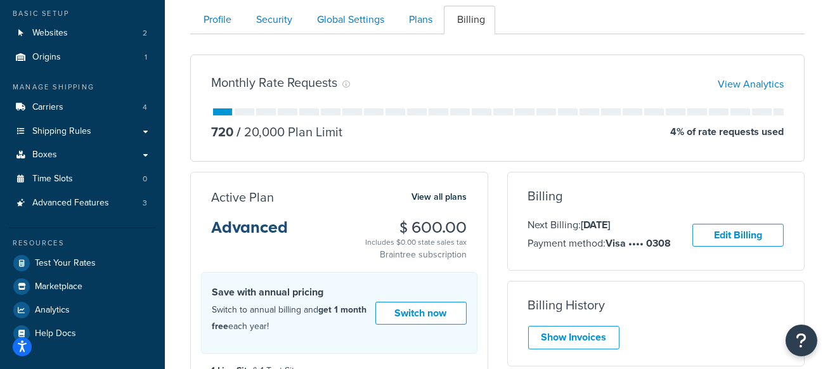
drag, startPoint x: 472, startPoint y: 228, endPoint x: 396, endPoint y: 228, distance: 76.1
click at [396, 228] on div "Active Plan View all plans Advanced $ 600.00 Includes $0.00 state sales tax Bra…" at bounding box center [339, 225] width 297 height 72
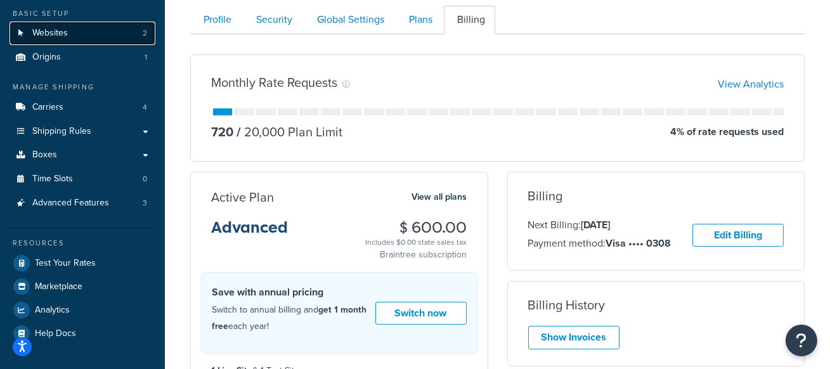
click at [84, 34] on link "Websites 2" at bounding box center [83, 33] width 146 height 23
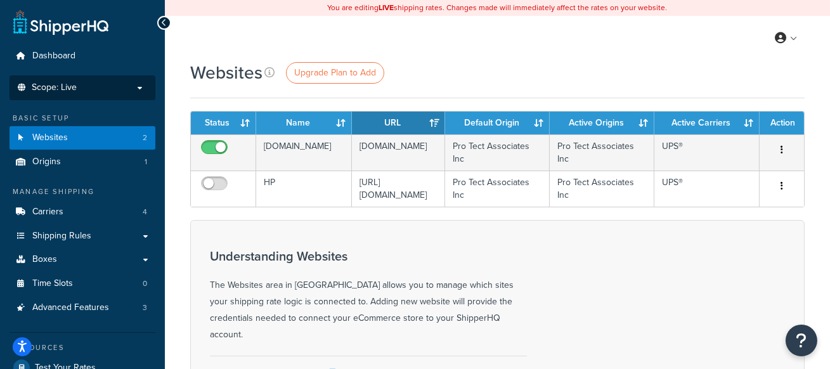
click at [112, 89] on p "Scope: Live" at bounding box center [82, 87] width 134 height 11
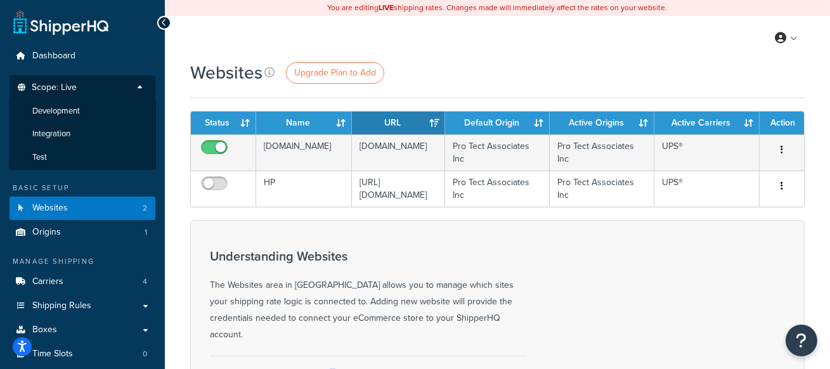
click at [112, 89] on p "Scope: Live" at bounding box center [82, 90] width 134 height 17
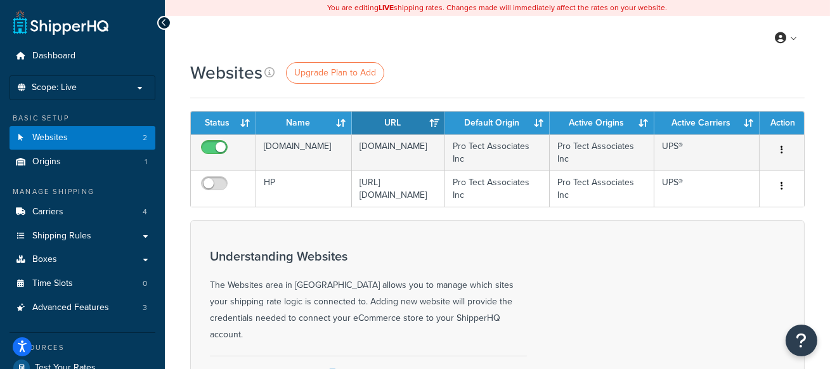
click at [175, 122] on div "Websites Upgrade Plan to Add Contact Us Send Us A Message Contact Information N…" at bounding box center [497, 335] width 665 height 550
click at [455, 62] on div "Websites Upgrade Plan to Add" at bounding box center [497, 72] width 614 height 25
click at [86, 235] on span "Shipping Rules" at bounding box center [61, 236] width 59 height 11
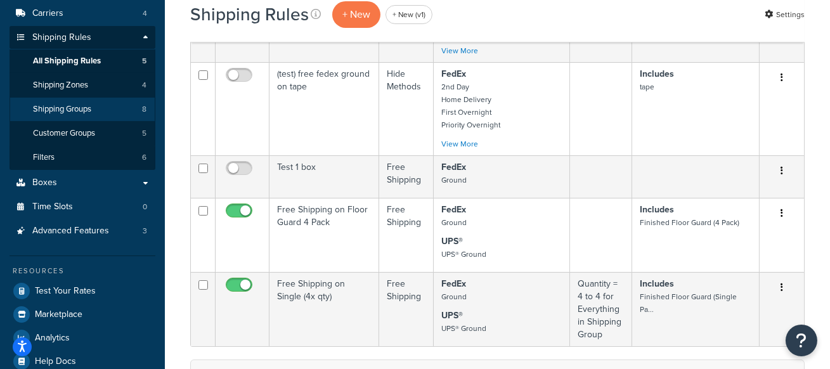
scroll to position [207, 0]
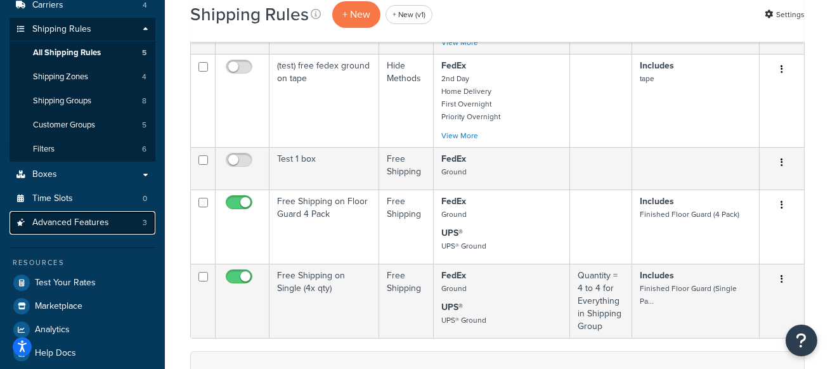
click at [126, 218] on link "Advanced Features 3" at bounding box center [83, 222] width 146 height 23
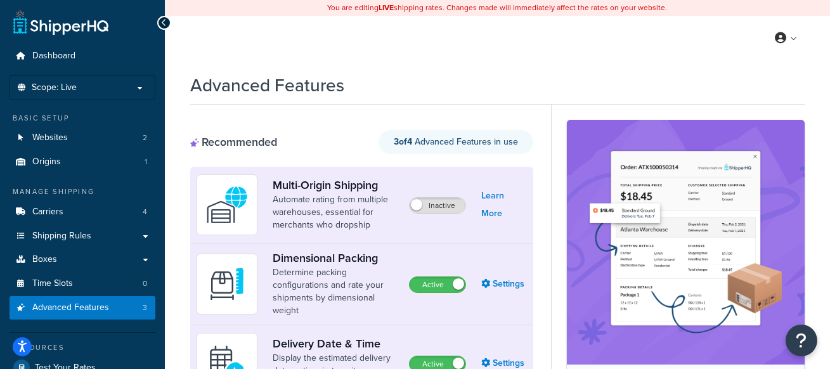
click at [432, 80] on div "Advanced Features" at bounding box center [497, 82] width 614 height 31
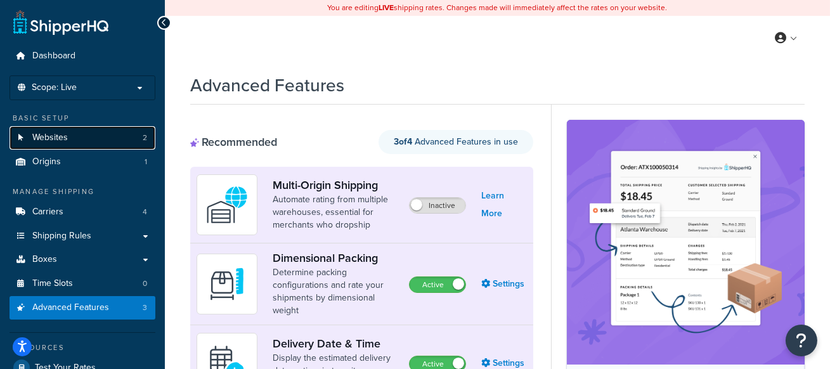
click at [96, 143] on link "Websites 2" at bounding box center [83, 137] width 146 height 23
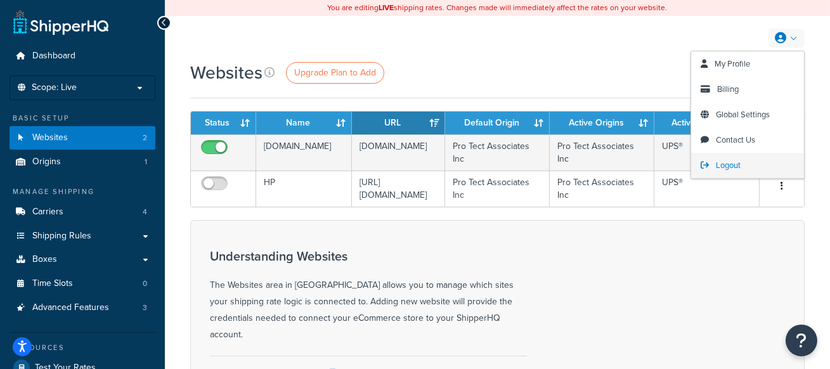
click at [732, 171] on span "Logout" at bounding box center [728, 165] width 25 height 12
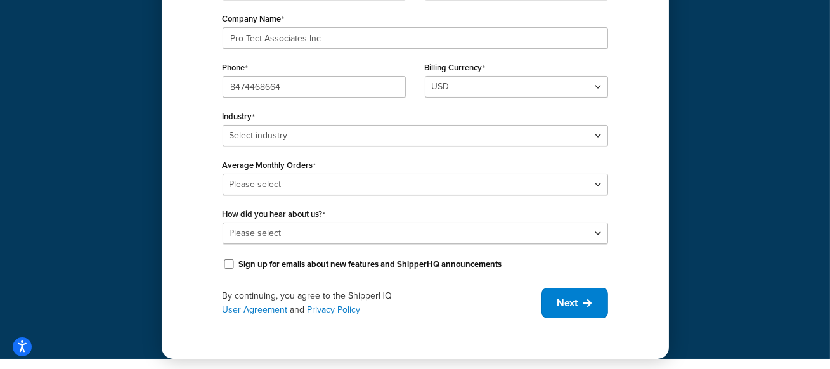
scroll to position [231, 0]
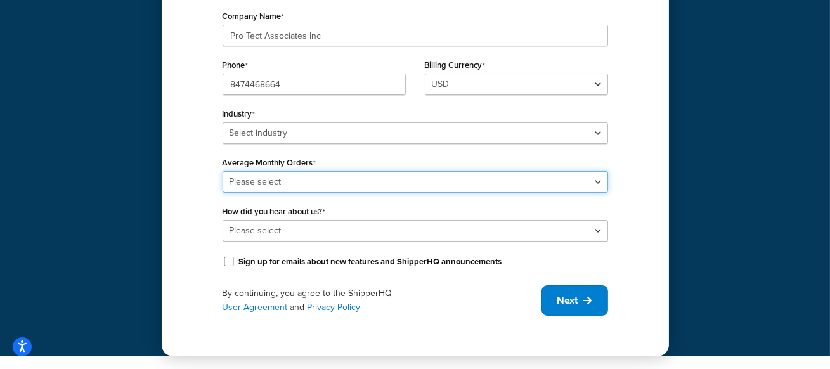
click at [281, 176] on select "Please select 0-500 501-1,000 1,001-10,000 10,001-20,000 Over 20,000" at bounding box center [416, 182] width 386 height 22
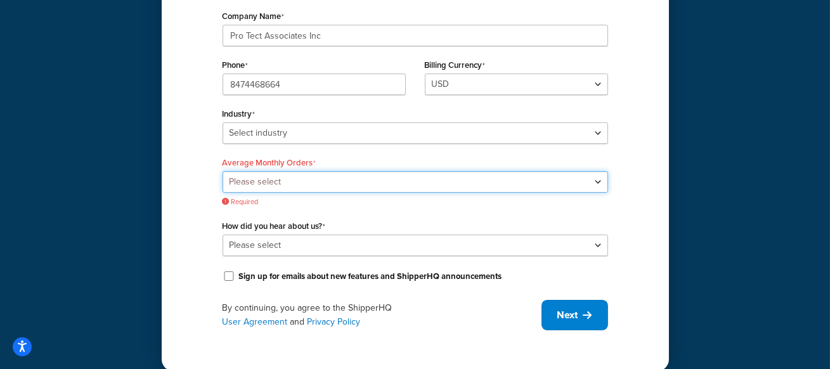
click at [339, 183] on select "Please select 0-500 501-1,000 1,001-10,000 10,001-20,000 Over 20,000" at bounding box center [416, 182] width 386 height 22
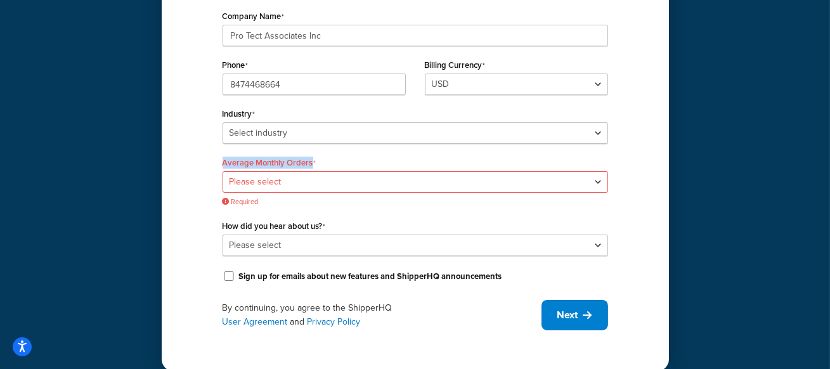
drag, startPoint x: 327, startPoint y: 160, endPoint x: 191, endPoint y: 162, distance: 136.4
click at [191, 162] on div "Tell us about your business We'll build your profile so you can begin your free…" at bounding box center [415, 93] width 507 height 554
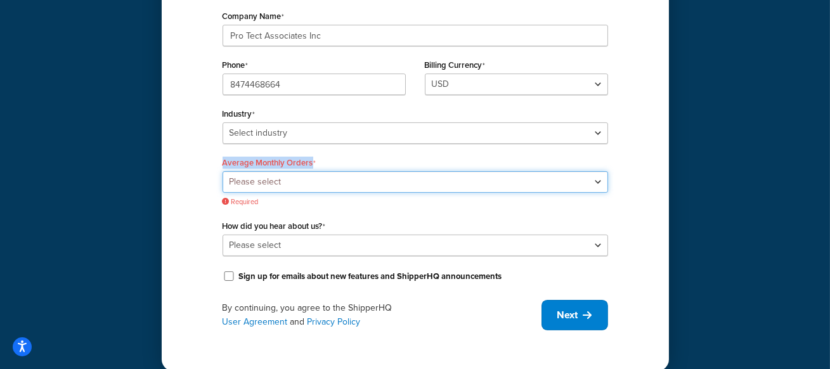
click at [424, 184] on select "Please select 0-500 501-1,000 1,001-10,000 10,001-20,000 Over 20,000" at bounding box center [416, 182] width 386 height 22
select select "3"
click at [223, 171] on select "Please select 0-500 501-1,000 1,001-10,000 10,001-20,000 Over 20,000" at bounding box center [416, 182] width 386 height 22
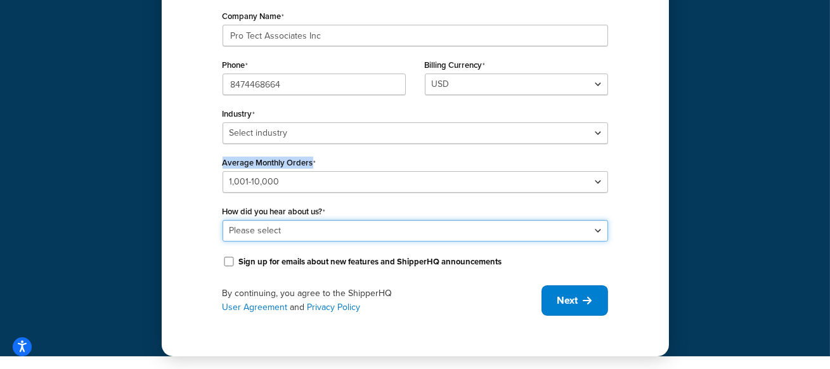
click at [345, 230] on select "Please select Online Search App Store or Marketplace Listing Referred by Agency…" at bounding box center [416, 231] width 386 height 22
select select "3"
click at [223, 220] on select "Please select Online Search App Store or Marketplace Listing Referred by Agency…" at bounding box center [416, 231] width 386 height 22
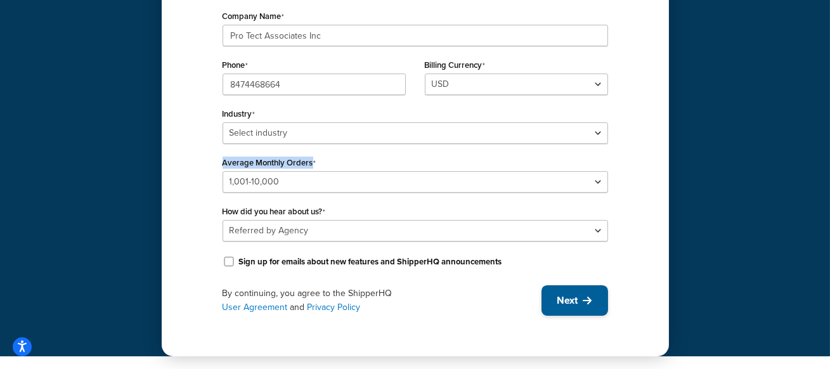
click at [551, 292] on button "Next" at bounding box center [575, 300] width 67 height 30
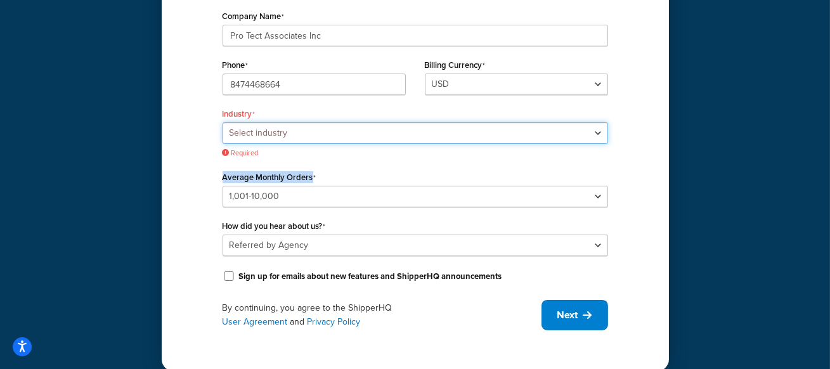
click at [308, 134] on select "Select industry Automotive Adult Agriculture Alcohol, Tobacco & CBD Arts & Craf…" at bounding box center [416, 133] width 386 height 22
select select "11"
click at [223, 122] on select "Select industry Automotive Adult Agriculture Alcohol, Tobacco & CBD Arts & Craf…" at bounding box center [416, 133] width 386 height 22
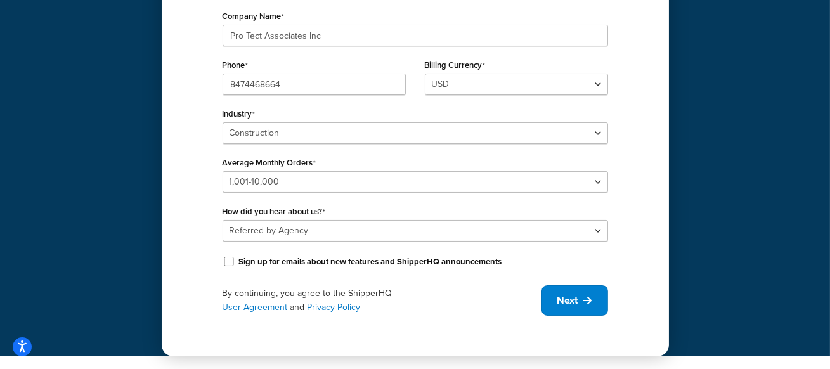
click at [511, 306] on div "By continuing, you agree to the ShipperHQ User Agreement and Privacy Policy" at bounding box center [382, 301] width 319 height 28
click at [565, 306] on span "Next" at bounding box center [567, 301] width 21 height 14
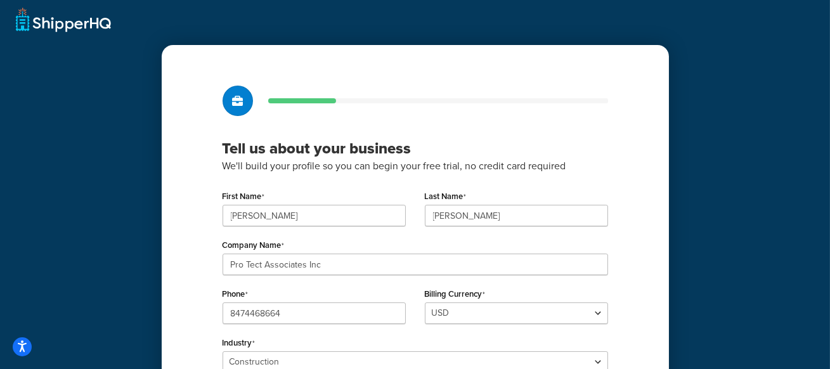
scroll to position [0, 0]
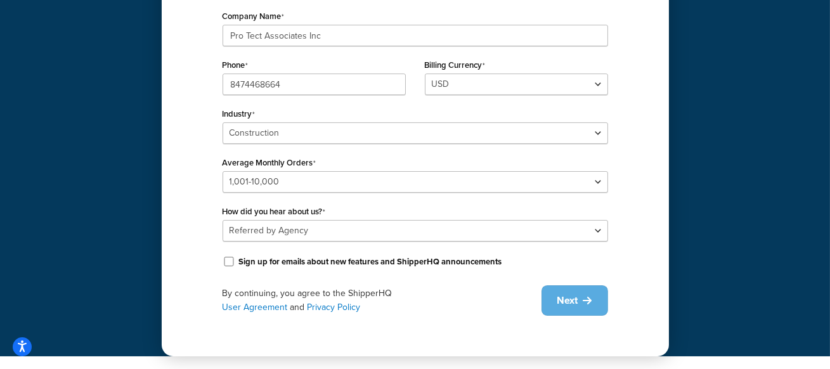
scroll to position [115, 0]
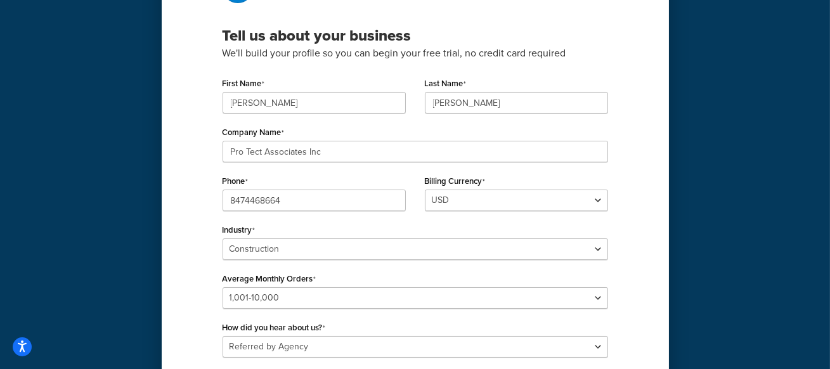
select select "5"
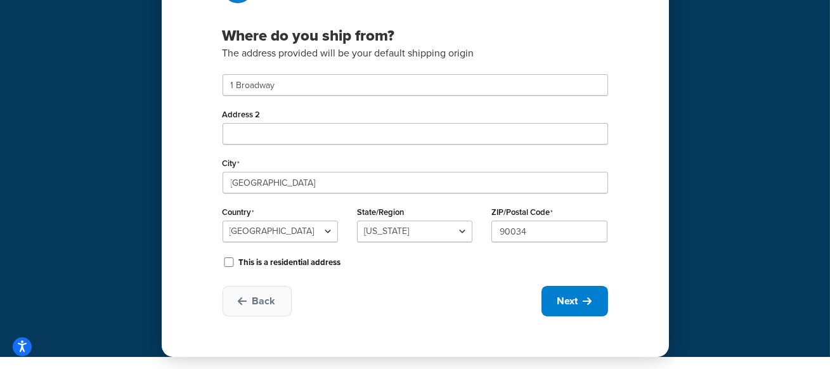
click at [401, 275] on div "Where do you ship from? The address provided will be your default shipping orig…" at bounding box center [415, 144] width 507 height 425
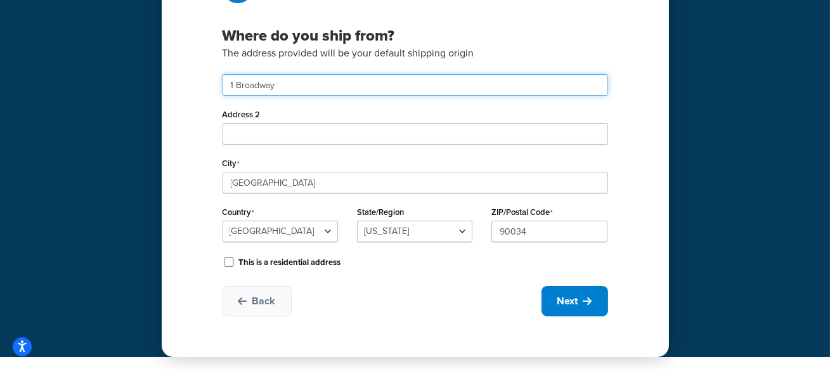
click at [306, 86] on input "1 Broadway" at bounding box center [416, 85] width 386 height 22
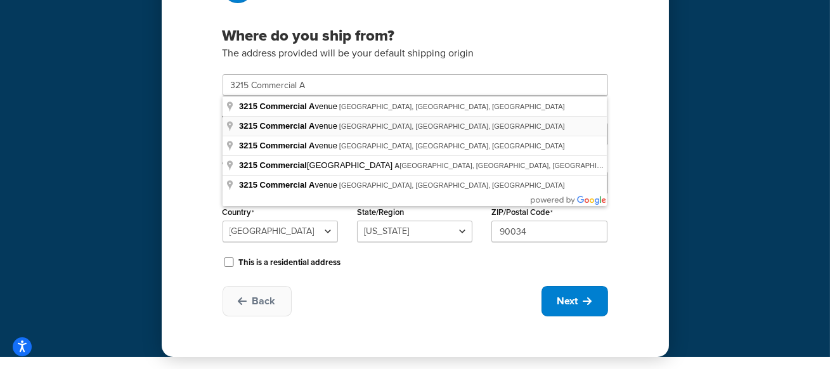
type input "3215 Commercial Ave"
type input "Northbrook"
select select "1"
type input "60062"
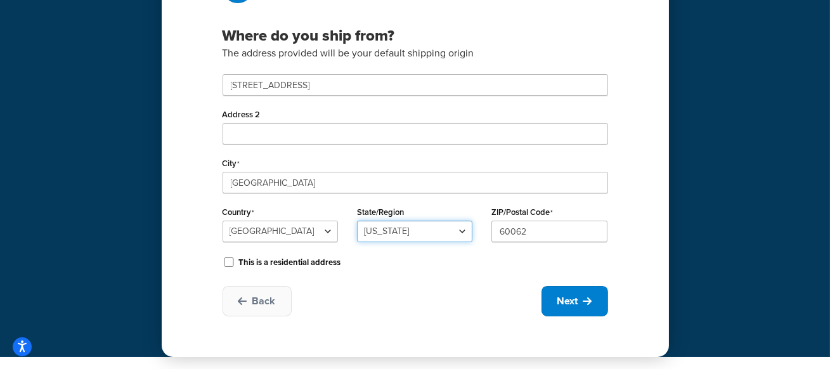
click at [436, 226] on select "Alabama Alaska American Samoa Arizona Arkansas Armed Forces Americas Armed Forc…" at bounding box center [414, 232] width 115 height 22
select select "13"
click at [357, 221] on select "Alabama Alaska American Samoa Arizona Arkansas Armed Forces Americas Armed Forc…" at bounding box center [414, 232] width 115 height 22
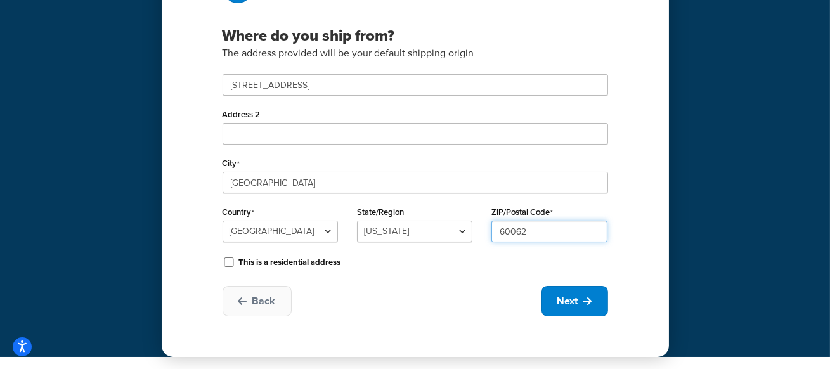
click at [576, 231] on input "60062" at bounding box center [548, 232] width 115 height 22
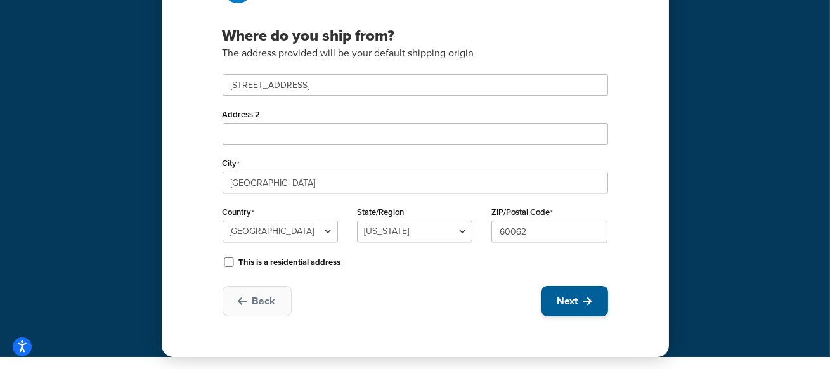
click at [563, 305] on span "Next" at bounding box center [567, 301] width 21 height 14
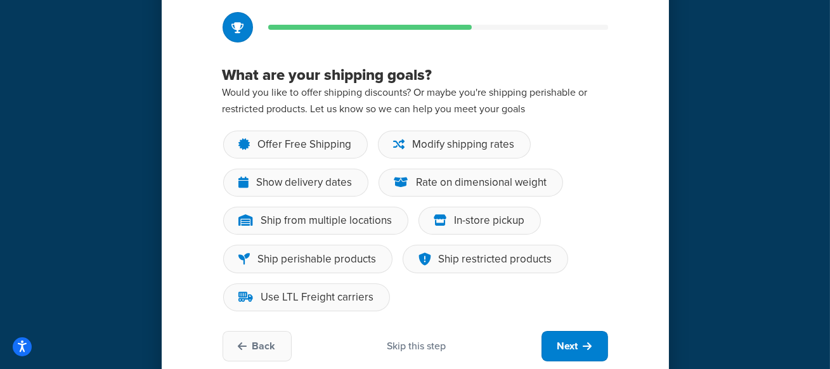
scroll to position [77, 0]
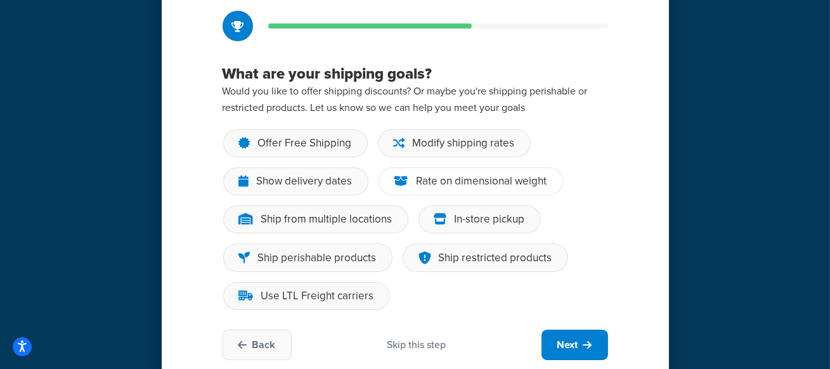
click at [513, 175] on div "Rate on dimensional weight" at bounding box center [482, 181] width 131 height 13
click at [0, 0] on input "Rate on dimensional weight" at bounding box center [0, 0] width 0 height 0
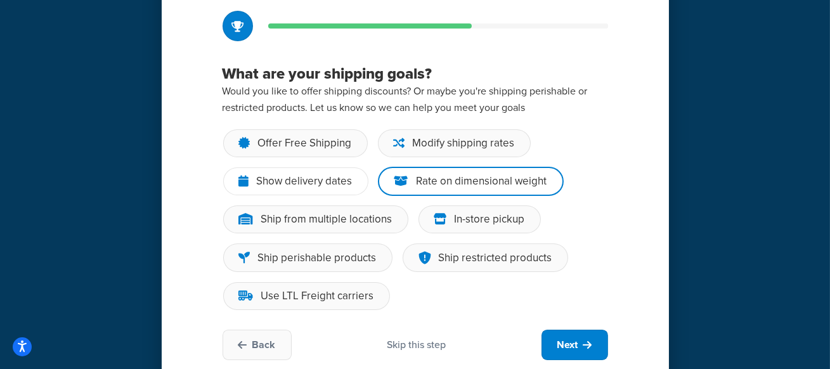
click at [347, 191] on div "Show delivery dates" at bounding box center [295, 181] width 145 height 28
click at [0, 0] on input "Show delivery dates" at bounding box center [0, 0] width 0 height 0
click at [496, 217] on div "In-store pickup" at bounding box center [490, 219] width 70 height 13
click at [0, 0] on input "In-store pickup" at bounding box center [0, 0] width 0 height 0
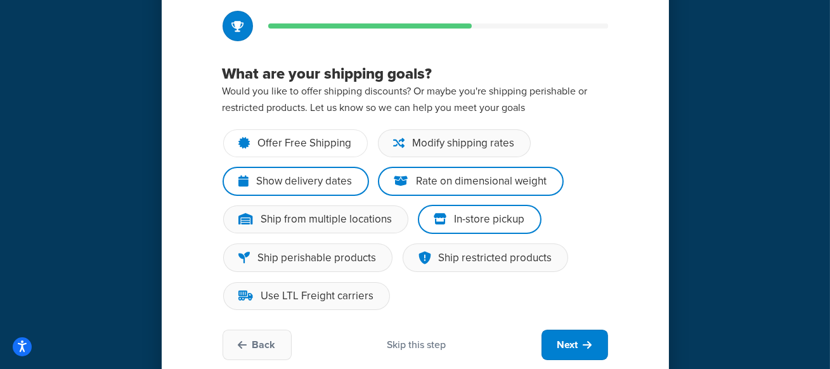
click at [332, 133] on div "Offer Free Shipping" at bounding box center [295, 143] width 145 height 28
click at [0, 0] on input "Offer Free Shipping" at bounding box center [0, 0] width 0 height 0
click at [363, 291] on div "Use LTL Freight carriers" at bounding box center [317, 296] width 113 height 13
click at [0, 0] on input "Use LTL Freight carriers" at bounding box center [0, 0] width 0 height 0
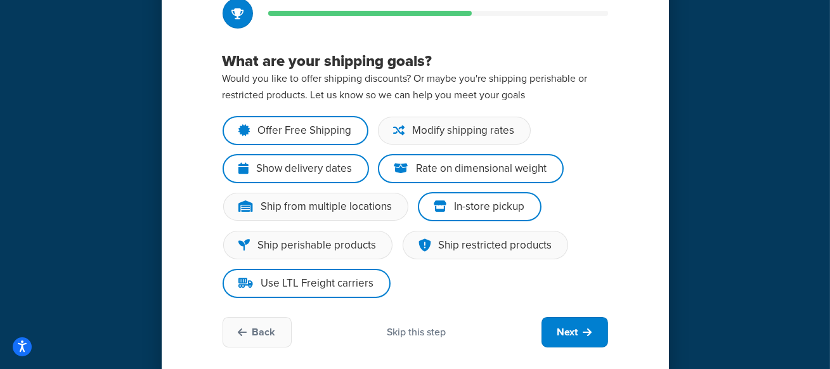
scroll to position [94, 0]
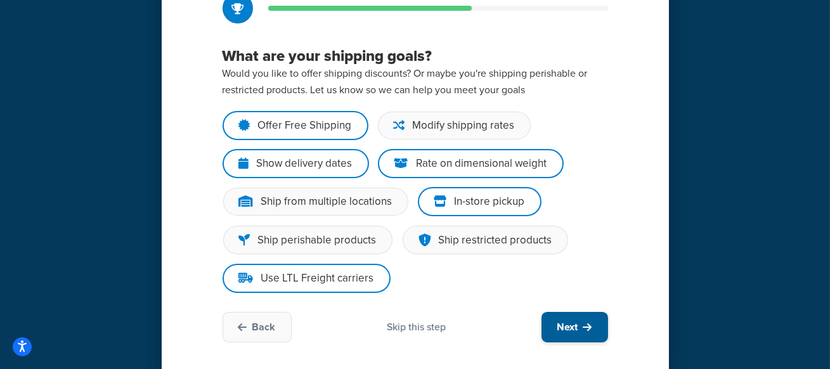
click at [565, 321] on span "Next" at bounding box center [567, 327] width 21 height 14
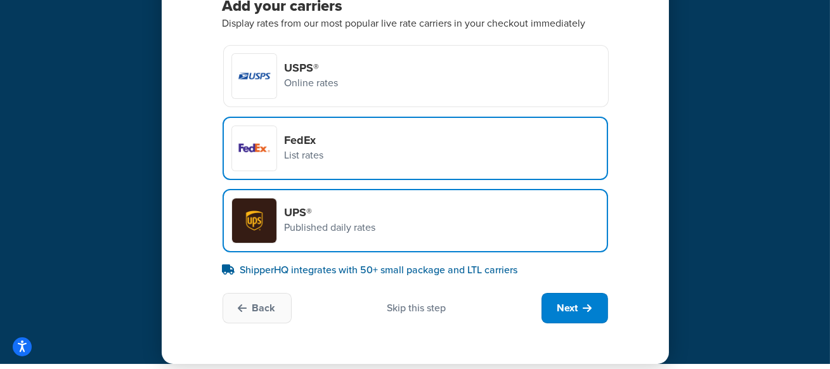
scroll to position [146, 0]
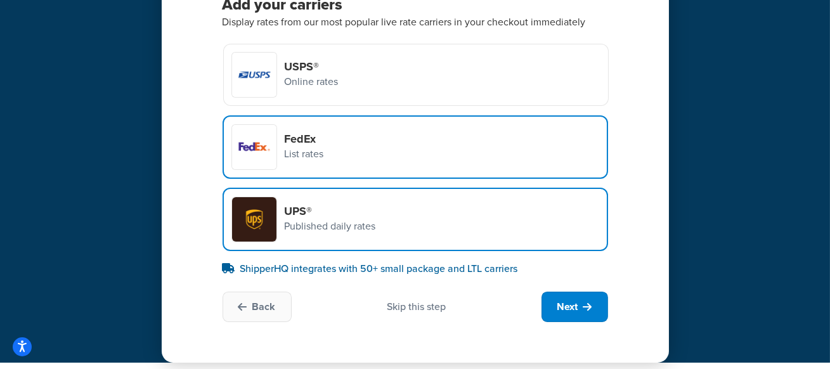
click at [427, 306] on div "Skip this step" at bounding box center [416, 307] width 59 height 14
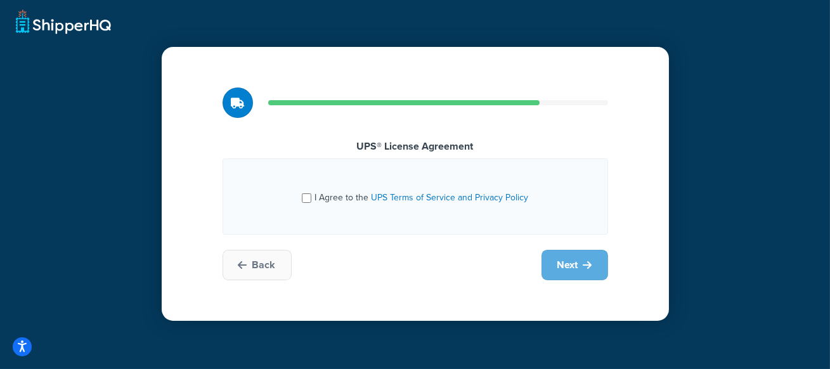
scroll to position [0, 0]
click at [309, 197] on input "I Agree to the UPS Terms of Service and Privacy Policy" at bounding box center [307, 198] width 10 height 10
checkbox input "true"
drag, startPoint x: 578, startPoint y: 265, endPoint x: 512, endPoint y: 274, distance: 67.2
click at [512, 274] on div "Back Next" at bounding box center [416, 265] width 386 height 30
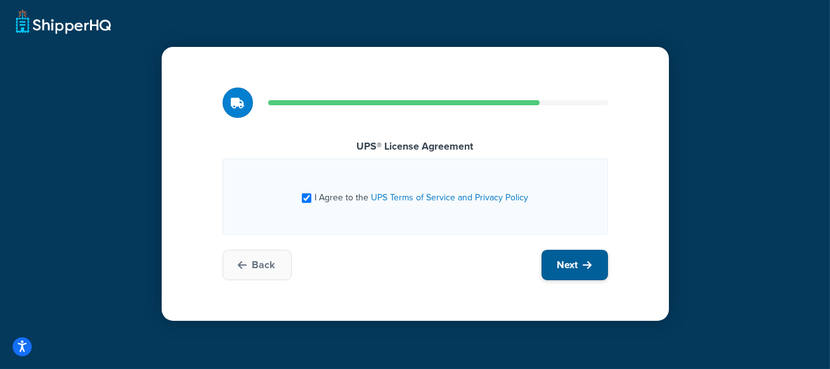
click at [585, 265] on icon at bounding box center [587, 265] width 9 height 10
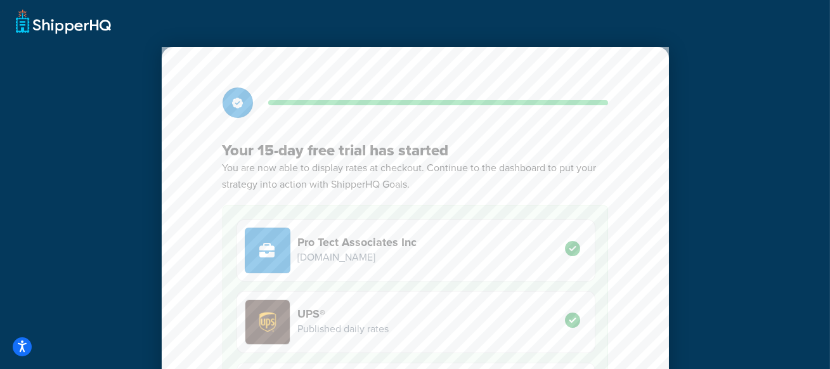
scroll to position [49, 0]
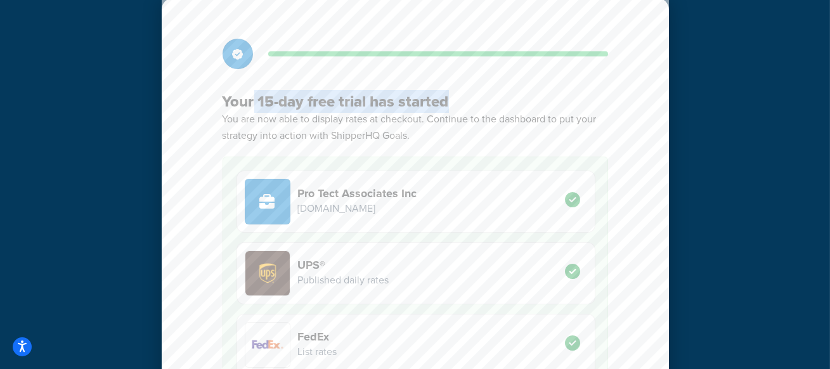
drag, startPoint x: 255, startPoint y: 100, endPoint x: 471, endPoint y: 98, distance: 216.2
click at [471, 98] on h3 "Your 15-day free trial has started" at bounding box center [416, 101] width 386 height 19
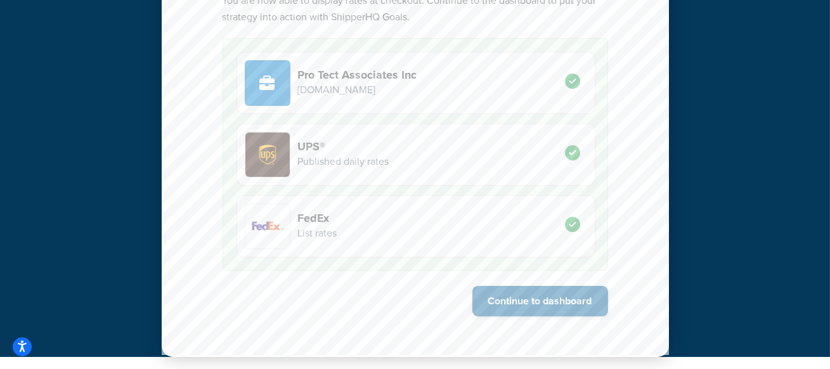
click at [546, 295] on button "Continue to dashboard" at bounding box center [540, 301] width 136 height 30
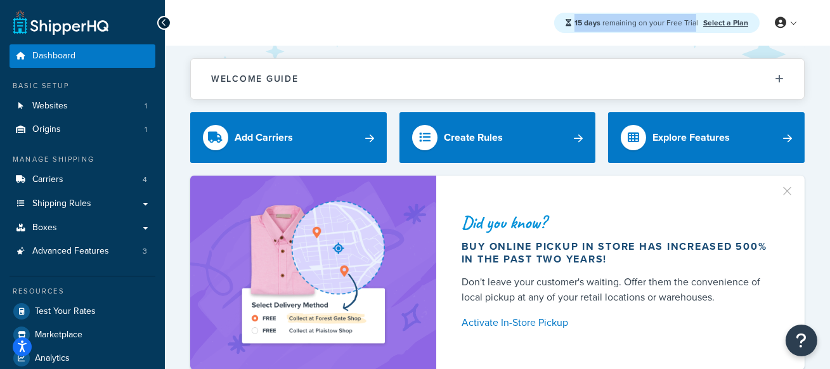
drag, startPoint x: 697, startPoint y: 22, endPoint x: 575, endPoint y: 23, distance: 121.8
click at [575, 23] on div "15 days remaining on your Free Trial Select a Plan" at bounding box center [656, 23] width 205 height 20
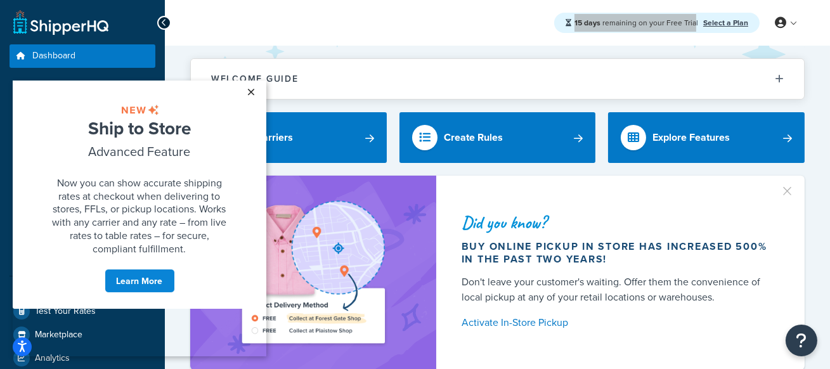
click at [250, 88] on link "×" at bounding box center [251, 91] width 22 height 23
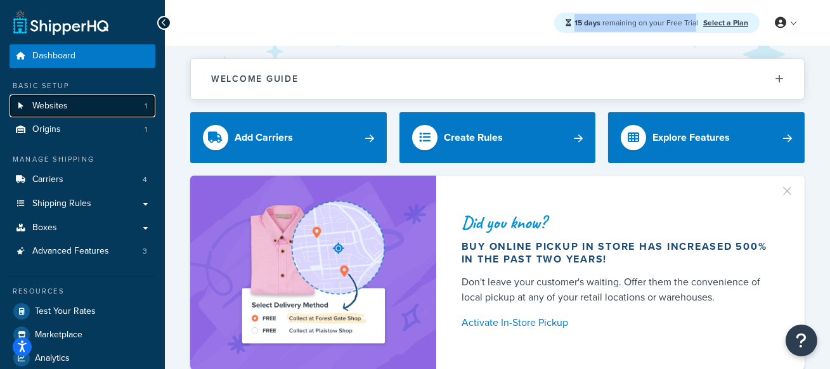
click at [103, 112] on link "Websites 1" at bounding box center [83, 105] width 146 height 23
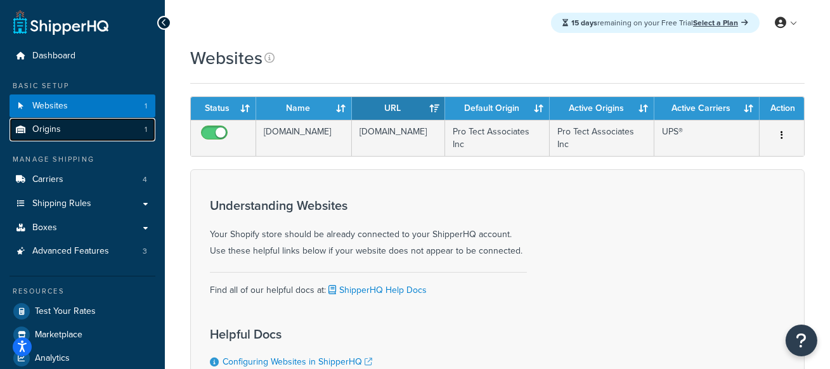
click at [110, 127] on link "Origins 1" at bounding box center [83, 129] width 146 height 23
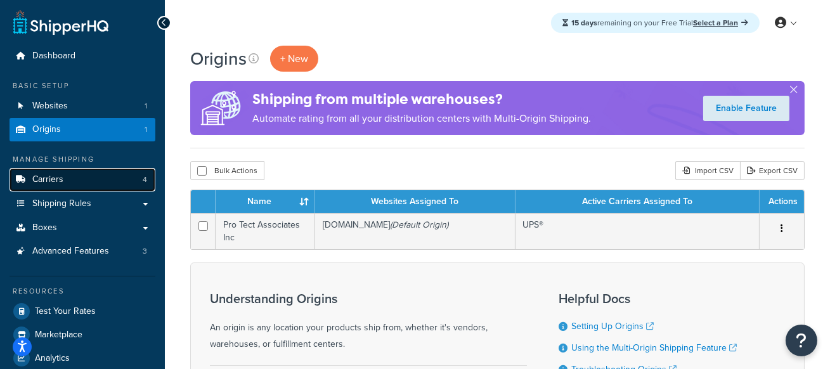
click at [115, 185] on link "Carriers 4" at bounding box center [83, 179] width 146 height 23
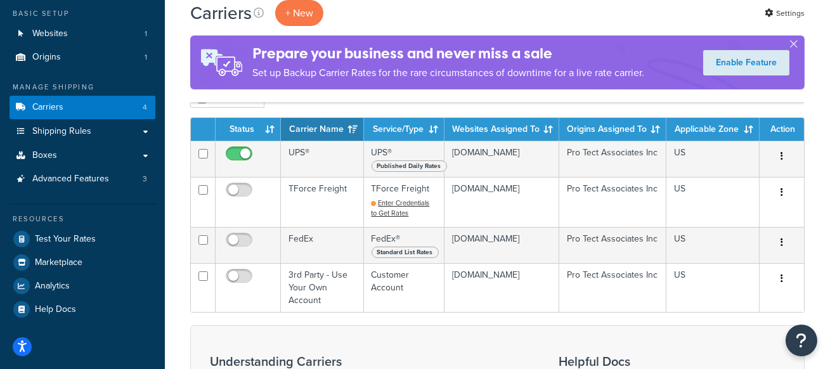
scroll to position [76, 0]
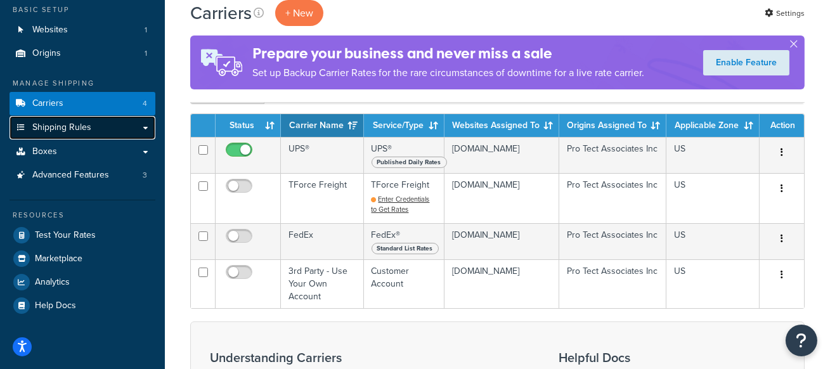
click at [122, 128] on link "Shipping Rules" at bounding box center [83, 127] width 146 height 23
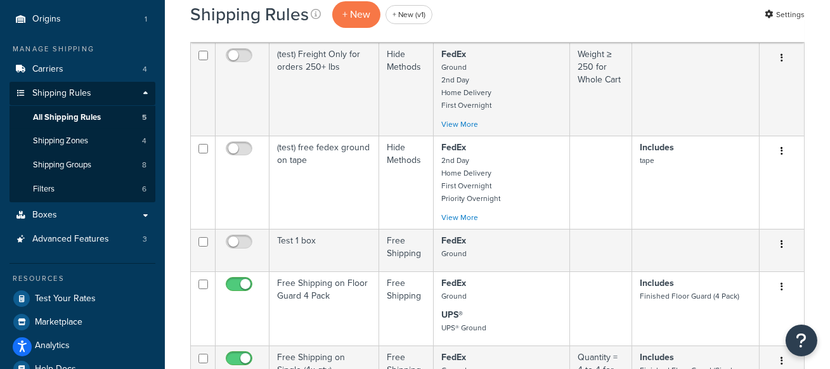
scroll to position [112, 0]
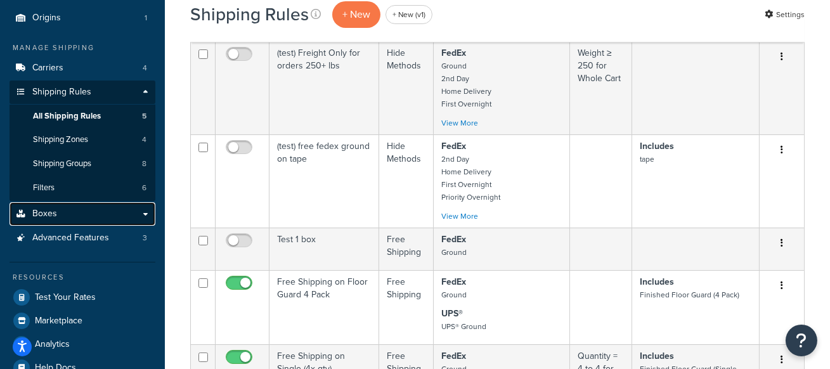
click at [92, 214] on link "Boxes" at bounding box center [83, 213] width 146 height 23
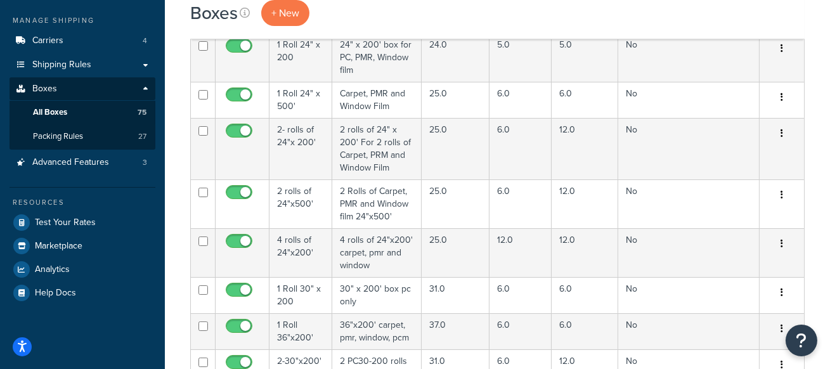
scroll to position [140, 0]
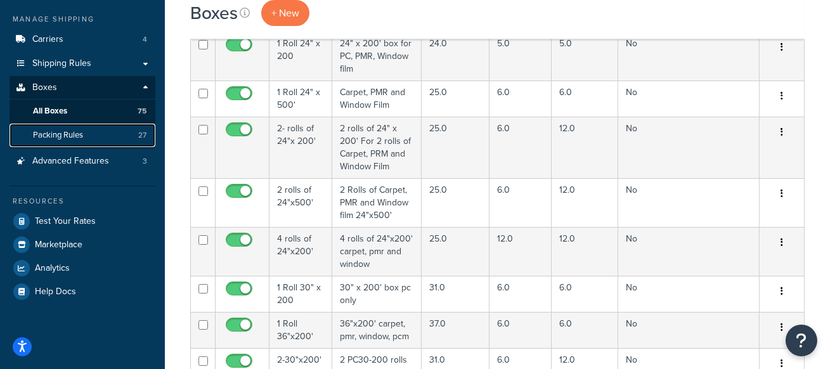
click at [89, 134] on link "Packing Rules 27" at bounding box center [83, 135] width 146 height 23
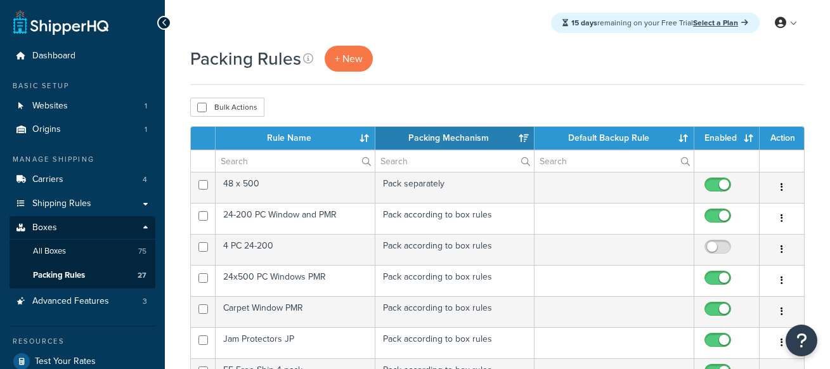
select select "15"
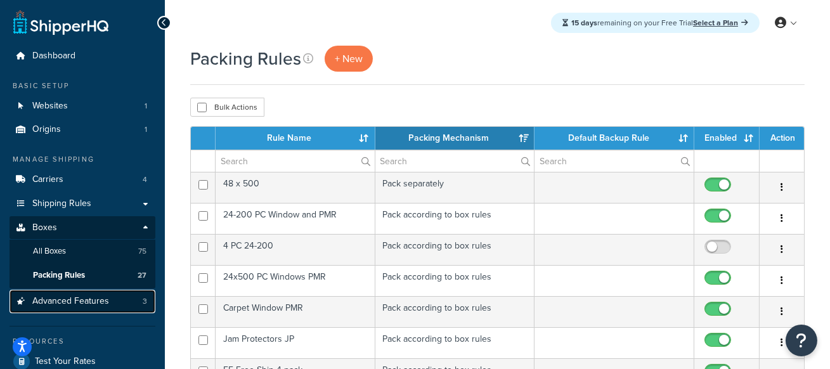
click at [126, 302] on link "Advanced Features 3" at bounding box center [83, 301] width 146 height 23
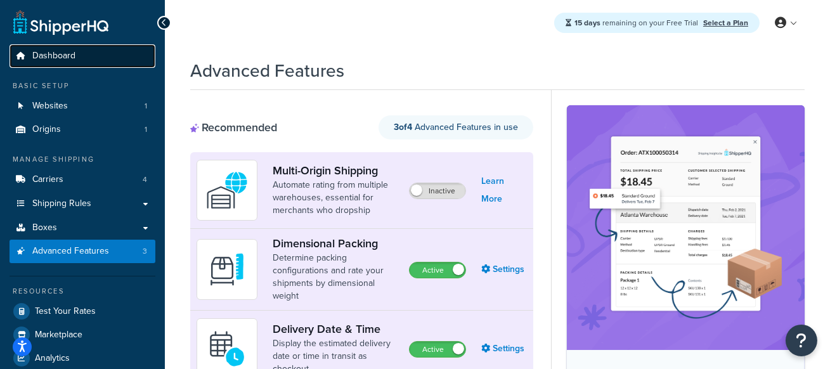
click at [98, 62] on link "Dashboard" at bounding box center [83, 55] width 146 height 23
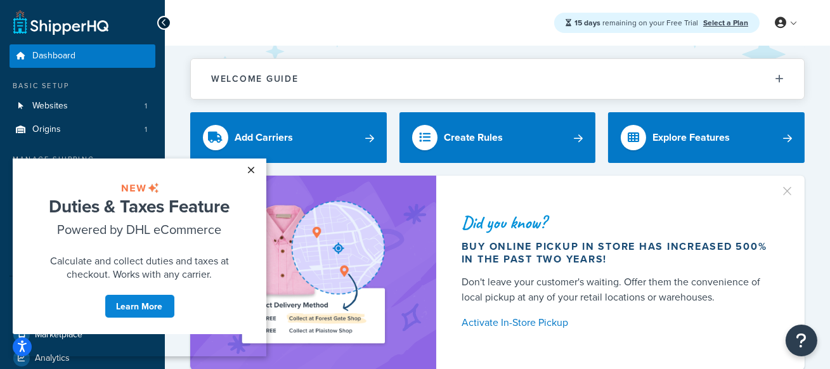
click at [252, 169] on link "×" at bounding box center [251, 169] width 22 height 23
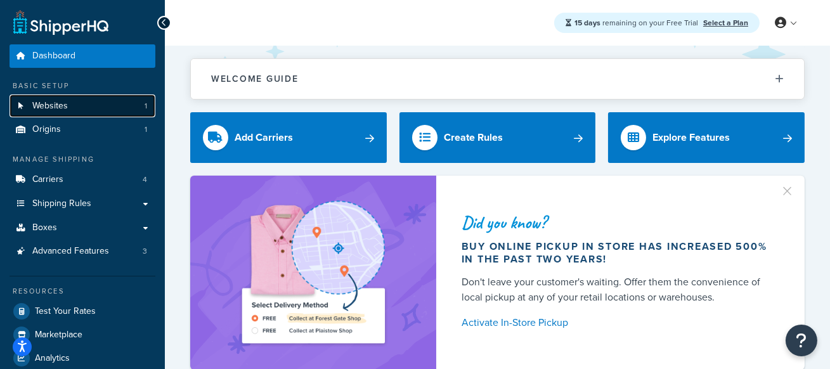
click at [130, 104] on link "Websites 1" at bounding box center [83, 105] width 146 height 23
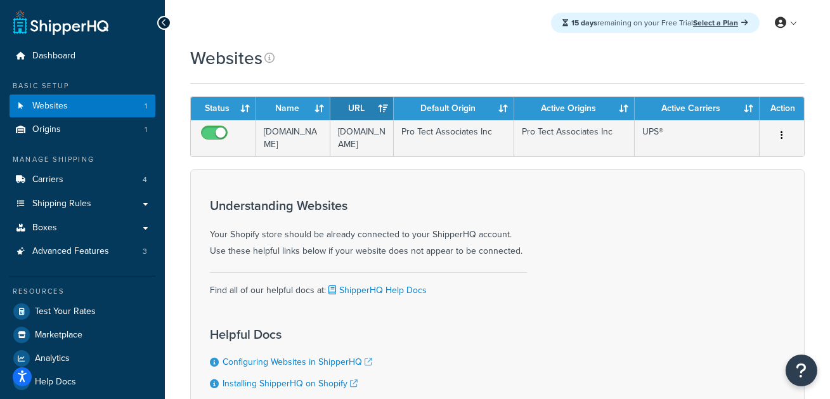
click at [445, 55] on div "Websites" at bounding box center [497, 58] width 614 height 25
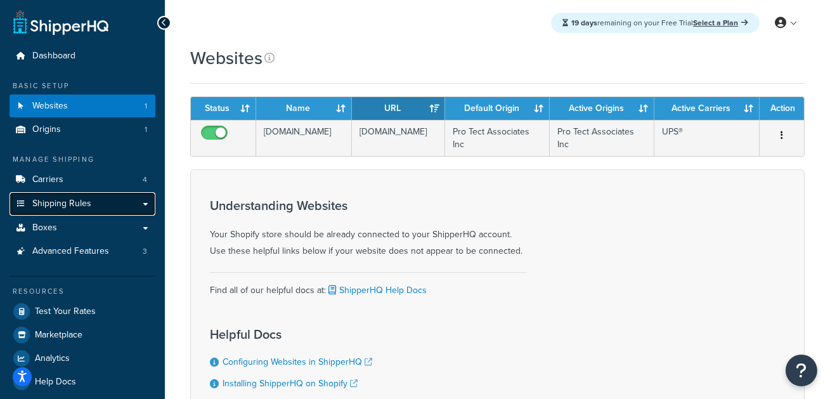
click at [111, 205] on link "Shipping Rules" at bounding box center [83, 203] width 146 height 23
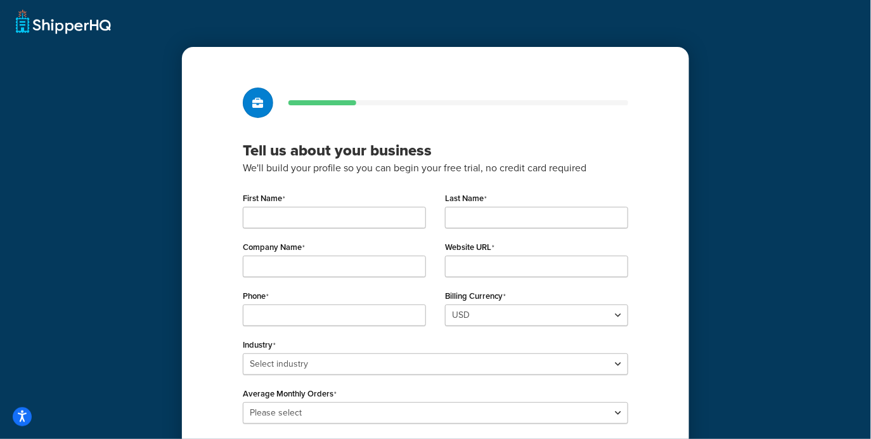
scroll to position [133, 0]
